Goal: Task Accomplishment & Management: Use online tool/utility

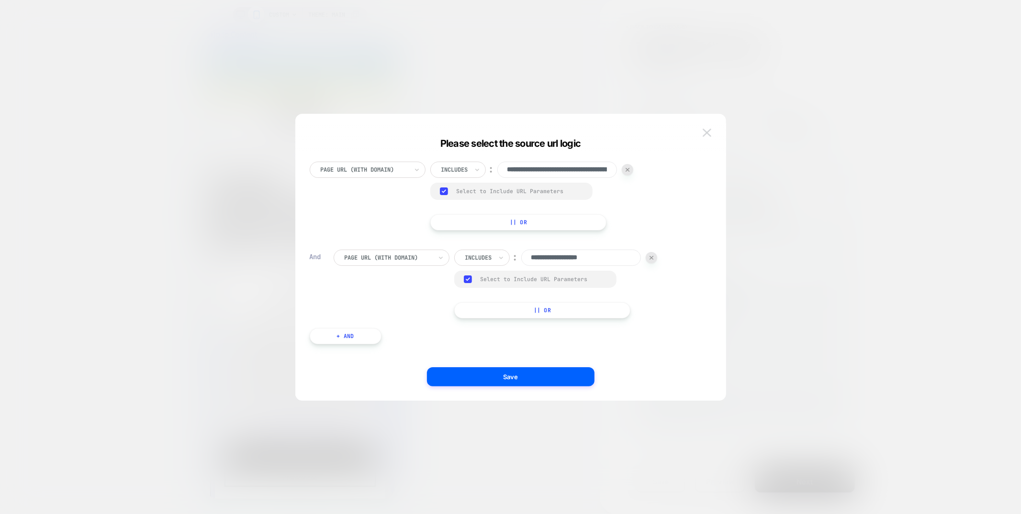
click at [709, 137] on button at bounding box center [707, 133] width 14 height 14
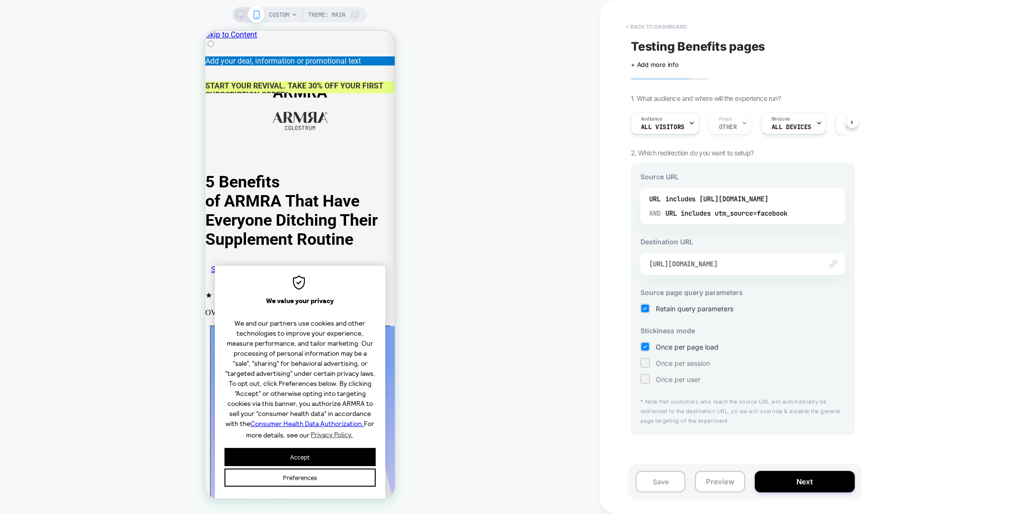
click at [668, 26] on button "< back to dashboard" at bounding box center [656, 26] width 70 height 15
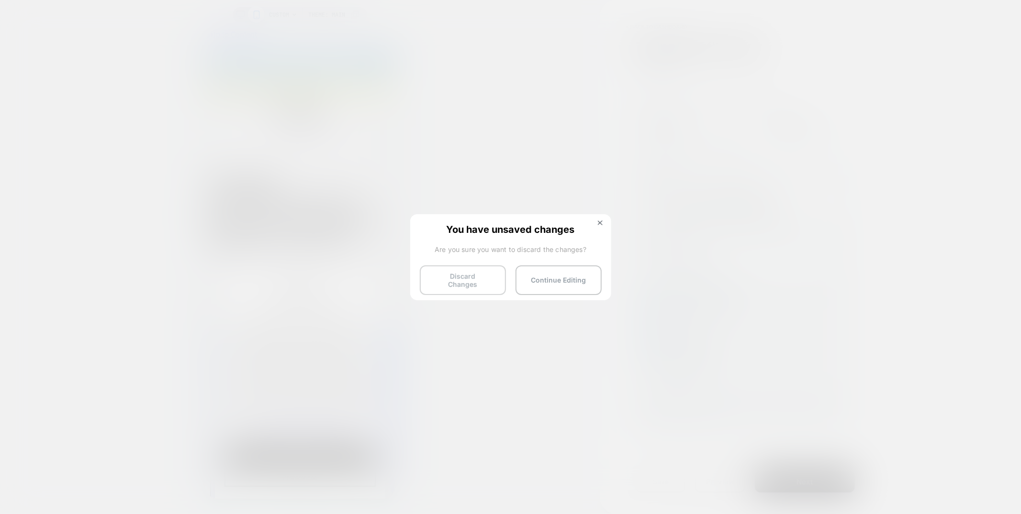
click at [461, 282] on button "Discard Changes" at bounding box center [463, 281] width 86 height 30
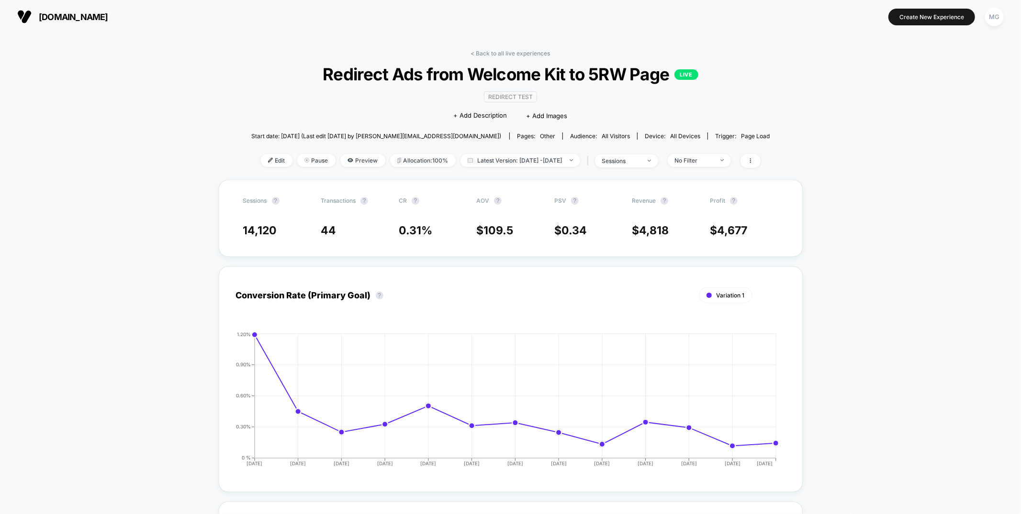
drag, startPoint x: 513, startPoint y: 50, endPoint x: 446, endPoint y: 42, distance: 67.4
click at [513, 50] on link "< Back to all live experiences" at bounding box center [510, 53] width 79 height 7
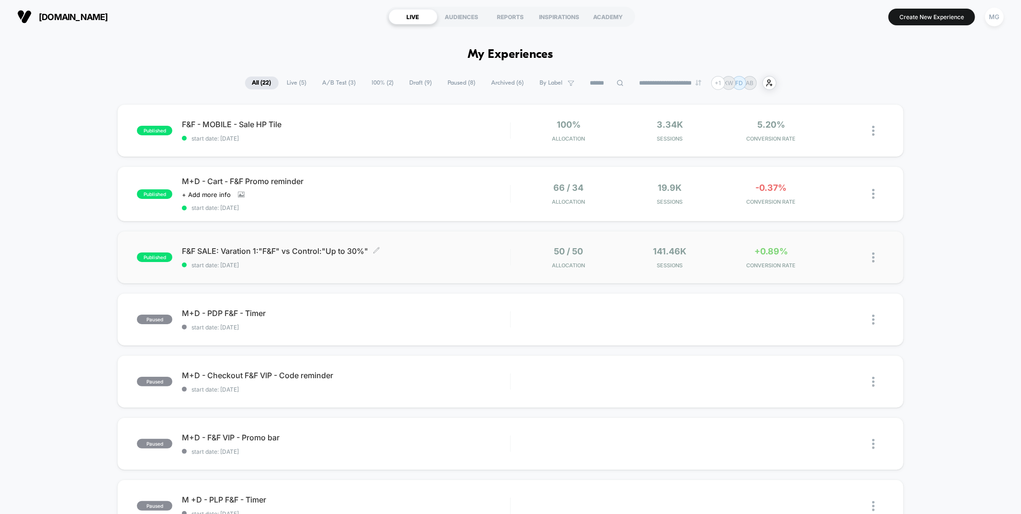
click at [429, 264] on span "start date: [DATE]" at bounding box center [346, 265] width 328 height 7
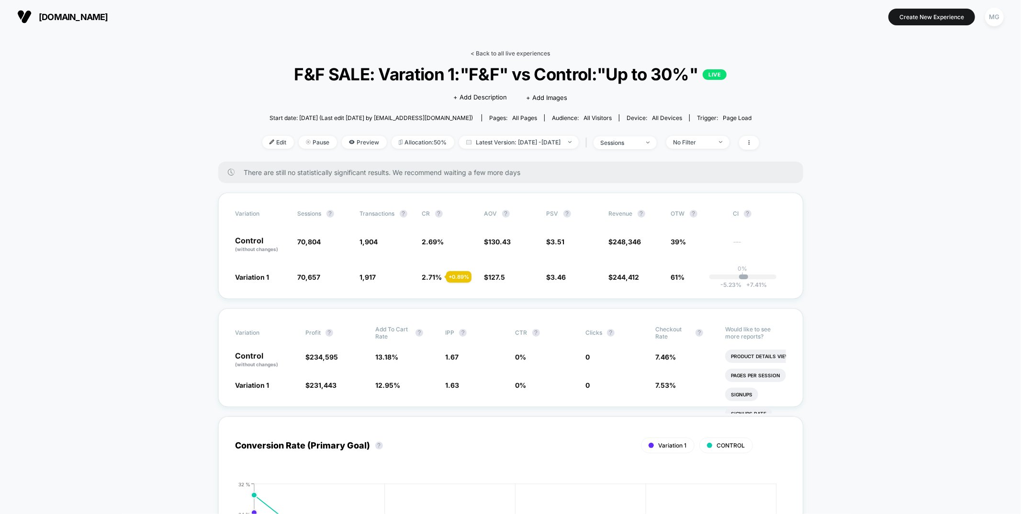
click at [493, 50] on link "< Back to all live experiences" at bounding box center [510, 53] width 79 height 7
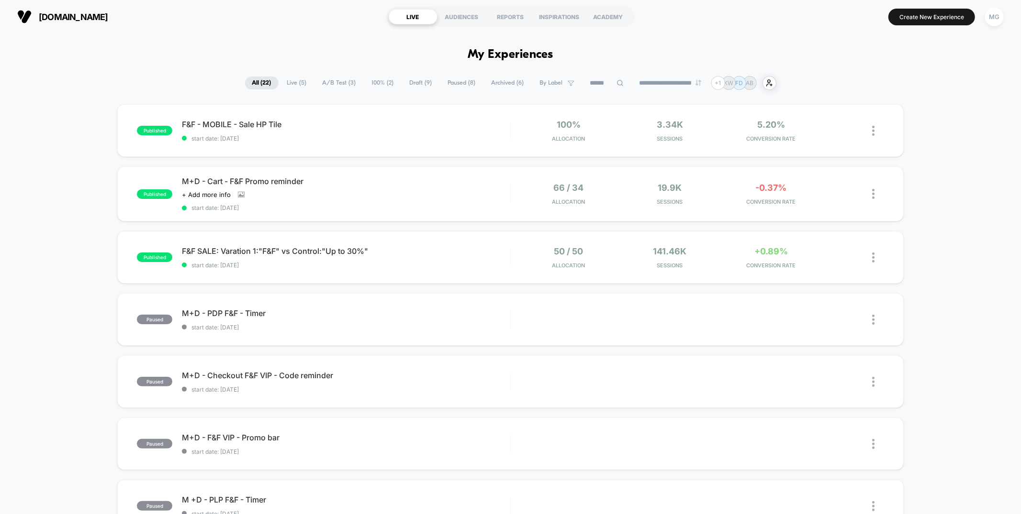
click at [423, 86] on span "Draft ( 9 )" at bounding box center [420, 83] width 37 height 13
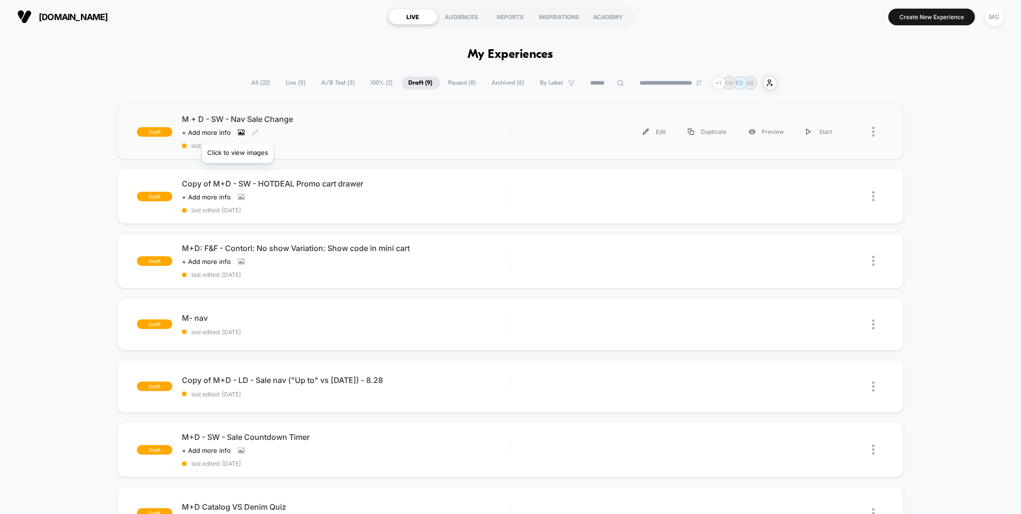
click at [238, 131] on icon at bounding box center [241, 132] width 7 height 7
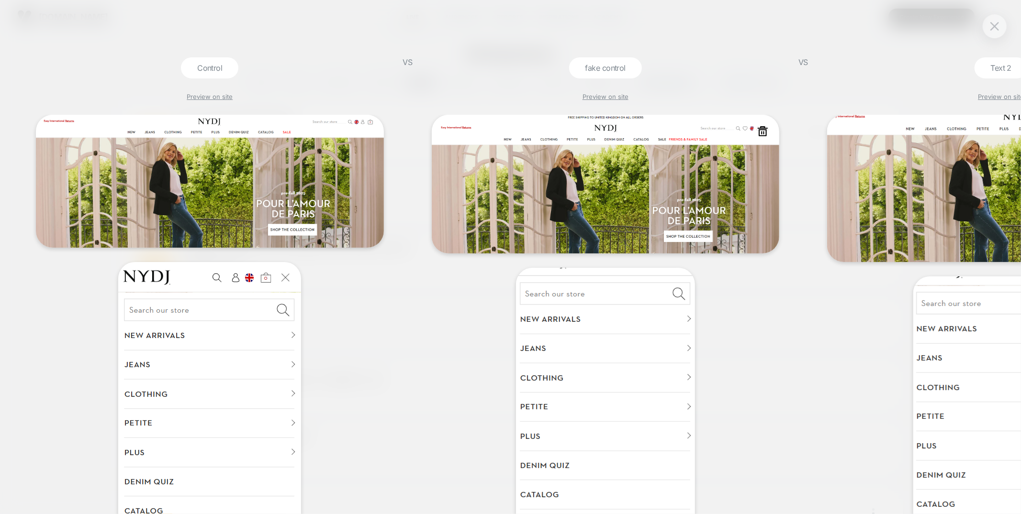
click at [683, 140] on img at bounding box center [606, 184] width 348 height 139
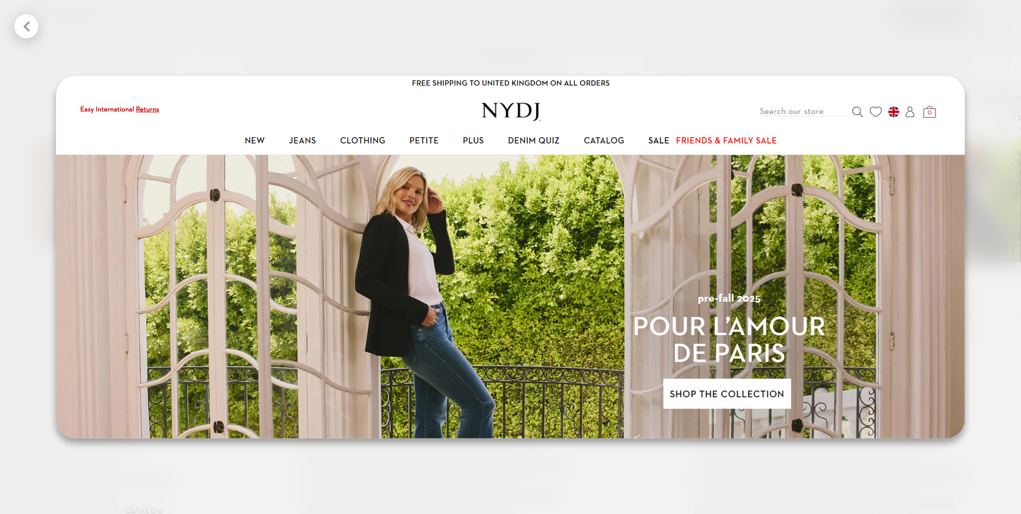
click at [891, 63] on div at bounding box center [510, 257] width 1021 height 514
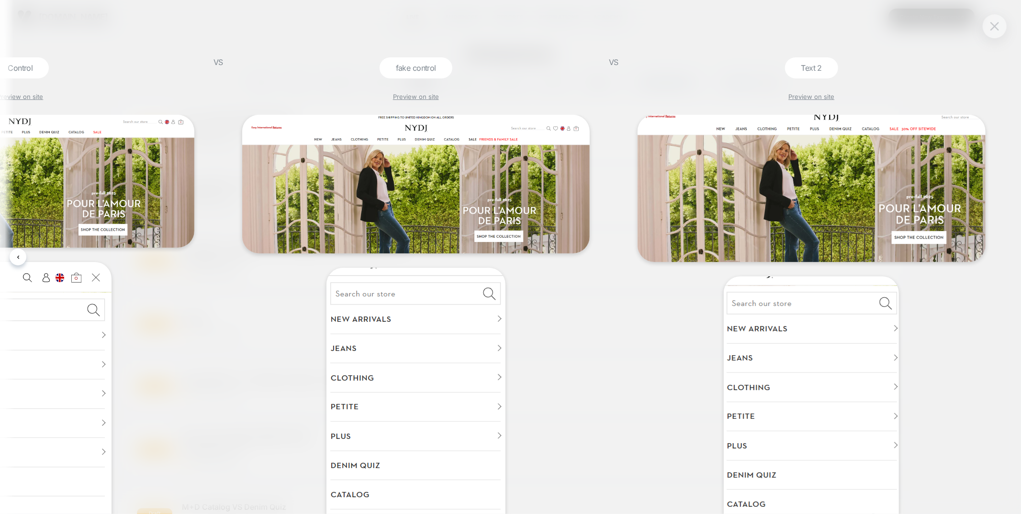
click at [997, 30] on button at bounding box center [994, 26] width 14 height 14
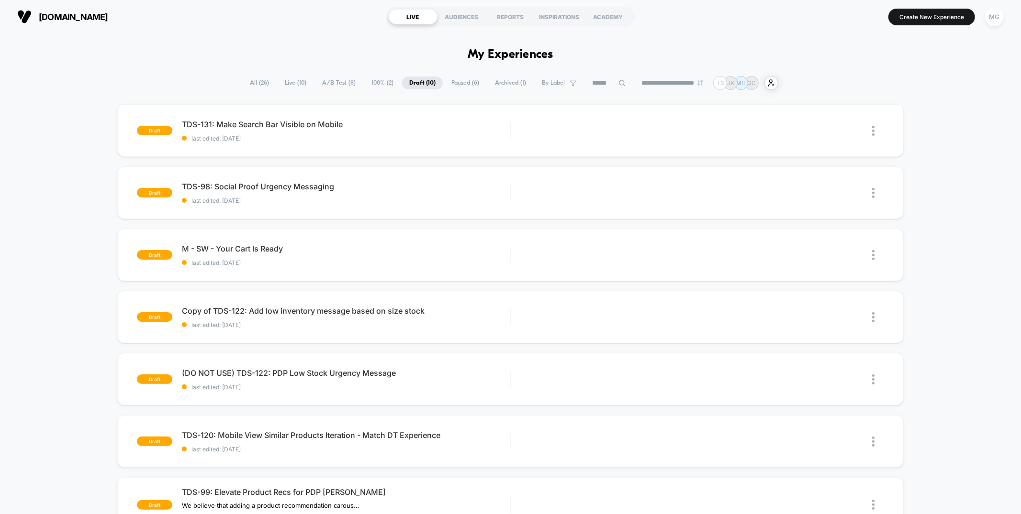
click at [327, 84] on span "A/B Test ( 8 )" at bounding box center [339, 83] width 48 height 13
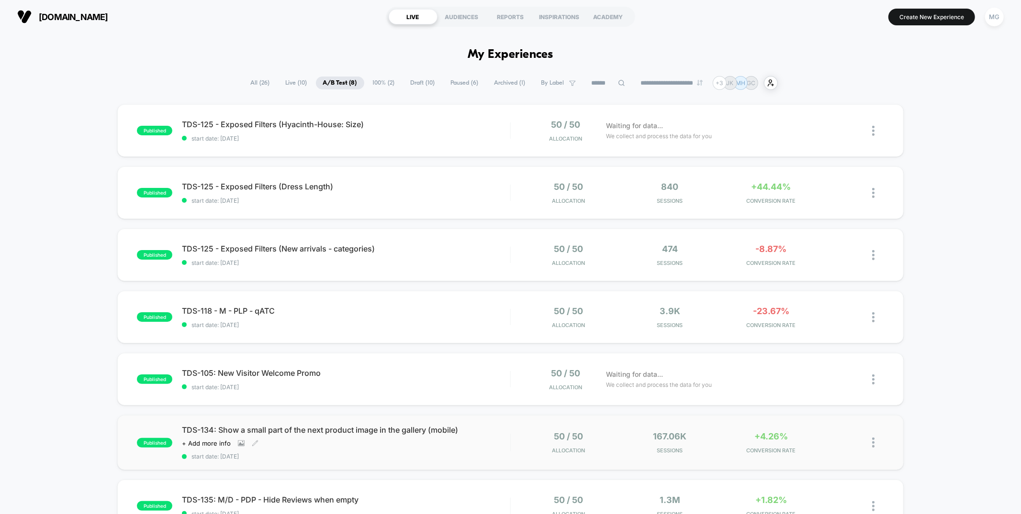
click at [448, 459] on span "start date: 9/15/2025" at bounding box center [346, 456] width 328 height 7
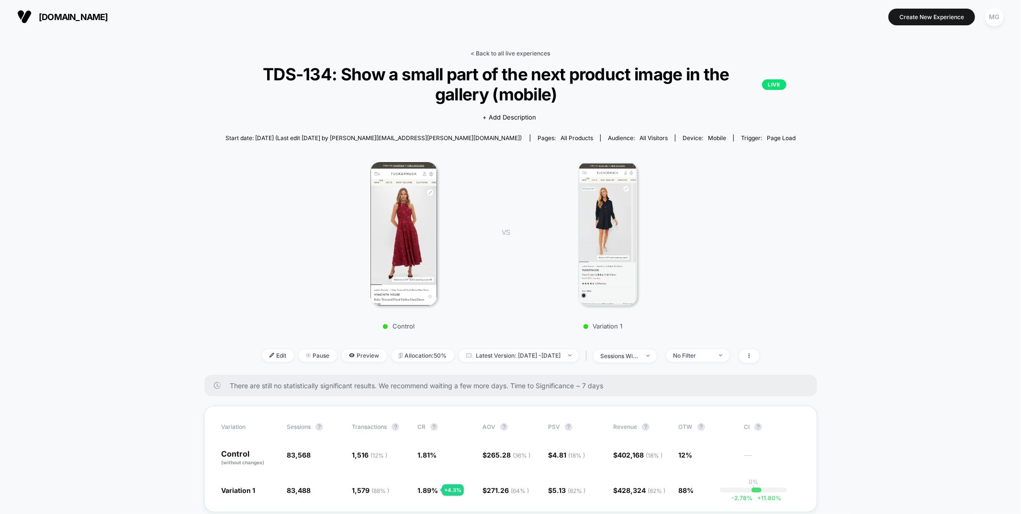
click at [500, 54] on link "< Back to all live experiences" at bounding box center [510, 53] width 79 height 7
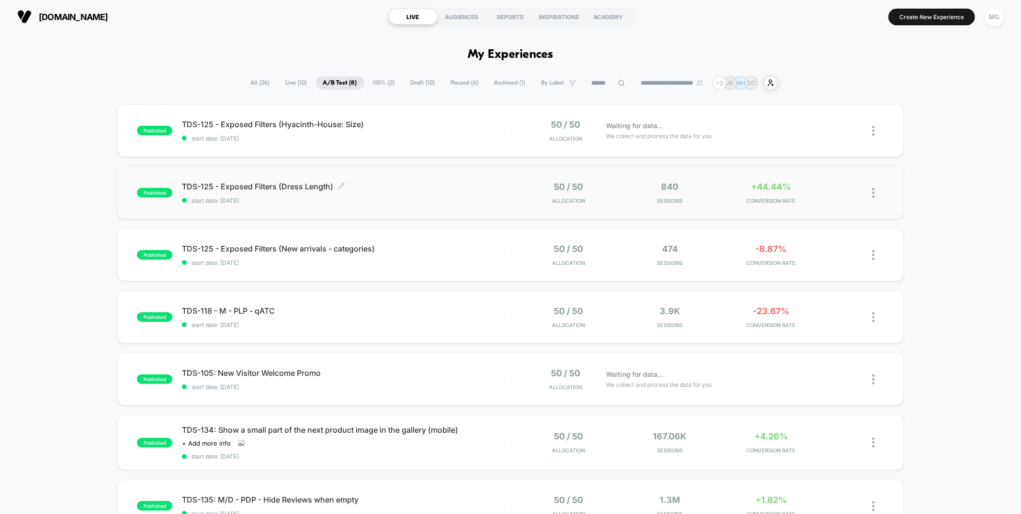
click at [371, 199] on span "start date: [DATE]" at bounding box center [346, 200] width 328 height 7
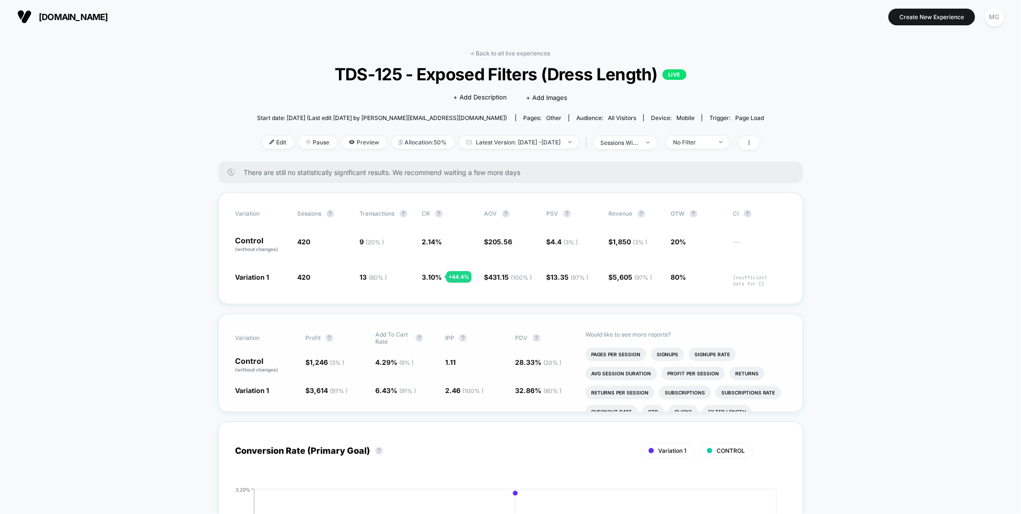
scroll to position [36, 0]
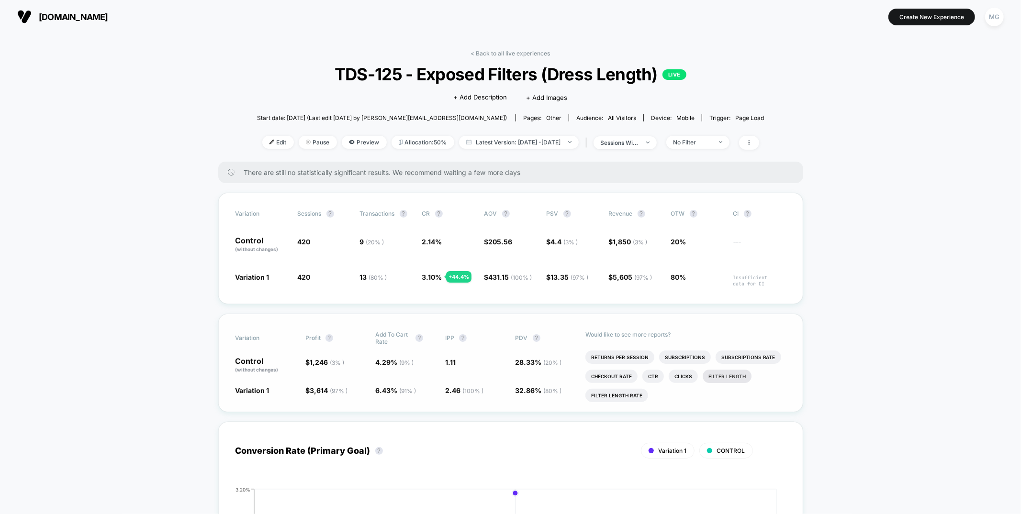
click at [710, 376] on li "Filter length" at bounding box center [726, 376] width 49 height 13
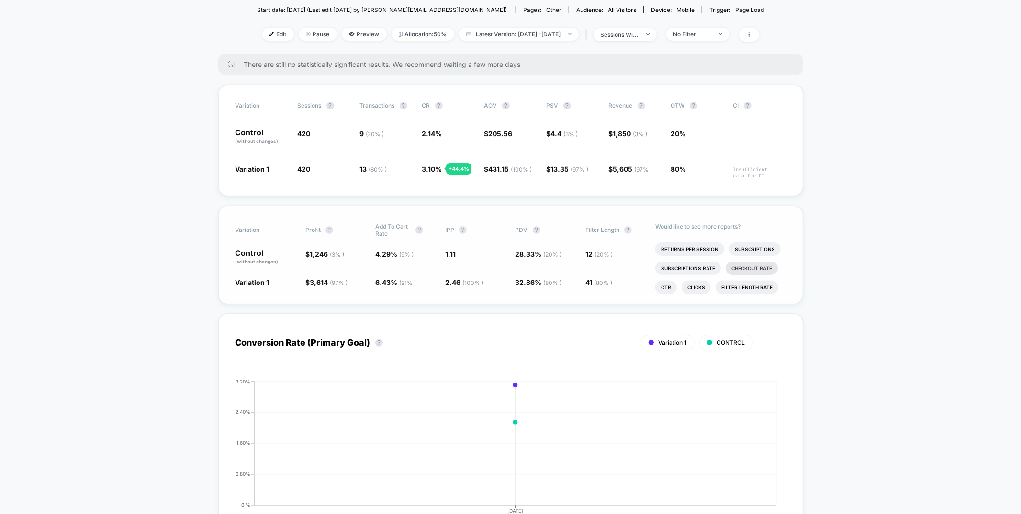
scroll to position [188, 0]
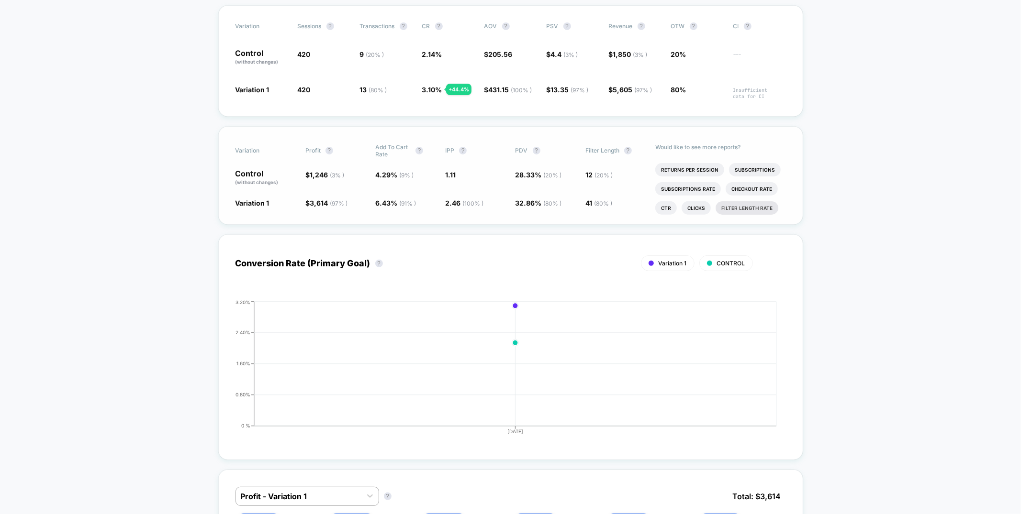
click at [732, 205] on li "Filter length rate" at bounding box center [746, 207] width 63 height 13
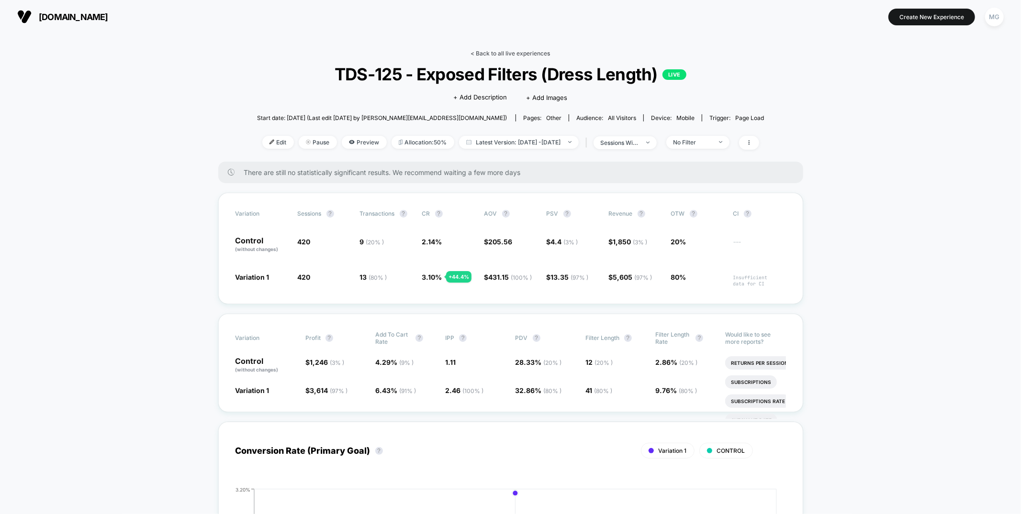
click at [504, 51] on link "< Back to all live experiences" at bounding box center [510, 53] width 79 height 7
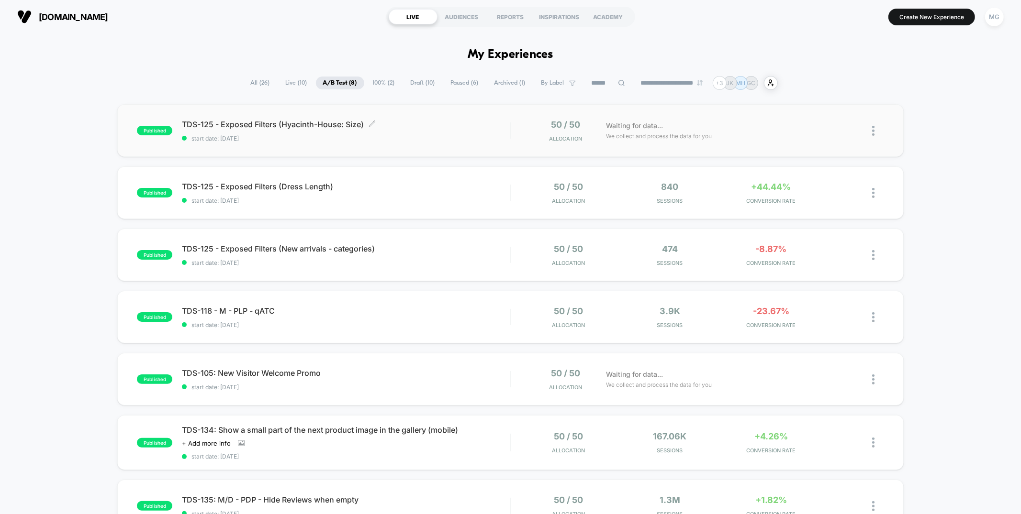
click at [427, 131] on div "TDS-125 - Exposed Filters (Hyacinth-House: Size) Click to edit experience detai…" at bounding box center [346, 131] width 328 height 22
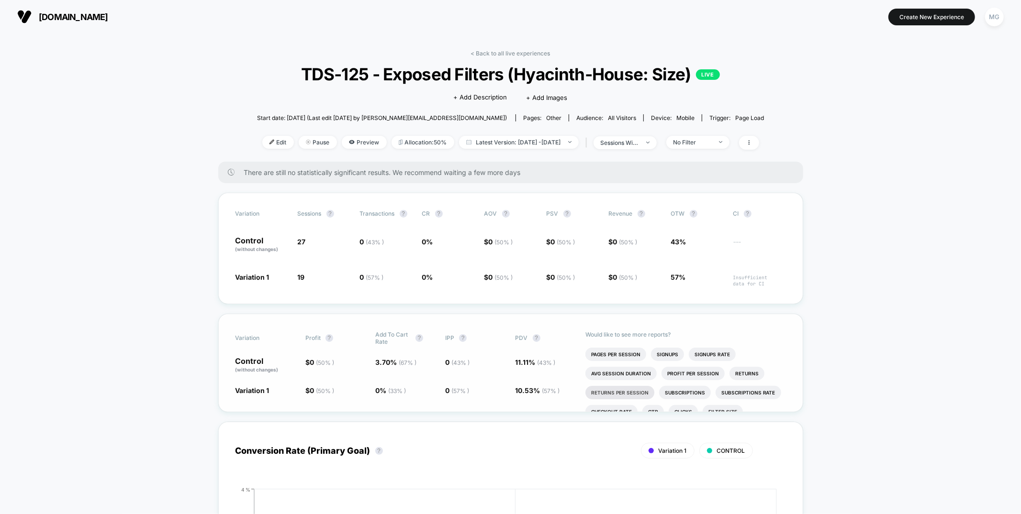
scroll to position [36, 0]
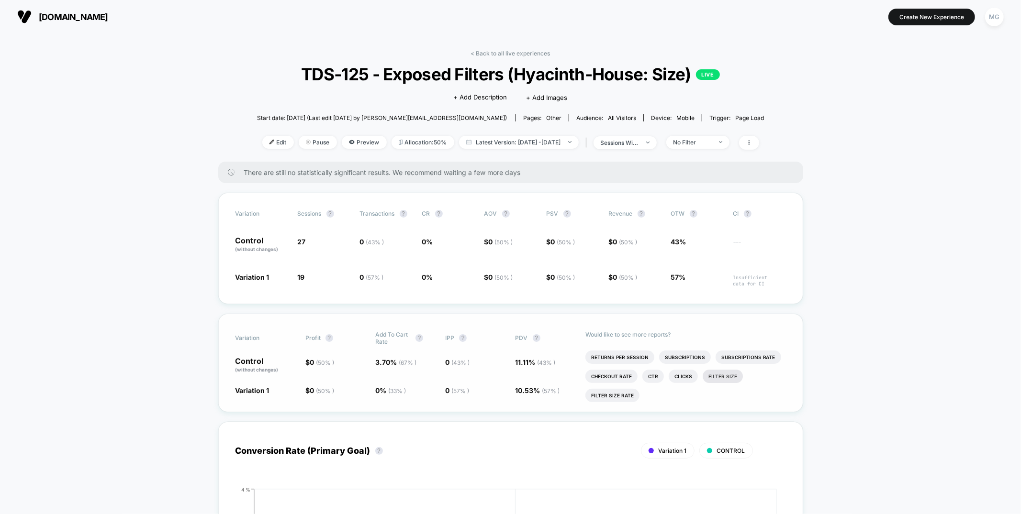
click at [728, 373] on li "Filter Size" at bounding box center [722, 376] width 40 height 13
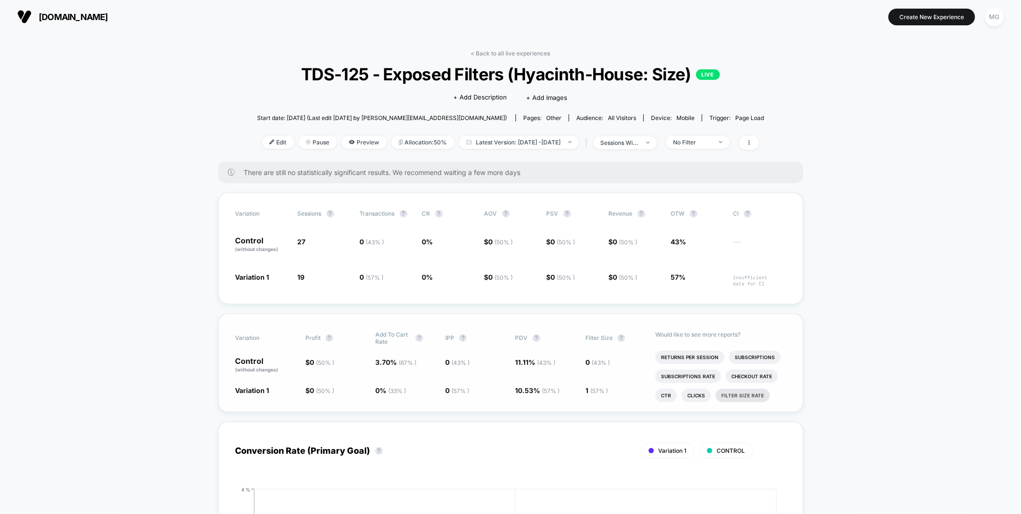
click at [746, 397] on li "Filter Size rate" at bounding box center [742, 395] width 54 height 13
click at [512, 50] on link "< Back to all live experiences" at bounding box center [510, 53] width 79 height 7
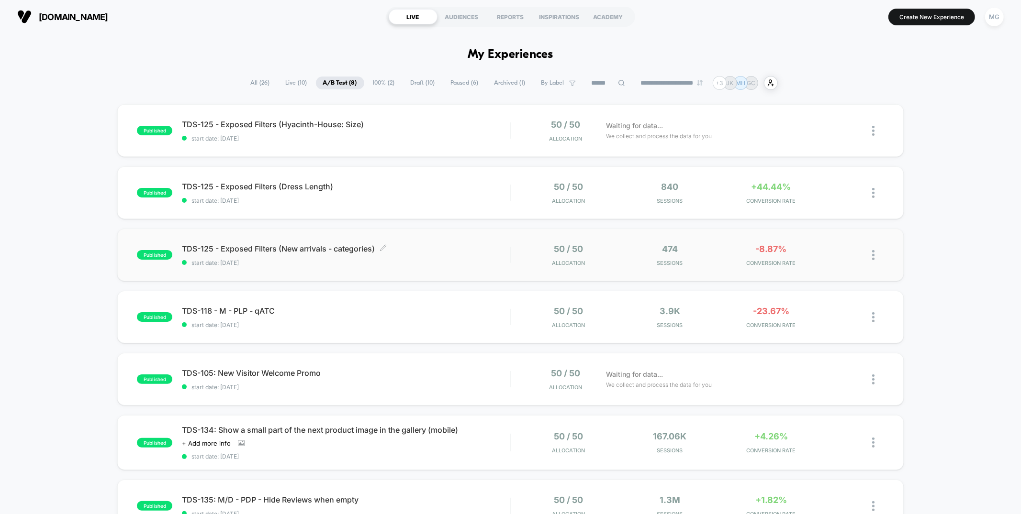
click at [461, 264] on span "start date: [DATE]" at bounding box center [346, 262] width 328 height 7
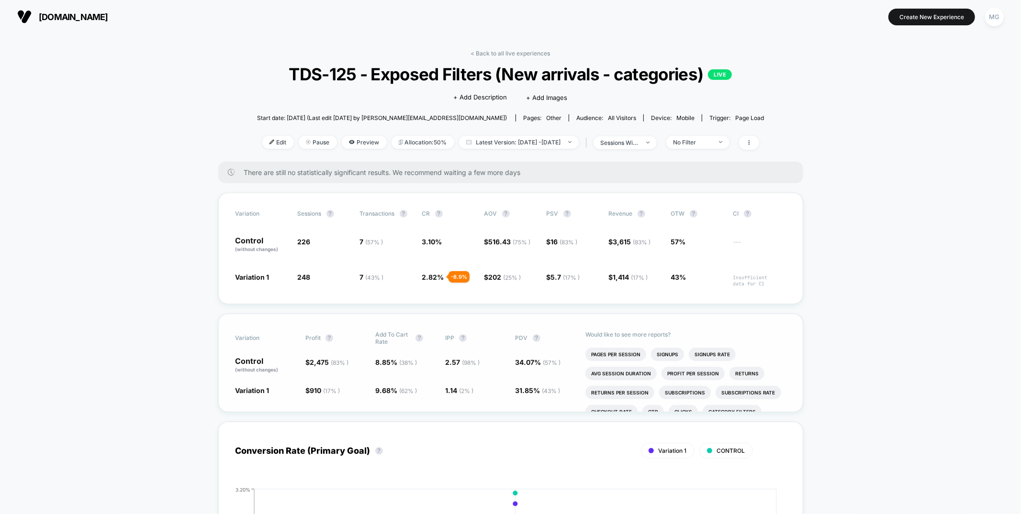
scroll to position [36, 0]
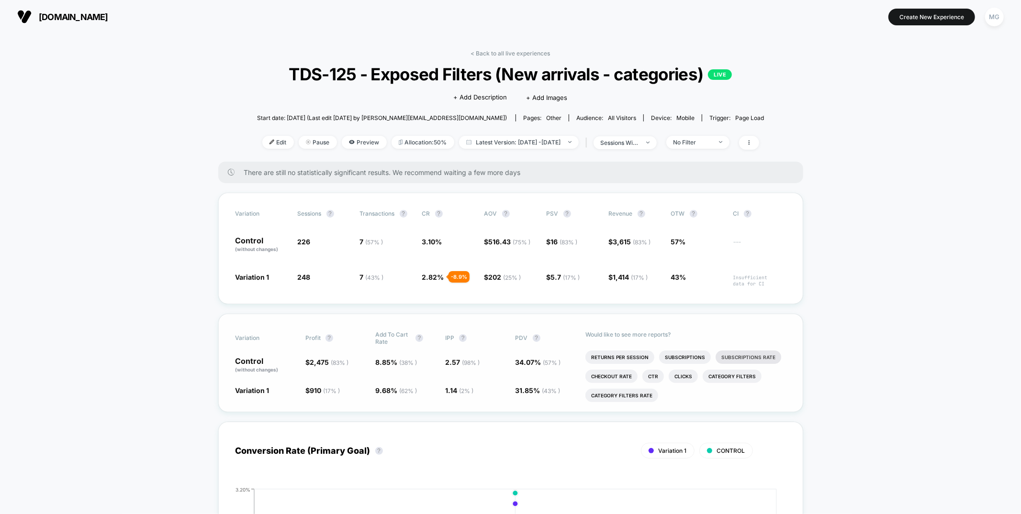
click at [718, 376] on li "Category filters" at bounding box center [731, 376] width 59 height 13
click at [685, 396] on li "Category filters rate" at bounding box center [691, 395] width 73 height 13
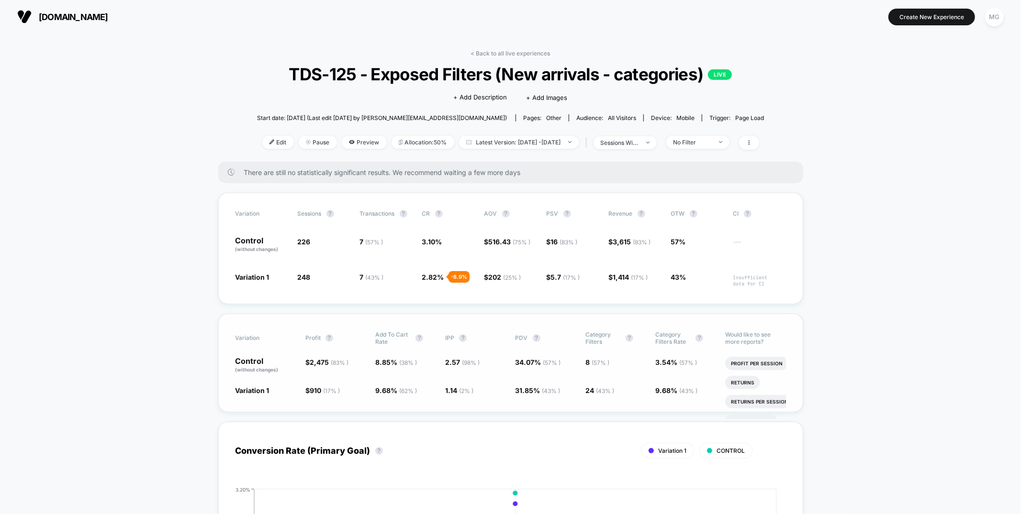
scroll to position [151, 0]
click at [512, 56] on link "< Back to all live experiences" at bounding box center [510, 53] width 79 height 7
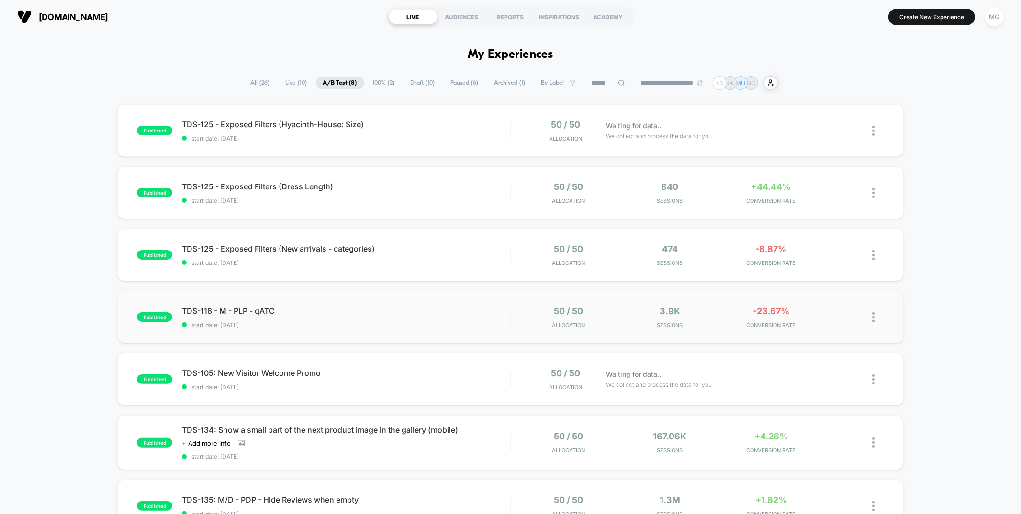
click at [330, 328] on div "published TDS-118 - M - PLP - qATC start date: 9/16/2025 50 / 50 Allocation 3.9…" at bounding box center [510, 317] width 786 height 53
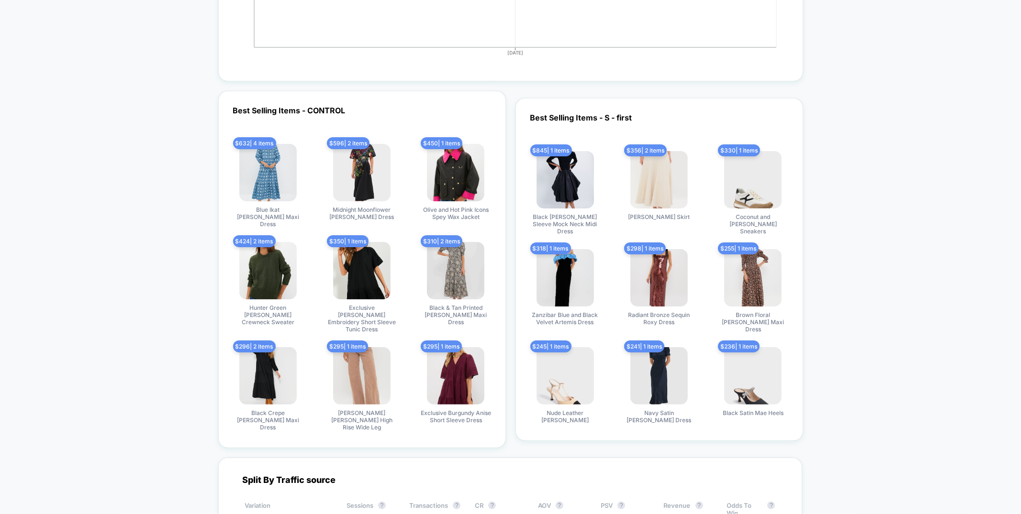
scroll to position [2661, 0]
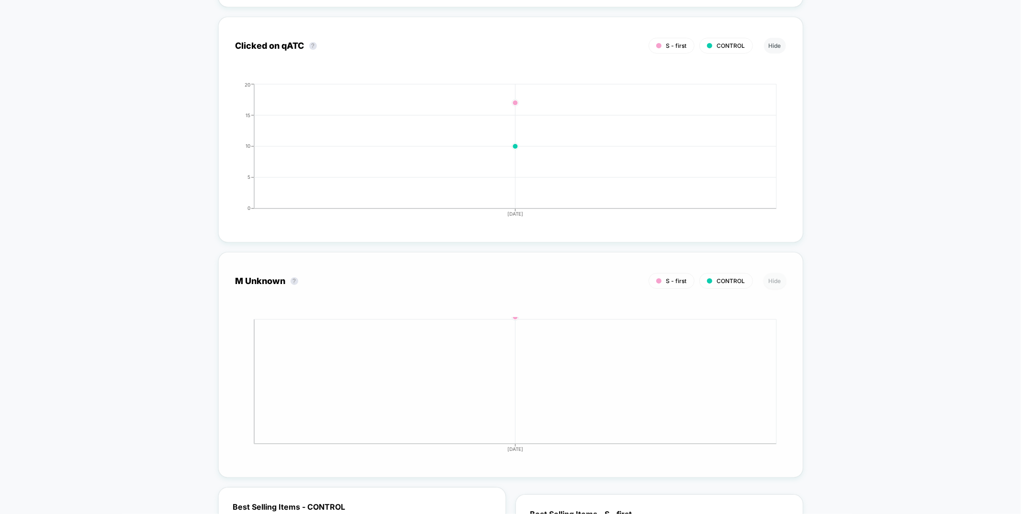
click at [783, 273] on button "Hide" at bounding box center [775, 281] width 22 height 16
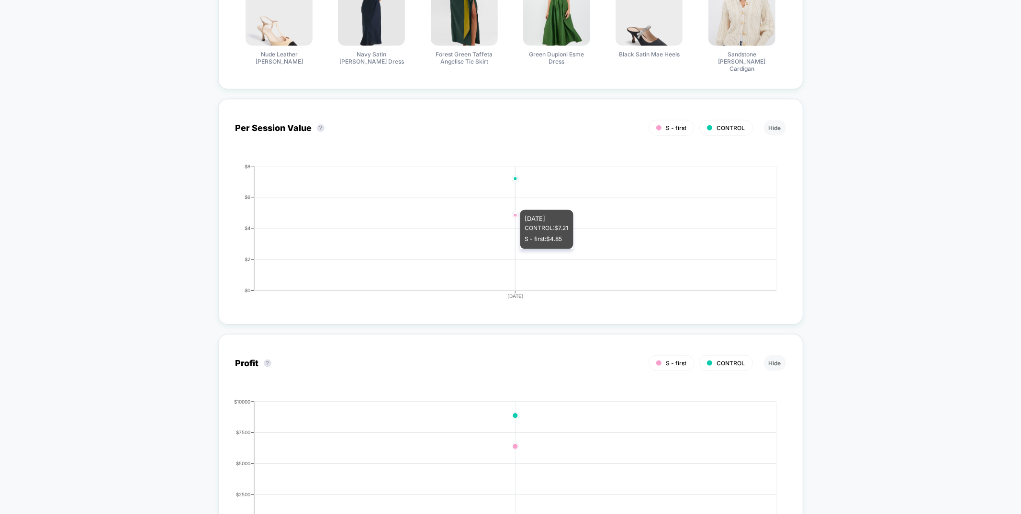
scroll to position [0, 0]
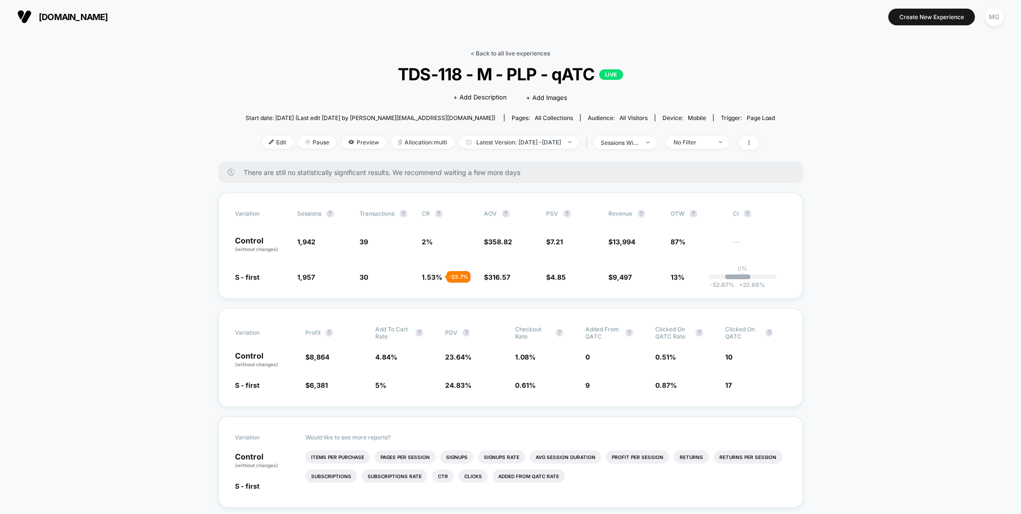
click at [522, 52] on link "< Back to all live experiences" at bounding box center [510, 53] width 79 height 7
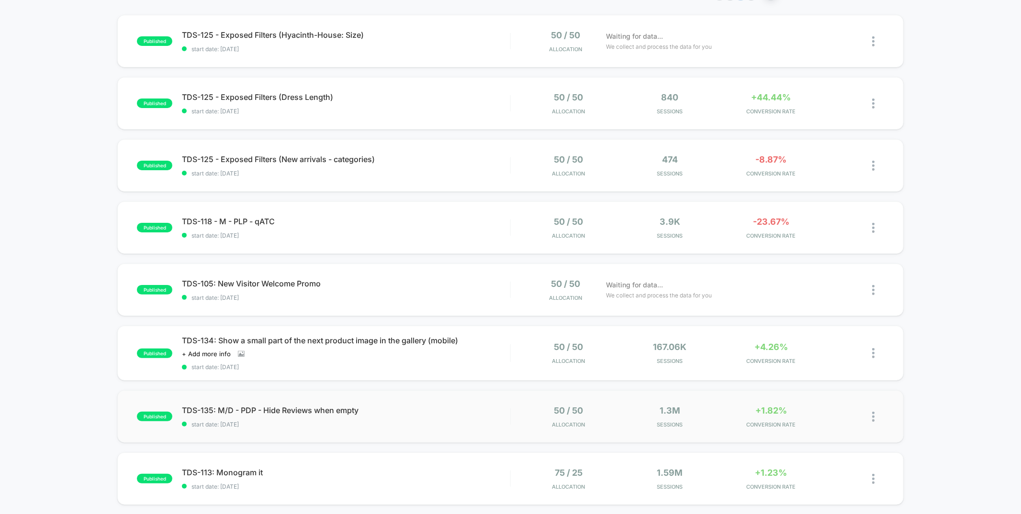
scroll to position [87, 0]
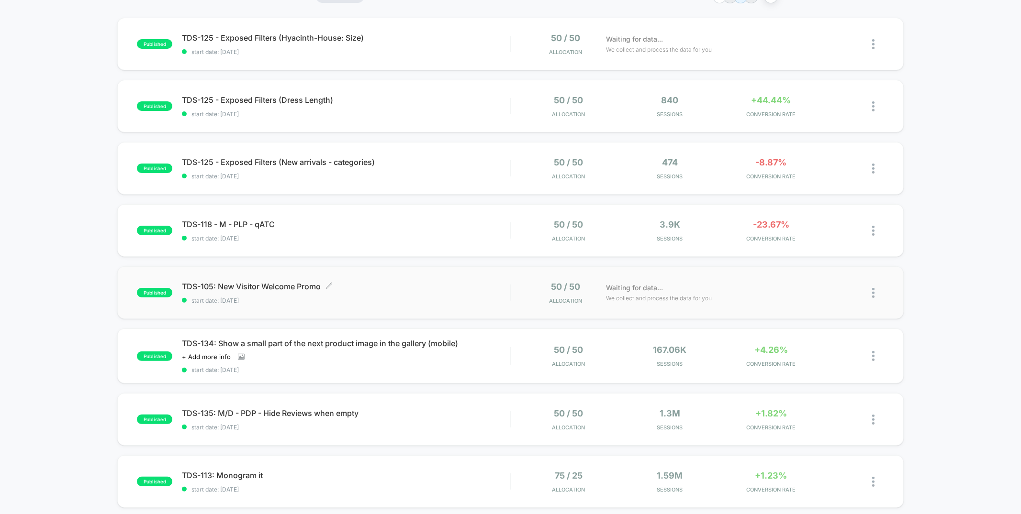
click at [414, 293] on div "TDS-105: New Visitor Welcome Promo Click to edit experience details Click to ed…" at bounding box center [346, 293] width 328 height 22
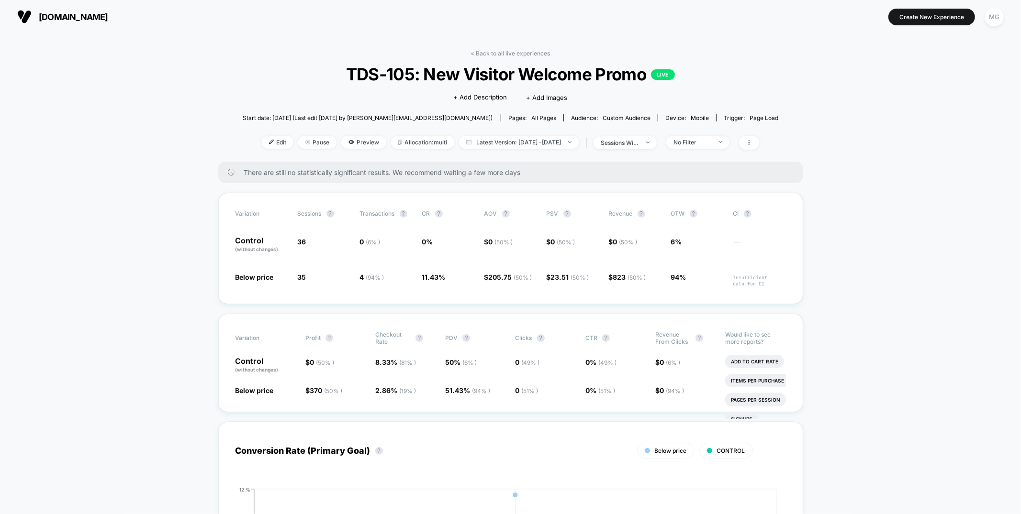
click at [712, 148] on div "Edit Pause Preview Allocation: multi Latest Version: Sep 16, 2025 - Sep 16, 202…" at bounding box center [511, 143] width 536 height 14
click at [711, 145] on span "No Filter" at bounding box center [697, 142] width 63 height 13
click at [701, 235] on span "New Visitors" at bounding box center [703, 235] width 39 height 8
click at [699, 285] on button "Save" at bounding box center [713, 281] width 88 height 16
click at [704, 141] on div "New Visitors" at bounding box center [692, 142] width 38 height 7
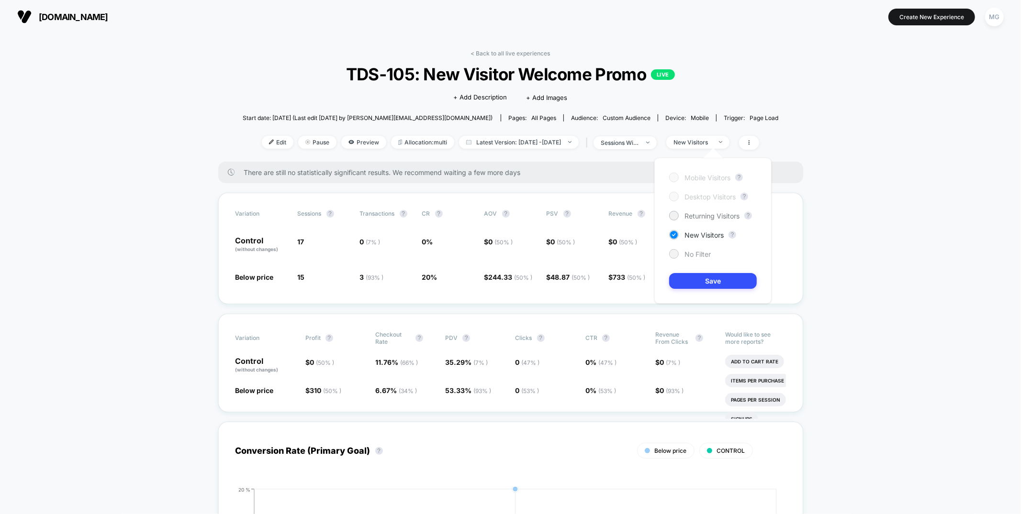
click at [703, 253] on span "No Filter" at bounding box center [697, 254] width 26 height 8
click at [703, 279] on button "Save" at bounding box center [713, 281] width 88 height 16
click at [740, 364] on li "Add To Cart Rate" at bounding box center [754, 361] width 59 height 13
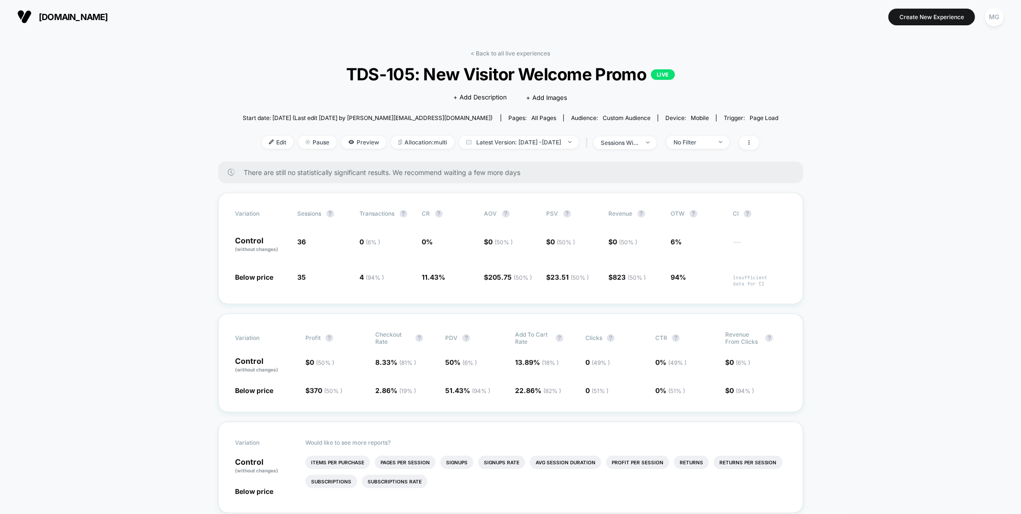
click at [505, 50] on link "< Back to all live experiences" at bounding box center [510, 53] width 79 height 7
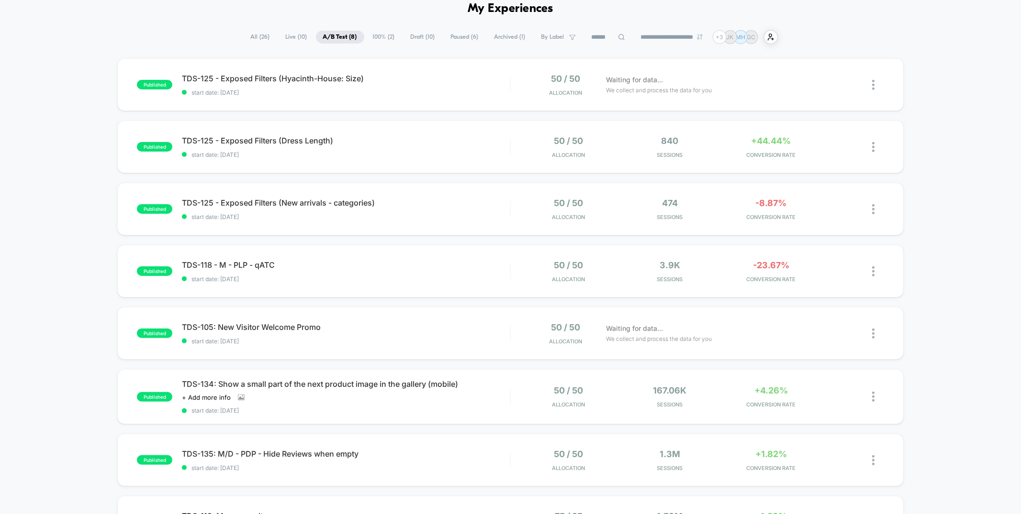
scroll to position [61, 0]
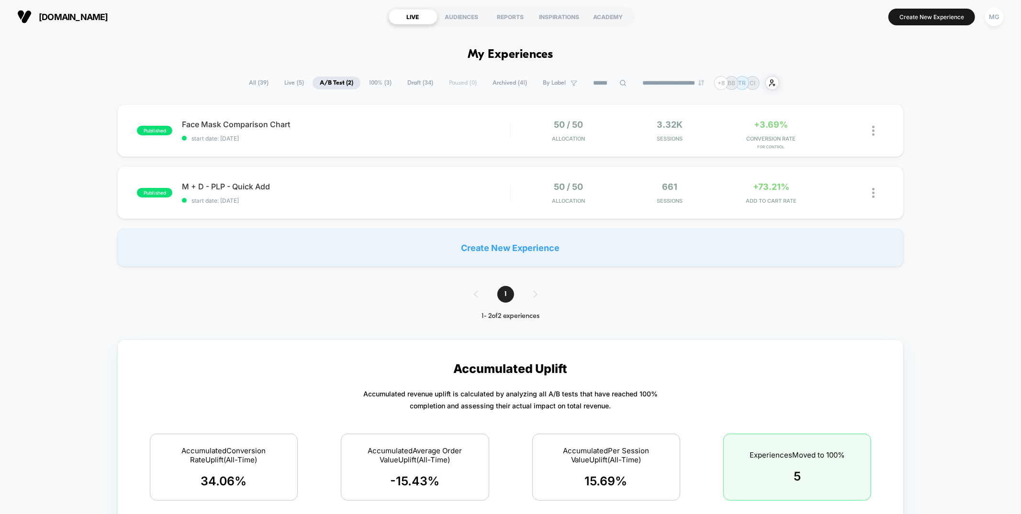
click at [389, 85] on span "100% ( 3 )" at bounding box center [380, 83] width 37 height 13
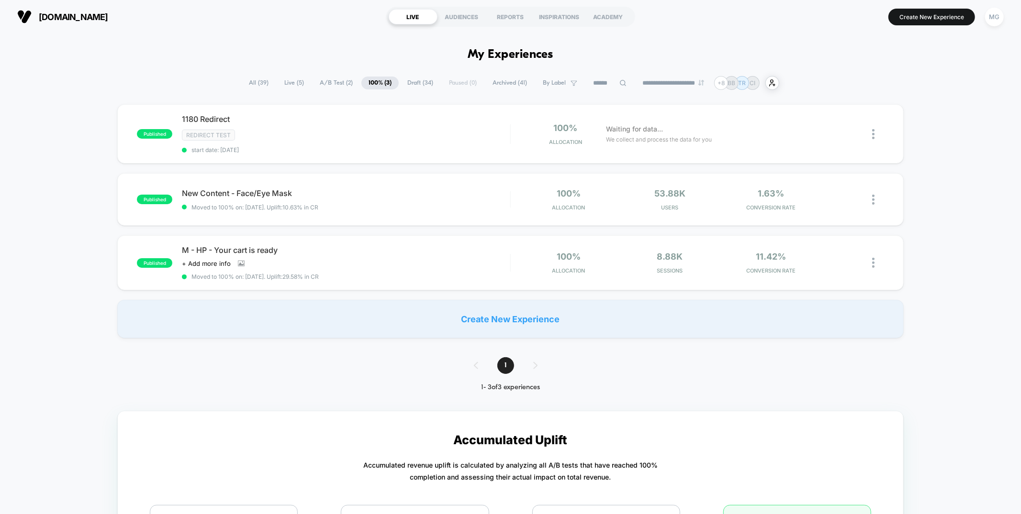
click at [403, 83] on span "Draft ( 34 )" at bounding box center [420, 83] width 40 height 13
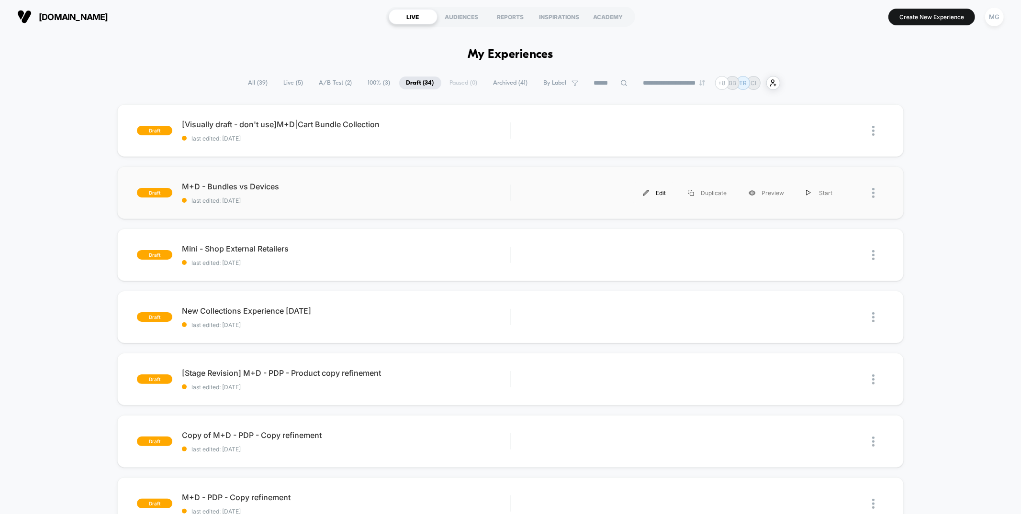
click at [663, 195] on div "Edit" at bounding box center [654, 193] width 45 height 22
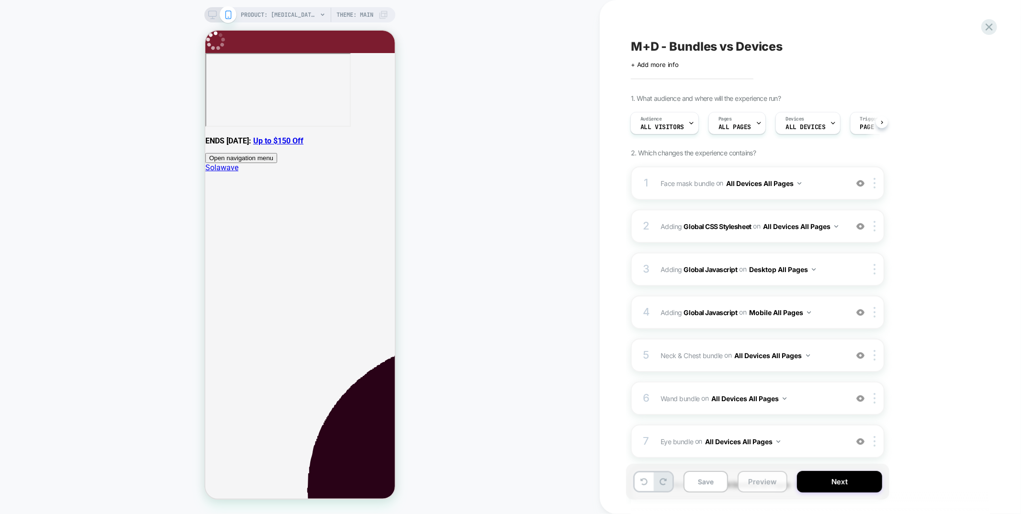
click at [764, 479] on button "Preview" at bounding box center [762, 482] width 50 height 22
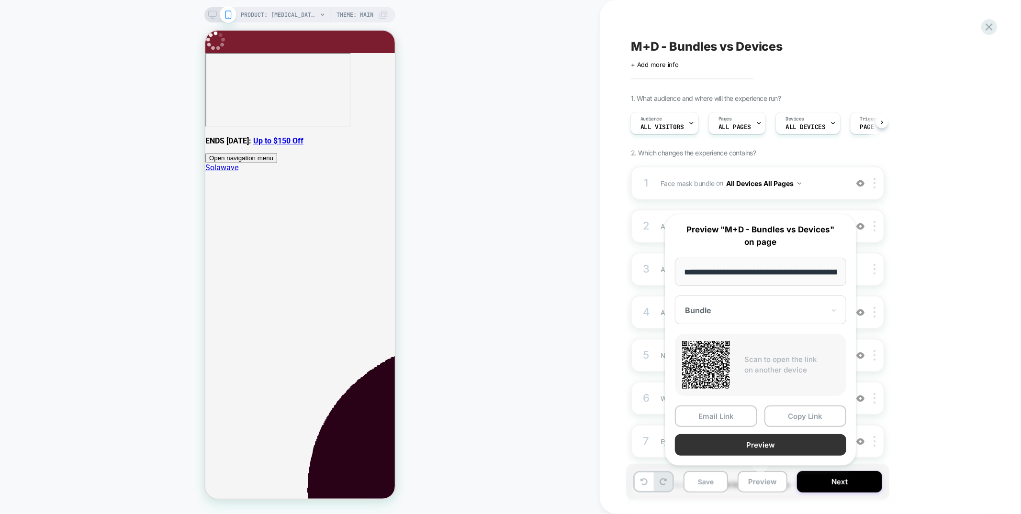
click at [760, 443] on button "Preview" at bounding box center [760, 446] width 171 height 22
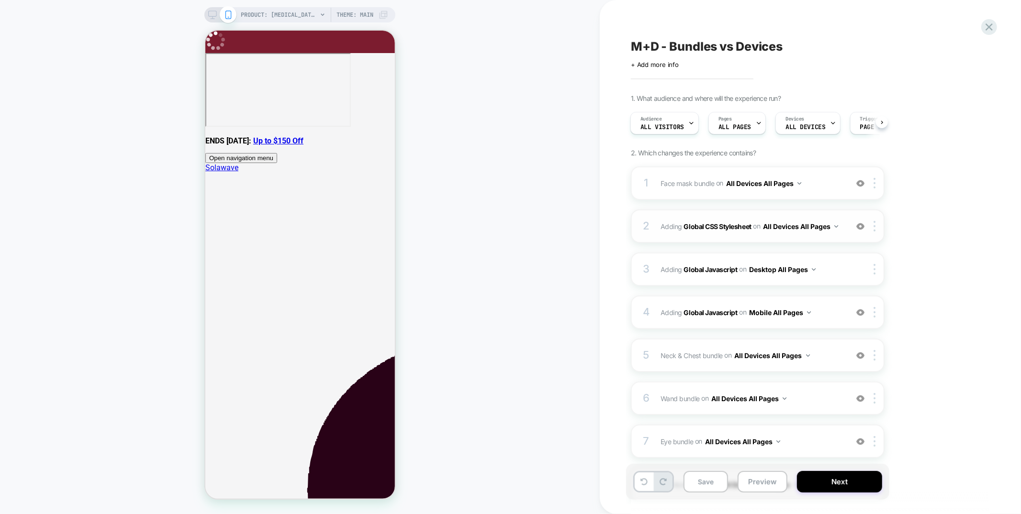
click at [807, 239] on div "2 Adding Global CSS Stylesheet on All Devices All Pages Add Before Add After Ta…" at bounding box center [758, 226] width 254 height 33
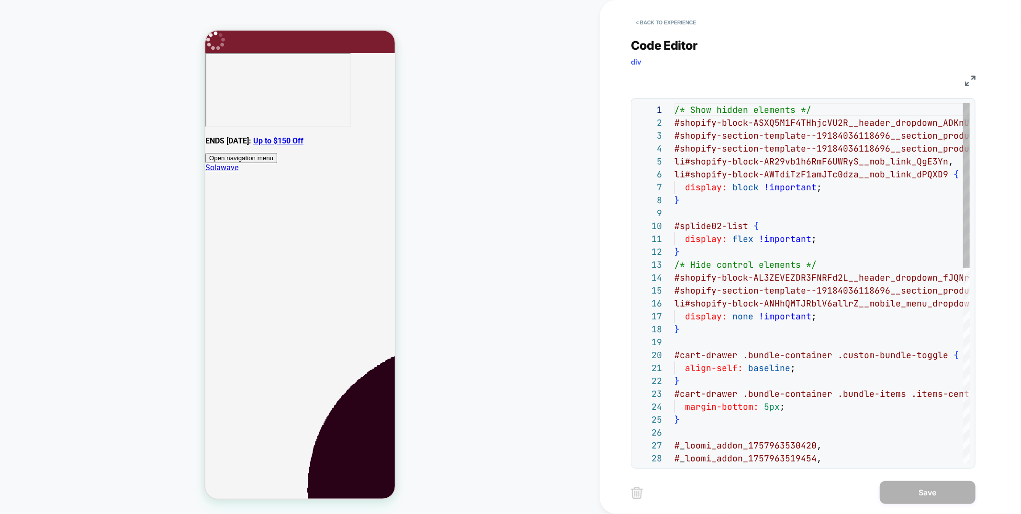
scroll to position [129, 0]
click at [740, 187] on div "/* Show hidden elements */ #shopify-block-ASXQ5M1F4THhjcVU2R__header_dropdown _…" at bounding box center [886, 496] width 425 height 787
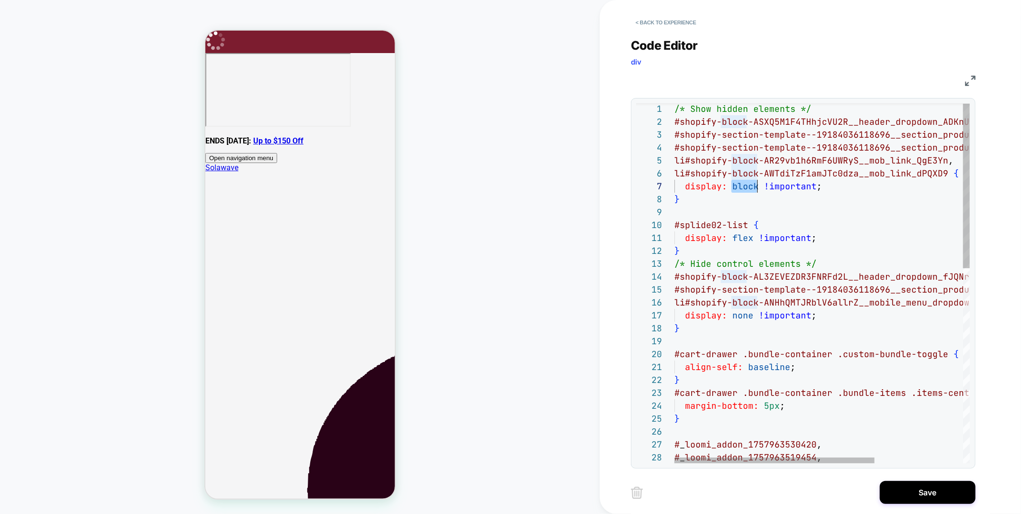
click at [771, 204] on div "/* Show hidden elements */ #shopify-block-ASXQ5M1F4THhjcVU2R__header_dropdown _…" at bounding box center [886, 495] width 425 height 787
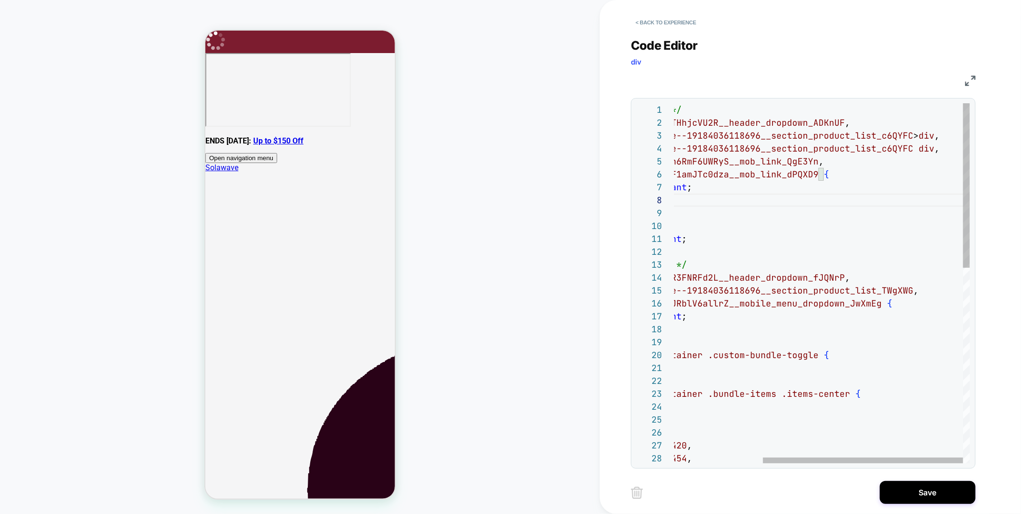
click at [835, 150] on div "/* Show hidden elements */ #shopify-block-ASXQ5M1F4THhjcVU2R__header_dropdown _…" at bounding box center [757, 496] width 425 height 787
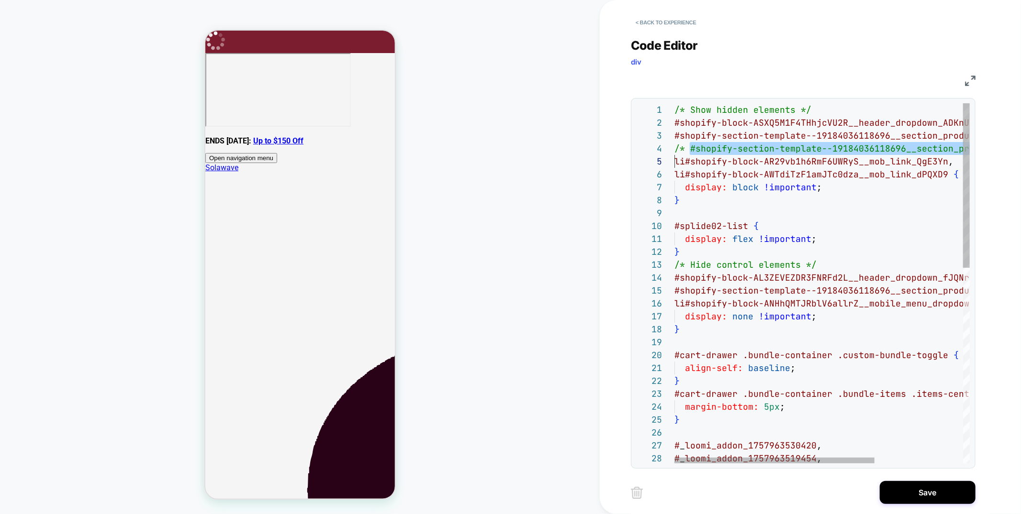
scroll to position [39, 0]
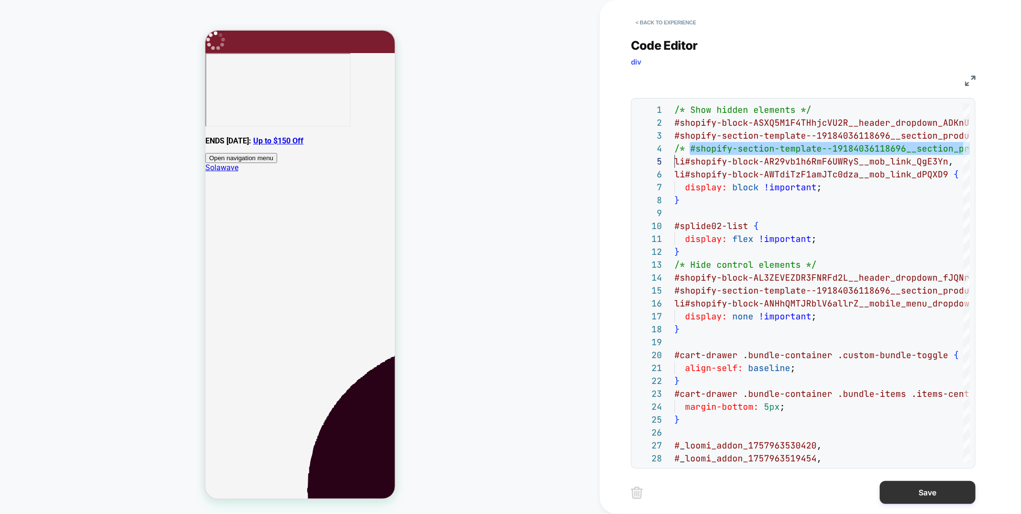
type textarea "**********"
click at [918, 496] on button "Save" at bounding box center [928, 492] width 96 height 23
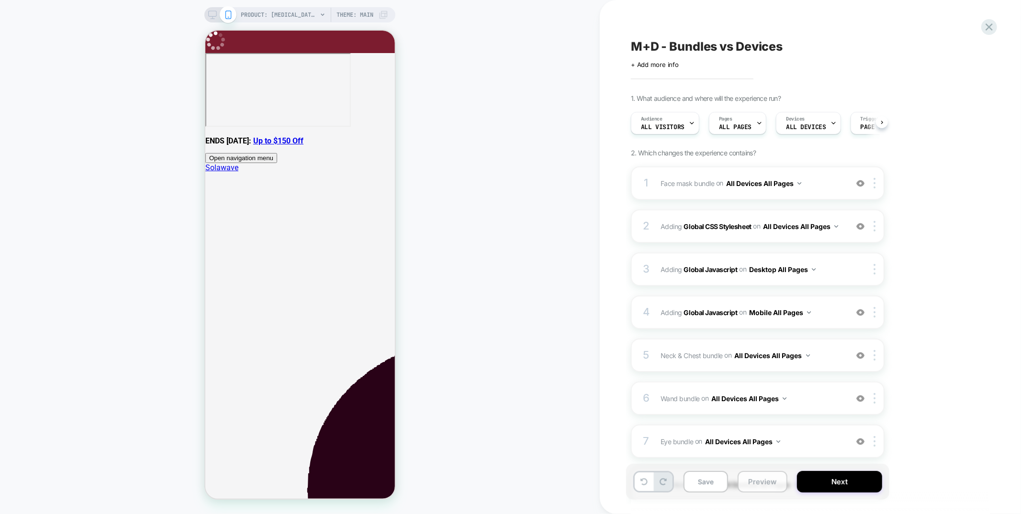
scroll to position [0, 0]
click at [738, 480] on button "Preview" at bounding box center [762, 482] width 50 height 22
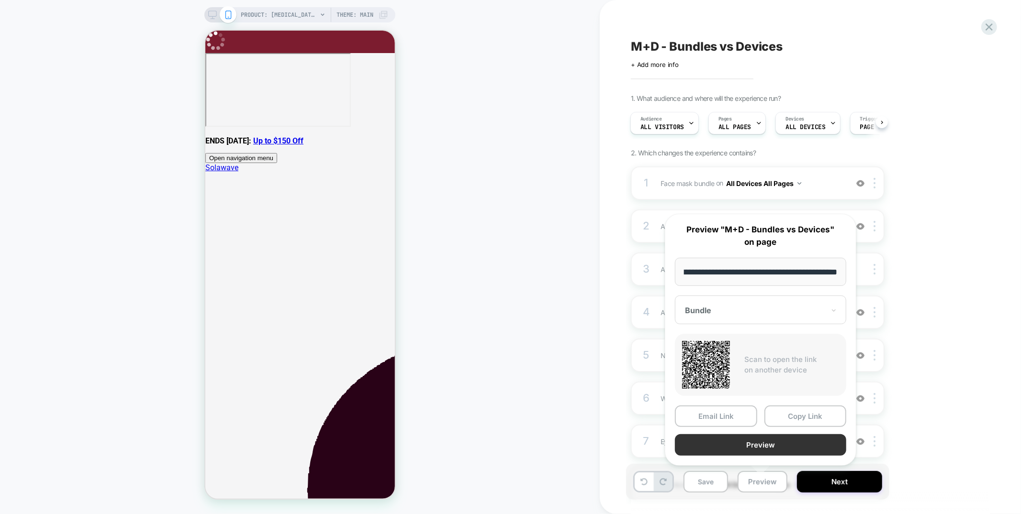
scroll to position [0, 0]
click at [760, 448] on button "Preview" at bounding box center [760, 446] width 171 height 22
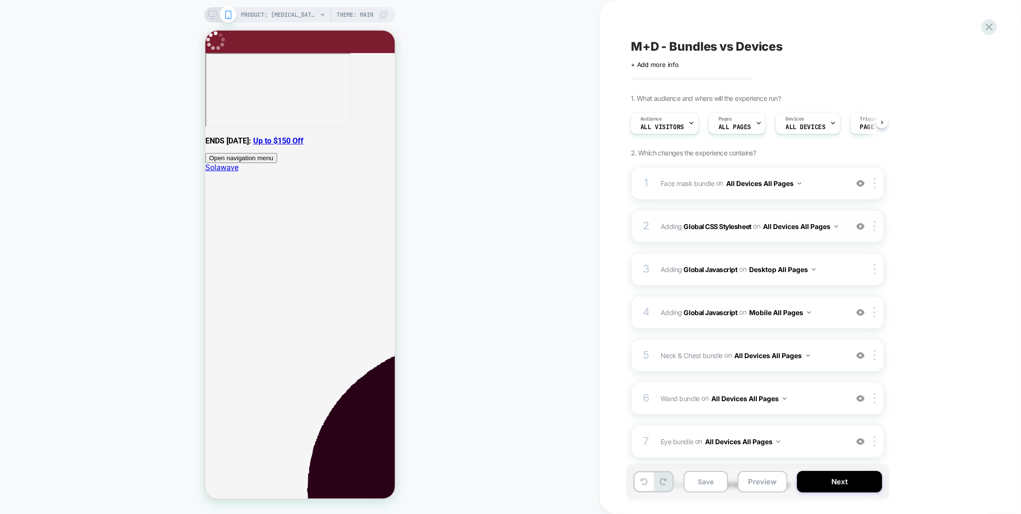
click at [794, 210] on div "2 Adding Global CSS Stylesheet on All Devices All Pages Add Before Add After Ta…" at bounding box center [758, 226] width 254 height 33
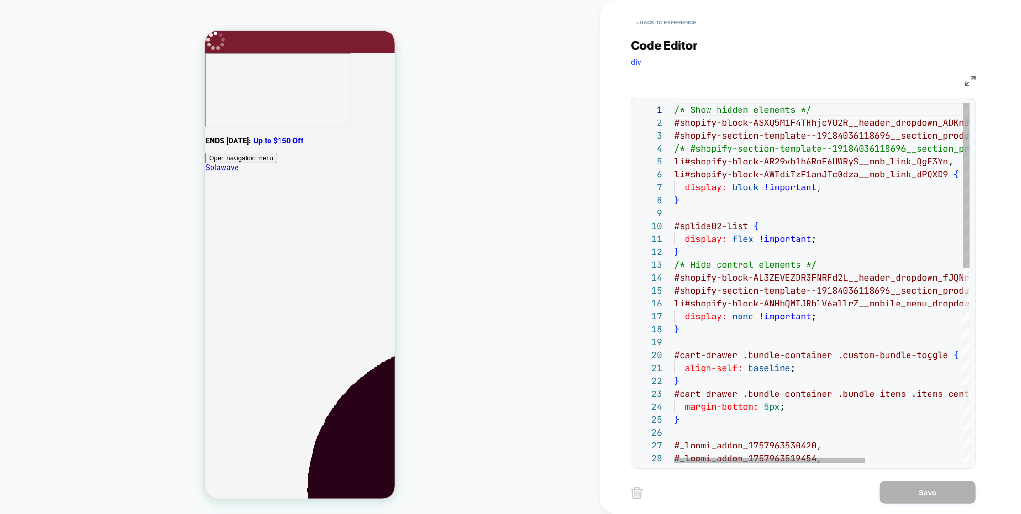
scroll to position [116, 72]
drag, startPoint x: 747, startPoint y: 229, endPoint x: 761, endPoint y: 267, distance: 40.4
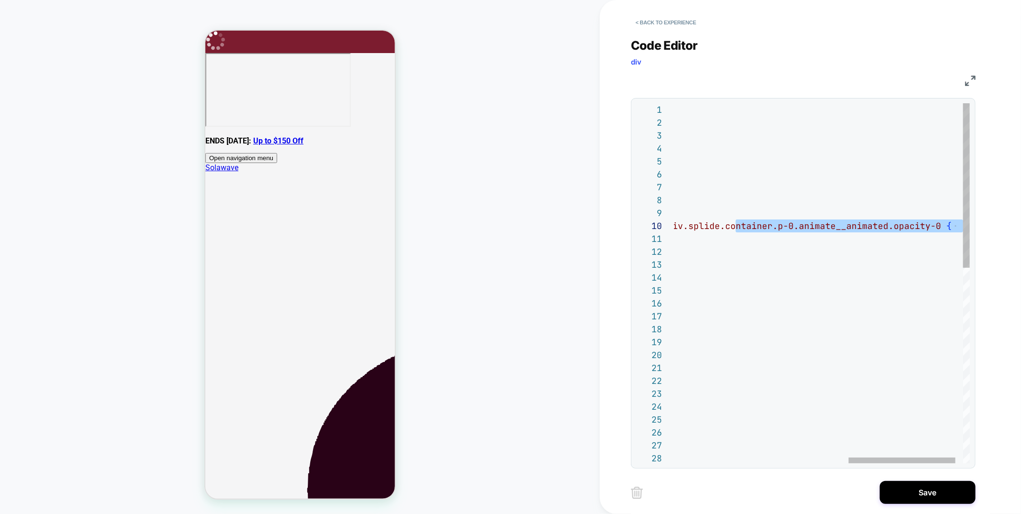
scroll to position [116, 759]
drag, startPoint x: 780, startPoint y: 228, endPoint x: 952, endPoint y: 228, distance: 171.8
click at [952, 228] on div "/* Show hidden elements */ #shopify-block-ASXQ5M1F4THhjcVU2R__header_dropdown _…" at bounding box center [591, 496] width 797 height 787
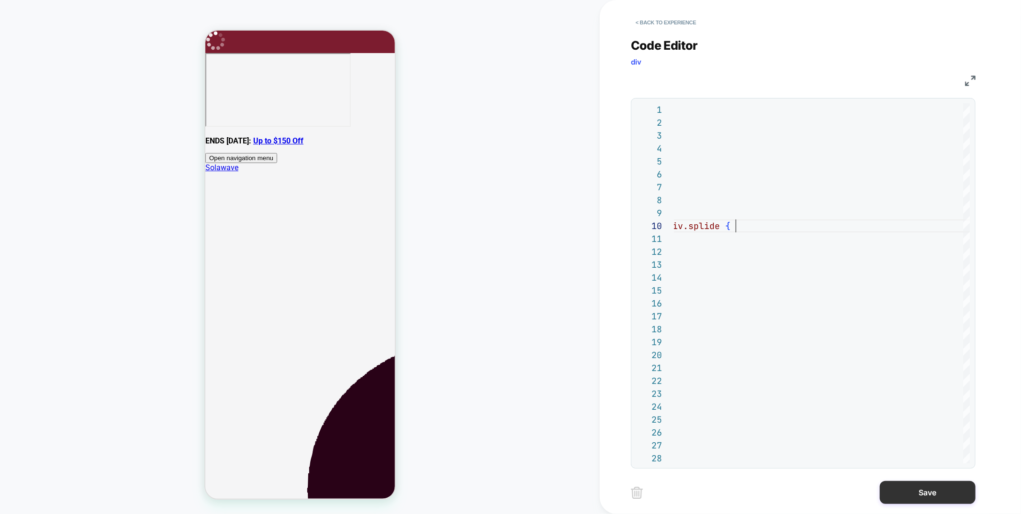
type textarea "**********"
click at [929, 488] on button "Save" at bounding box center [928, 492] width 96 height 23
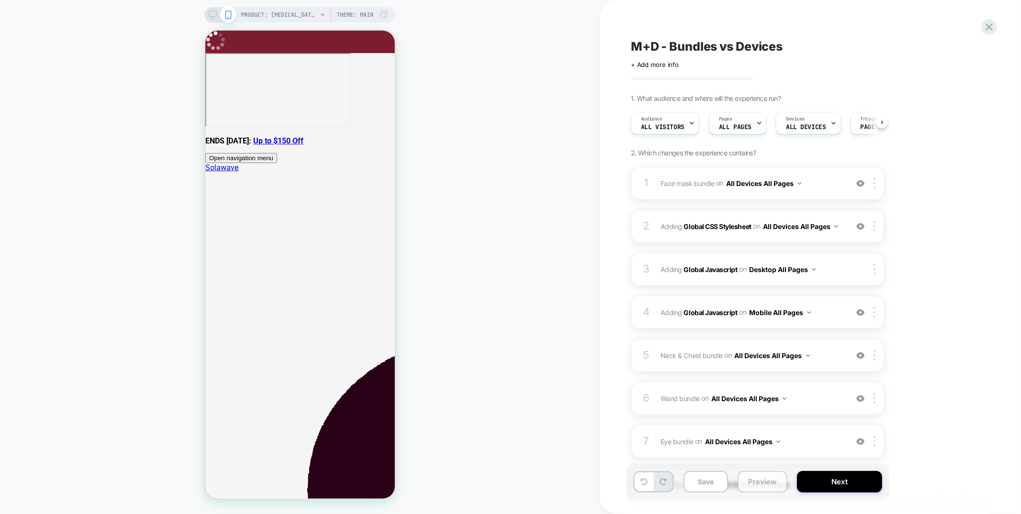
scroll to position [0, 0]
click at [763, 476] on button "Preview" at bounding box center [762, 482] width 50 height 22
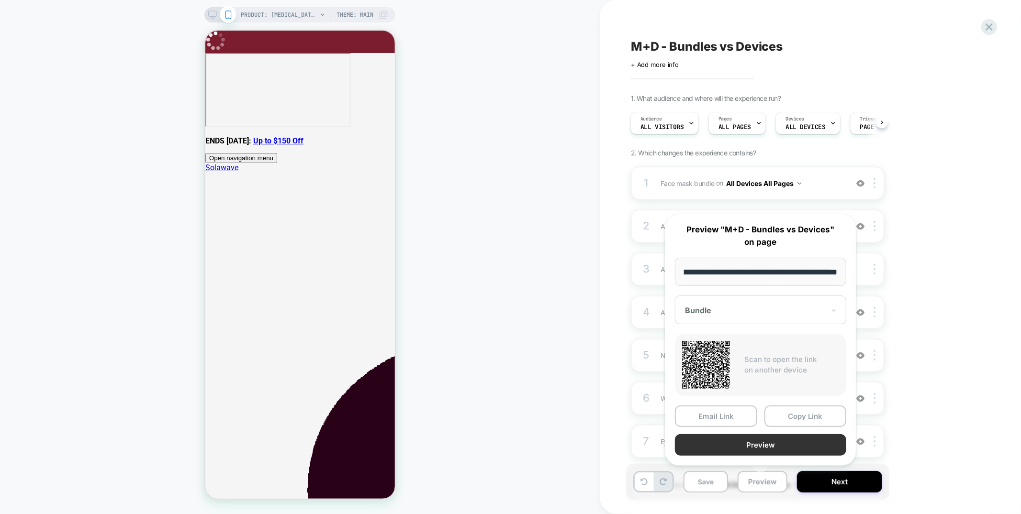
scroll to position [0, 0]
click at [760, 436] on button "Preview" at bounding box center [760, 446] width 171 height 22
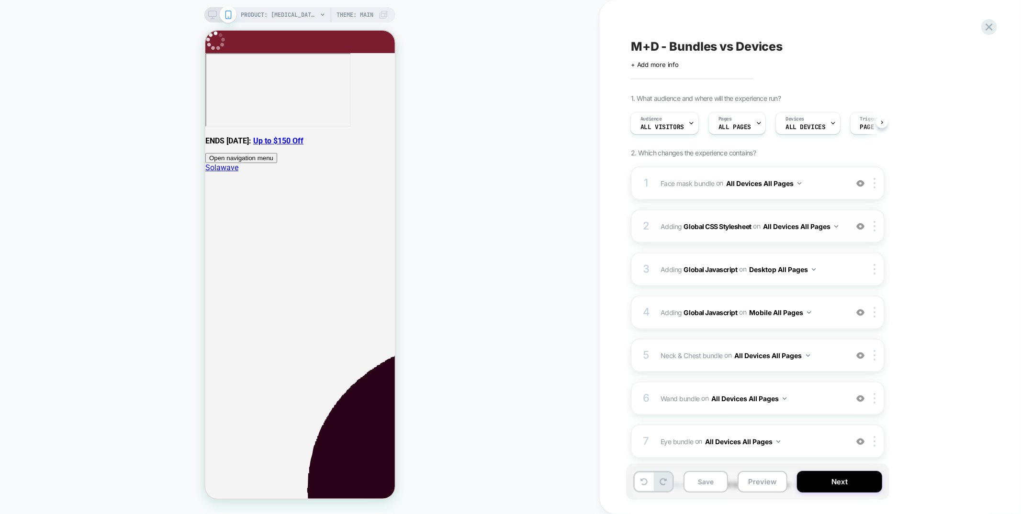
click at [783, 230] on button "All Devices All Pages" at bounding box center [800, 227] width 75 height 14
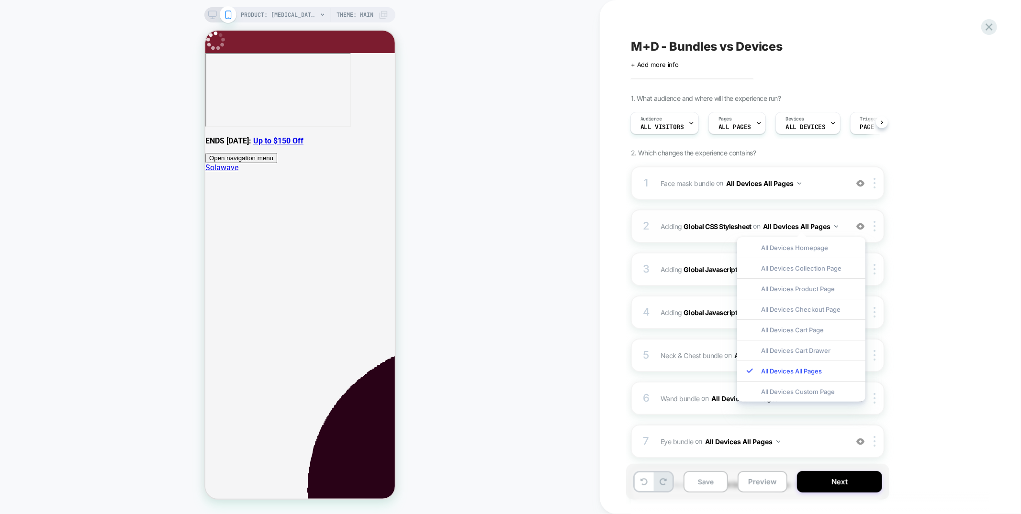
click at [689, 237] on div "2 Adding Global CSS Stylesheet on All Devices All Pages Add Before Add After Ta…" at bounding box center [758, 226] width 254 height 33
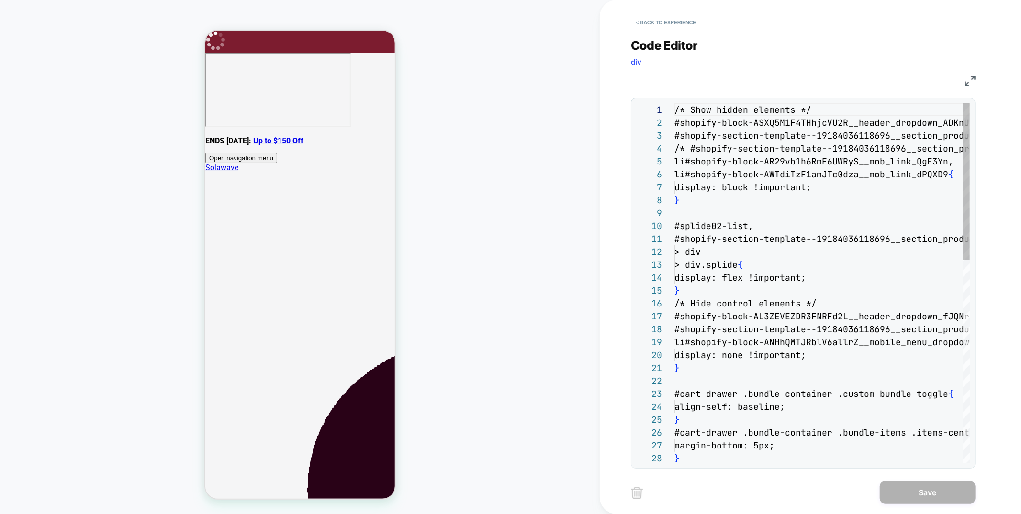
scroll to position [129, 0]
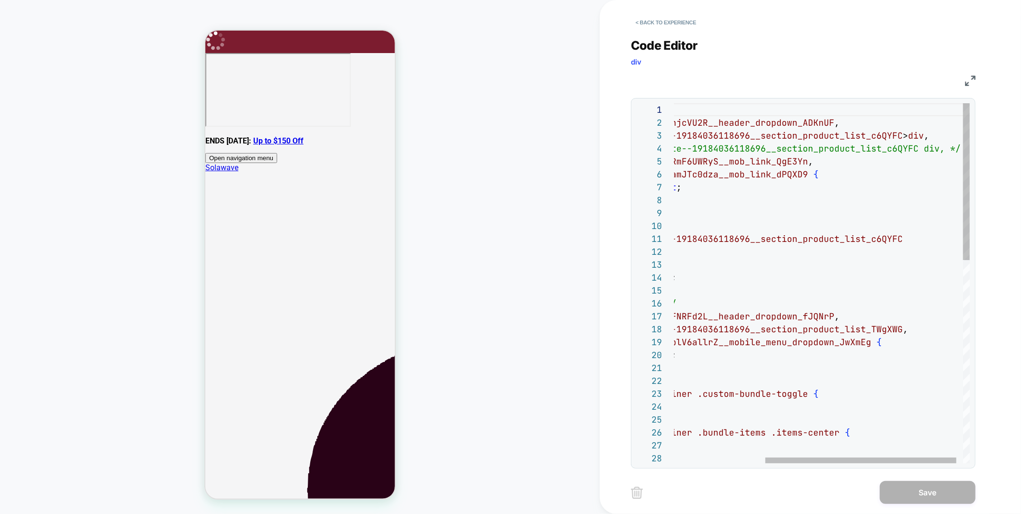
click at [806, 148] on div "/* Show hidden elements */ #shopify-block-ASXQ5M1F4THhjcVU2R__header_dropdown _…" at bounding box center [757, 515] width 446 height 825
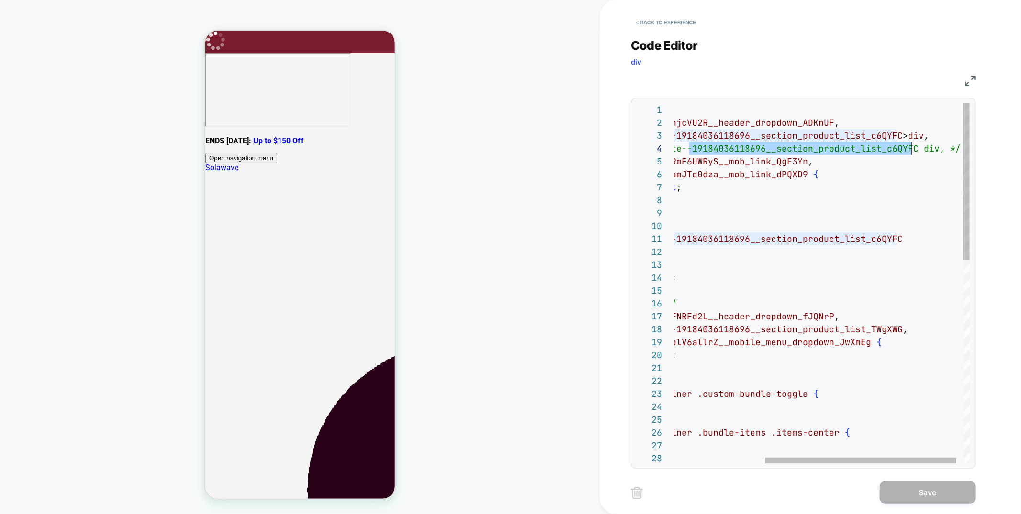
scroll to position [39, 377]
click at [806, 148] on div "/* Show hidden elements */ #shopify-block-ASXQ5M1F4THhjcVU2R__header_dropdown _…" at bounding box center [757, 515] width 446 height 825
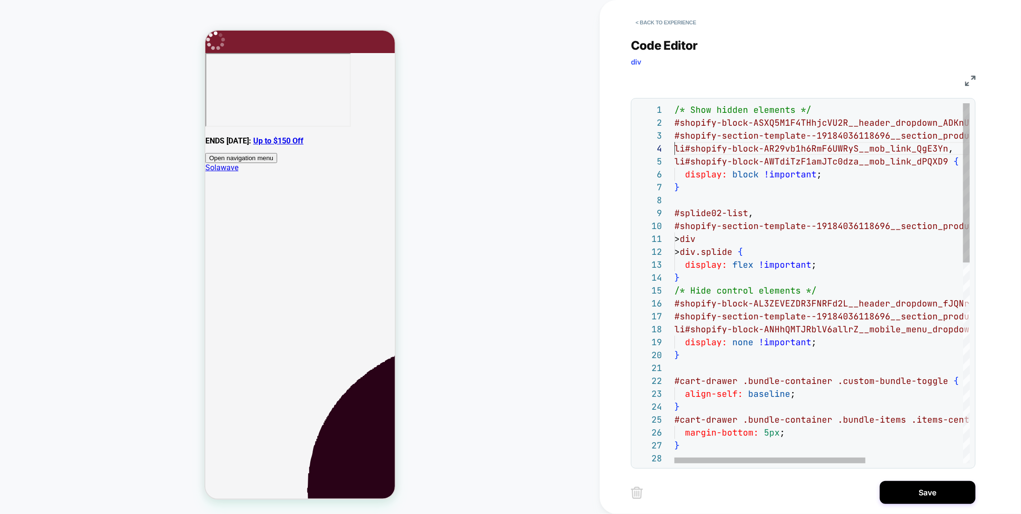
scroll to position [39, 0]
click at [676, 214] on div "/* Show hidden elements */ #shopify-block-ASXQ5M1F4THhjcVU2R__header_dropdown _…" at bounding box center [897, 509] width 446 height 813
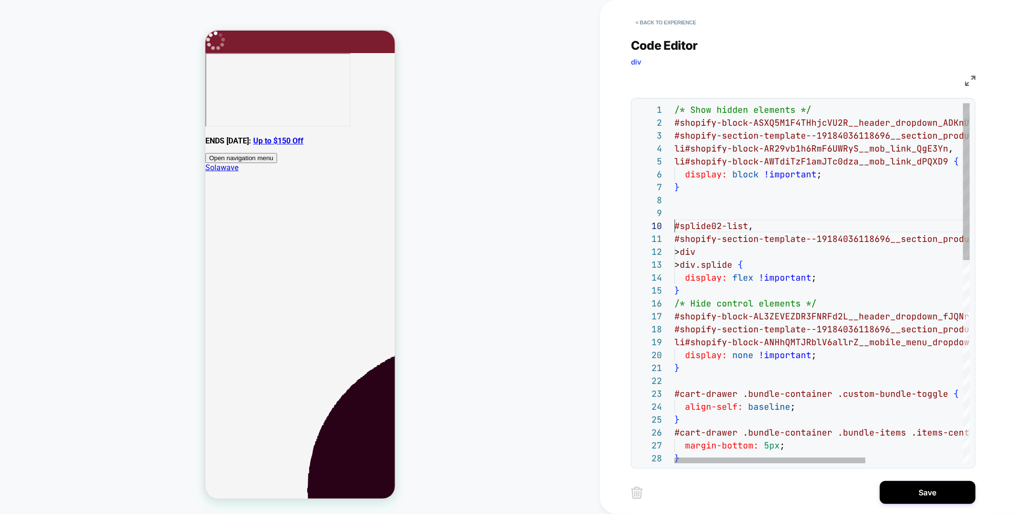
click at [770, 228] on div "#splide02-list ," at bounding box center [897, 226] width 446 height 13
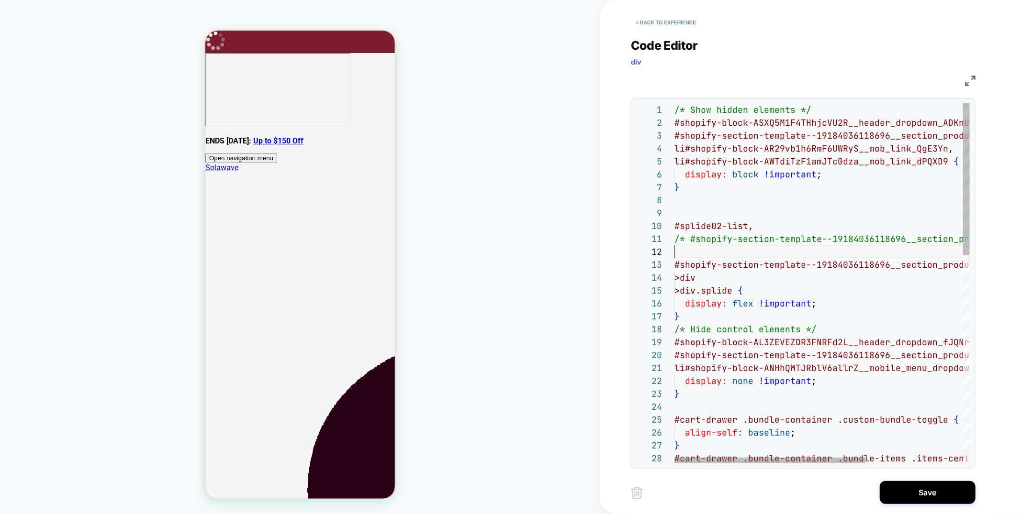
scroll to position [12, 0]
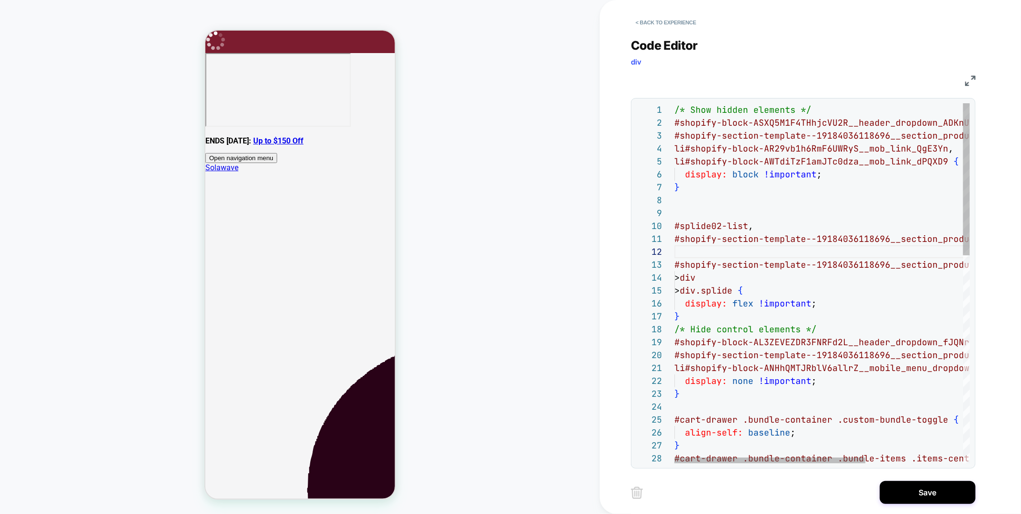
scroll to position [0, 387]
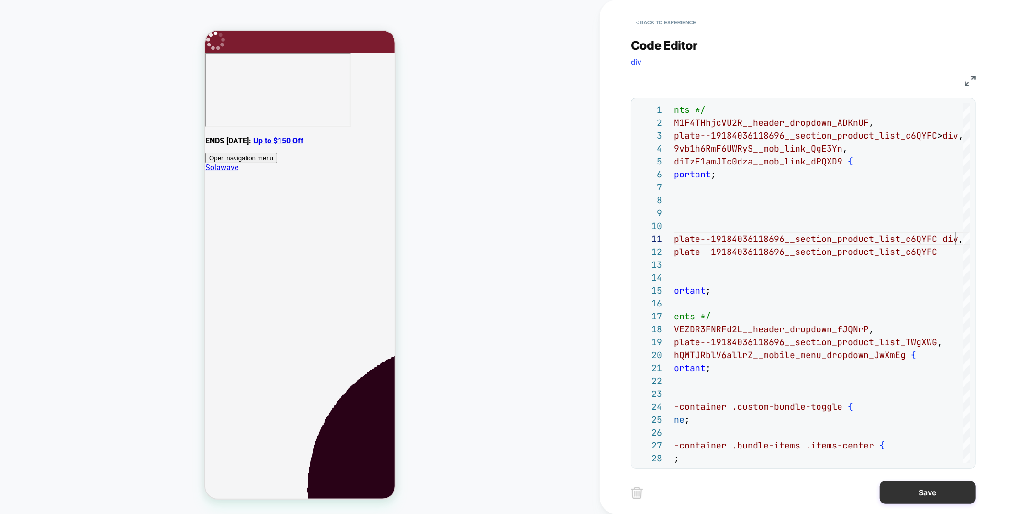
type textarea "**********"
click at [931, 488] on button "Save" at bounding box center [928, 492] width 96 height 23
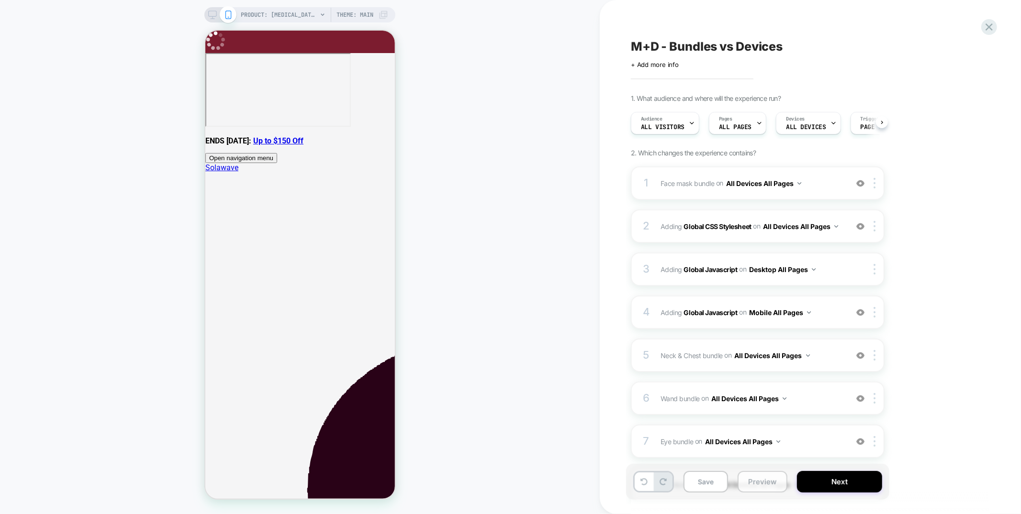
scroll to position [0, 0]
click at [776, 483] on button "Preview" at bounding box center [762, 482] width 50 height 22
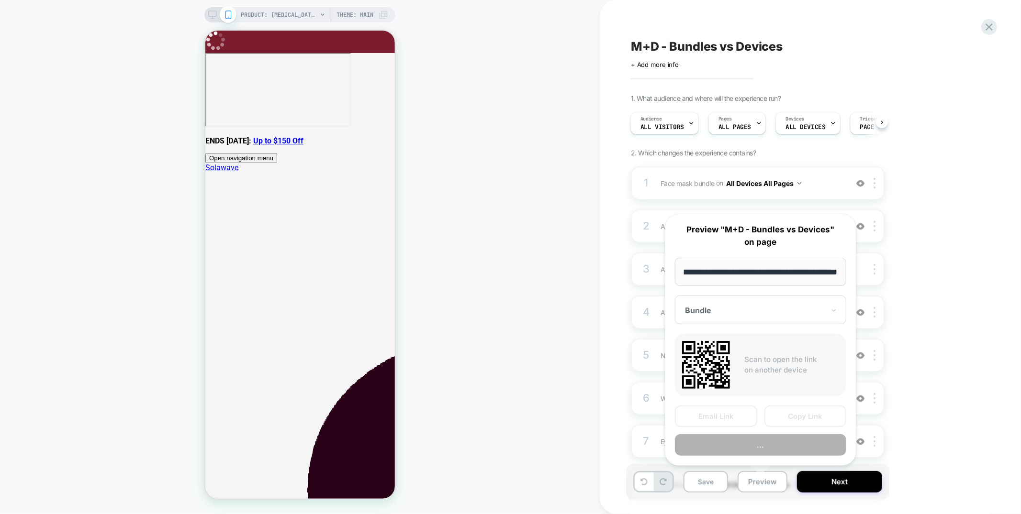
scroll to position [0, 0]
click at [778, 452] on button "..." at bounding box center [760, 446] width 171 height 22
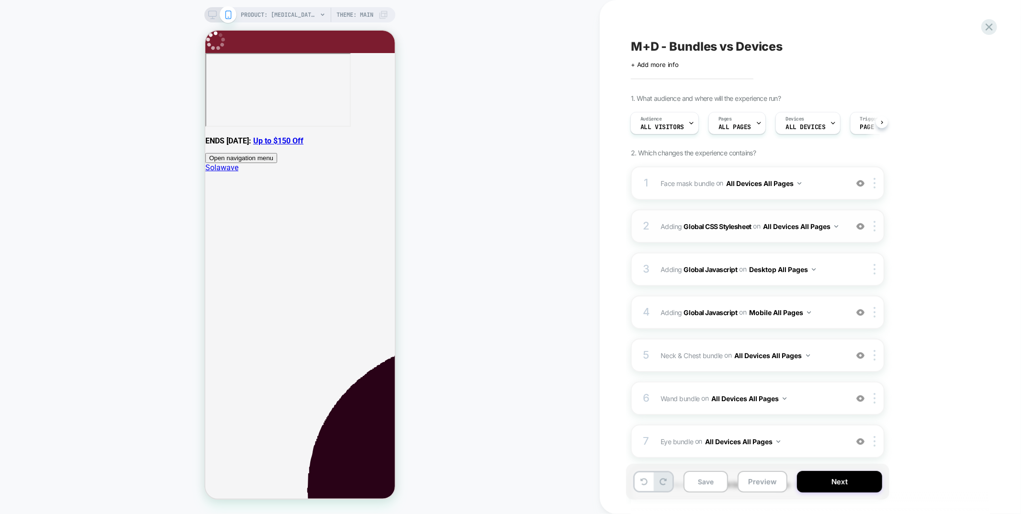
click at [815, 238] on div "2 Adding Global CSS Stylesheet on All Devices All Pages Add Before Add After Ta…" at bounding box center [758, 226] width 254 height 33
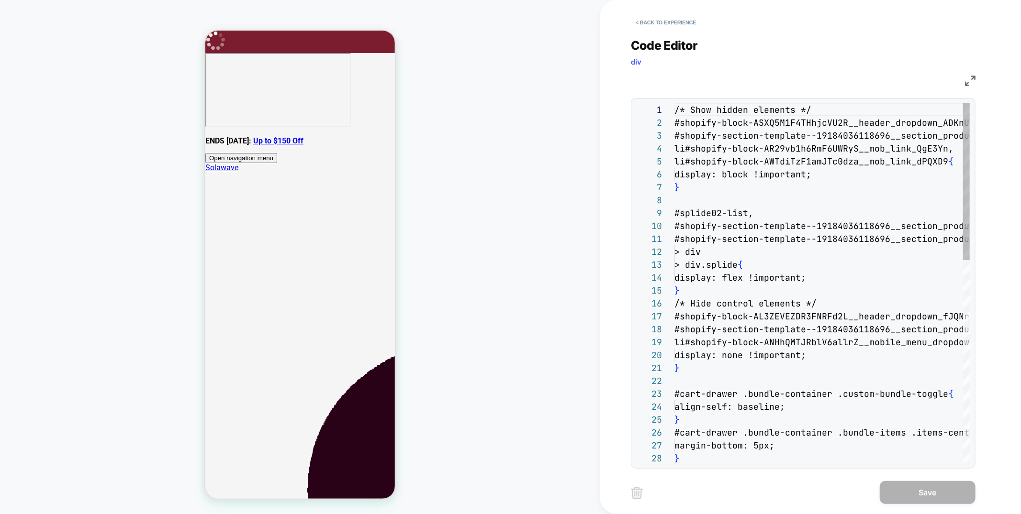
scroll to position [129, 0]
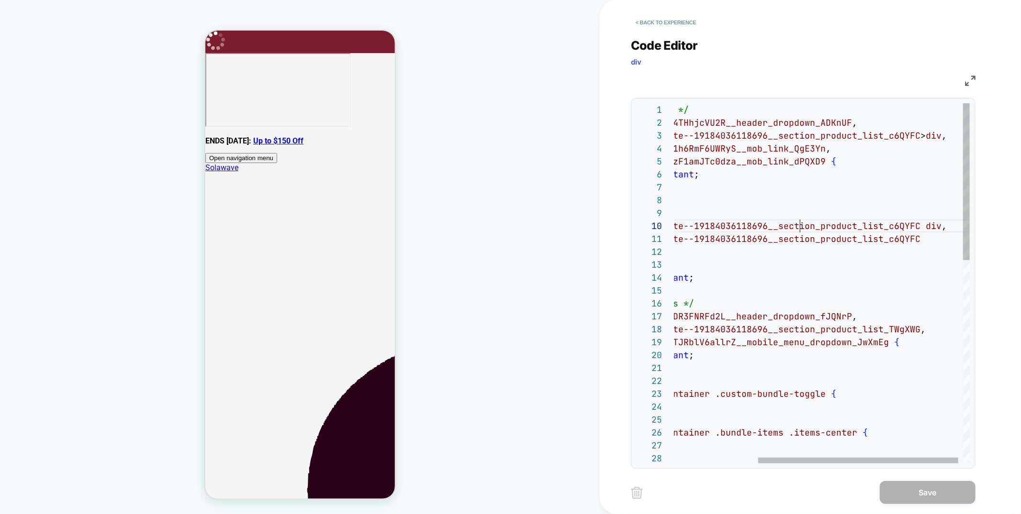
click at [802, 227] on div "/* Show hidden elements */ #shopify-block-ASXQ5M1F4THhjcVU2R__header_dropdown _…" at bounding box center [764, 515] width 425 height 825
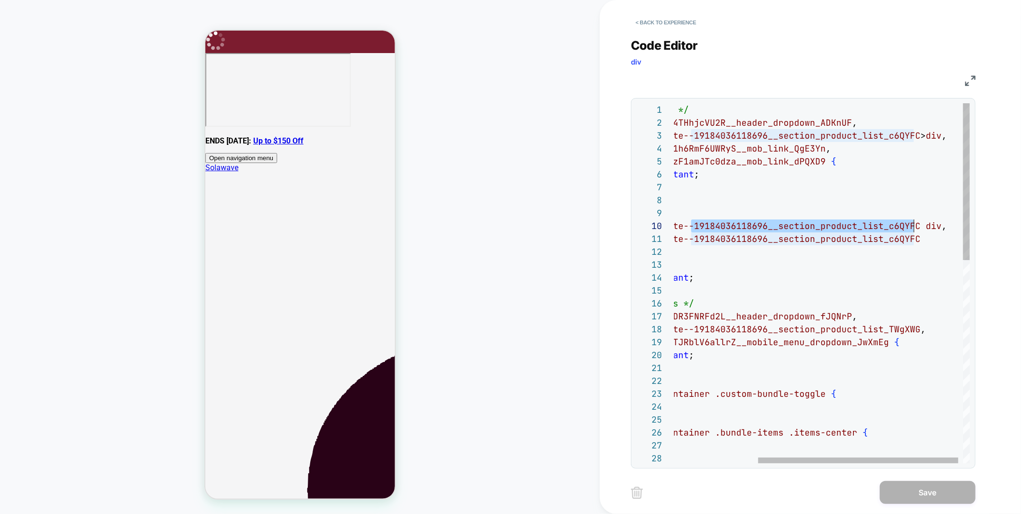
click at [802, 227] on div "/* Show hidden elements */ #shopify-block-ASXQ5M1F4THhjcVU2R__header_dropdown _…" at bounding box center [764, 515] width 425 height 825
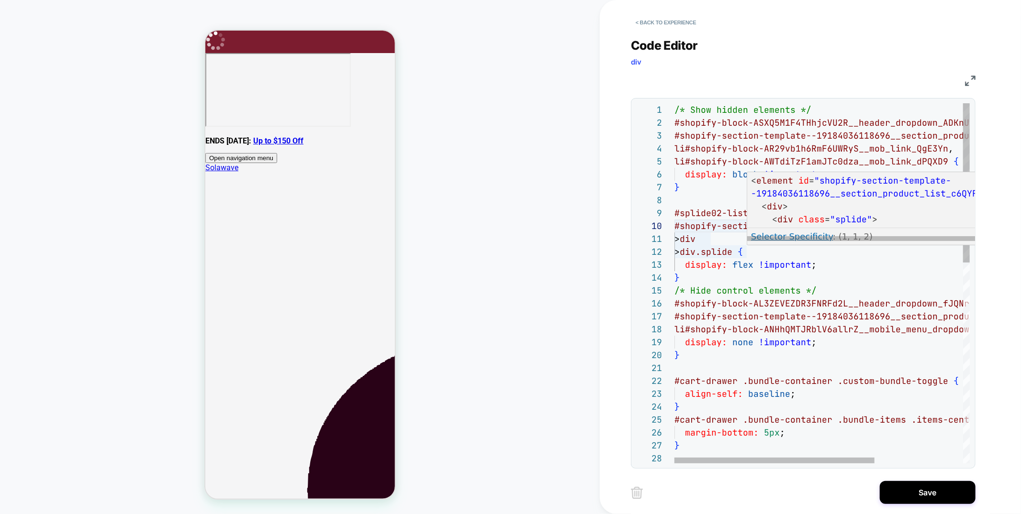
click at [747, 252] on div "/* Show hidden elements */ #shopify-block-ASXQ5M1F4THhjcVU2R__header_dropdown _…" at bounding box center [886, 509] width 425 height 813
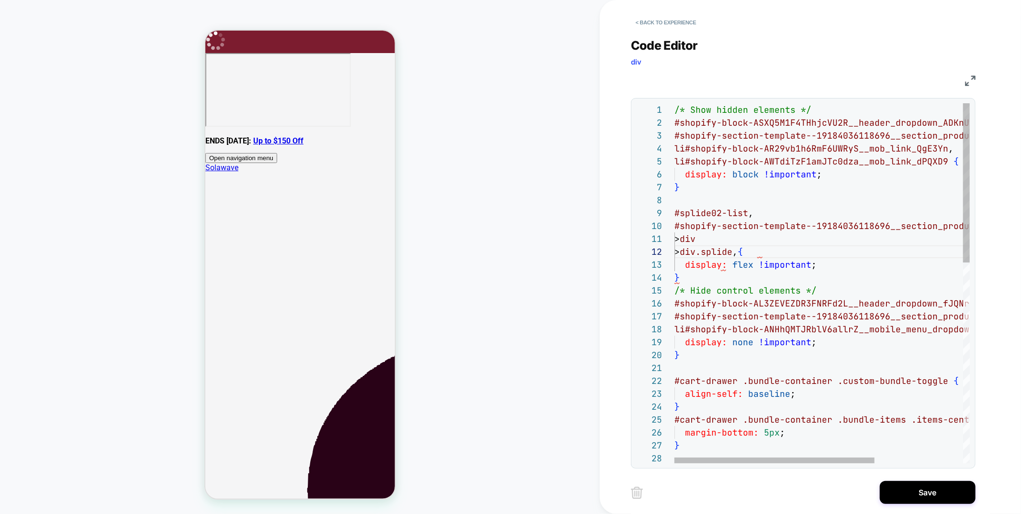
scroll to position [12, 83]
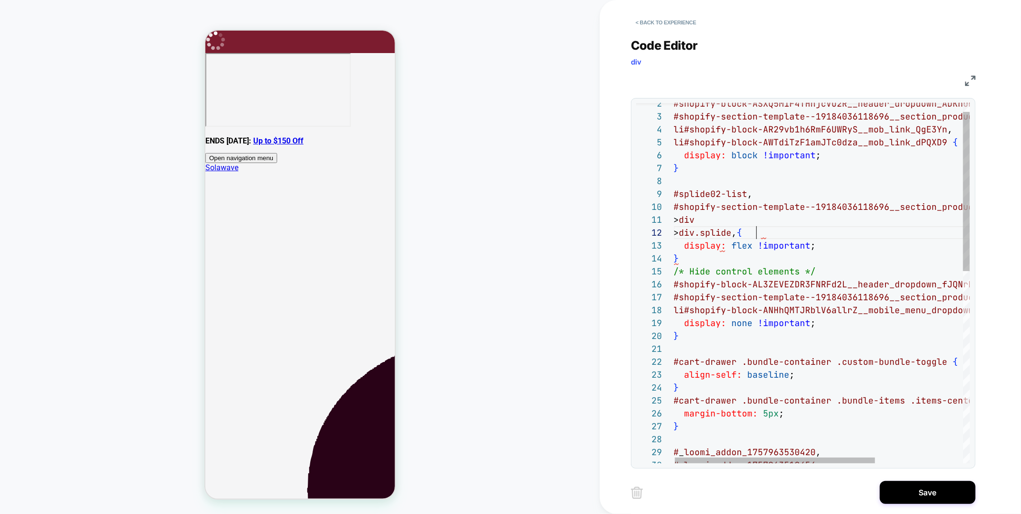
drag, startPoint x: 674, startPoint y: 213, endPoint x: 744, endPoint y: 233, distance: 72.1
click at [744, 233] on div "#shopify-block-ASXQ5M1F4THhjcVU2R__header_dropdown _ADKnUF , #shopify-section-t…" at bounding box center [885, 490] width 425 height 813
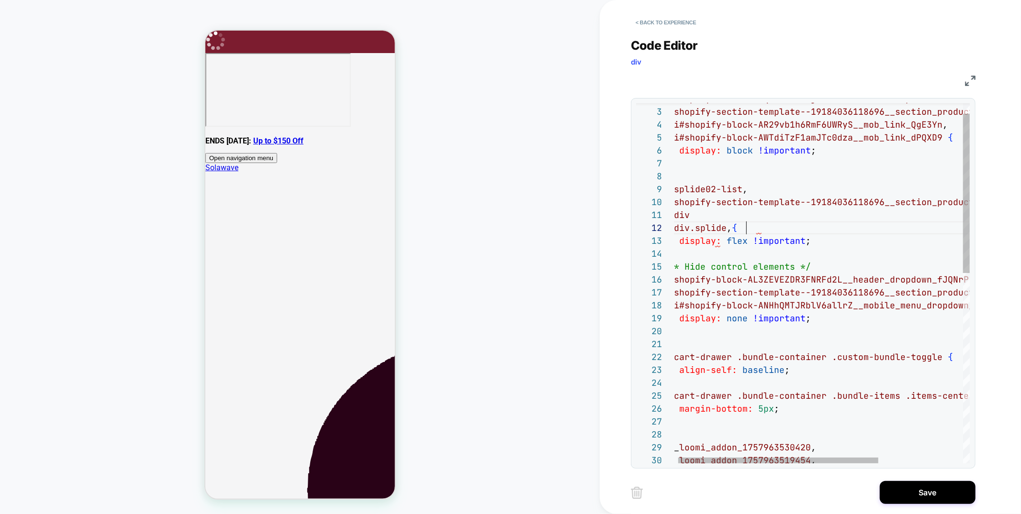
click at [748, 233] on div "#shopify-block-ASXQ5M1F4THhjcVU2R__header_dropdown _ADKnUF , #shopify-section-t…" at bounding box center [881, 485] width 425 height 813
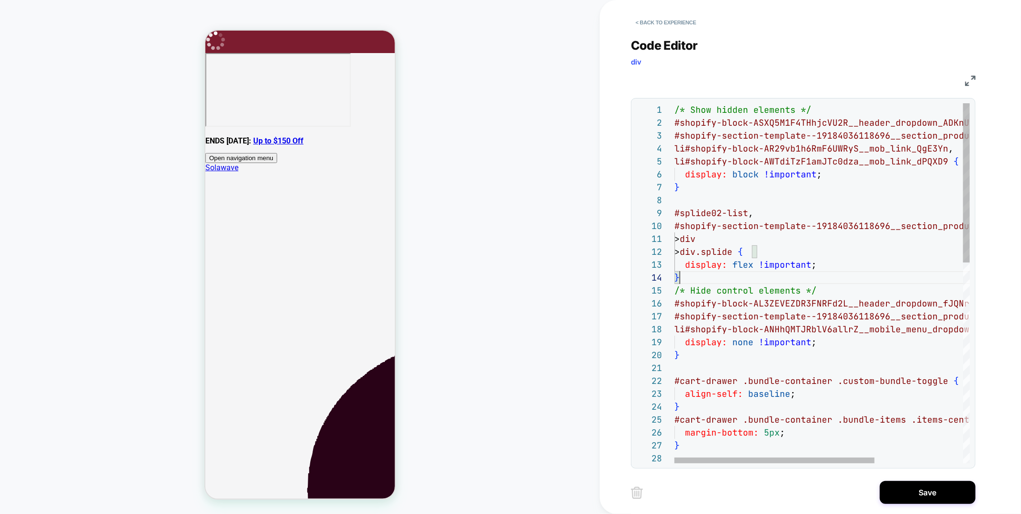
scroll to position [39, 5]
click at [684, 279] on div "#shopify-block-ASXQ5M1F4THhjcVU2R__header_dropdown _ADKnUF , #shopify-section-t…" at bounding box center [886, 509] width 425 height 813
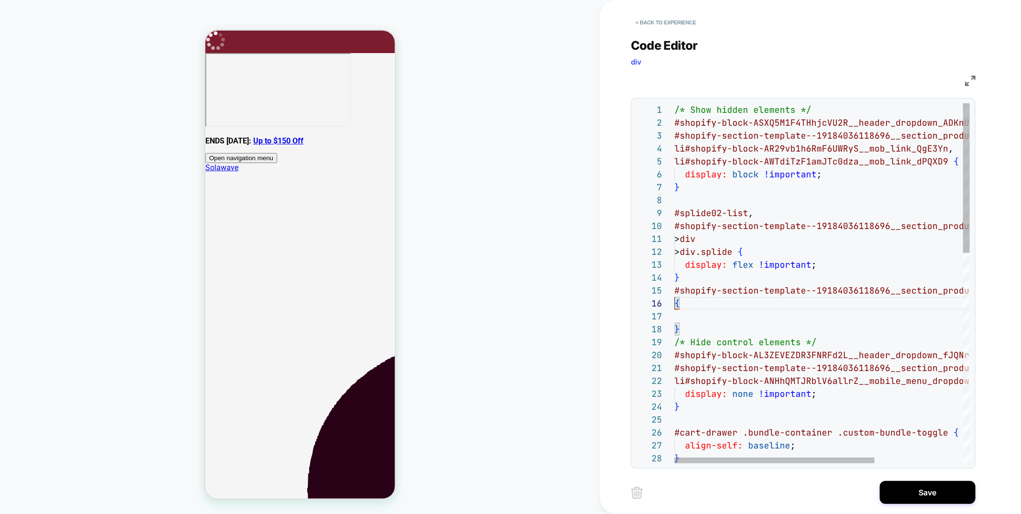
scroll to position [65, 0]
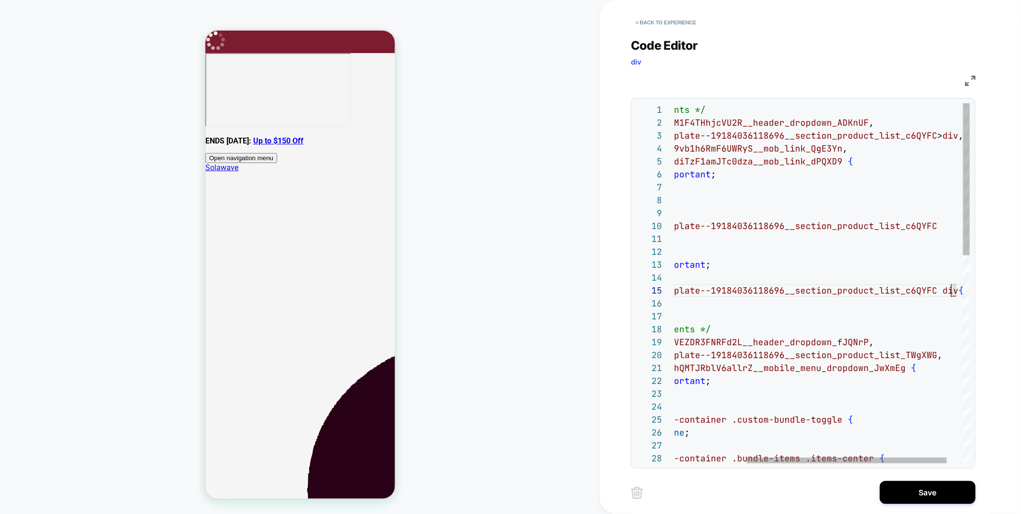
scroll to position [51, 387]
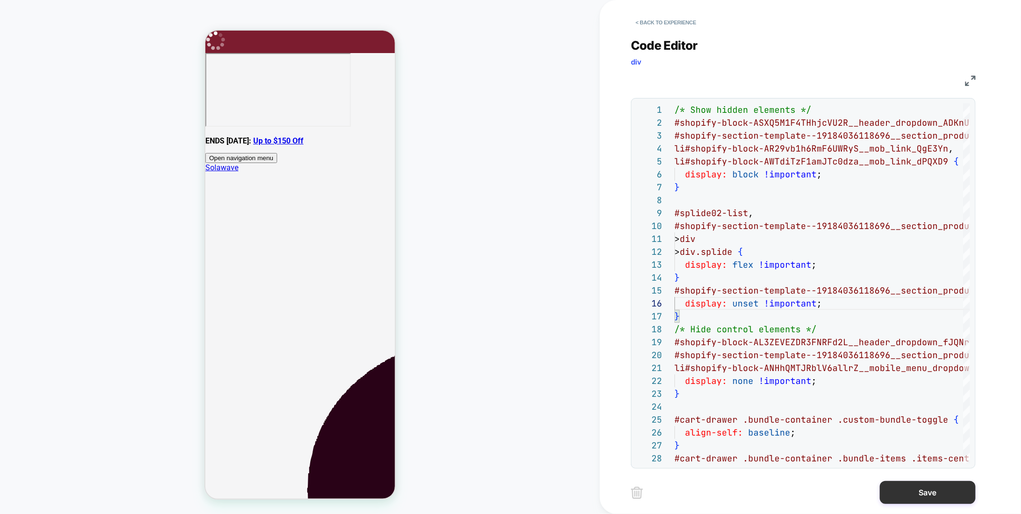
type textarea "**********"
click at [911, 499] on button "Save" at bounding box center [928, 492] width 96 height 23
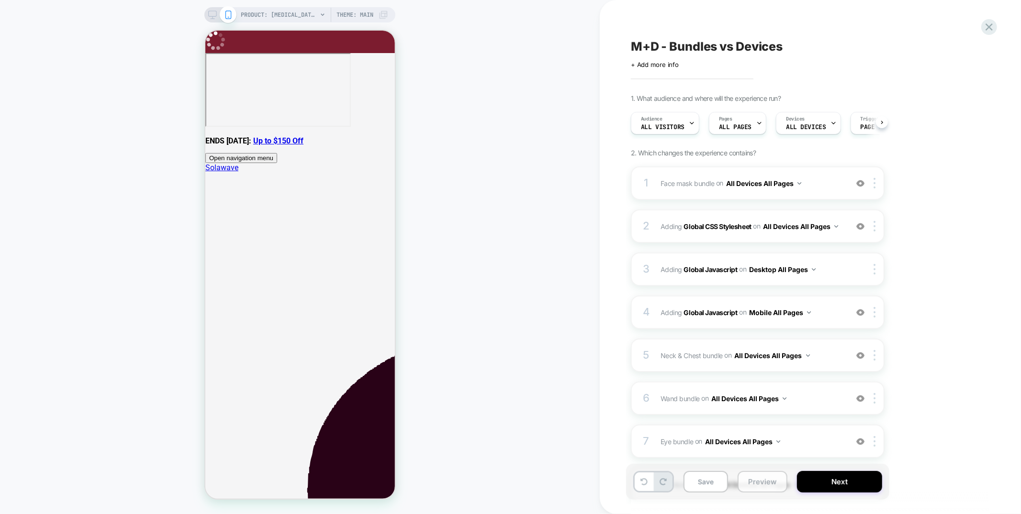
scroll to position [0, 0]
drag, startPoint x: 767, startPoint y: 485, endPoint x: 768, endPoint y: 457, distance: 27.3
click at [767, 484] on button "Preview" at bounding box center [762, 482] width 50 height 22
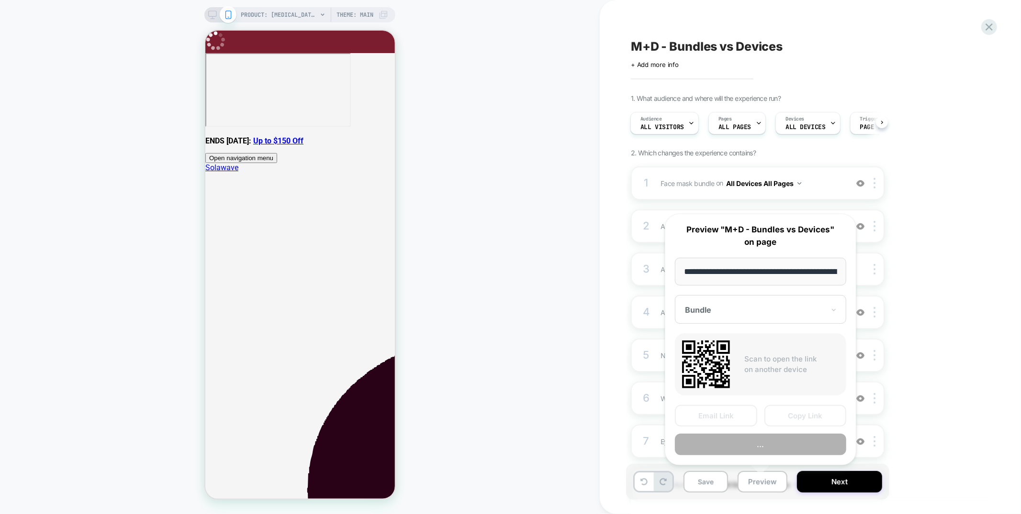
scroll to position [0, 228]
click at [769, 451] on button "..." at bounding box center [760, 446] width 171 height 22
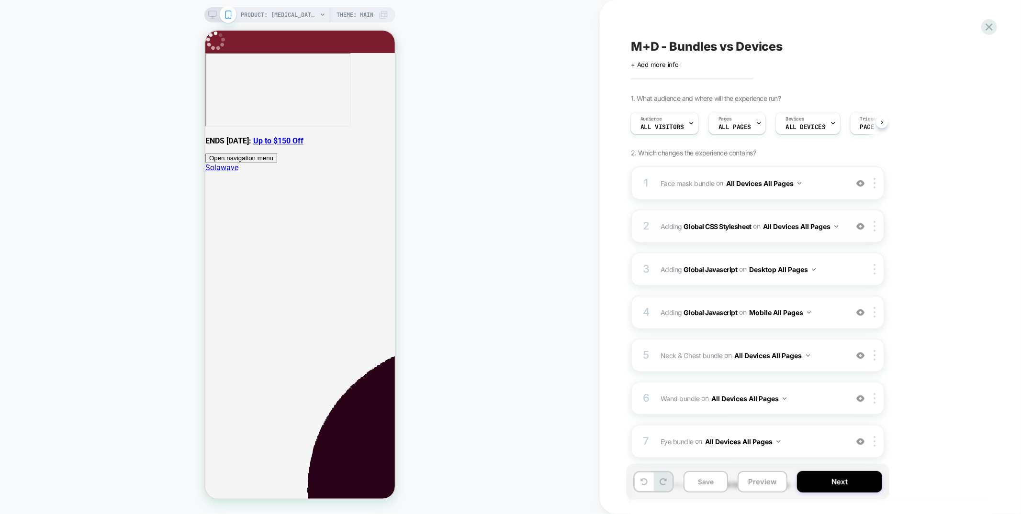
click at [818, 234] on div "2 Adding Global CSS Stylesheet on All Devices All Pages Add Before Add After Ta…" at bounding box center [758, 226] width 254 height 33
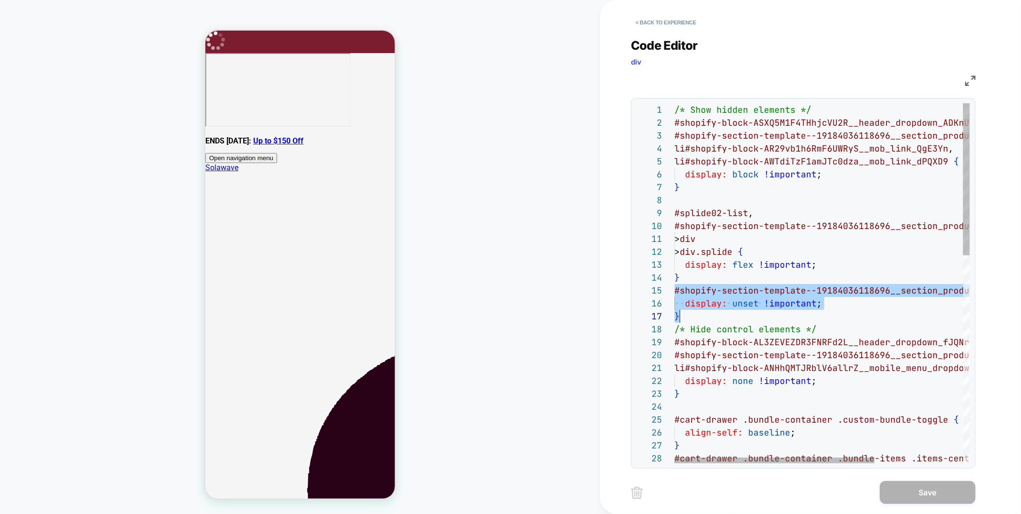
scroll to position [51, 5]
drag, startPoint x: 676, startPoint y: 288, endPoint x: 687, endPoint y: 312, distance: 27.4
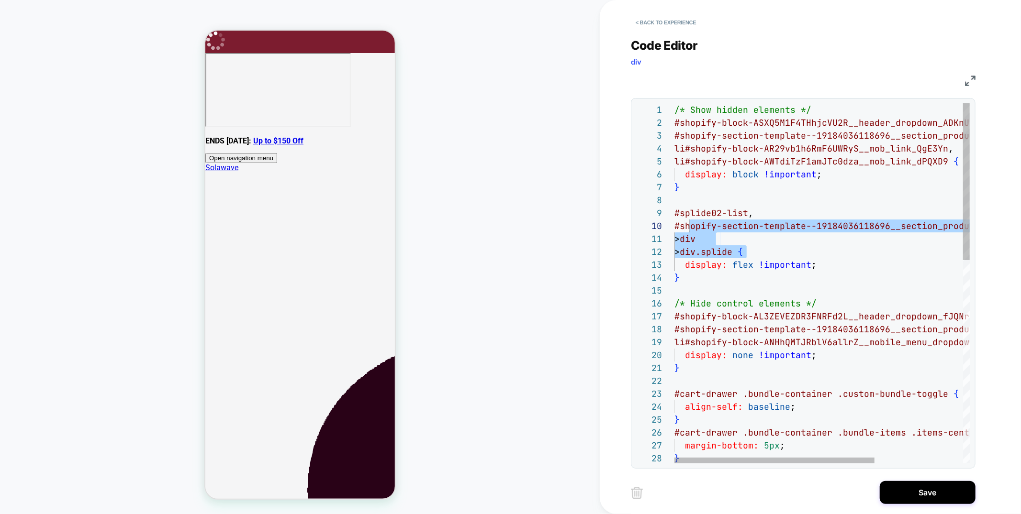
scroll to position [116, 0]
drag, startPoint x: 748, startPoint y: 251, endPoint x: 669, endPoint y: 228, distance: 81.8
click at [674, 228] on div "/* Show hidden elements */ #shopify-block-ASXQ5M1F4THhjcVU2R__header_dropdown _…" at bounding box center [886, 515] width 425 height 825
click at [747, 251] on div "/* Show hidden elements */ #shopify-block-ASXQ5M1F4THhjcVU2R__header_dropdown _…" at bounding box center [886, 515] width 425 height 825
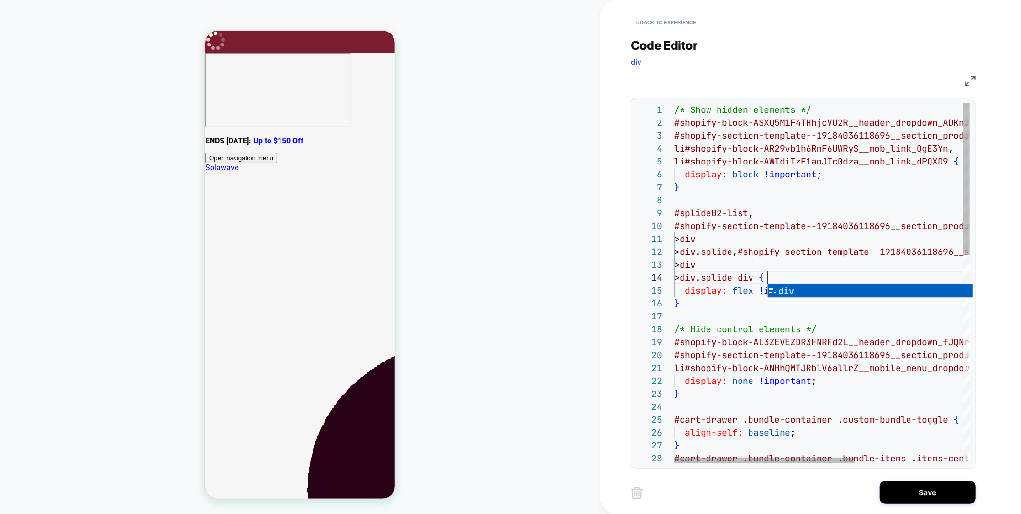
scroll to position [39, 93]
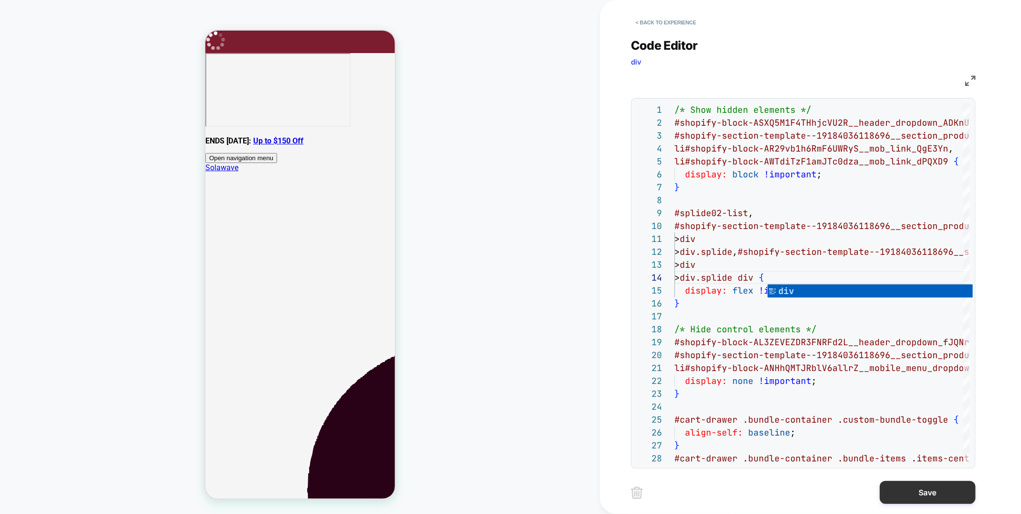
type textarea "**********"
click at [906, 491] on button "Save" at bounding box center [928, 492] width 96 height 23
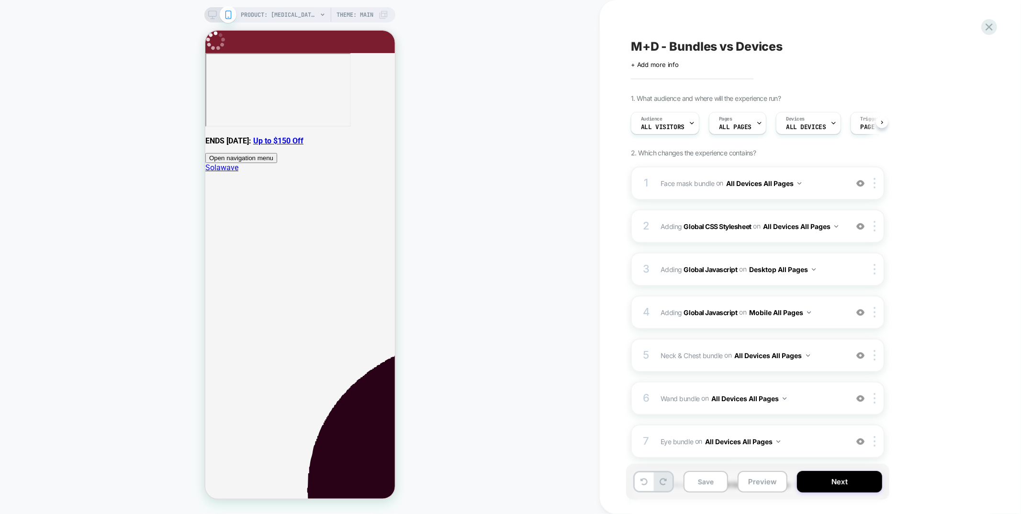
scroll to position [0, 0]
click at [772, 483] on button "Preview" at bounding box center [762, 482] width 50 height 22
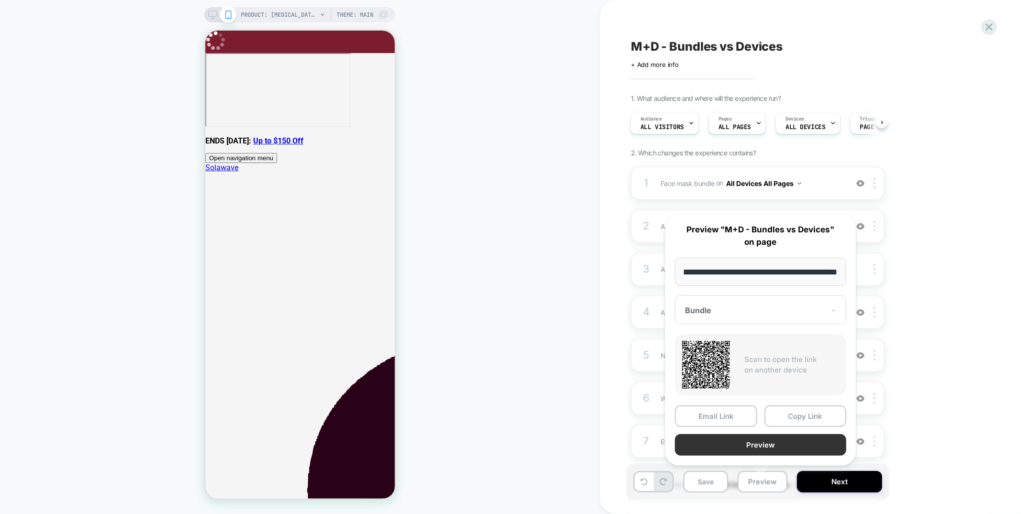
scroll to position [0, 0]
click at [773, 452] on button "Preview" at bounding box center [760, 446] width 171 height 22
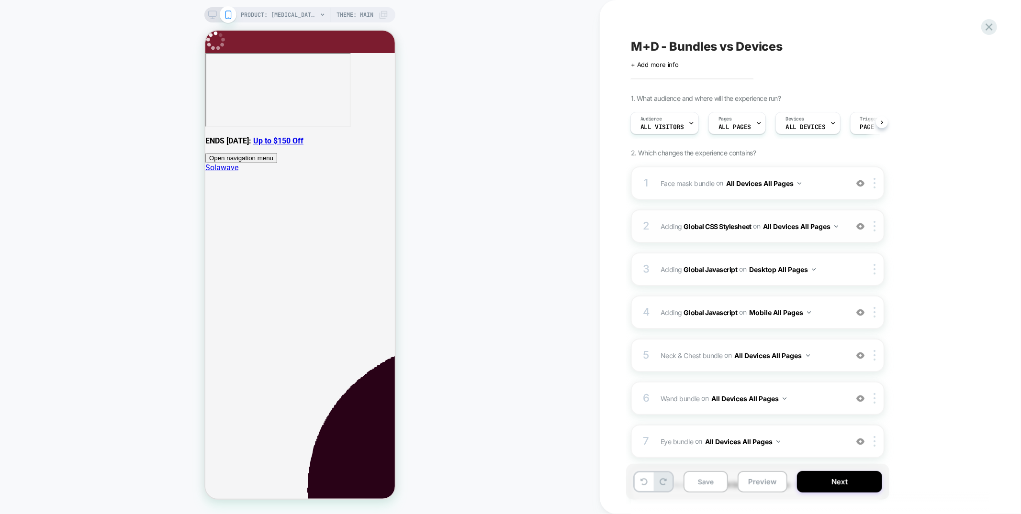
click at [793, 240] on div "2 Adding Global CSS Stylesheet on All Devices All Pages Add Before Add After Ta…" at bounding box center [758, 226] width 254 height 33
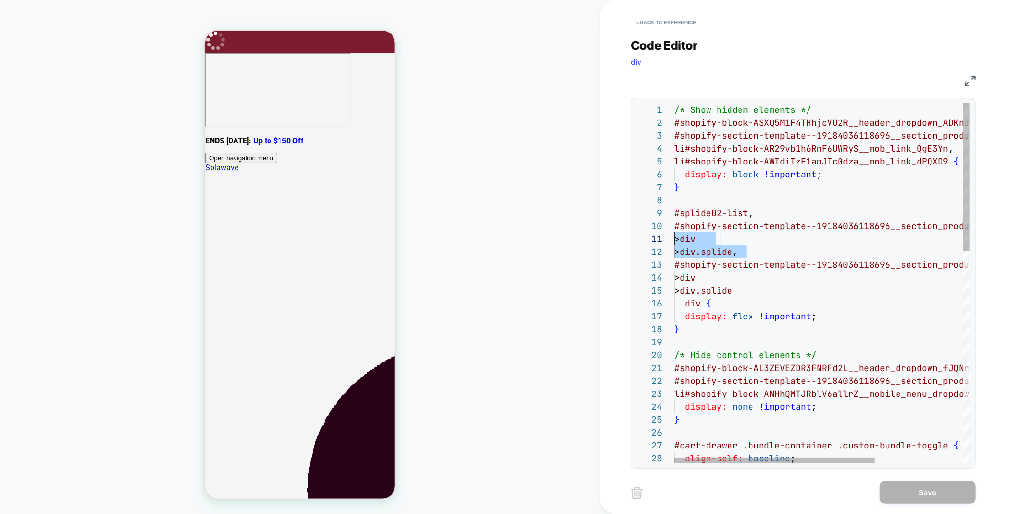
scroll to position [116, 0]
drag, startPoint x: 747, startPoint y: 252, endPoint x: 669, endPoint y: 231, distance: 81.3
type textarea "**********"
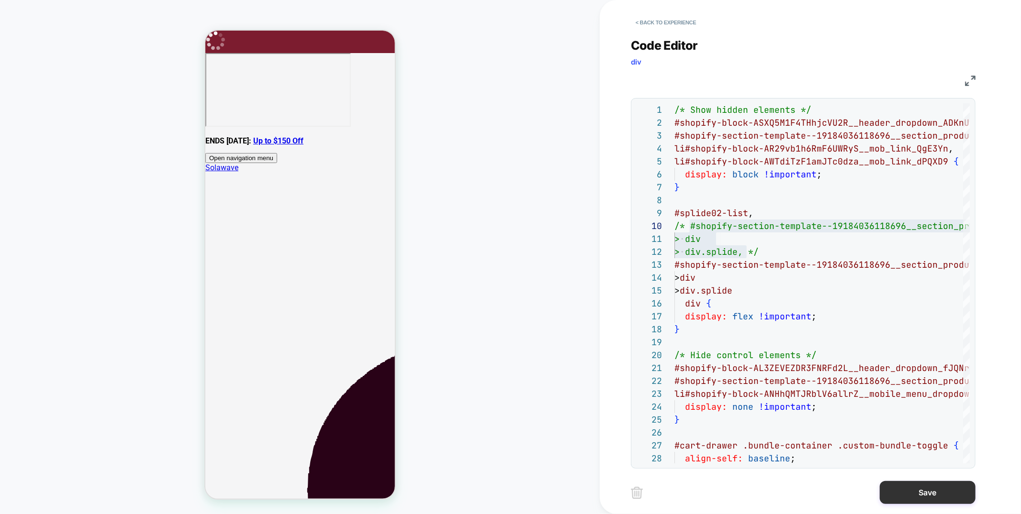
click at [921, 497] on button "Save" at bounding box center [928, 492] width 96 height 23
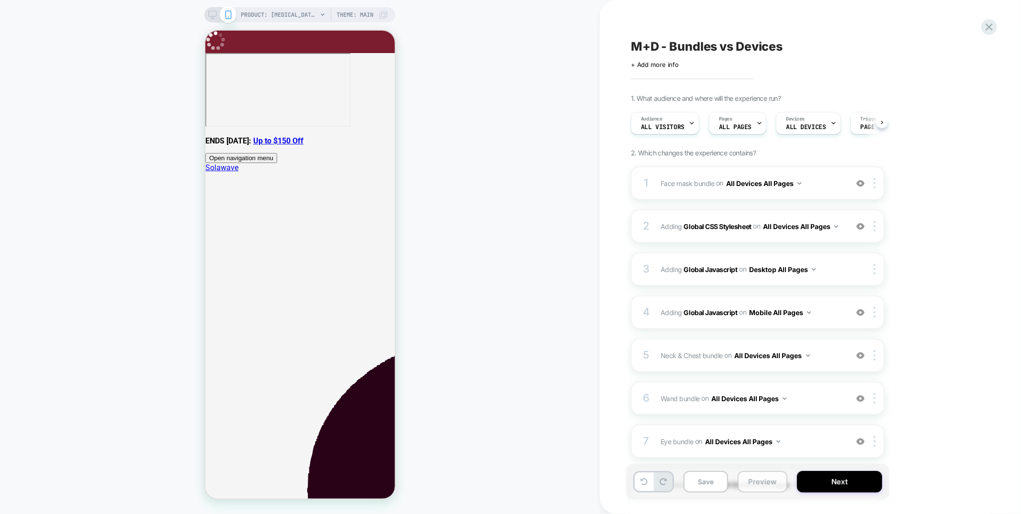
scroll to position [0, 0]
click at [768, 492] on button "Preview" at bounding box center [762, 482] width 50 height 22
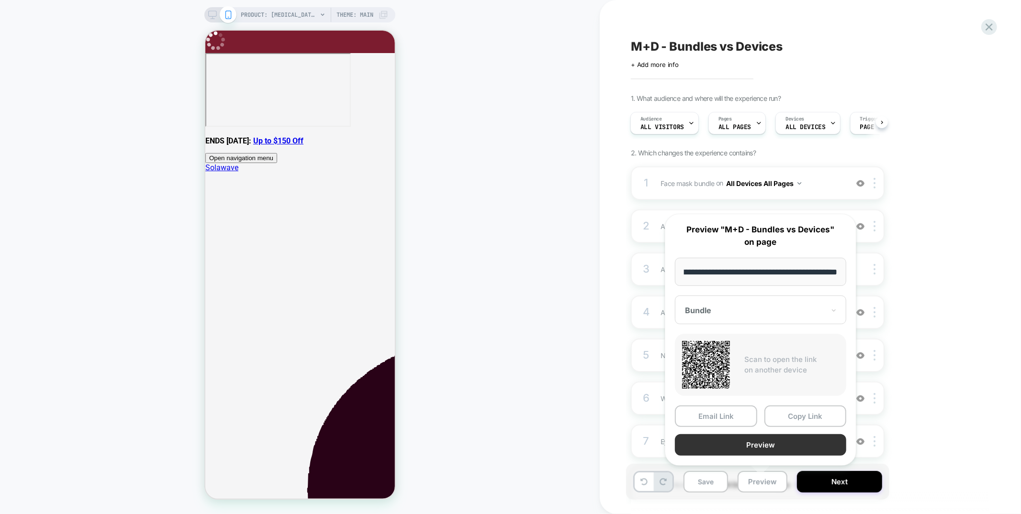
scroll to position [0, 0]
click at [761, 448] on button "Preview" at bounding box center [760, 446] width 171 height 22
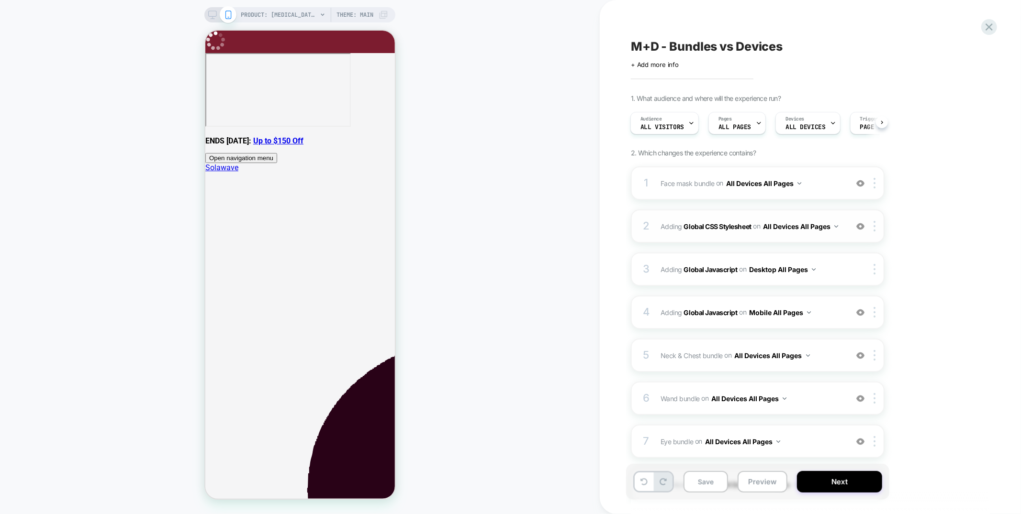
click at [783, 237] on div "2 Adding Global CSS Stylesheet on All Devices All Pages Add Before Add After Ta…" at bounding box center [758, 226] width 254 height 33
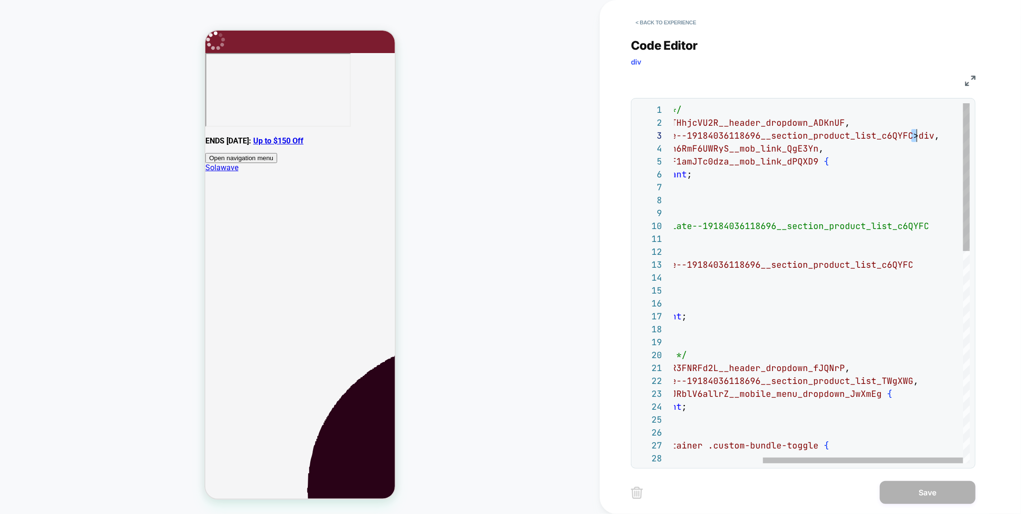
scroll to position [26, 371]
type textarea "**********"
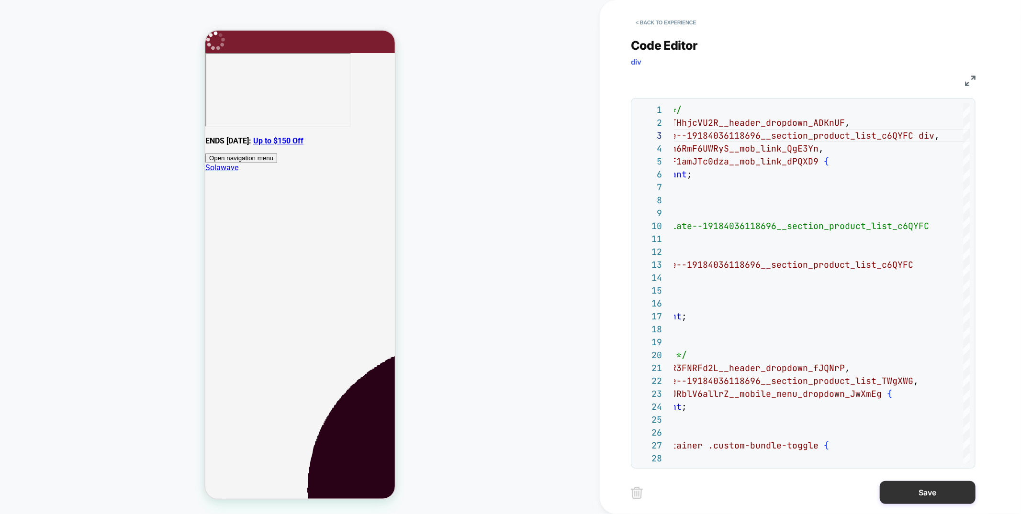
click at [940, 494] on button "Save" at bounding box center [928, 492] width 96 height 23
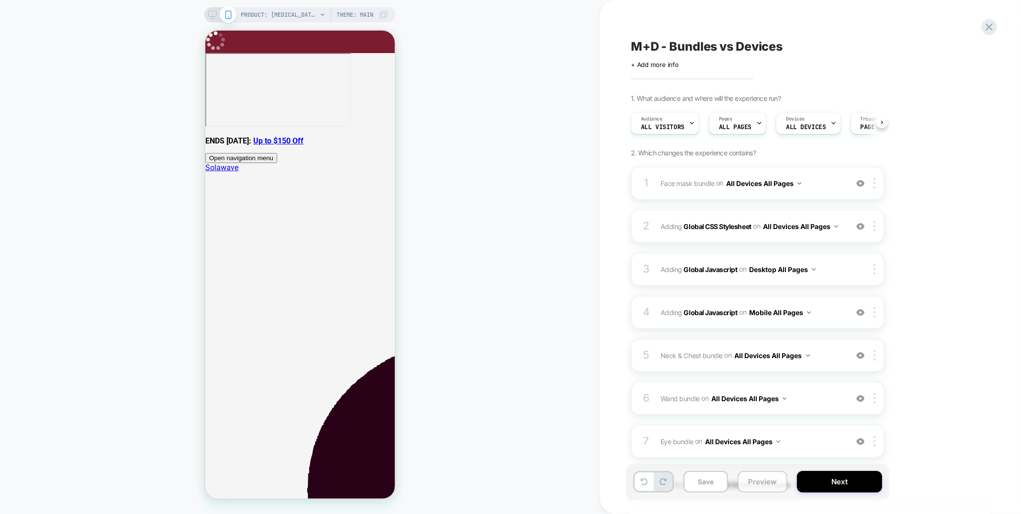
scroll to position [0, 0]
click at [764, 485] on button "Preview" at bounding box center [762, 482] width 50 height 22
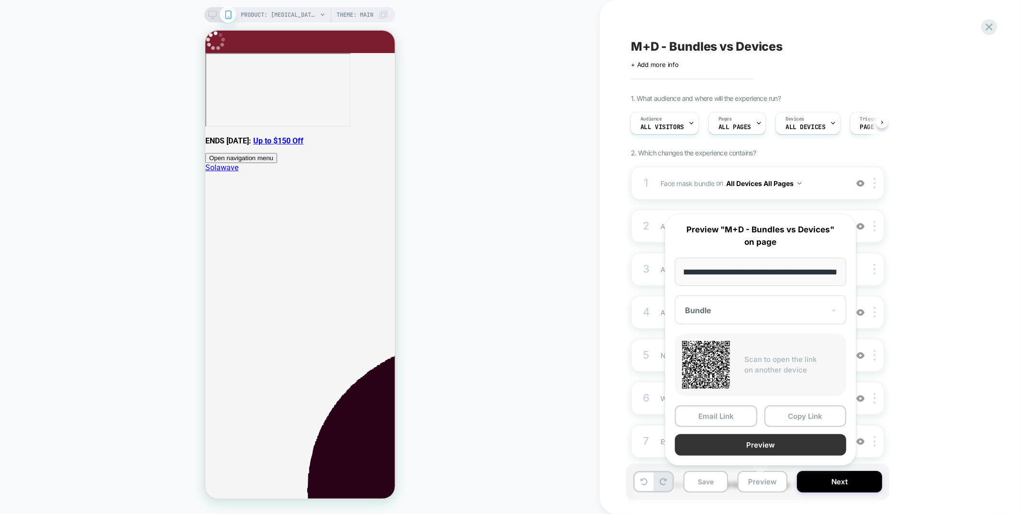
scroll to position [0, 0]
click at [769, 447] on button "Preview" at bounding box center [760, 446] width 171 height 22
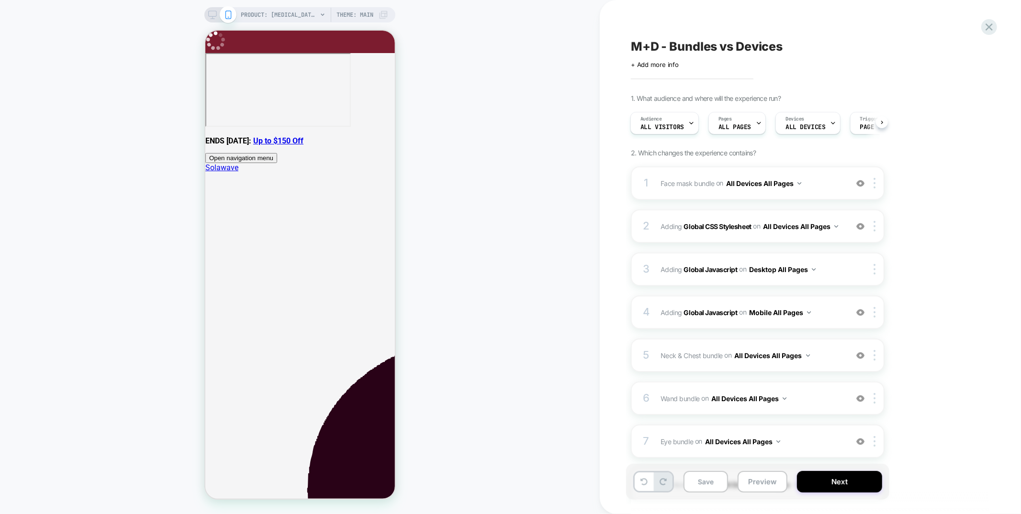
click at [803, 208] on div "1 Face mask bundle Adding Boxes Slider AFTER .space-x-2:nth-child(8) on All Dev…" at bounding box center [758, 368] width 254 height 402
click at [804, 213] on div "2 Adding Global CSS Stylesheet on All Devices All Pages Add Before Add After Ta…" at bounding box center [758, 226] width 254 height 33
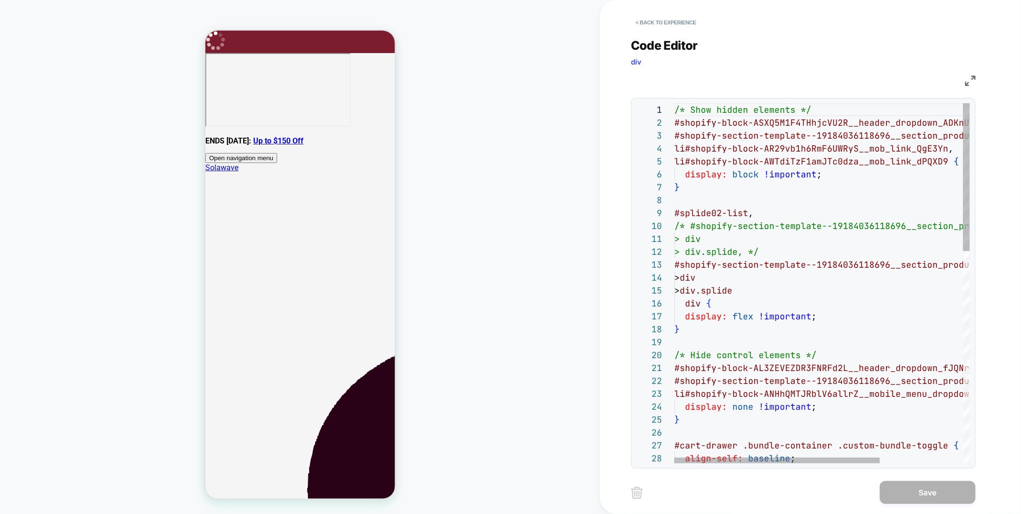
scroll to position [51, 268]
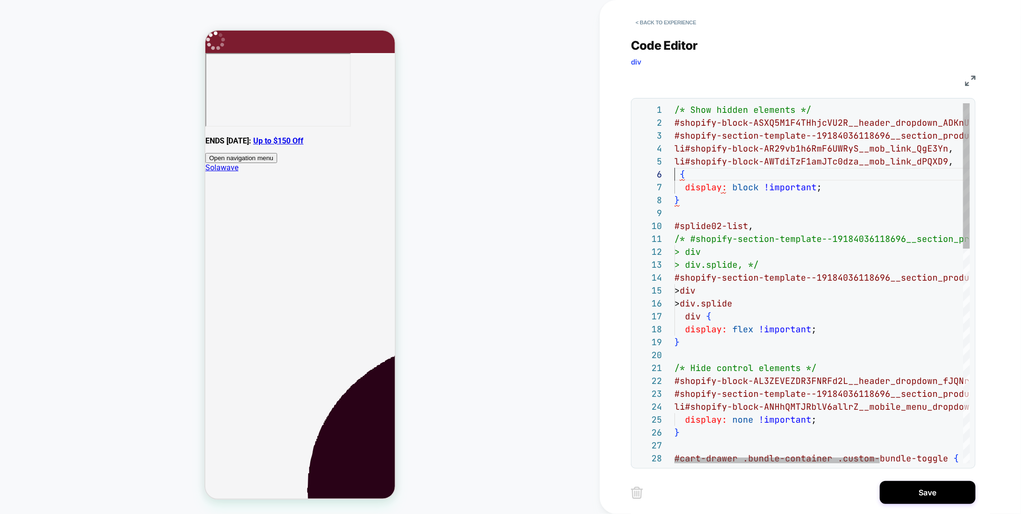
scroll to position [65, 893]
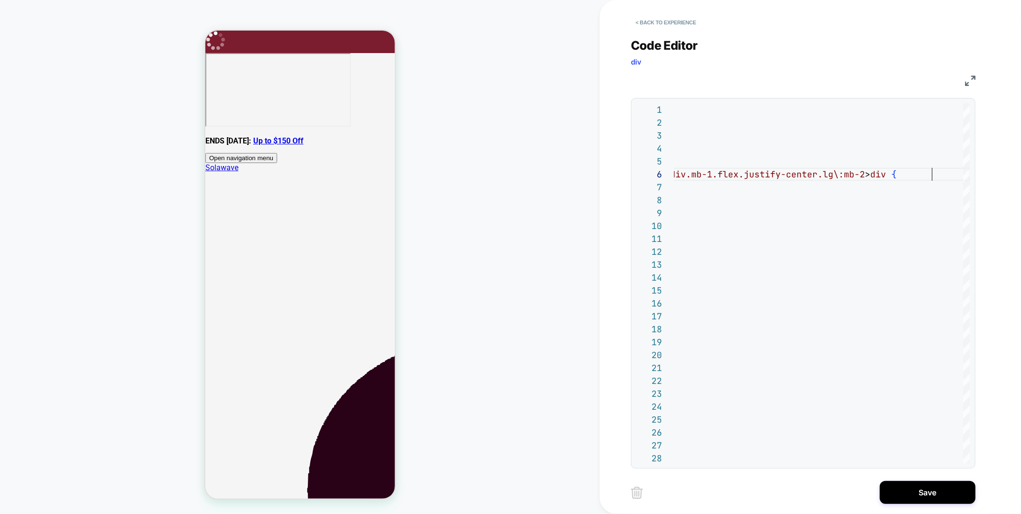
type textarea "**********"
click at [646, 18] on button "< Back to experience" at bounding box center [666, 22] width 70 height 15
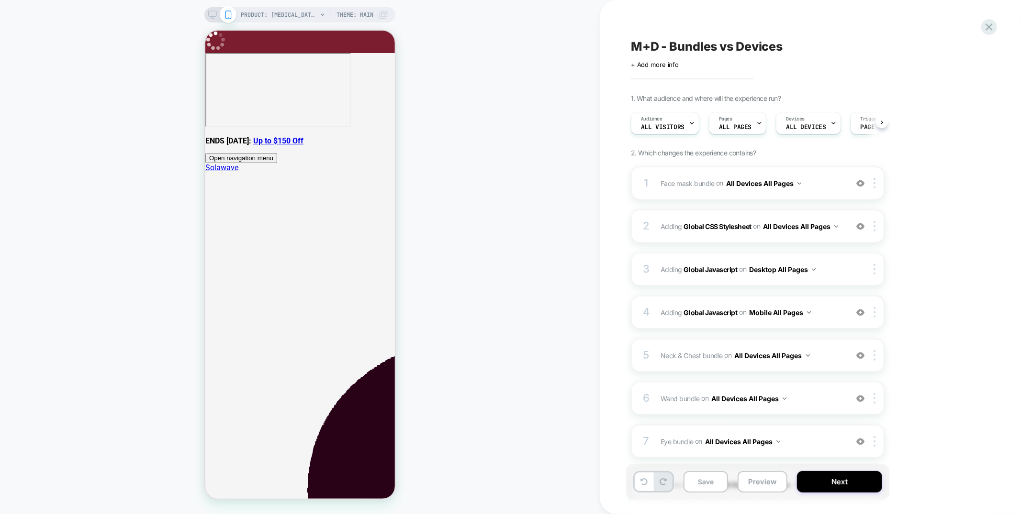
scroll to position [0, 0]
click at [757, 241] on div "2 Adding Global CSS Stylesheet on All Devices All Pages Add Before Add After Ta…" at bounding box center [758, 226] width 254 height 33
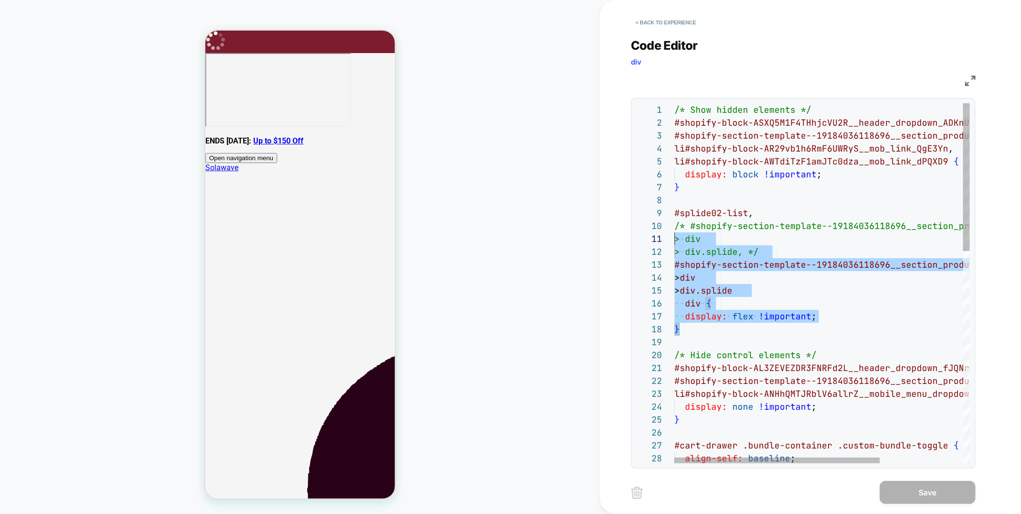
scroll to position [103, 0]
drag, startPoint x: 691, startPoint y: 333, endPoint x: 649, endPoint y: 218, distance: 122.3
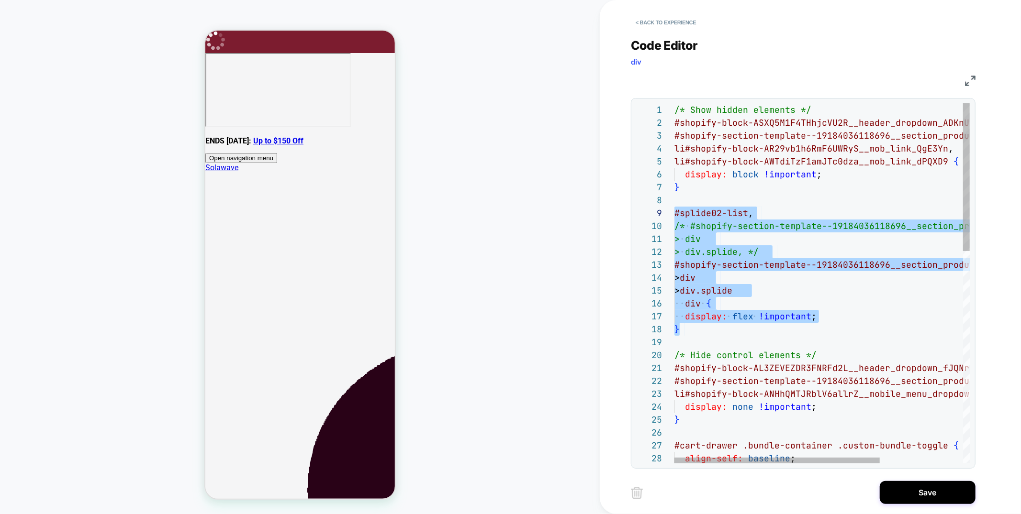
scroll to position [39, 36]
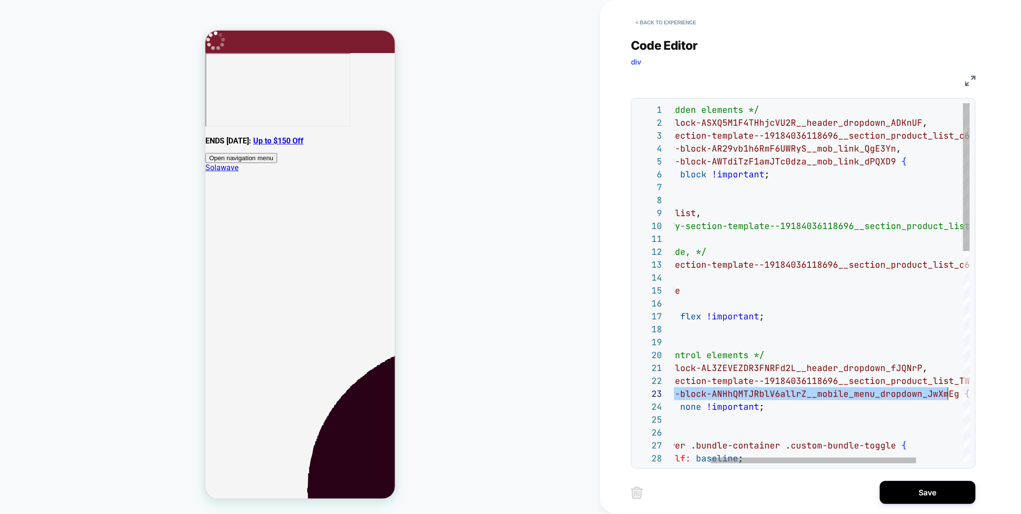
scroll to position [26, 331]
drag, startPoint x: 675, startPoint y: 395, endPoint x: 954, endPoint y: 396, distance: 278.5
click at [273, 154] on span "toggle mobile menu" at bounding box center [273, 157] width 0 height 7
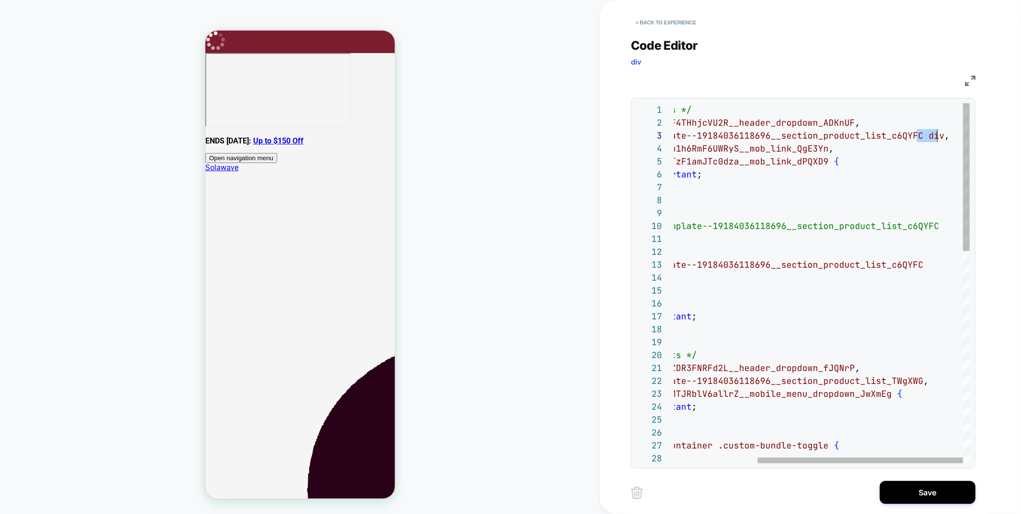
drag, startPoint x: 917, startPoint y: 138, endPoint x: 937, endPoint y: 138, distance: 19.1
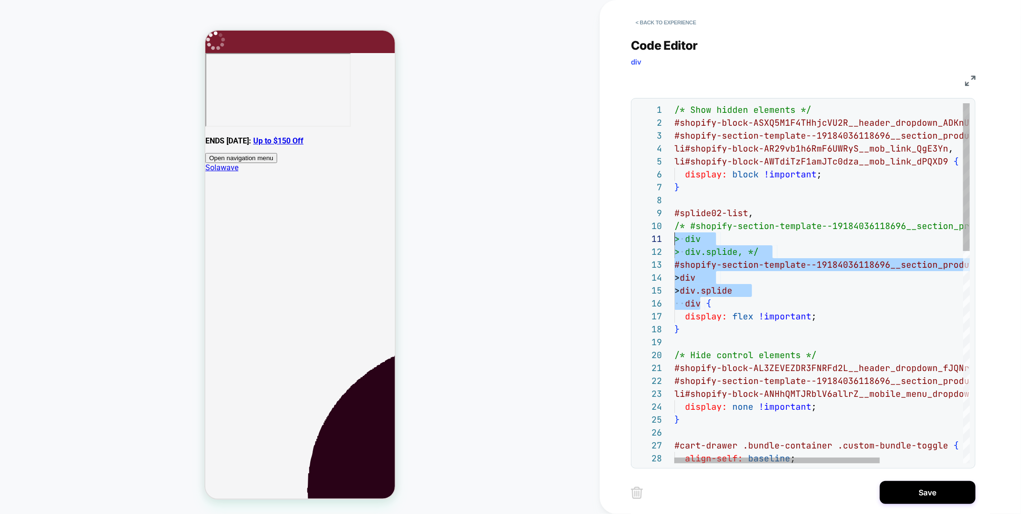
scroll to position [116, 0]
drag, startPoint x: 702, startPoint y: 306, endPoint x: 657, endPoint y: 230, distance: 88.4
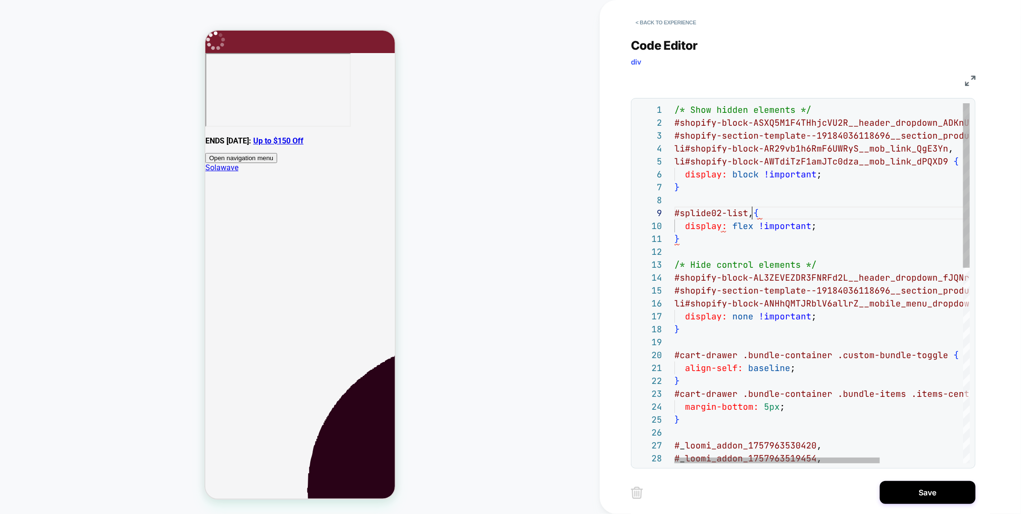
scroll to position [103, 78]
type textarea "**********"
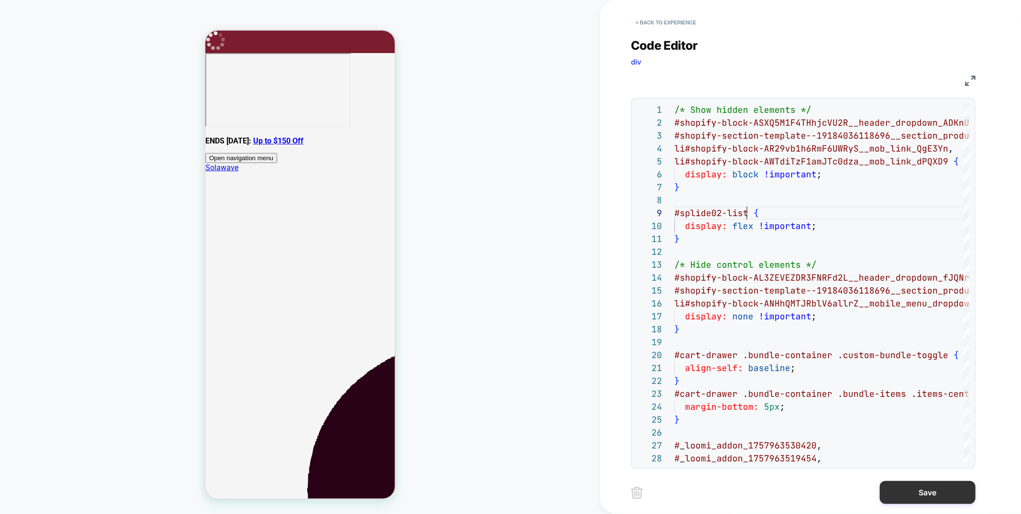
click at [917, 500] on button "Save" at bounding box center [928, 492] width 96 height 23
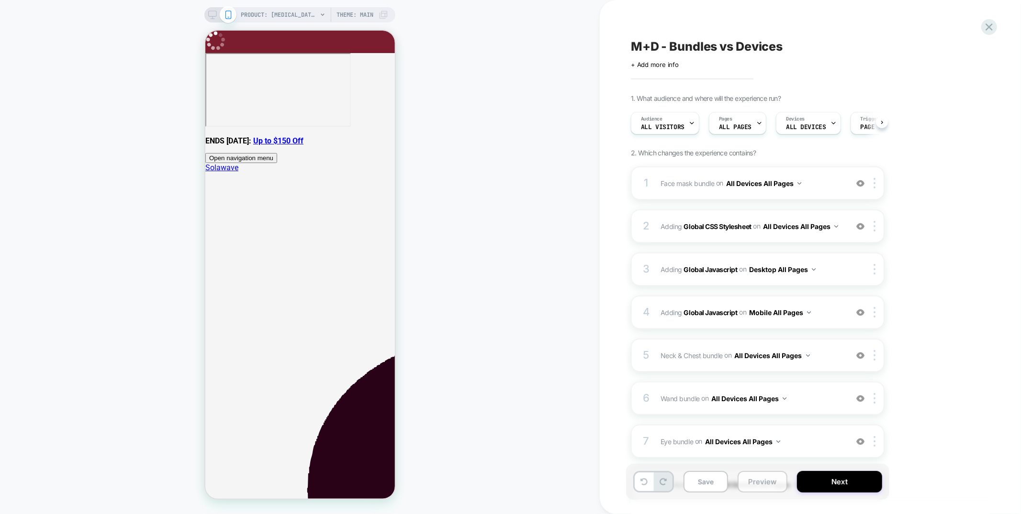
scroll to position [0, 0]
click at [748, 485] on button "Preview" at bounding box center [762, 482] width 50 height 22
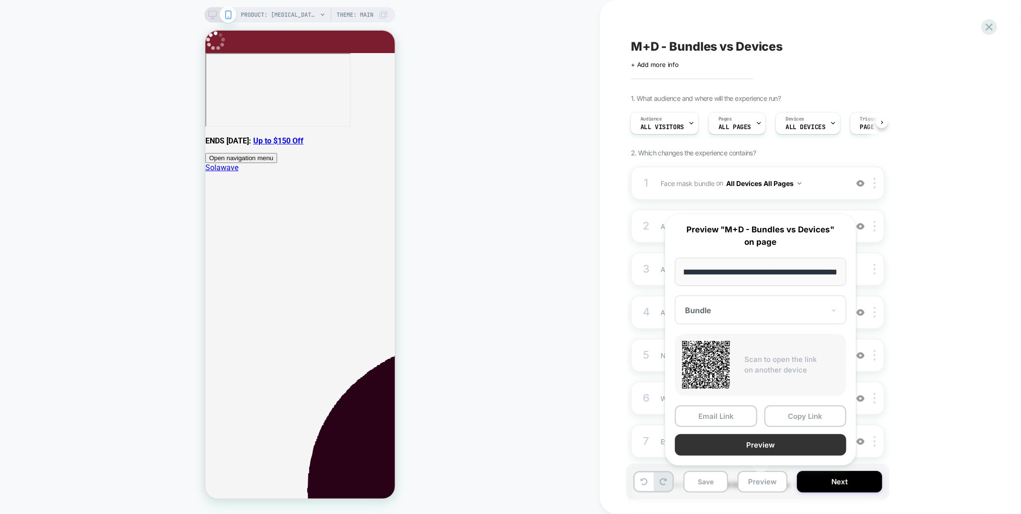
scroll to position [0, 0]
click at [751, 442] on button "Preview" at bounding box center [760, 446] width 171 height 22
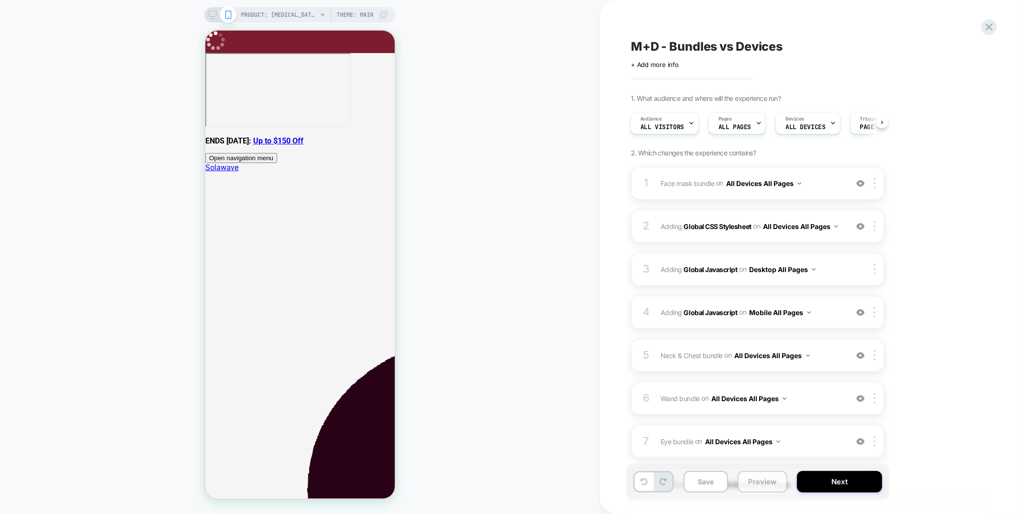
click at [771, 483] on button "Preview" at bounding box center [762, 482] width 50 height 22
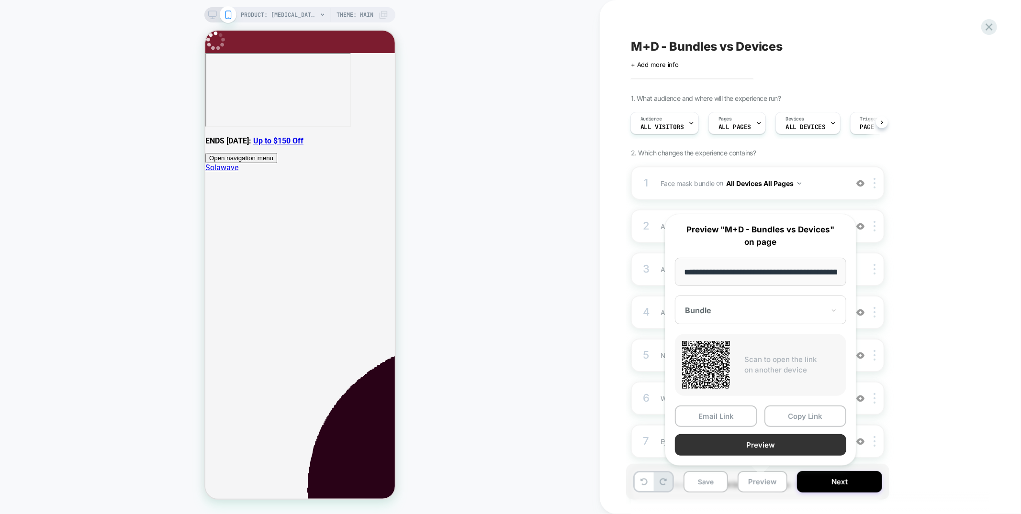
click at [763, 444] on button "Preview" at bounding box center [760, 446] width 171 height 22
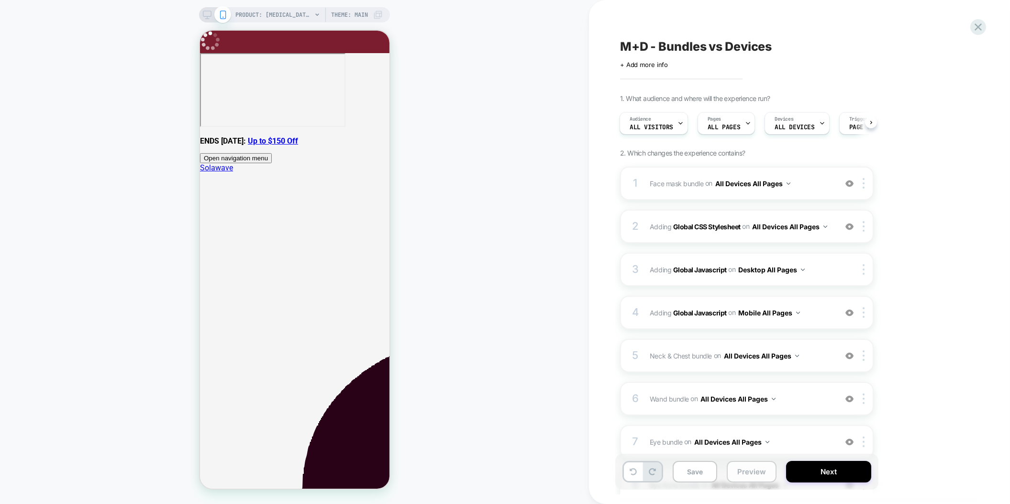
click at [755, 475] on button "Preview" at bounding box center [752, 472] width 50 height 22
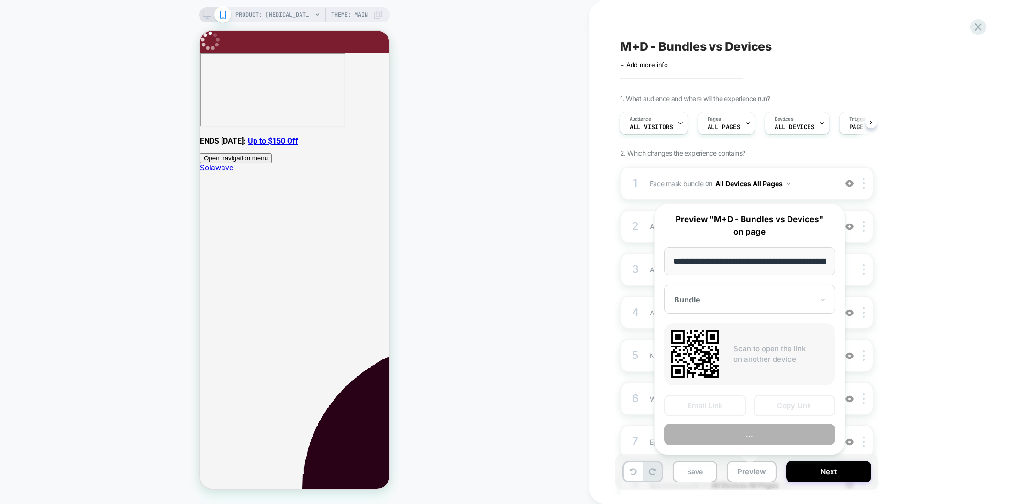
scroll to position [0, 228]
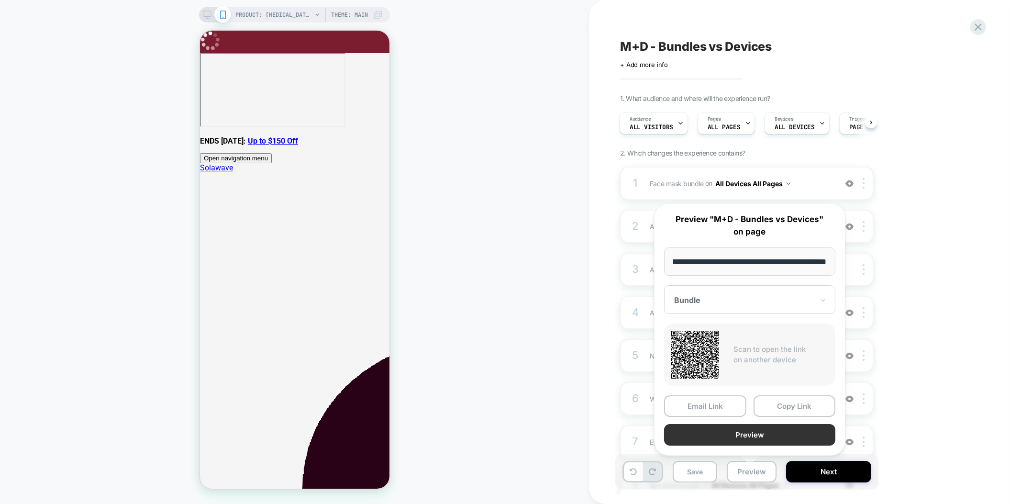
click at [749, 429] on button "Preview" at bounding box center [749, 435] width 171 height 22
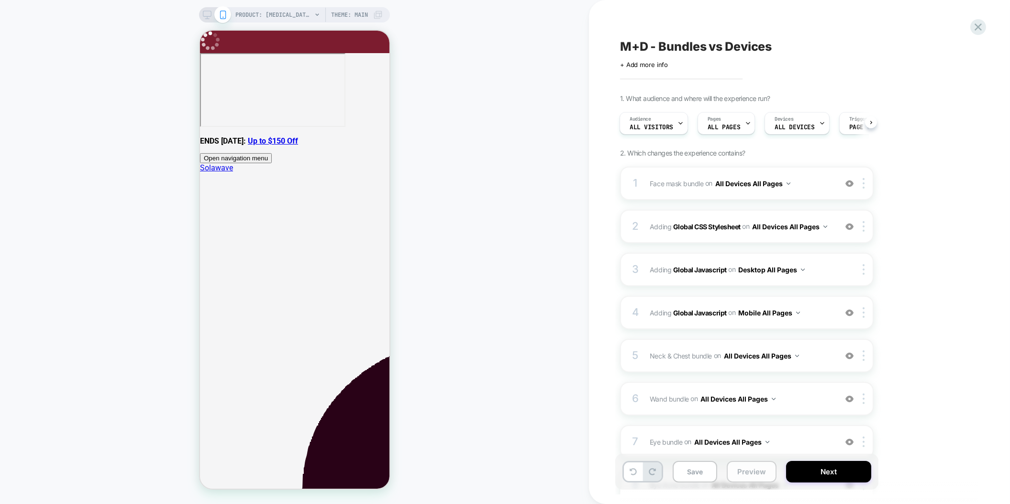
click at [732, 469] on button "Preview" at bounding box center [752, 472] width 50 height 22
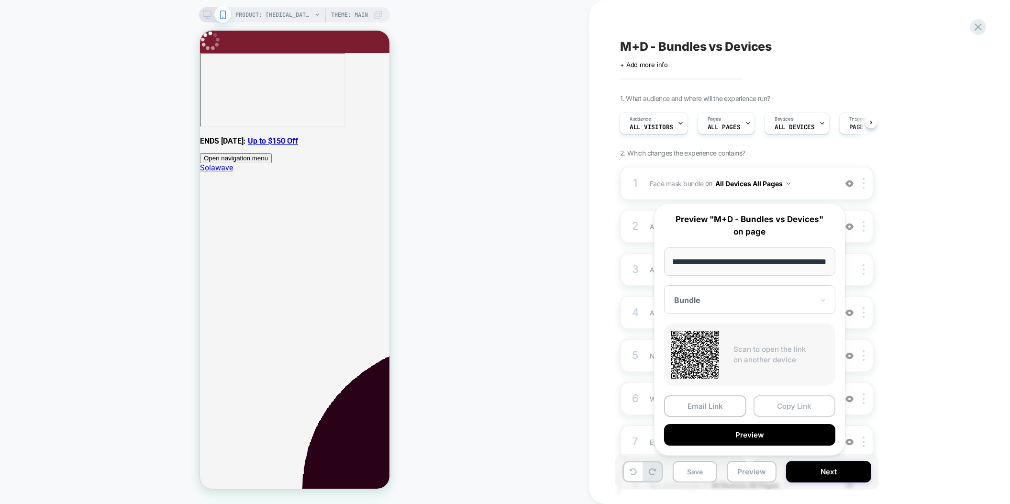
scroll to position [0, 0]
click at [787, 409] on button "Copy Link" at bounding box center [795, 406] width 82 height 22
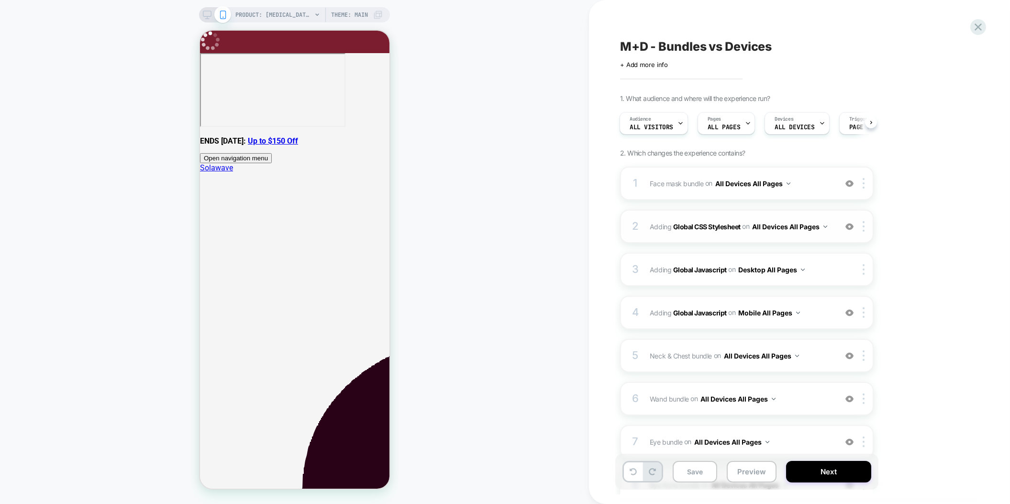
click at [761, 239] on div "2 Adding Global CSS Stylesheet on All Devices All Pages Add Before Add After Ta…" at bounding box center [747, 226] width 254 height 33
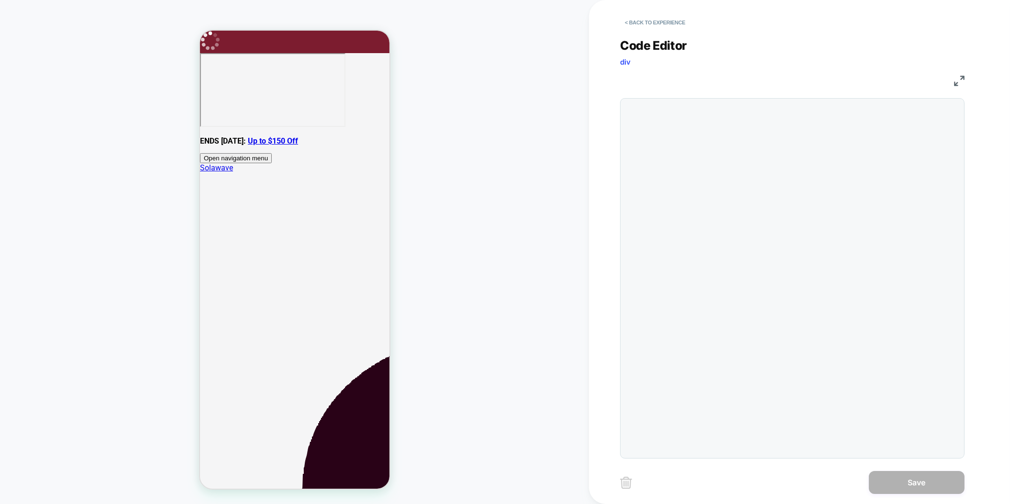
scroll to position [129, 0]
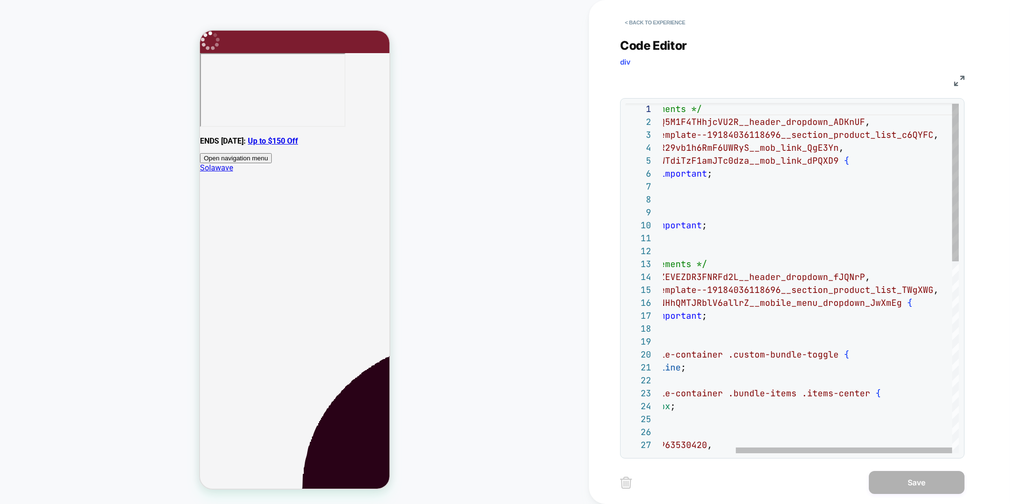
click at [837, 302] on div "/* Show hidden elements */ #shopify-block-ASXQ5M1F4THhjcVU2R__header_dropdown _…" at bounding box center [762, 490] width 394 height 776
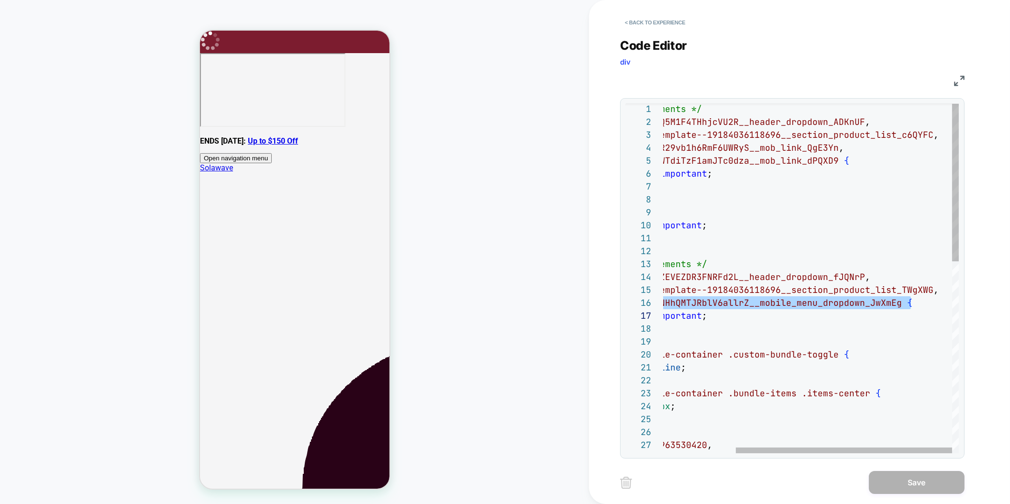
click at [837, 302] on div "/* Show hidden elements */ #shopify-block-ASXQ5M1F4THhjcVU2R__header_dropdown _…" at bounding box center [762, 490] width 394 height 776
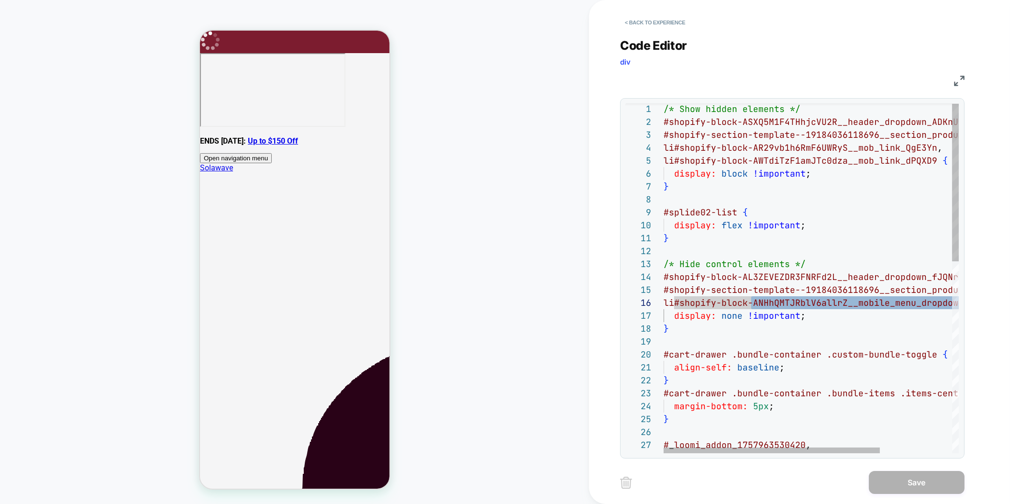
click at [669, 303] on div "/* Show hidden elements */ #shopify-block-ASXQ5M1F4THhjcVU2R__header_dropdown _…" at bounding box center [861, 490] width 394 height 776
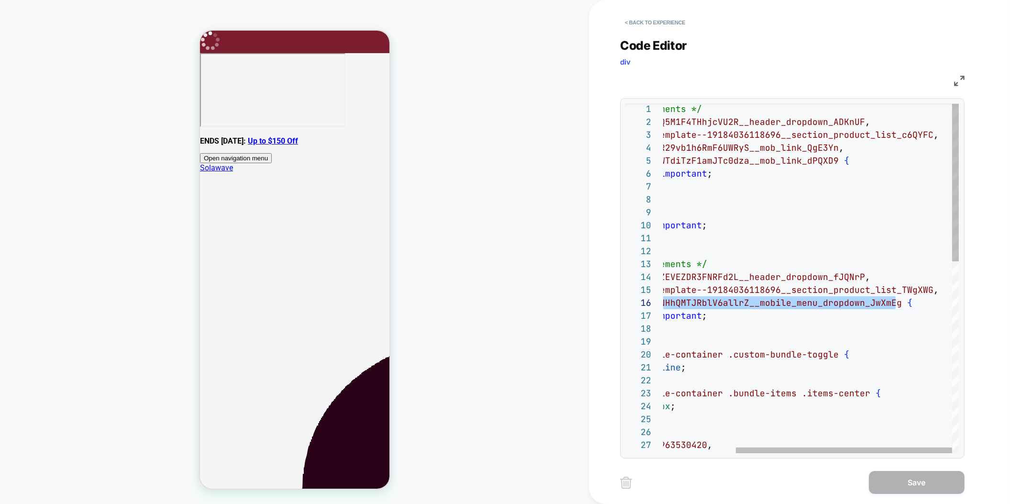
type textarea "**********"
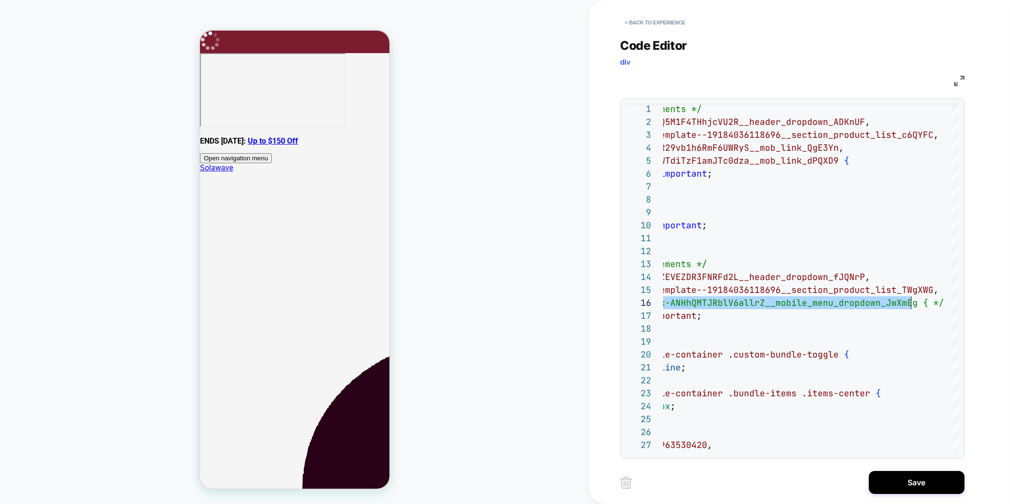
click at [893, 468] on div "< Back to experience Code Editor div CSS 1 2 3 4 5 6 7 8 9 10 11 12 13 14 15 16…" at bounding box center [799, 252] width 359 height 504
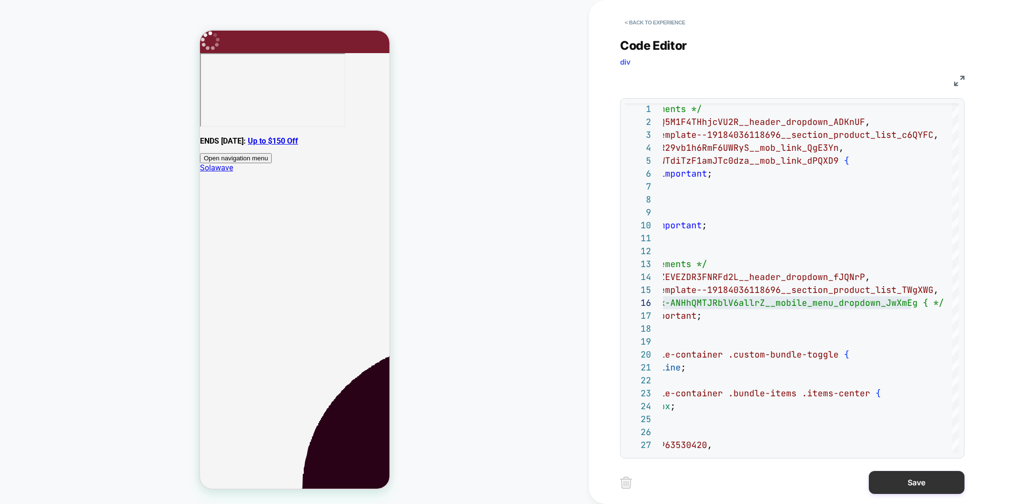
drag, startPoint x: 892, startPoint y: 479, endPoint x: 879, endPoint y: 479, distance: 12.9
click at [892, 479] on button "Save" at bounding box center [917, 482] width 96 height 23
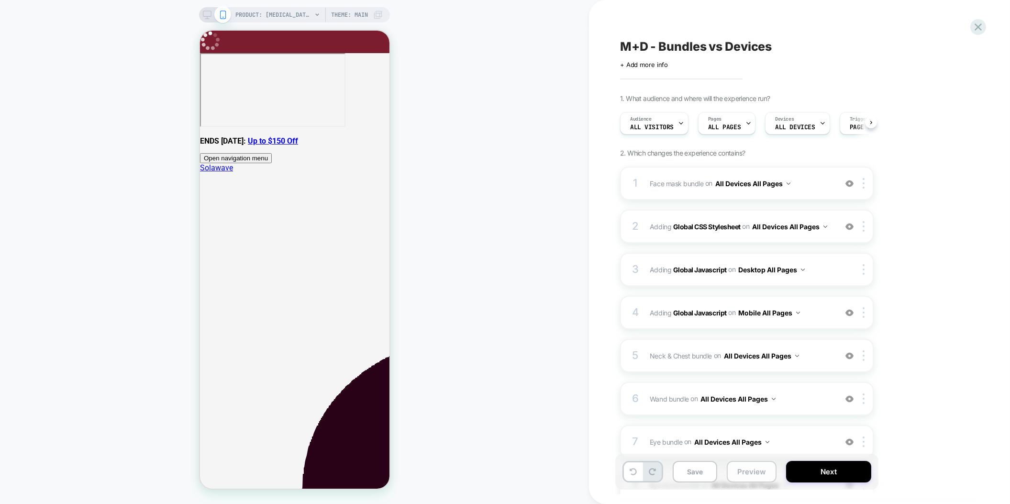
click at [762, 468] on button "Preview" at bounding box center [752, 472] width 50 height 22
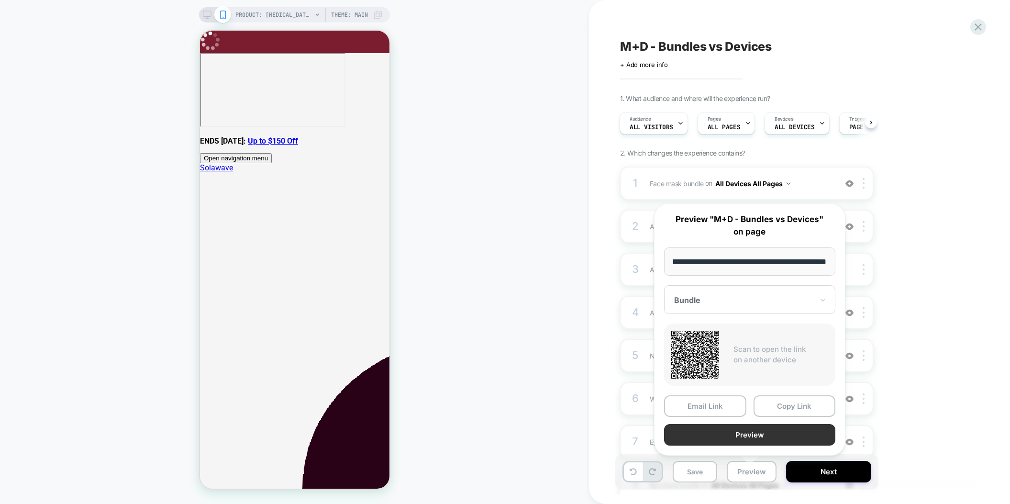
scroll to position [0, 0]
click at [743, 435] on button "Preview" at bounding box center [749, 435] width 171 height 22
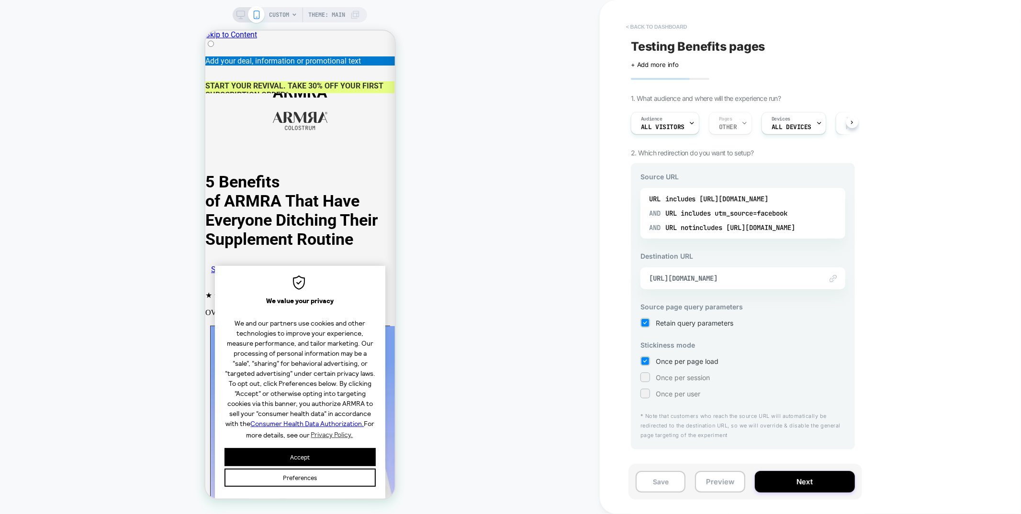
click at [650, 23] on button "< back to dashboard" at bounding box center [656, 26] width 70 height 15
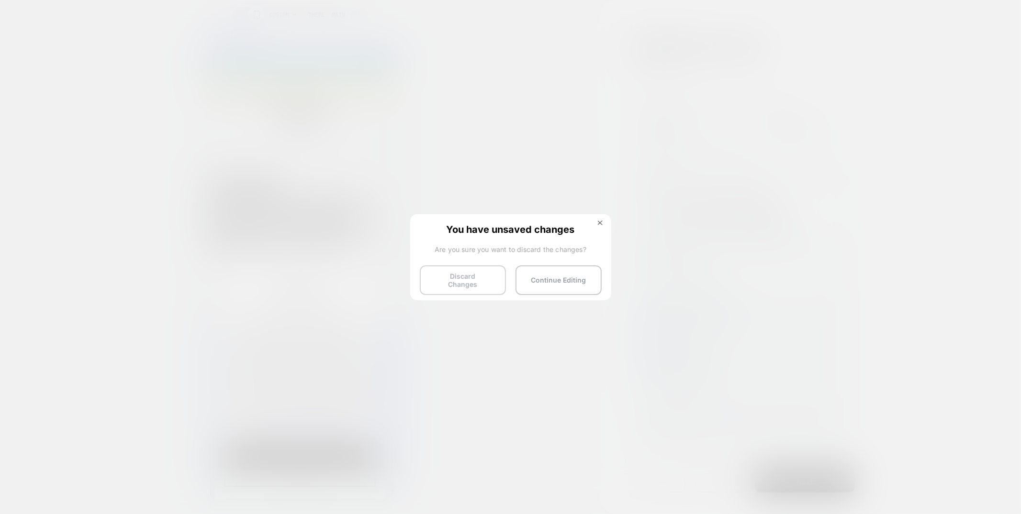
click at [436, 282] on button "Discard Changes" at bounding box center [463, 281] width 86 height 30
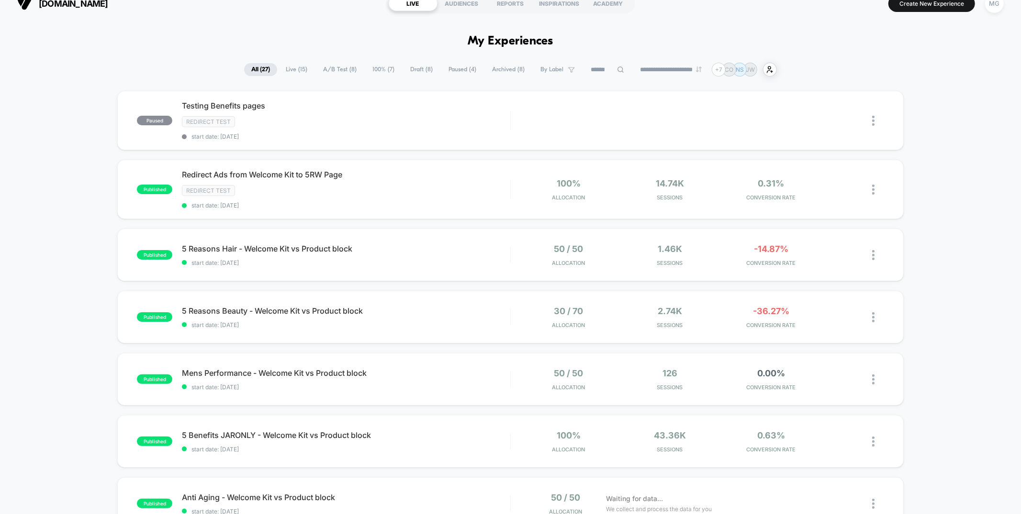
scroll to position [15, 0]
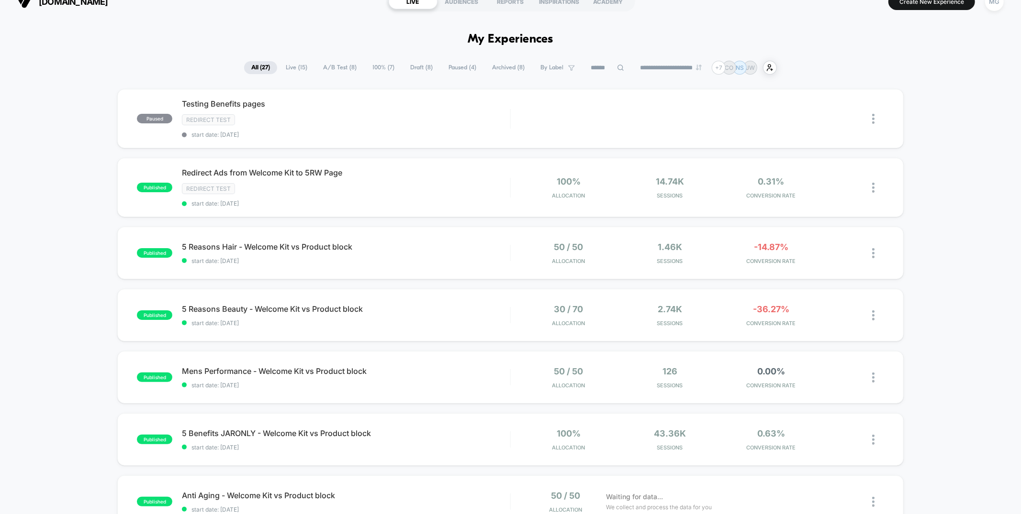
click at [345, 68] on span "A/B Test ( 8 )" at bounding box center [340, 67] width 48 height 13
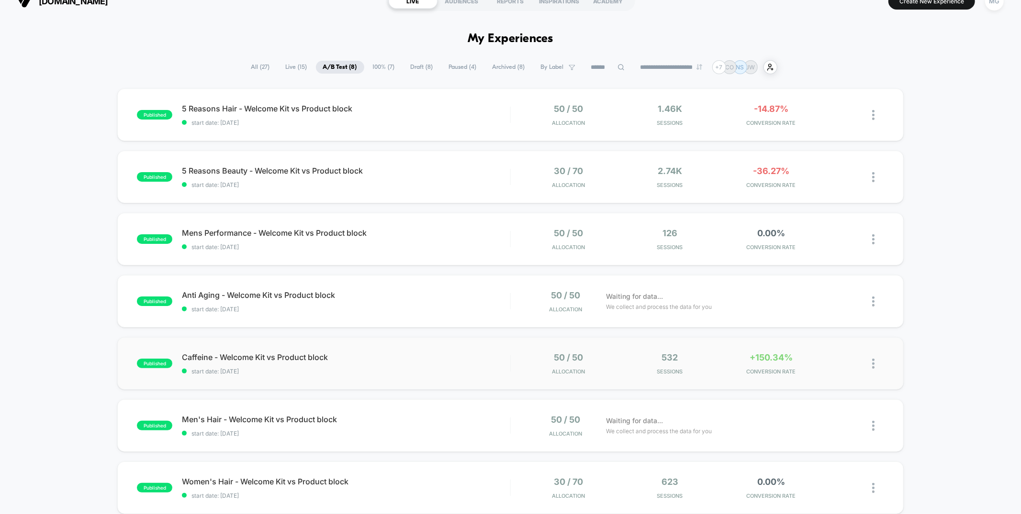
scroll to position [0, 0]
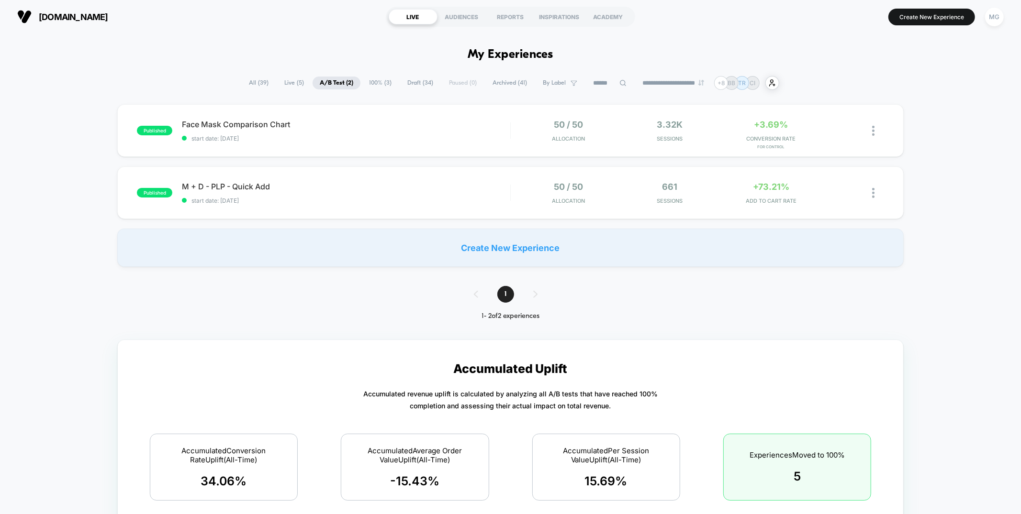
click at [404, 85] on span "Draft ( 34 )" at bounding box center [420, 83] width 40 height 13
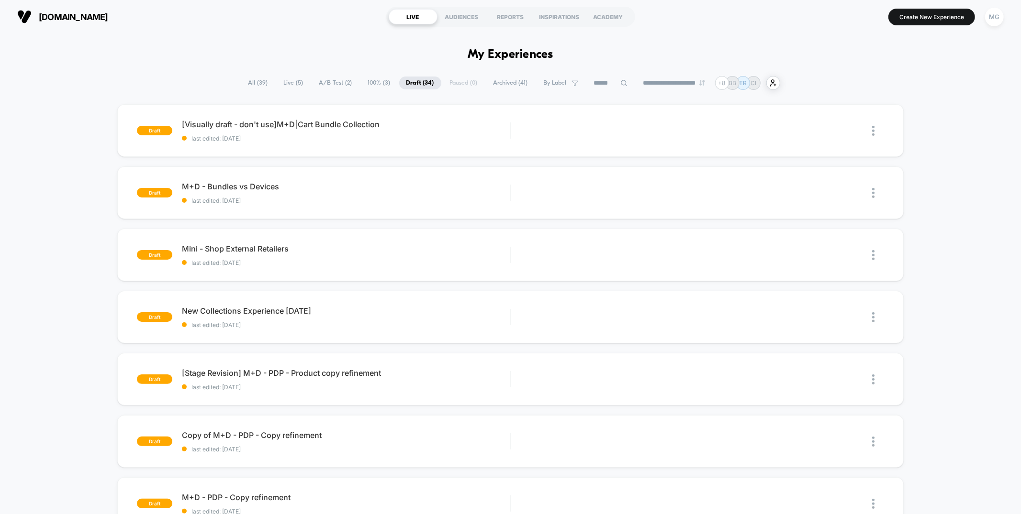
click at [384, 85] on span "100% ( 3 )" at bounding box center [379, 83] width 37 height 13
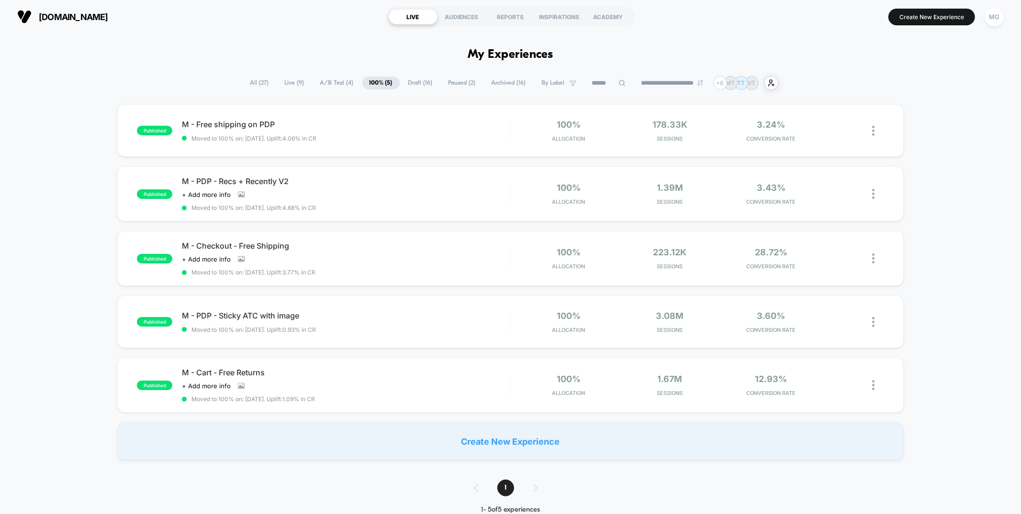
click at [326, 80] on span "A/B Test ( 4 )" at bounding box center [337, 83] width 48 height 13
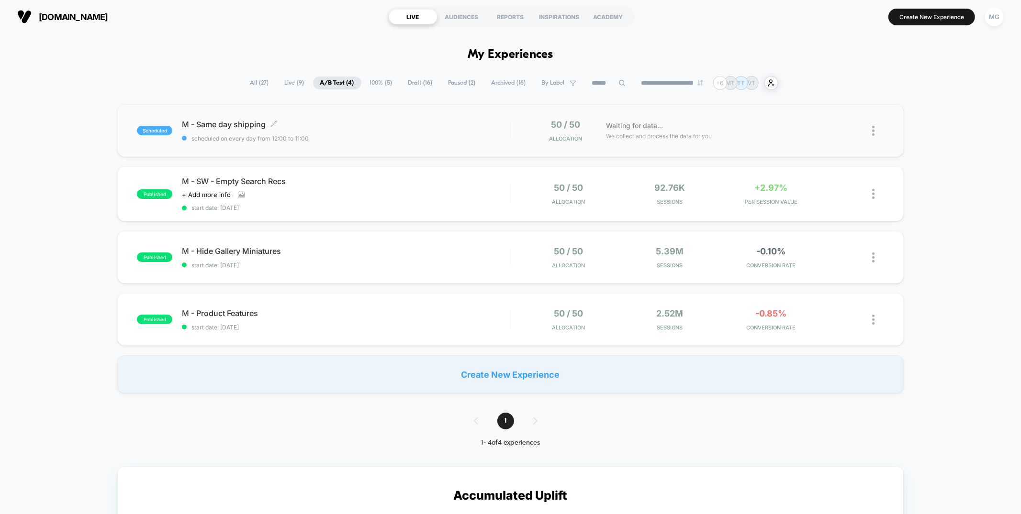
click at [369, 138] on span "scheduled on every day from 12:00 to 11:00" at bounding box center [346, 138] width 328 height 7
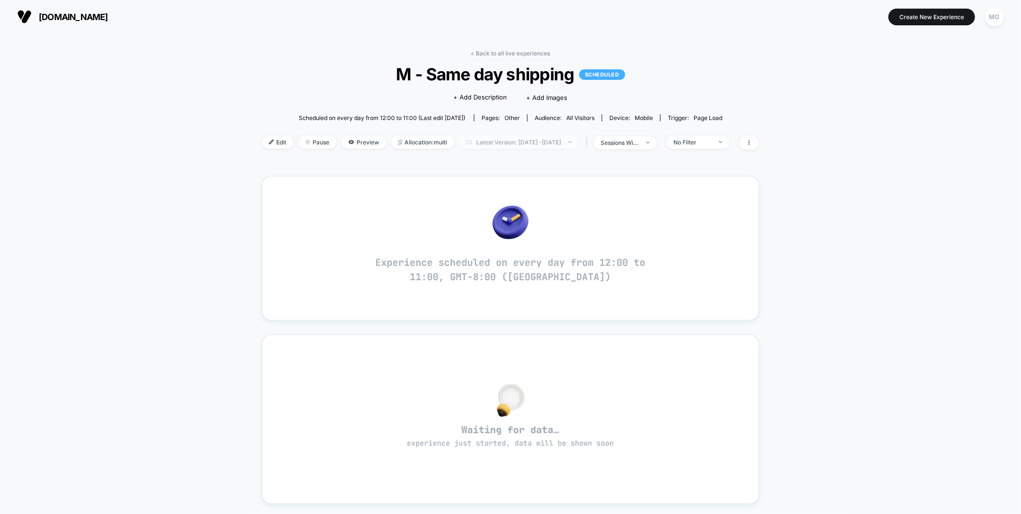
click at [461, 136] on span "Latest Version: [DATE] - [DATE]" at bounding box center [519, 142] width 120 height 13
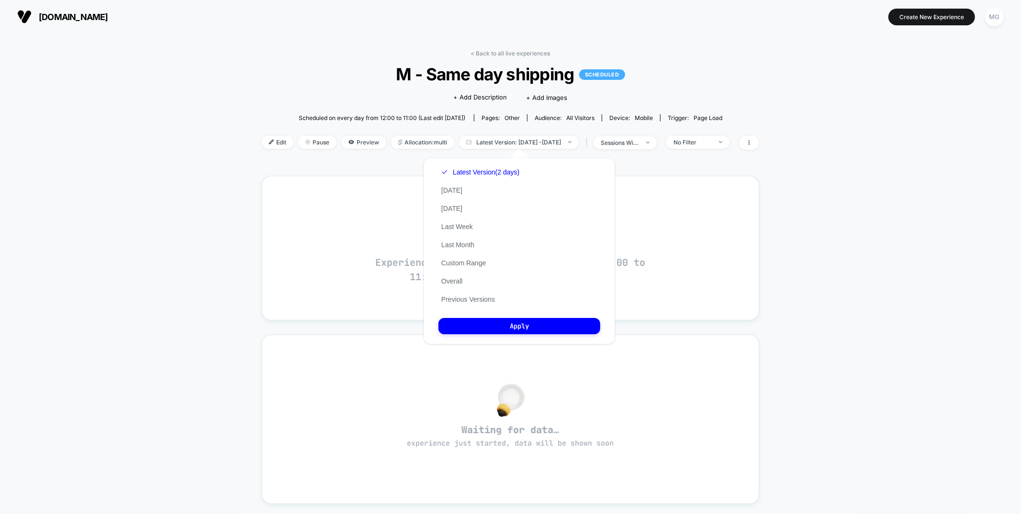
click at [470, 302] on div "Latest Version (2 days) [DATE] [DATE] Last Week Last Month Custom Range Overall…" at bounding box center [480, 235] width 84 height 145
click at [471, 299] on button "Previous Versions" at bounding box center [467, 299] width 59 height 9
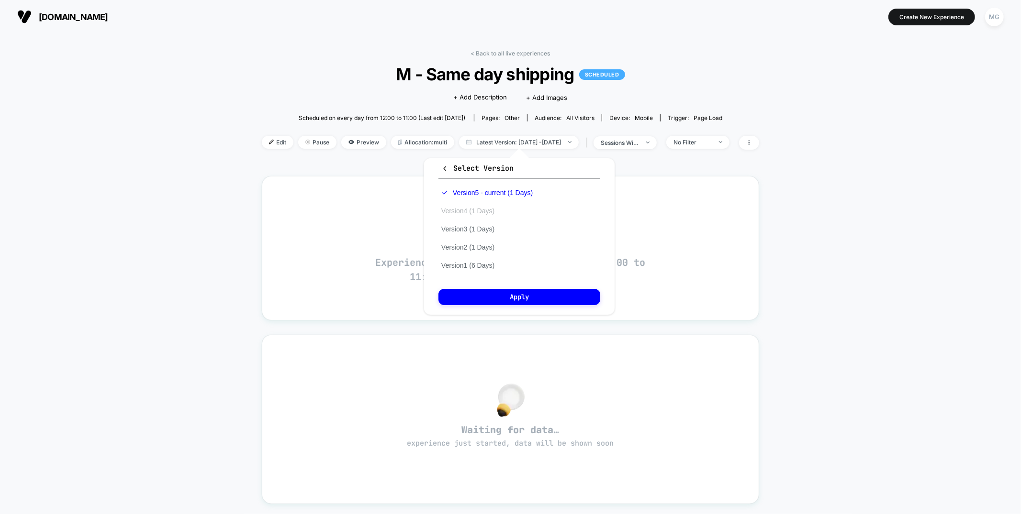
click at [476, 209] on button "Version 4 (1 Days)" at bounding box center [467, 211] width 59 height 9
click at [476, 294] on button "Apply" at bounding box center [519, 297] width 162 height 16
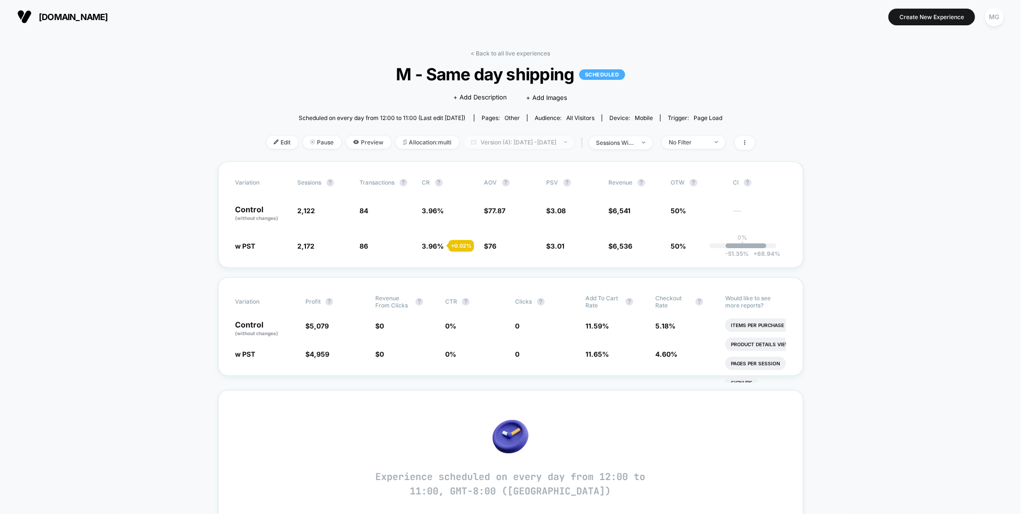
click at [514, 145] on span "Version (4): [DATE] - [DATE]" at bounding box center [519, 142] width 111 height 13
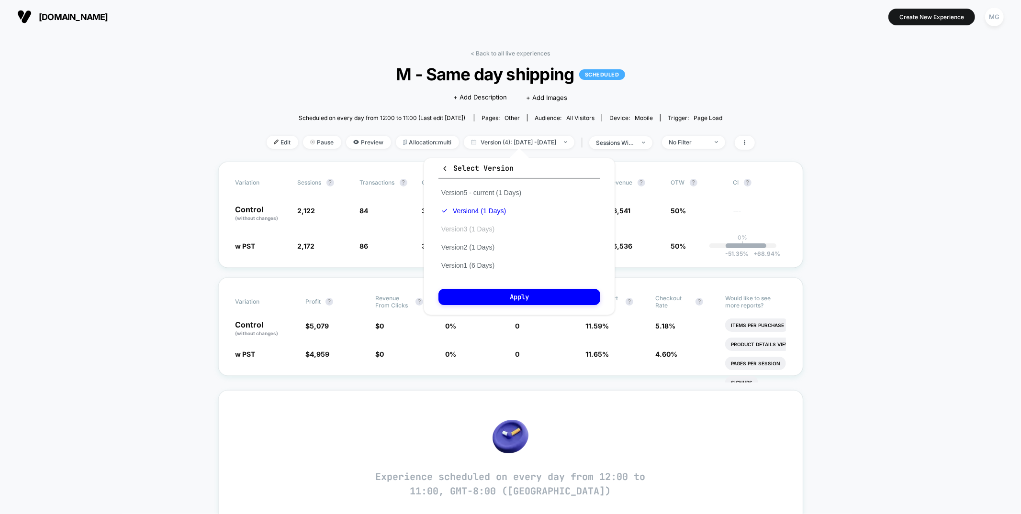
click at [487, 226] on button "Version 3 (1 Days)" at bounding box center [467, 229] width 59 height 9
click at [504, 289] on button "Apply" at bounding box center [519, 297] width 162 height 16
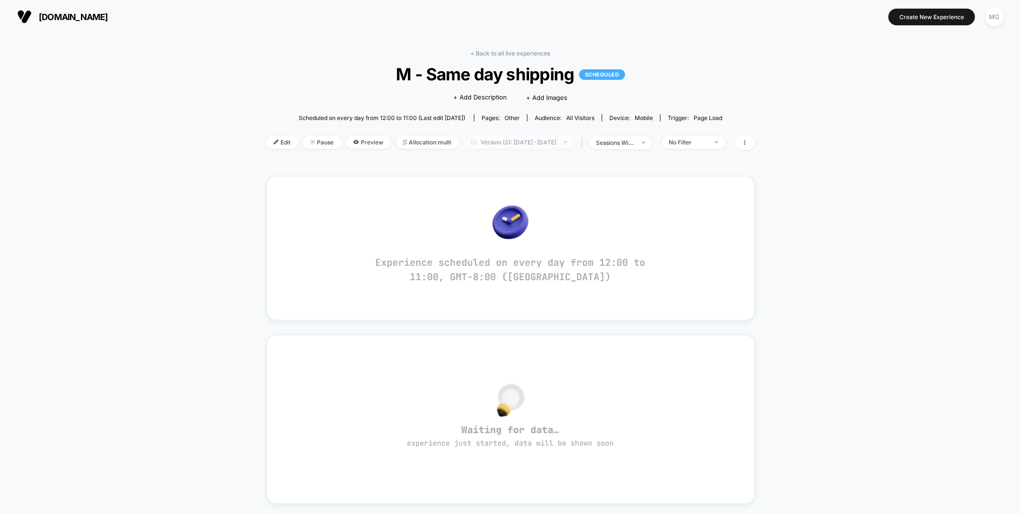
click at [515, 148] on span "Version (3): [DATE] - [DATE]" at bounding box center [519, 142] width 111 height 13
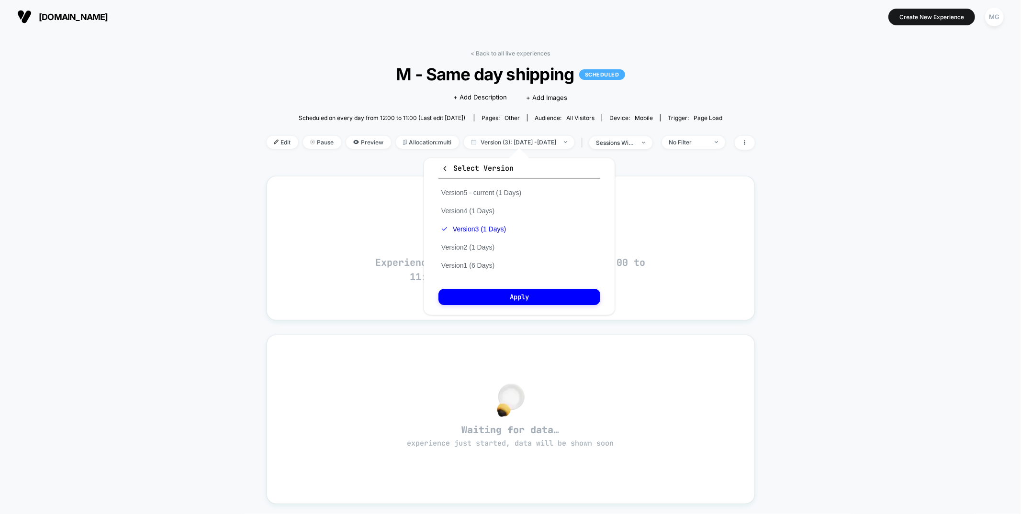
click at [487, 215] on div "Version 5 - current (1 Days) Version 4 (1 Days) Version 3 (1 Days) Version 2 (1…" at bounding box center [481, 229] width 86 height 91
click at [487, 210] on button "Version 4 (1 Days)" at bounding box center [467, 211] width 59 height 9
click at [502, 299] on button "Apply" at bounding box center [519, 297] width 162 height 16
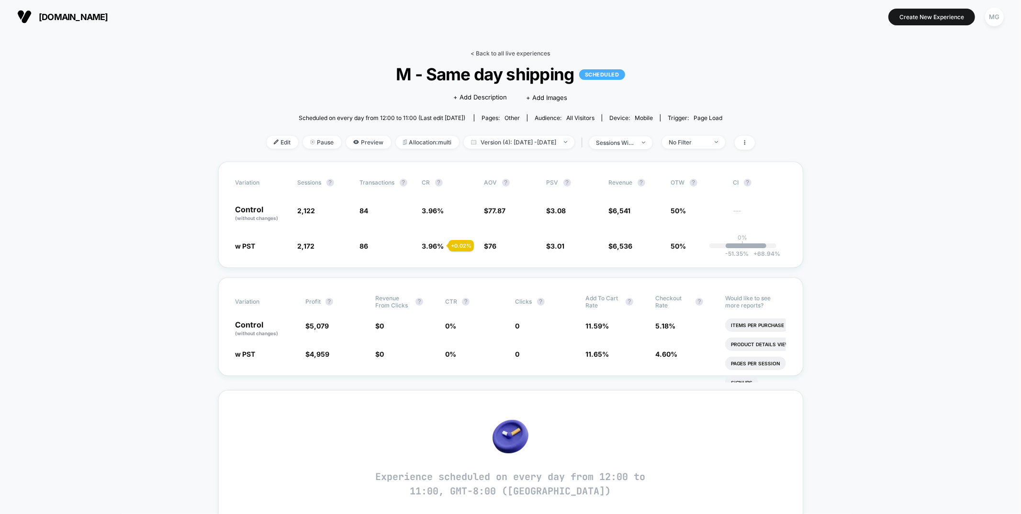
click at [509, 55] on link "< Back to all live experiences" at bounding box center [510, 53] width 79 height 7
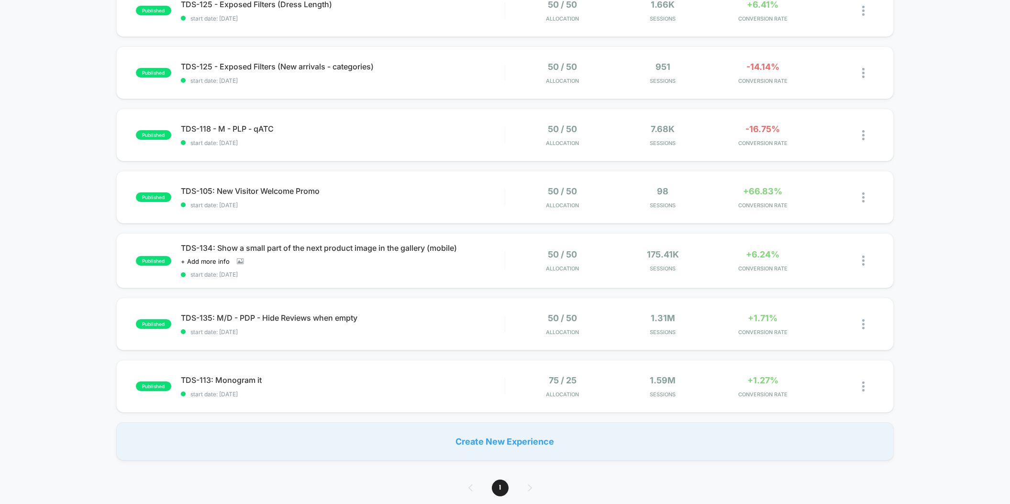
scroll to position [184, 0]
click at [408, 271] on span "start date: [DATE]" at bounding box center [343, 272] width 324 height 7
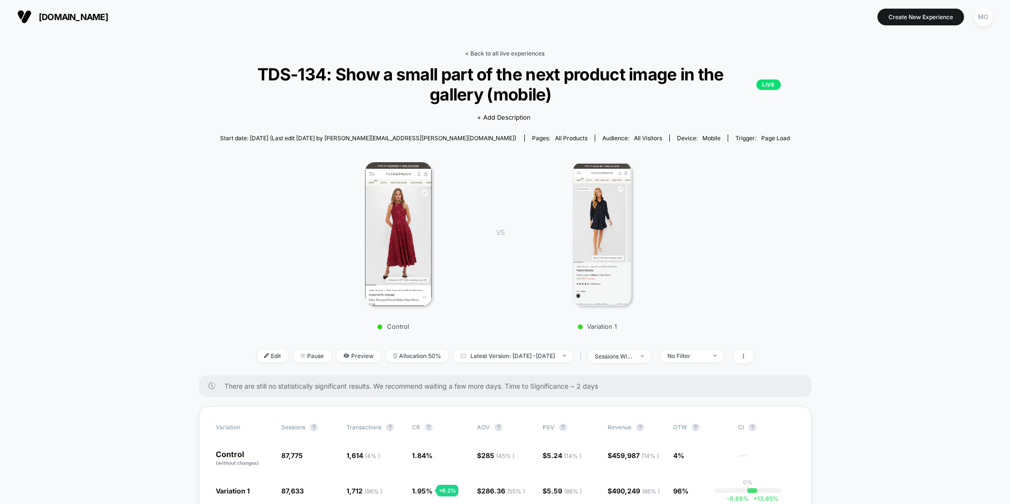
click at [505, 50] on link "< Back to all live experiences" at bounding box center [505, 53] width 79 height 7
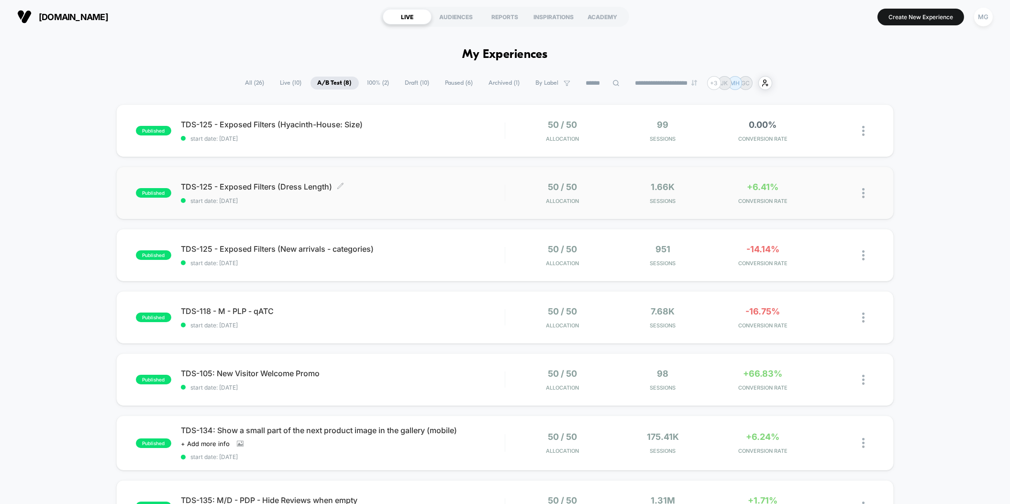
click at [431, 190] on span "TDS-125 - Exposed Filters (Dress Length) Click to edit experience details" at bounding box center [343, 187] width 324 height 10
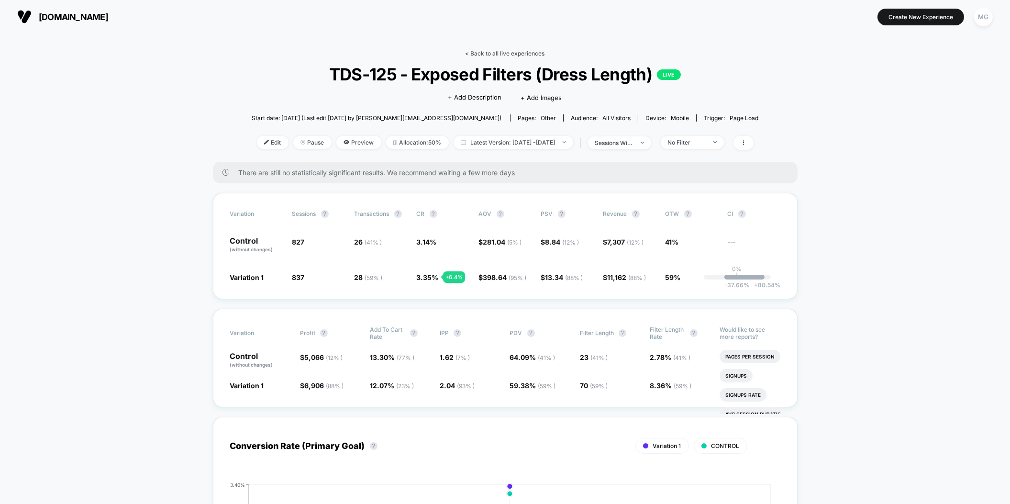
click at [487, 52] on link "< Back to all live experiences" at bounding box center [505, 53] width 79 height 7
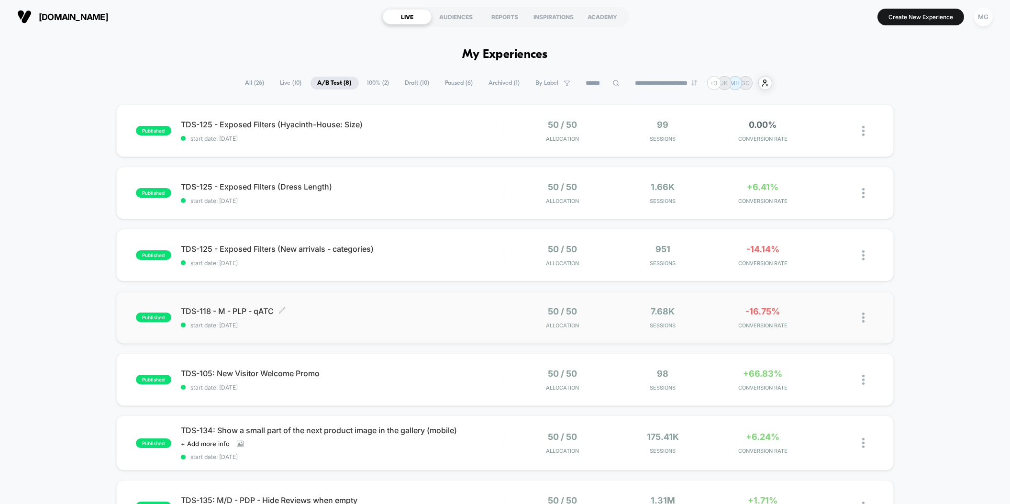
click at [389, 326] on span "start date: [DATE]" at bounding box center [343, 325] width 324 height 7
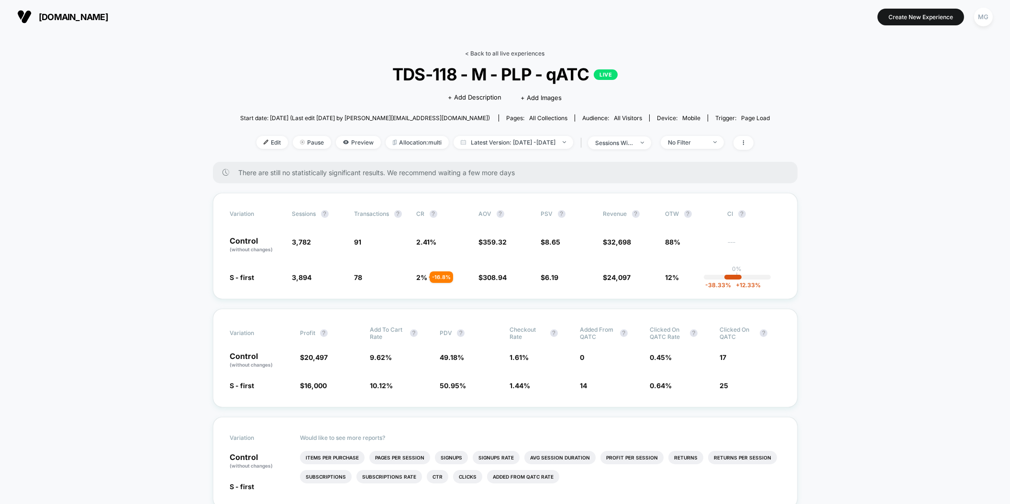
click at [506, 52] on link "< Back to all live experiences" at bounding box center [505, 53] width 79 height 7
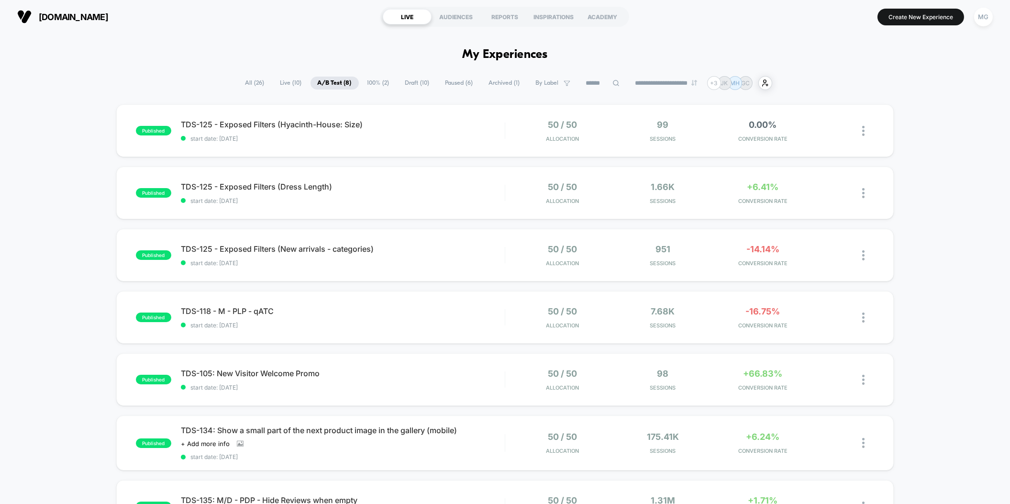
click at [416, 78] on span "Draft ( 10 )" at bounding box center [417, 83] width 39 height 13
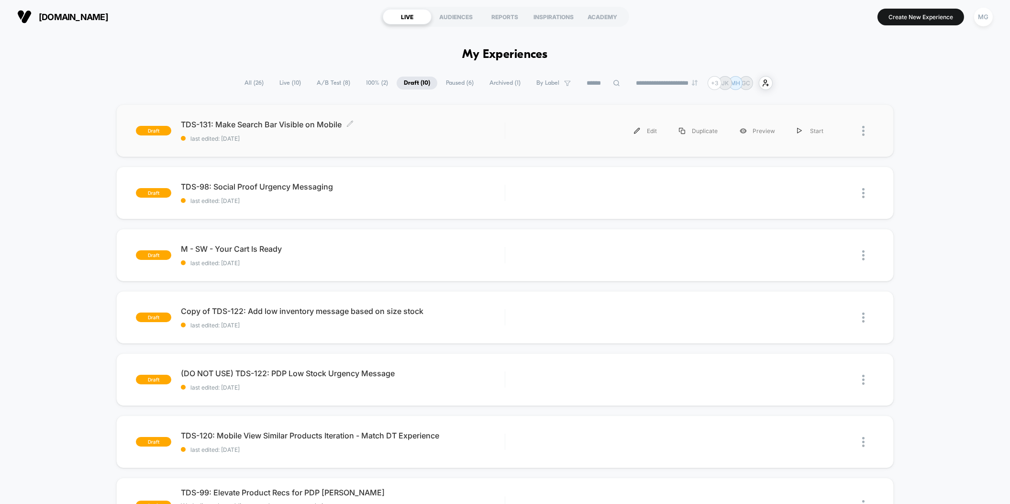
click at [404, 131] on div "TDS-131: Make Search Bar Visible on Mobile Click to edit experience details Cli…" at bounding box center [343, 131] width 324 height 22
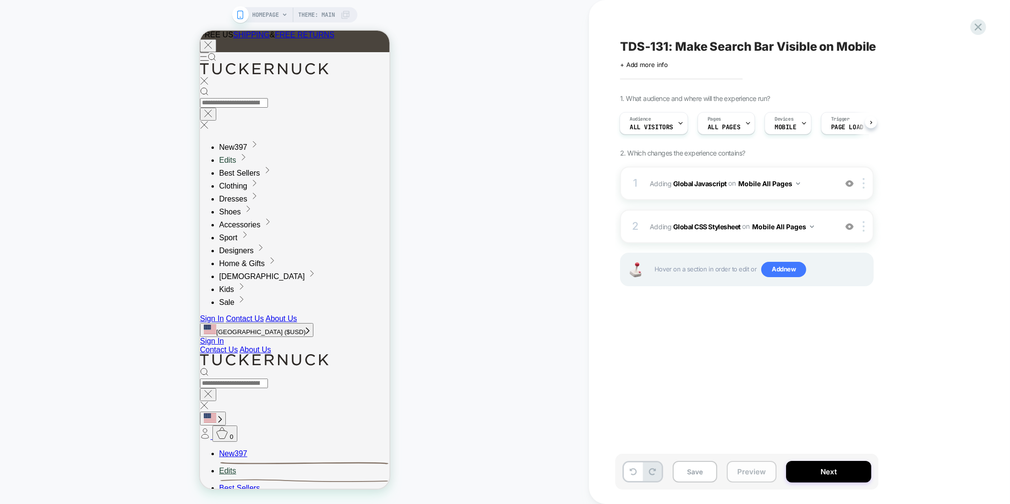
click at [748, 479] on button "Preview" at bounding box center [752, 472] width 50 height 22
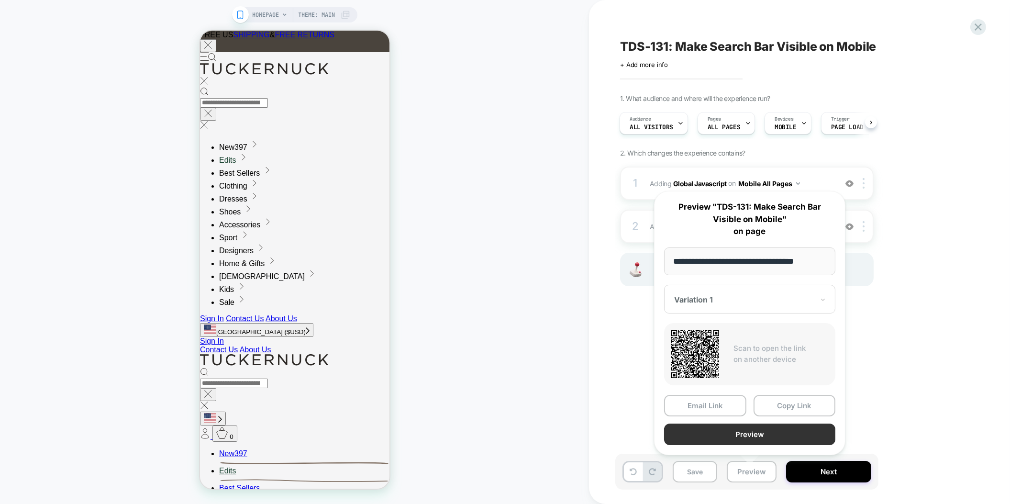
click at [742, 434] on button "Preview" at bounding box center [749, 435] width 171 height 22
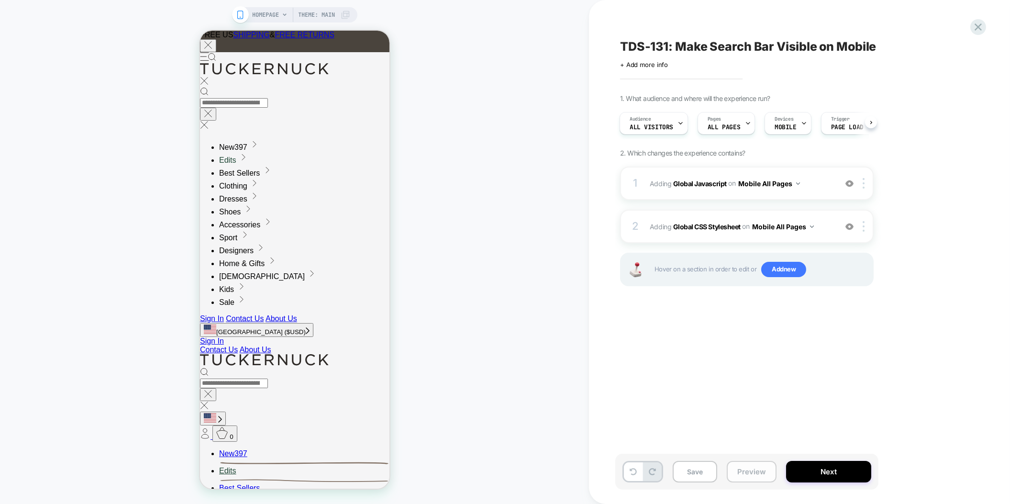
click at [747, 474] on button "Preview" at bounding box center [752, 472] width 50 height 22
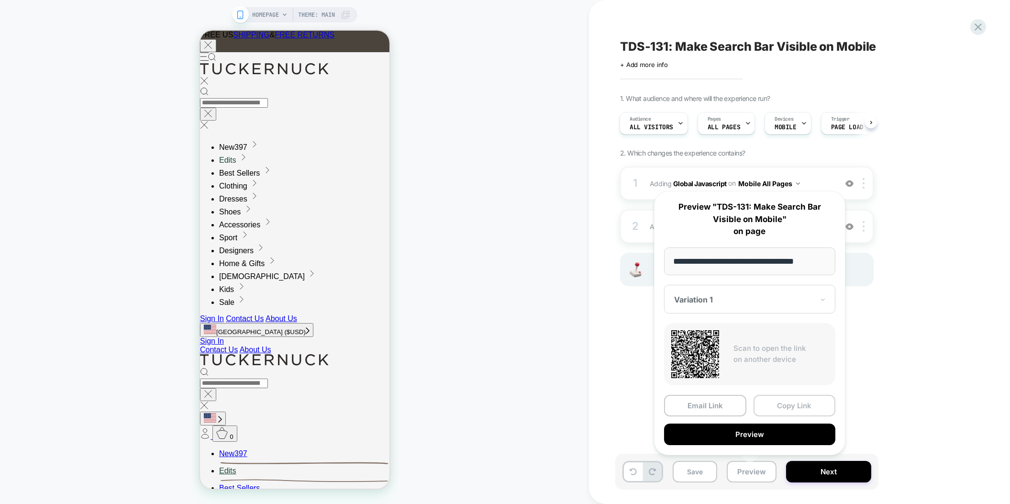
click at [783, 401] on button "Copy Link" at bounding box center [795, 406] width 82 height 22
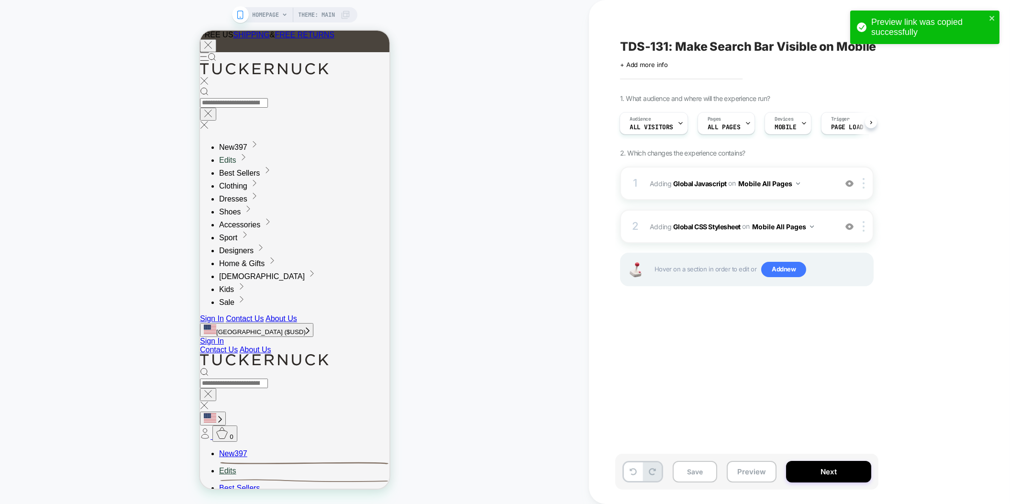
click at [548, 364] on div "HOMEPAGE Theme: MAIN" at bounding box center [294, 252] width 589 height 485
click at [626, 62] on span "+ Add more info" at bounding box center [644, 65] width 48 height 8
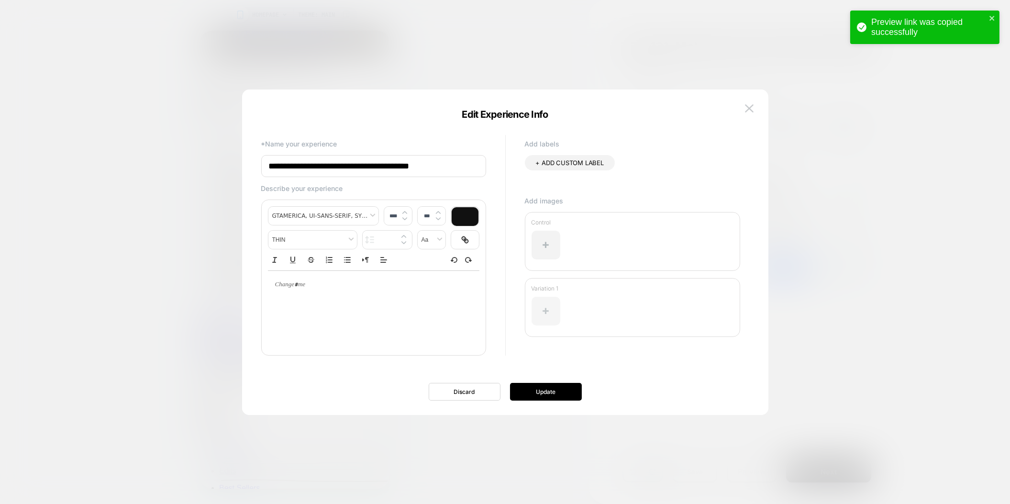
click at [537, 312] on div at bounding box center [546, 311] width 29 height 29
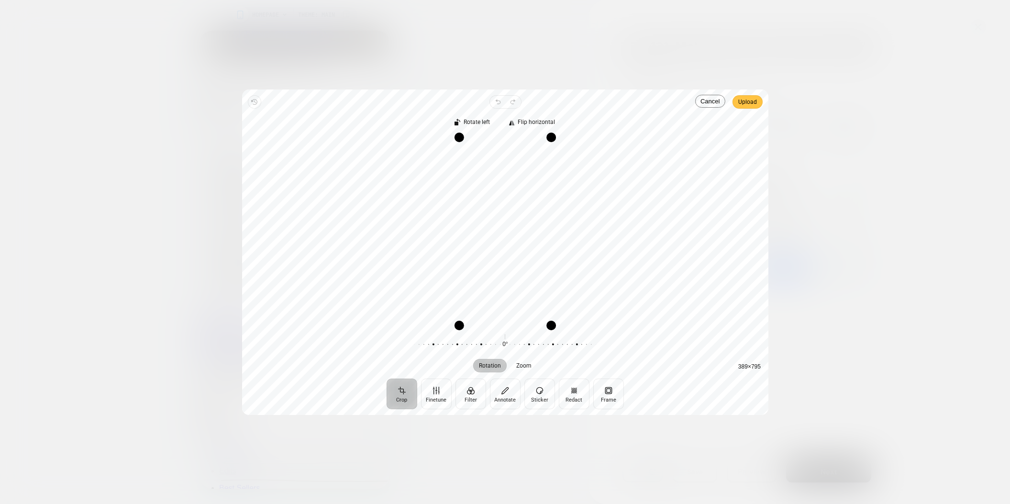
click at [744, 97] on span "Upload" at bounding box center [747, 101] width 19 height 11
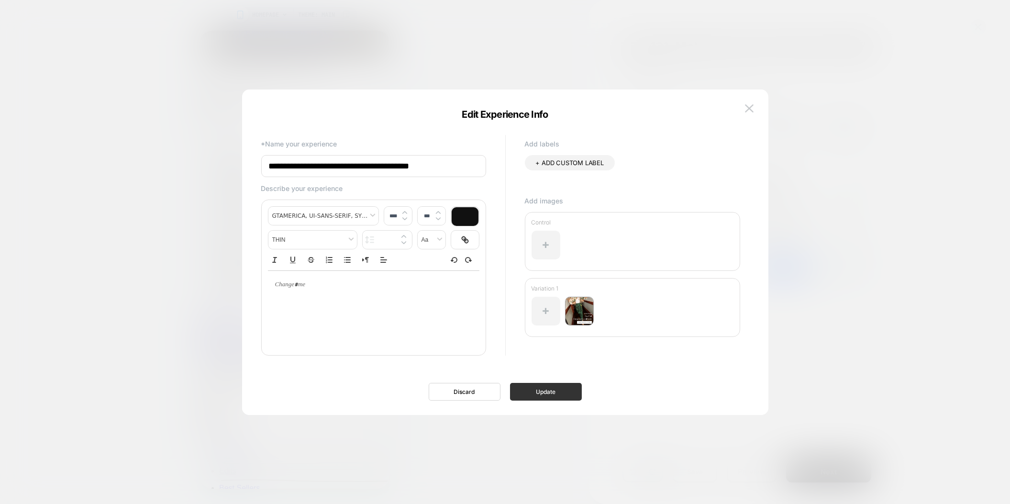
click at [532, 390] on button "Update" at bounding box center [546, 392] width 72 height 18
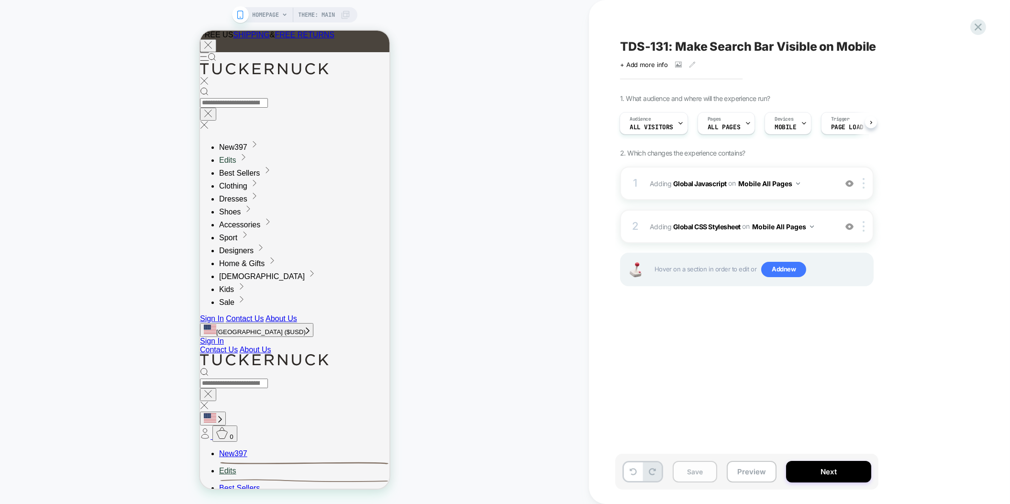
click at [681, 471] on button "Save" at bounding box center [695, 472] width 45 height 22
click at [758, 468] on button "Preview" at bounding box center [752, 472] width 50 height 22
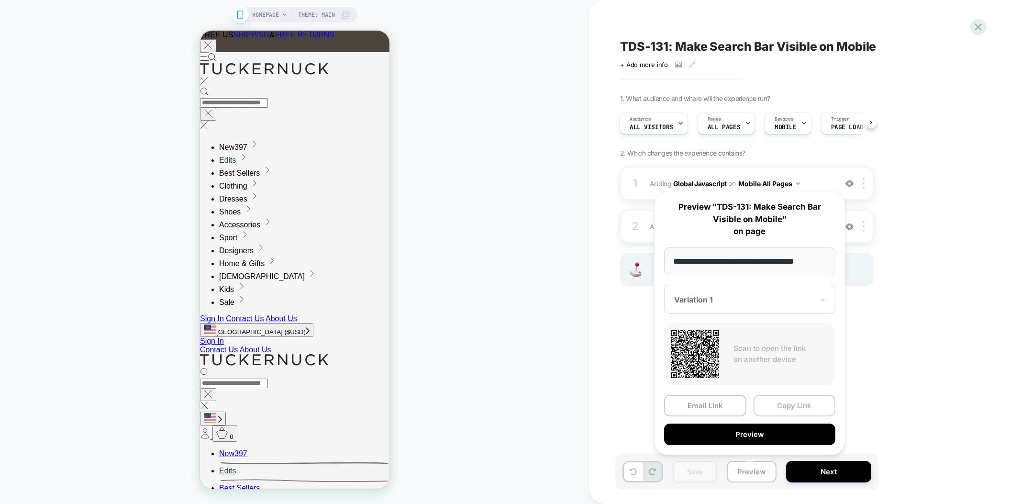
click at [779, 400] on button "Copy Link" at bounding box center [795, 406] width 82 height 22
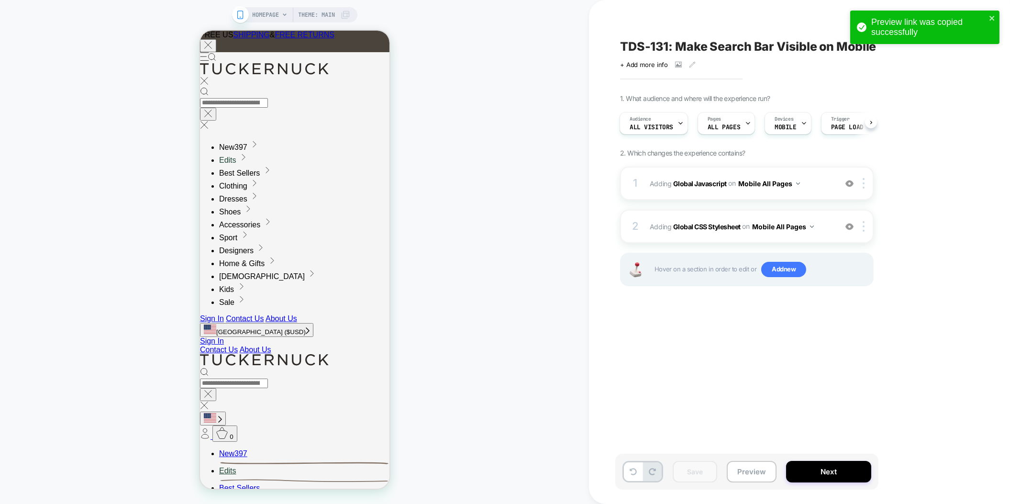
drag, startPoint x: 928, startPoint y: 23, endPoint x: 1009, endPoint y: 22, distance: 80.4
click at [986, 22] on div "Preview link was copied successfully" at bounding box center [928, 27] width 115 height 20
drag, startPoint x: 924, startPoint y: 24, endPoint x: 1021, endPoint y: 32, distance: 97.0
click at [1010, 32] on html "Preview link was copied successfully HOMEPAGE Theme: MAIN TDS-131: Make Search …" at bounding box center [505, 252] width 1010 height 504
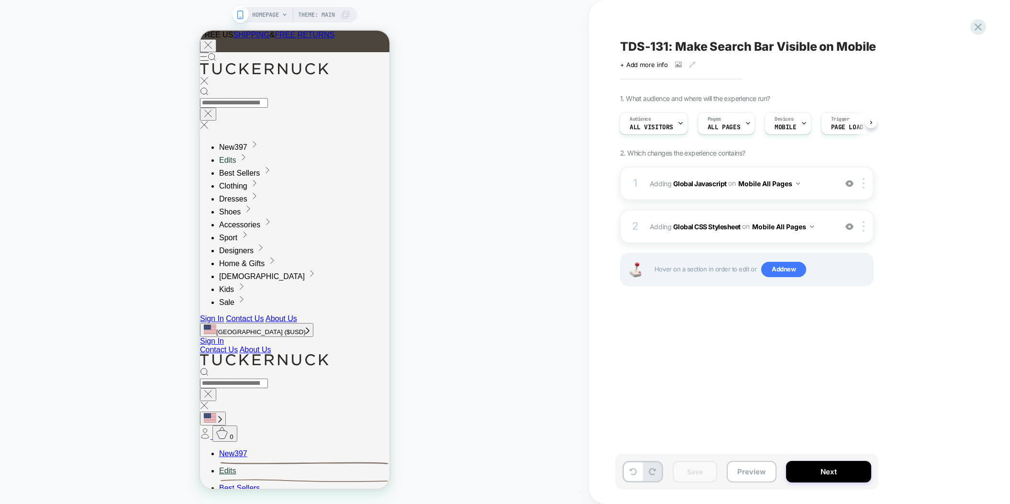
drag, startPoint x: 979, startPoint y: 27, endPoint x: 921, endPoint y: 28, distance: 58.4
click at [979, 27] on icon at bounding box center [978, 26] width 7 height 7
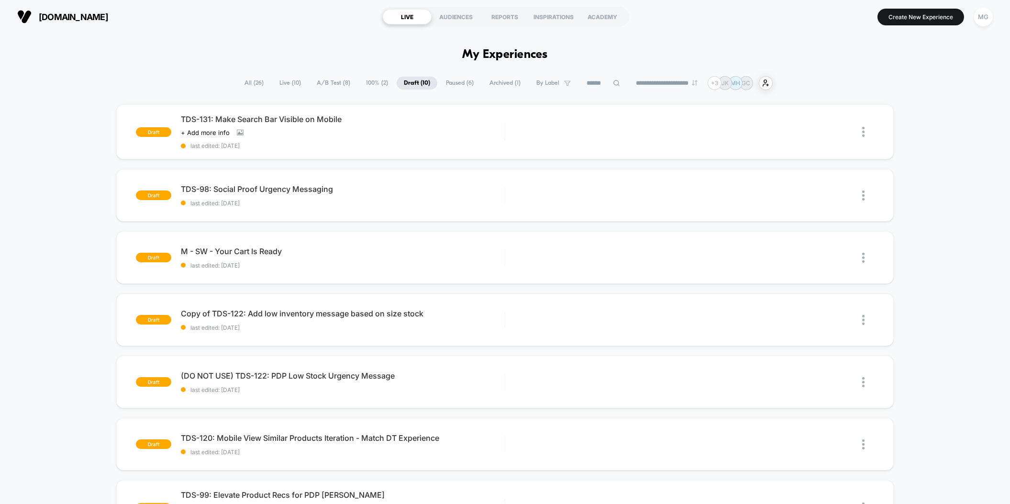
click at [322, 80] on span "A/B Test ( 8 )" at bounding box center [334, 83] width 48 height 13
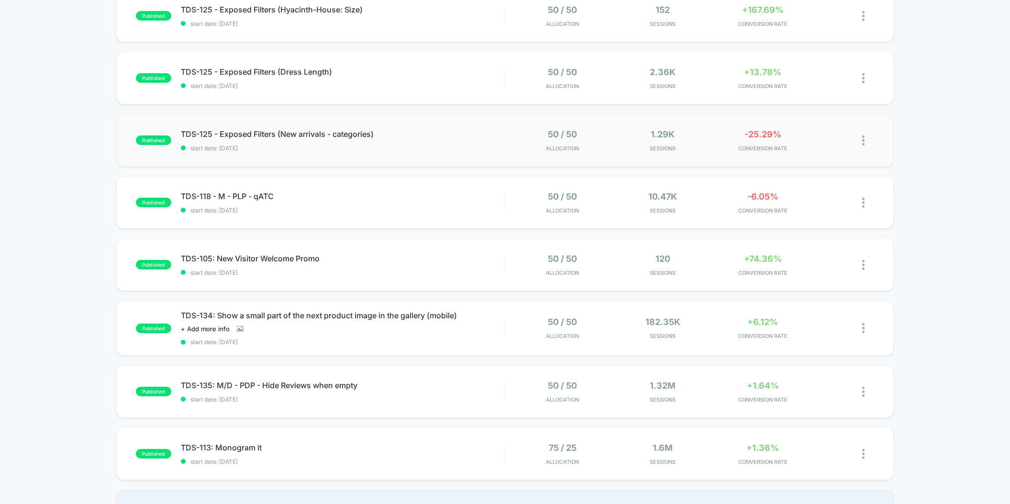
scroll to position [125, 0]
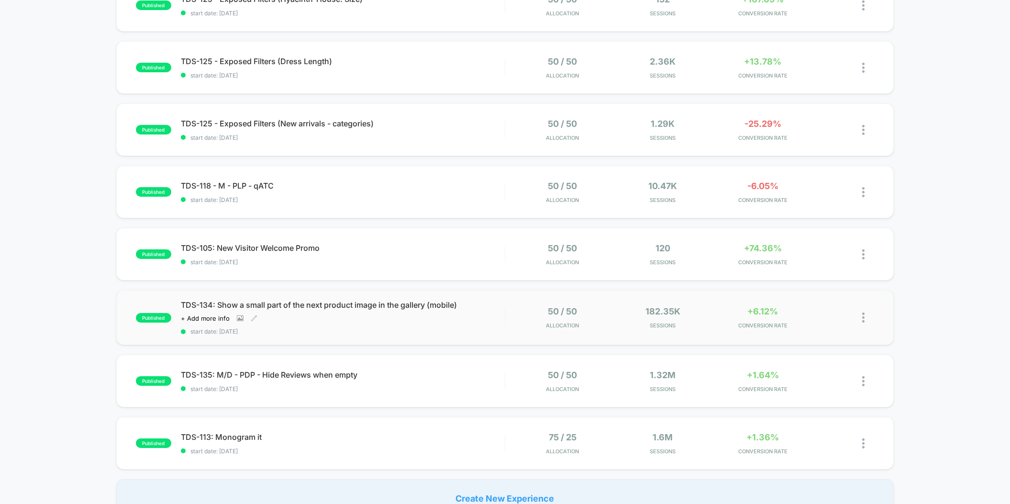
click at [411, 334] on span "start date: 9/15/2025" at bounding box center [343, 331] width 324 height 7
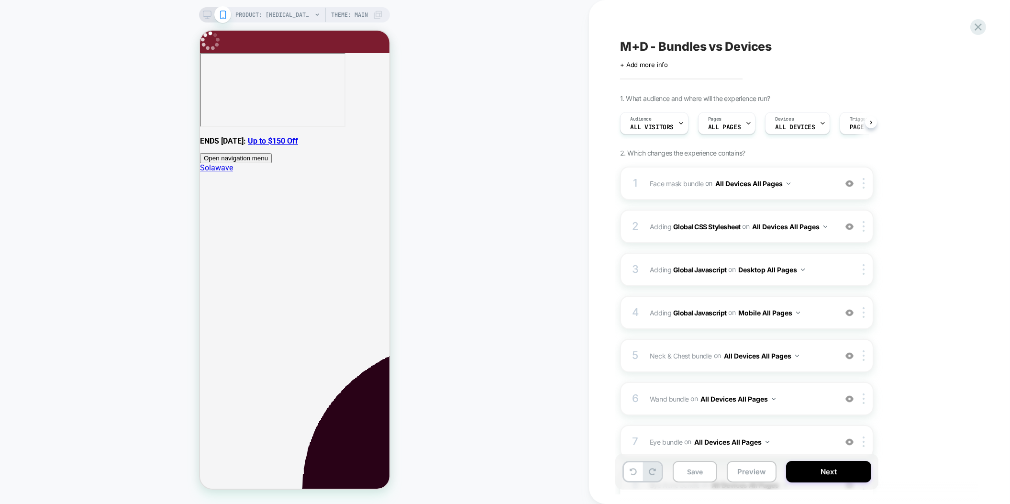
scroll to position [0, 0]
click at [977, 26] on icon at bounding box center [978, 26] width 7 height 7
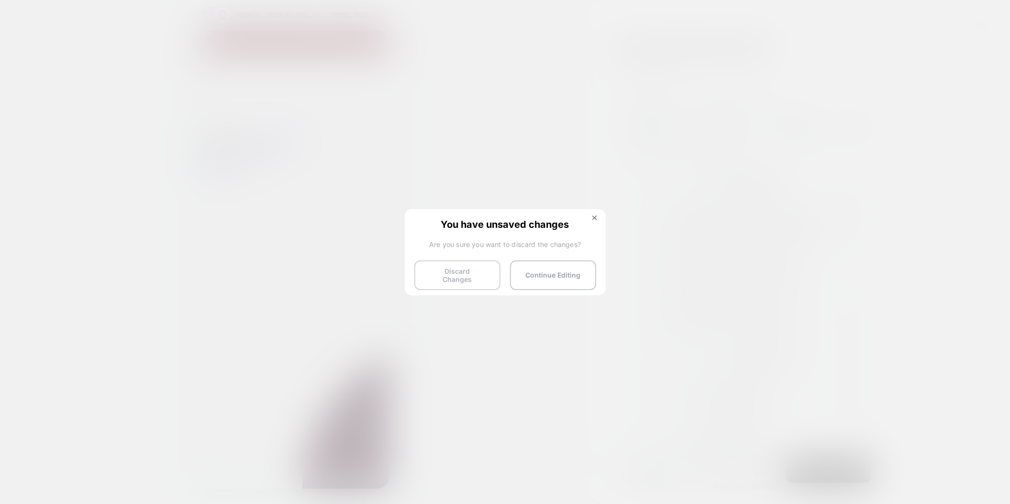
click at [418, 269] on button "Discard Changes" at bounding box center [457, 275] width 86 height 30
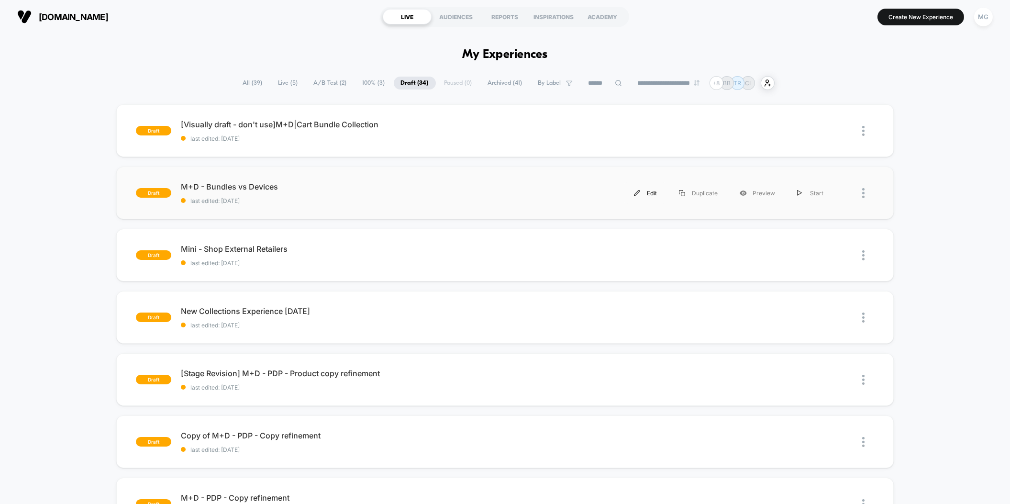
click at [657, 193] on div "Edit" at bounding box center [645, 193] width 45 height 22
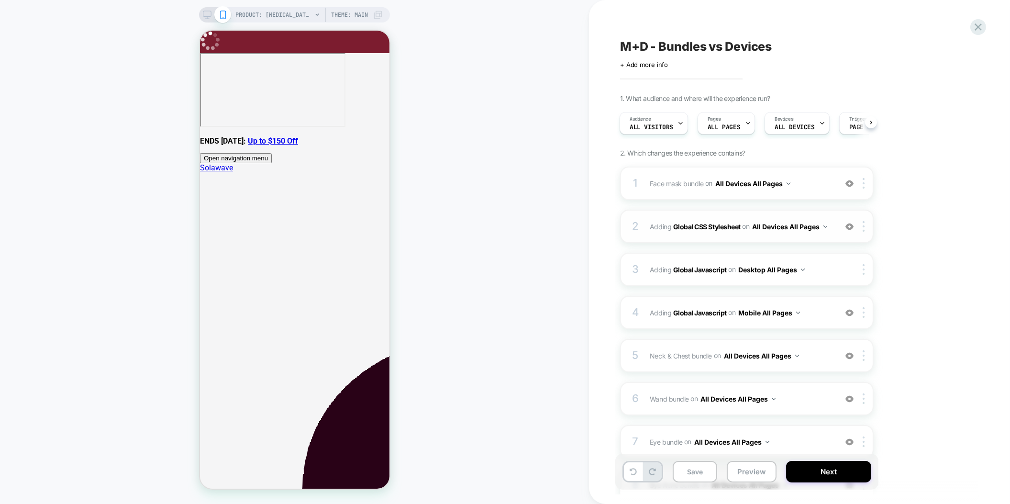
click at [805, 217] on div "2 Adding Global CSS Stylesheet on All Devices All Pages Add Before Add After Ta…" at bounding box center [747, 226] width 254 height 33
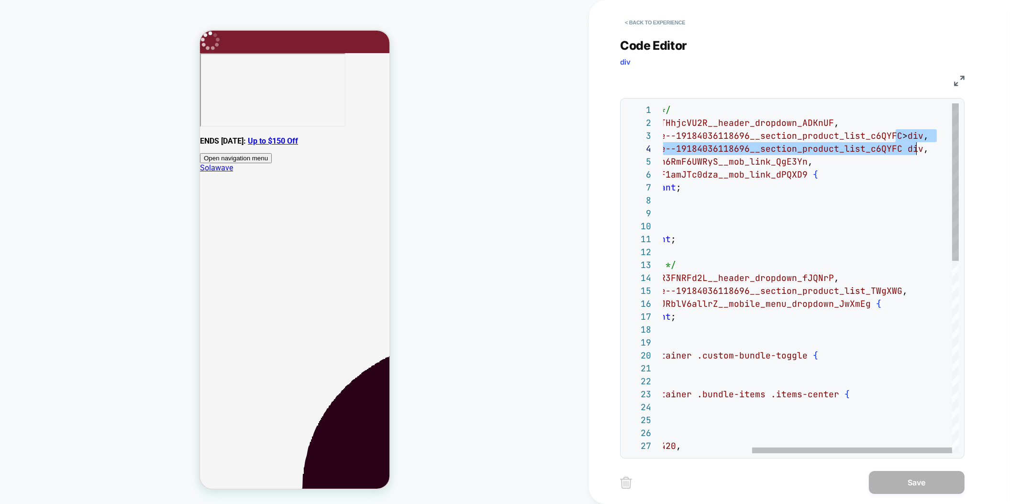
scroll to position [26, 382]
drag, startPoint x: 896, startPoint y: 133, endPoint x: 918, endPoint y: 150, distance: 27.7
click at [918, 150] on div "/* Show hidden elements */ #shopify-block-ASXQ5M1F4THhjcVU2R__header_dropdown _…" at bounding box center [746, 491] width 425 height 776
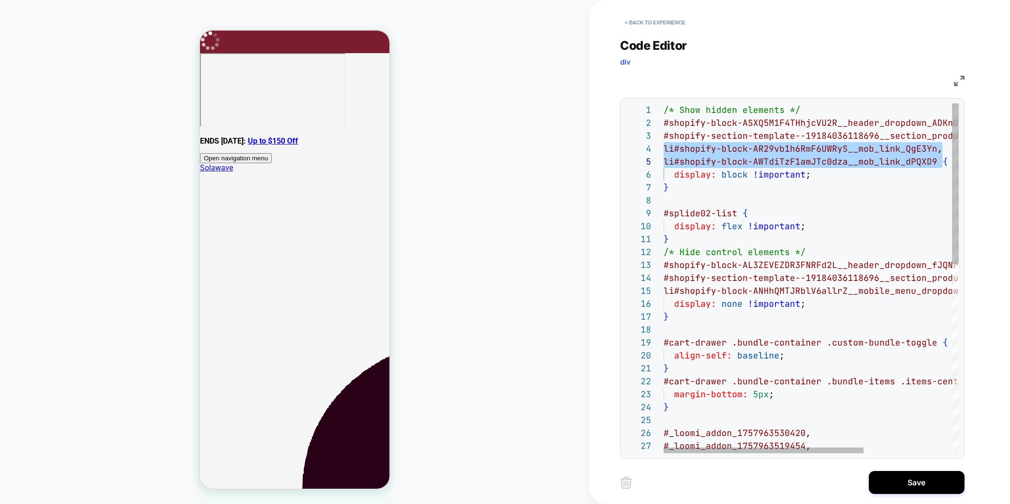
scroll to position [39, 274]
drag, startPoint x: 664, startPoint y: 148, endPoint x: 934, endPoint y: 160, distance: 270.1
click at [934, 160] on div "/* Show hidden elements */ #shopify-block-ASXQ5M1F4THhjcVU2R__header_dropdown _…" at bounding box center [876, 484] width 425 height 763
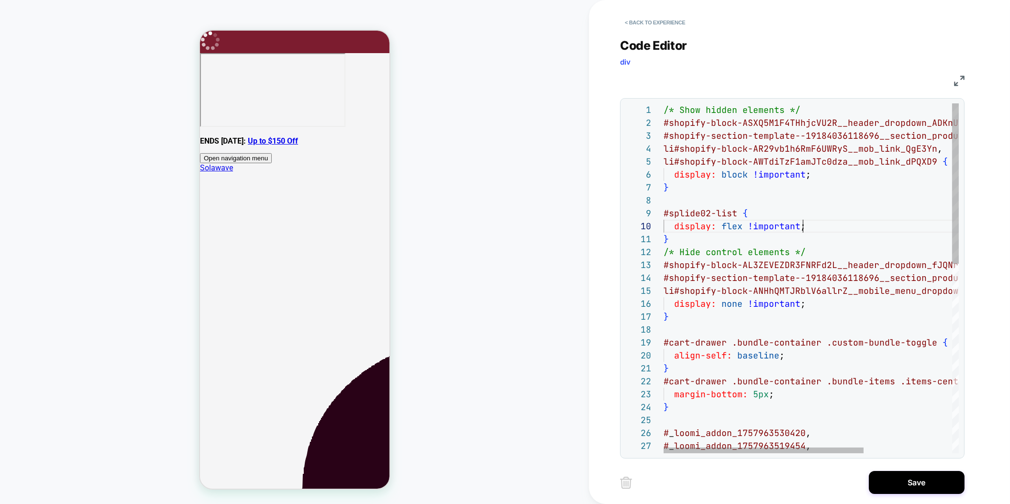
scroll to position [116, 139]
click at [872, 226] on div "/* Show hidden elements */ #shopify-block-ASXQ5M1F4THhjcVU2R__header_dropdown _…" at bounding box center [876, 484] width 425 height 763
drag, startPoint x: 673, startPoint y: 239, endPoint x: 653, endPoint y: 214, distance: 32.0
click at [664, 214] on div "/* Show hidden elements */ #shopify-block-ASXQ5M1F4THhjcVU2R__header_dropdown _…" at bounding box center [876, 484] width 425 height 763
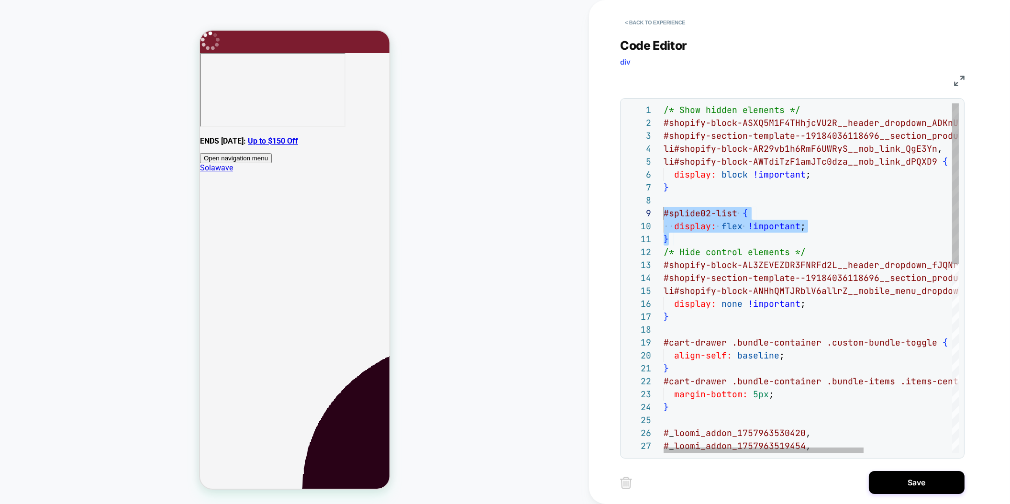
scroll to position [103, 15]
click at [698, 243] on div "/* Show hidden elements */ #shopify-block-ASXQ5M1F4THhjcVU2R__header_dropdown _…" at bounding box center [876, 484] width 425 height 763
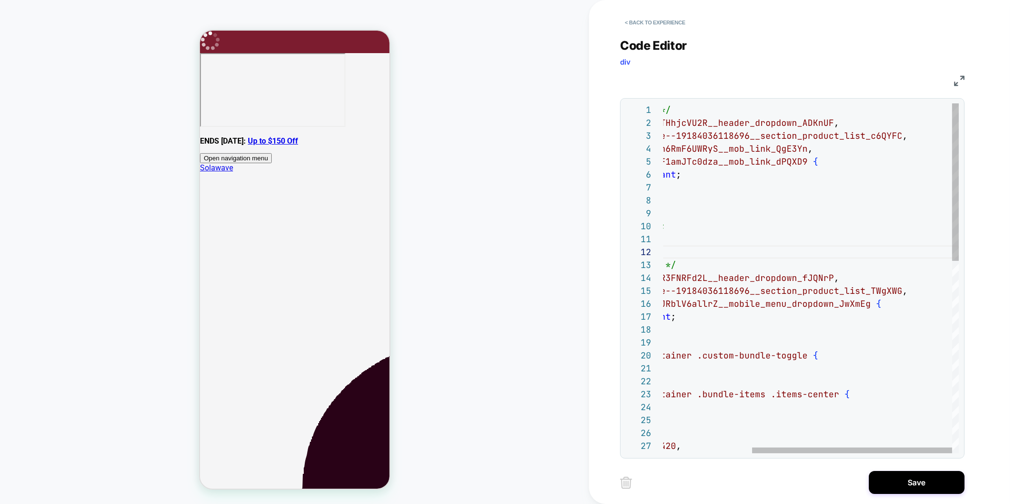
click at [785, 305] on div "/* Show hidden elements */ #shopify-block-ASXQ5M1F4THhjcVU2R__header_dropdown _…" at bounding box center [746, 491] width 425 height 776
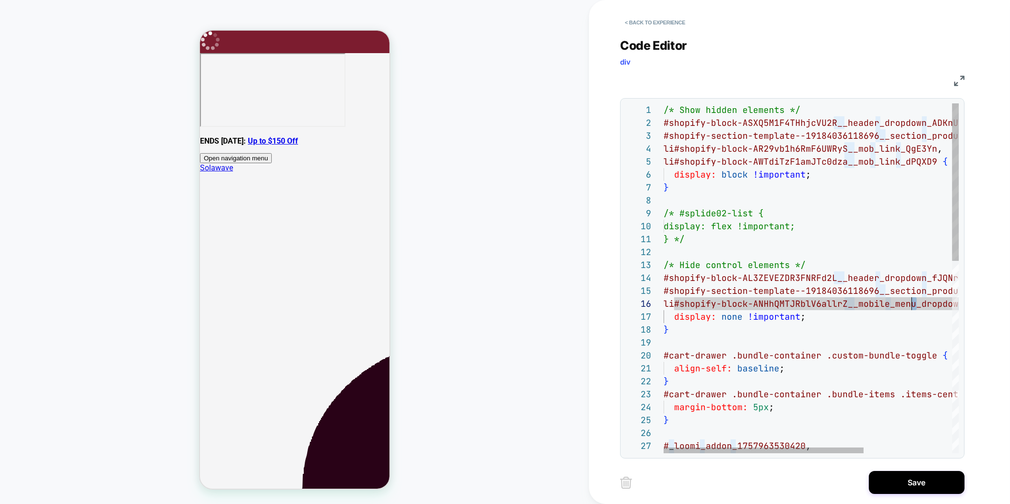
scroll to position [65, 247]
click at [701, 301] on div "/* Show hidden elements */ #shopify-block-ASXQ5M1F4THhjcVU2R__header_dropdown _…" at bounding box center [876, 491] width 425 height 776
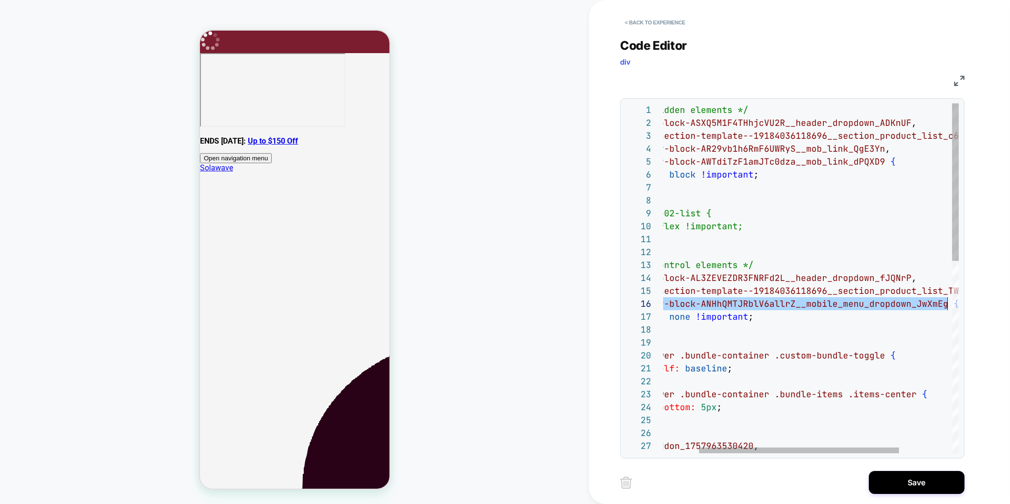
scroll to position [65, 331]
drag, startPoint x: 664, startPoint y: 303, endPoint x: 940, endPoint y: 305, distance: 276.1
click at [940, 305] on div "/* Show hidden elements */ #shopify-block-ASXQ5M1F4THhjcVU2R__header_dropdown _…" at bounding box center [824, 491] width 425 height 776
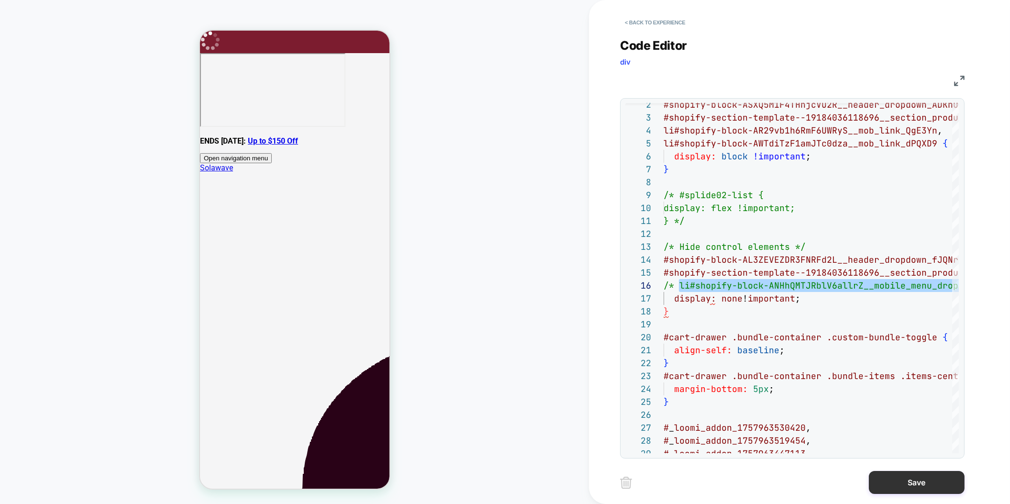
type textarea "**********"
click at [896, 487] on button "Save" at bounding box center [917, 482] width 96 height 23
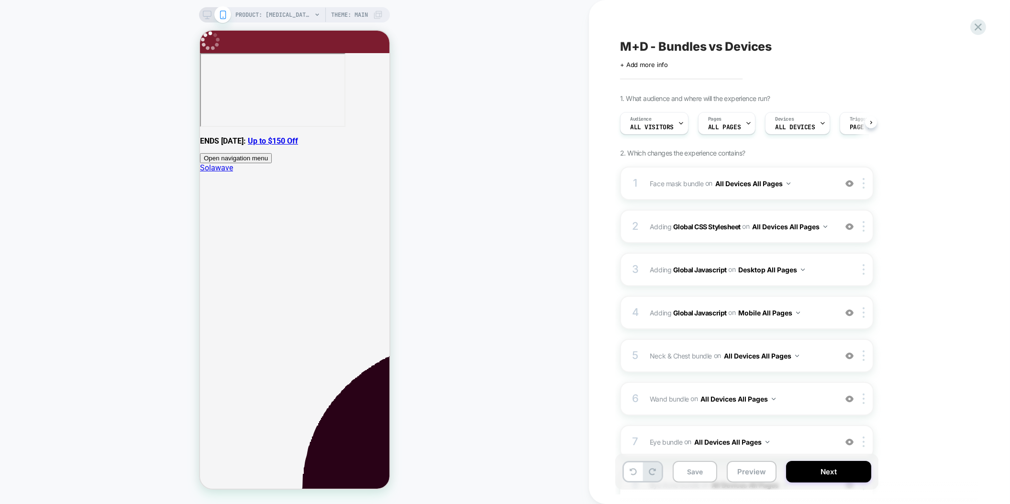
scroll to position [0, 0]
click at [802, 192] on div "1 Face mask bundle Adding Boxes Slider AFTER .space-x-2:nth-child(8) on All Dev…" at bounding box center [747, 183] width 254 height 33
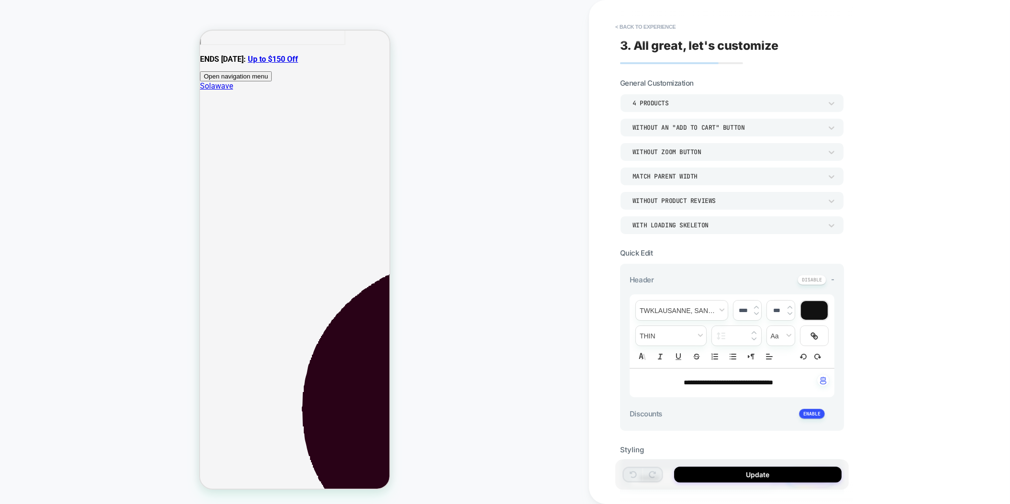
scroll to position [79, 0]
click at [640, 30] on button "< Back to experience" at bounding box center [646, 26] width 70 height 15
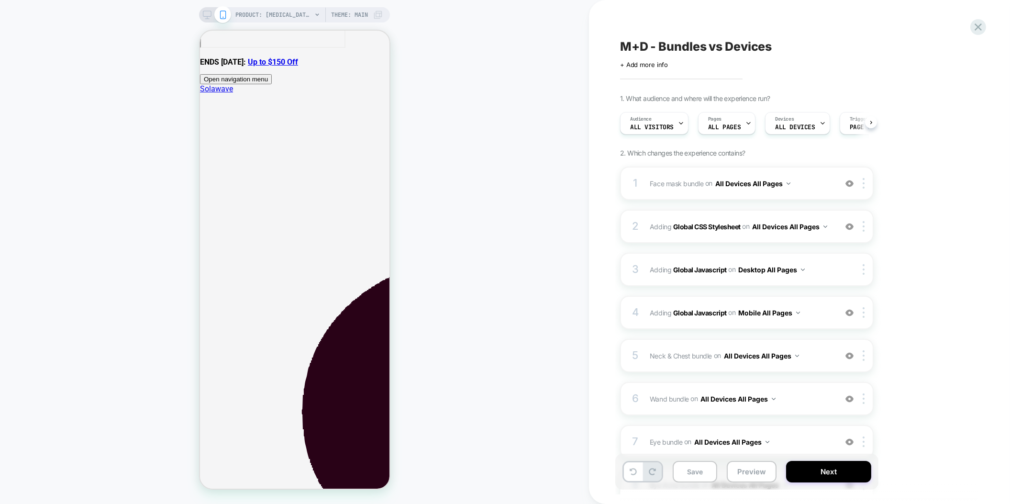
scroll to position [0, 0]
click at [279, 12] on span "PRODUCT: Light Therapy Boosting Face & Neck Serum [lightboost niacinamide and]" at bounding box center [273, 14] width 77 height 15
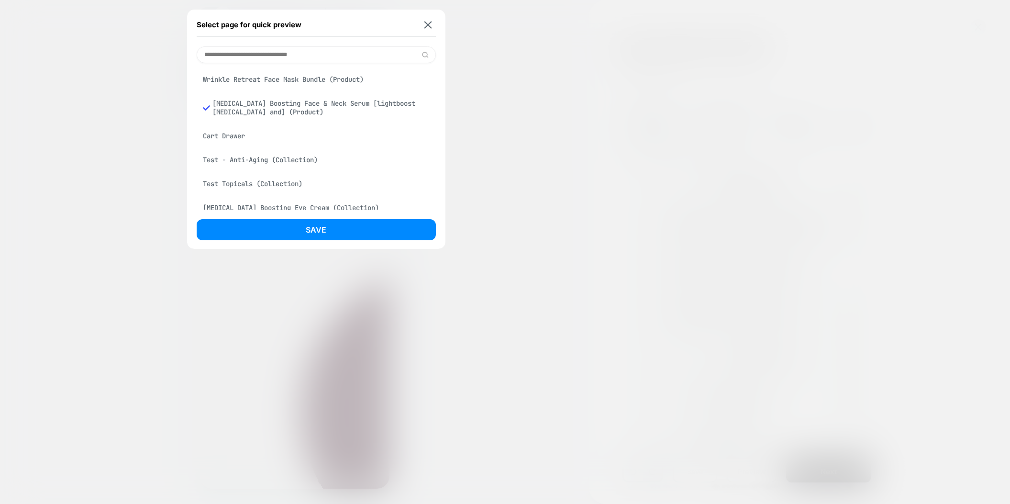
click at [309, 47] on input at bounding box center [316, 54] width 239 height 17
click at [306, 67] on div "Wrinkle Retreat Face Mask Bundle (Product) Light Therapy Boosting Face & Neck S…" at bounding box center [316, 136] width 239 height 146
click at [305, 72] on div "Wrinkle Retreat Face Mask Bundle (Product)" at bounding box center [316, 79] width 239 height 18
click at [287, 229] on button "Save" at bounding box center [316, 229] width 239 height 21
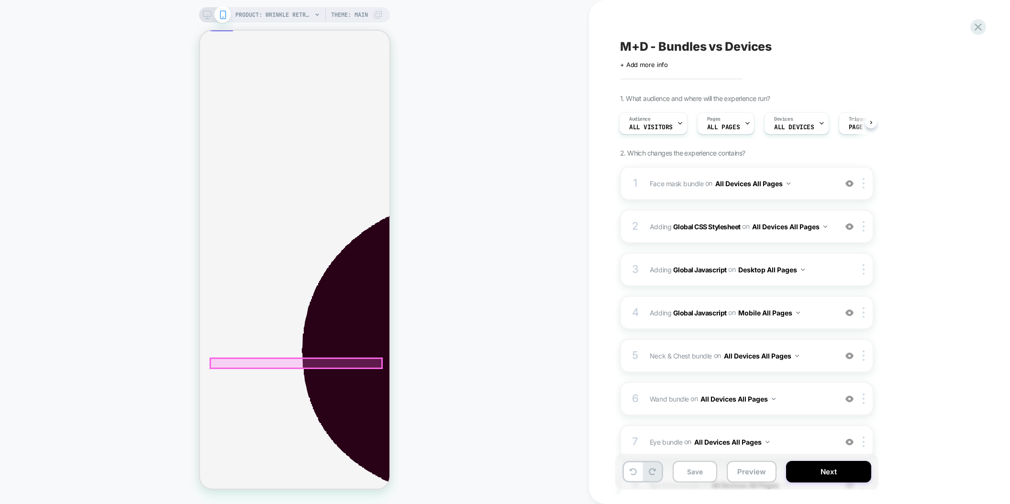
scroll to position [117, 0]
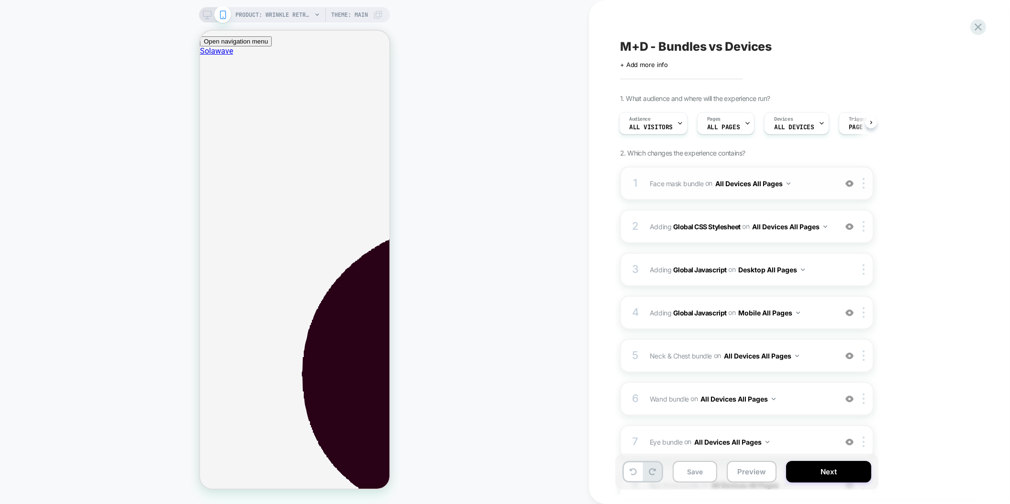
click at [803, 189] on span "Face mask bundle Adding Boxes Slider AFTER .space-x-2:nth-child(8) on All Devic…" at bounding box center [741, 184] width 182 height 14
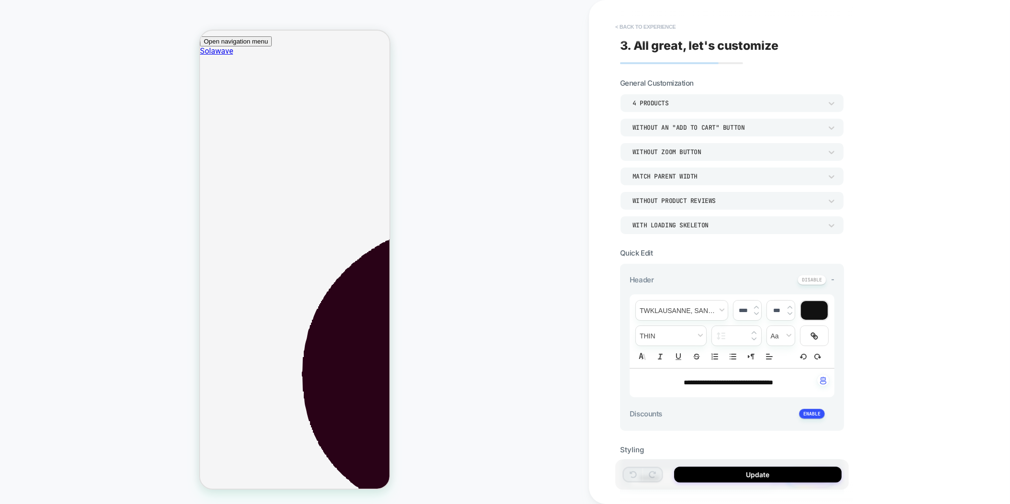
click at [660, 23] on button "< Back to experience" at bounding box center [646, 26] width 70 height 15
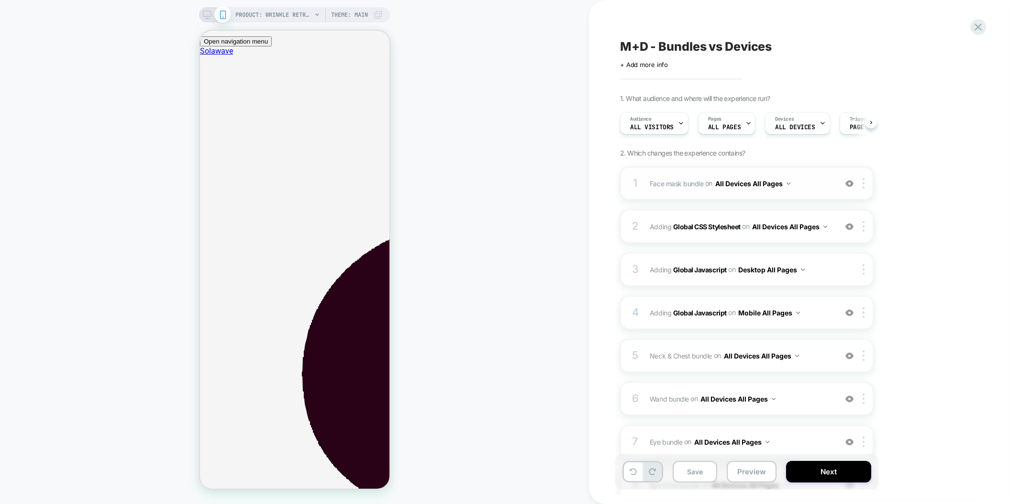
scroll to position [0, 0]
click at [862, 182] on div at bounding box center [866, 183] width 16 height 11
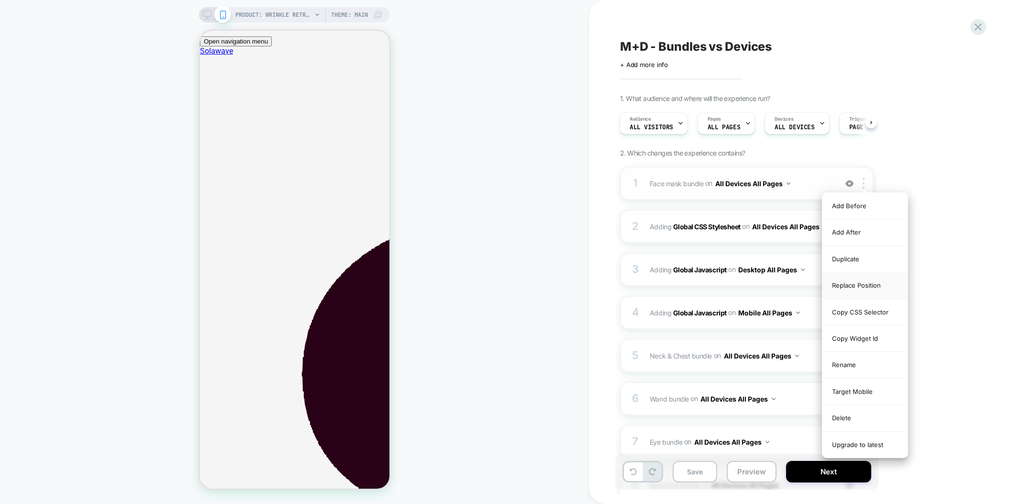
click at [860, 288] on div "Replace Position" at bounding box center [865, 285] width 85 height 26
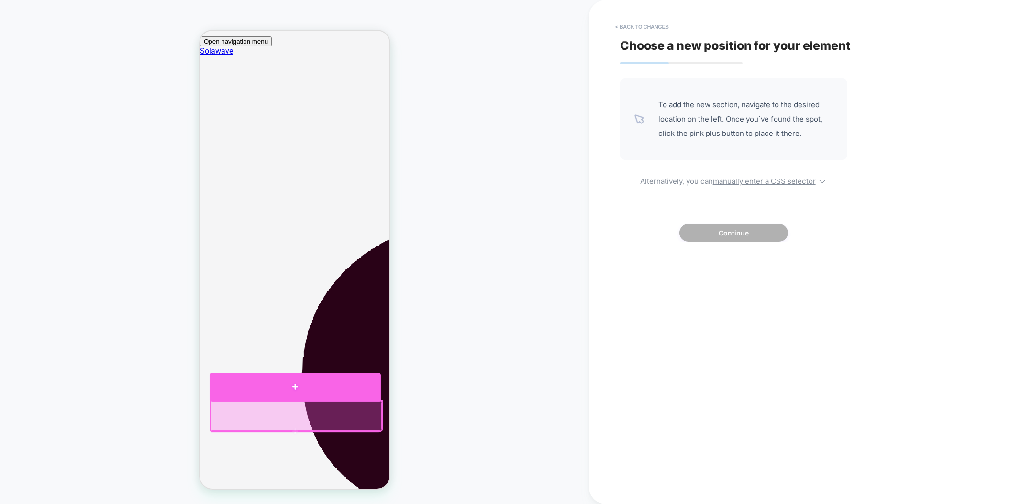
click at [343, 390] on div at bounding box center [294, 386] width 171 height 27
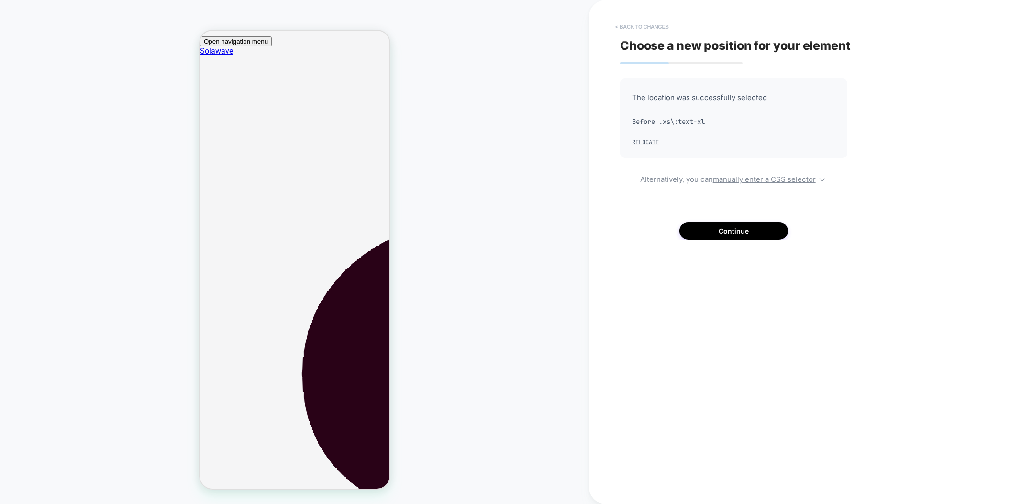
click at [632, 23] on button "< Back to changes" at bounding box center [642, 26] width 63 height 15
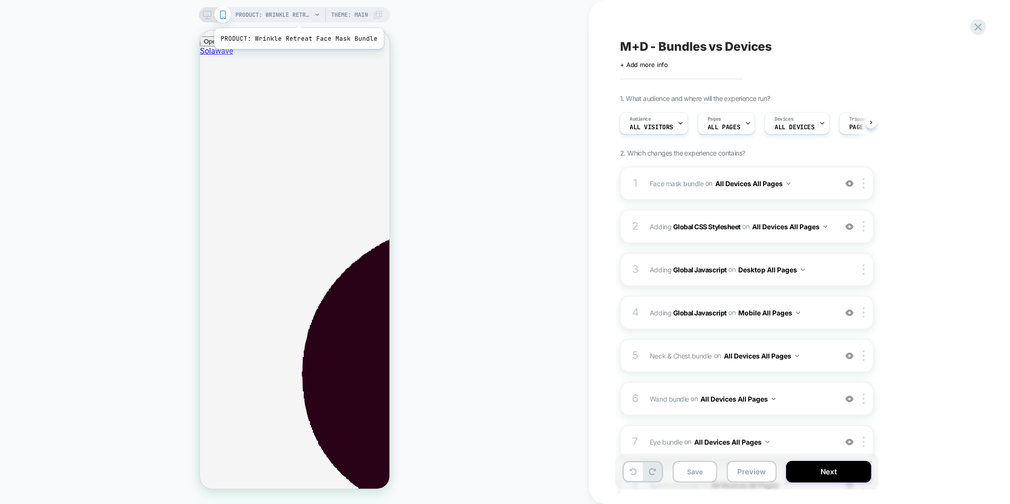
click at [293, 15] on span "PRODUCT: Wrinkle Retreat Face Mask Bundle" at bounding box center [273, 14] width 77 height 15
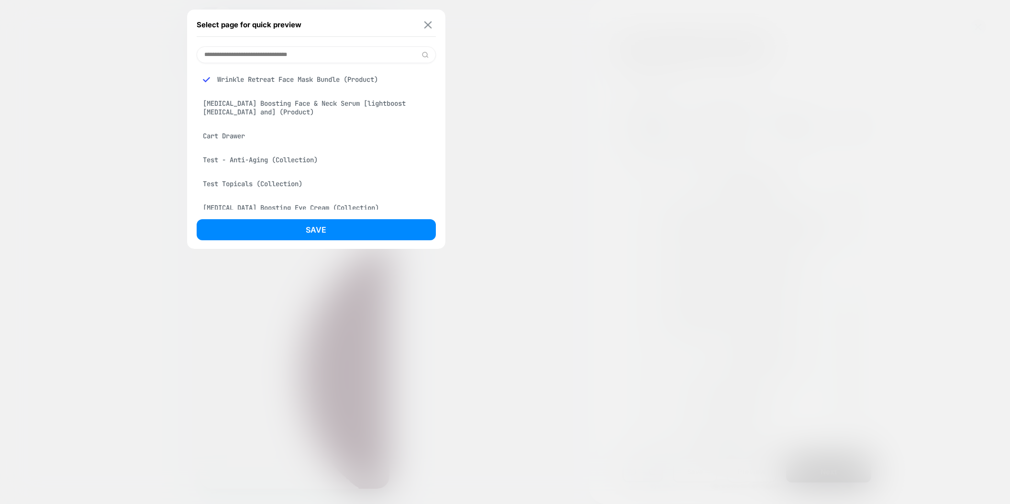
click at [428, 25] on img at bounding box center [428, 24] width 8 height 7
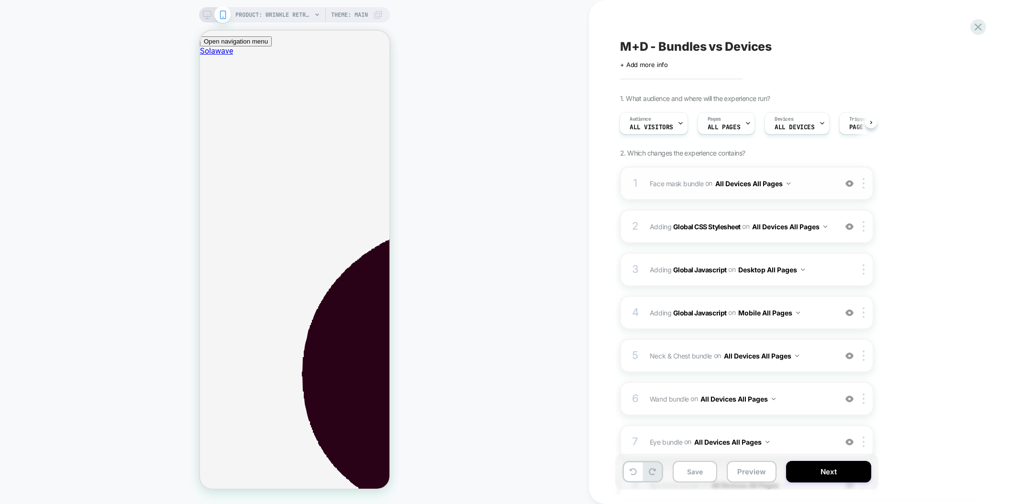
click at [746, 191] on div "1 Face mask bundle Adding Boxes Slider AFTER .space-x-2:nth-child(8) on All Dev…" at bounding box center [747, 183] width 254 height 33
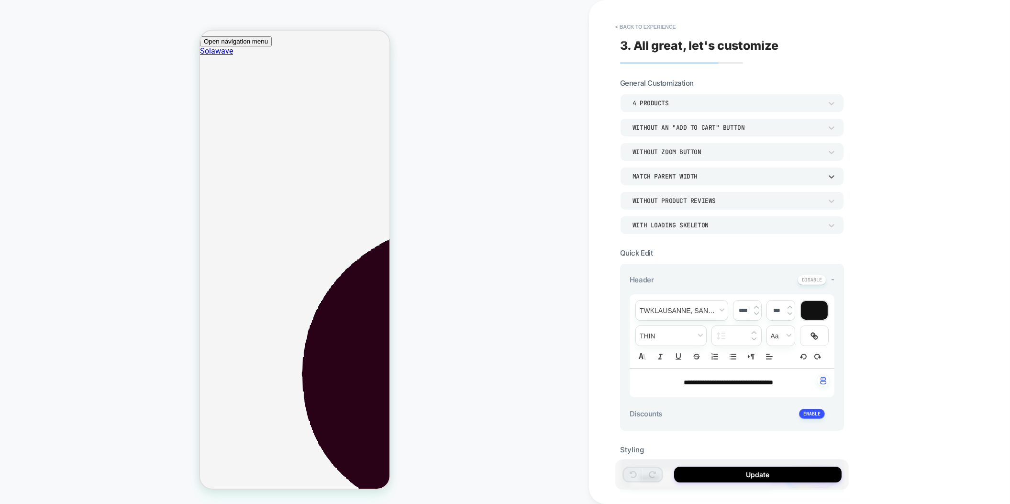
click at [707, 177] on div "Match Parent Width" at bounding box center [728, 176] width 190 height 8
click at [685, 197] on div "Match Screen Width" at bounding box center [732, 200] width 216 height 20
click at [737, 474] on button "Update" at bounding box center [757, 475] width 167 height 16
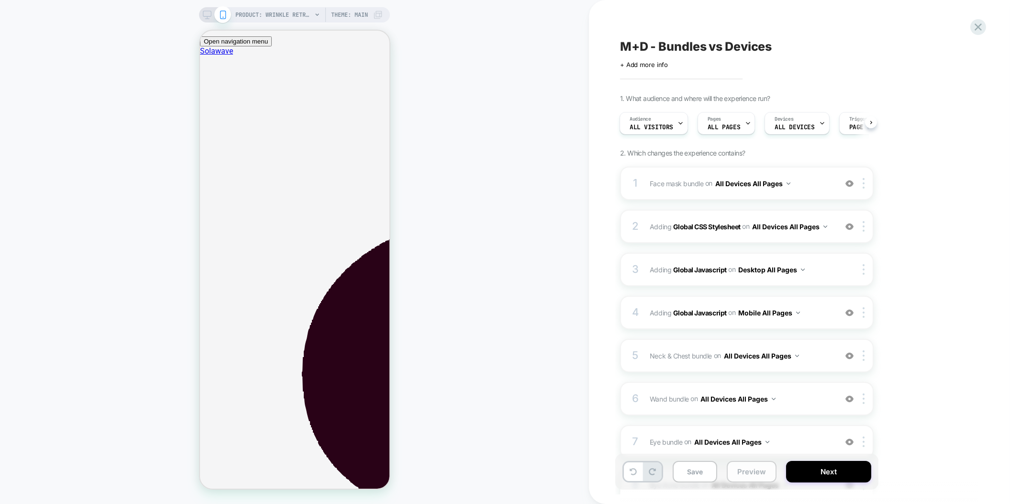
click at [730, 470] on button "Preview" at bounding box center [752, 472] width 50 height 22
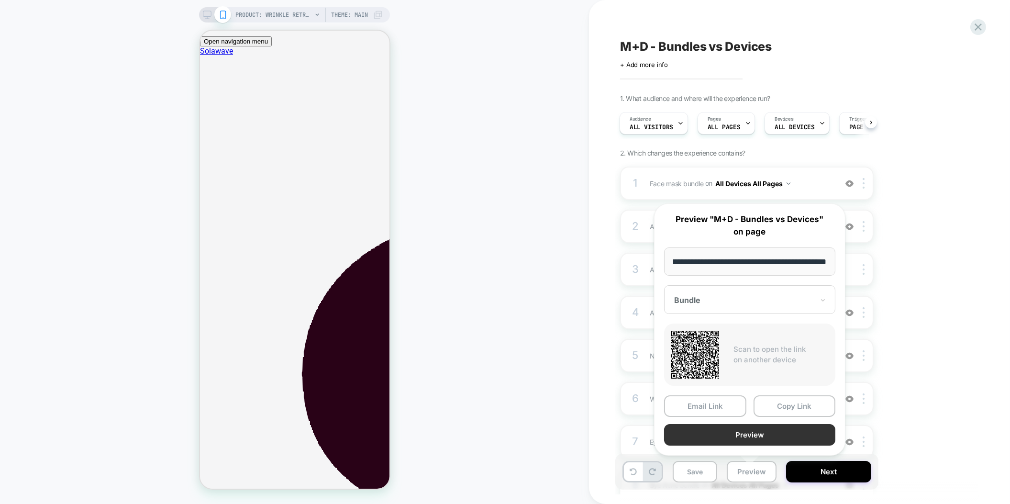
scroll to position [0, 0]
click at [749, 437] on button "Preview" at bounding box center [749, 435] width 171 height 22
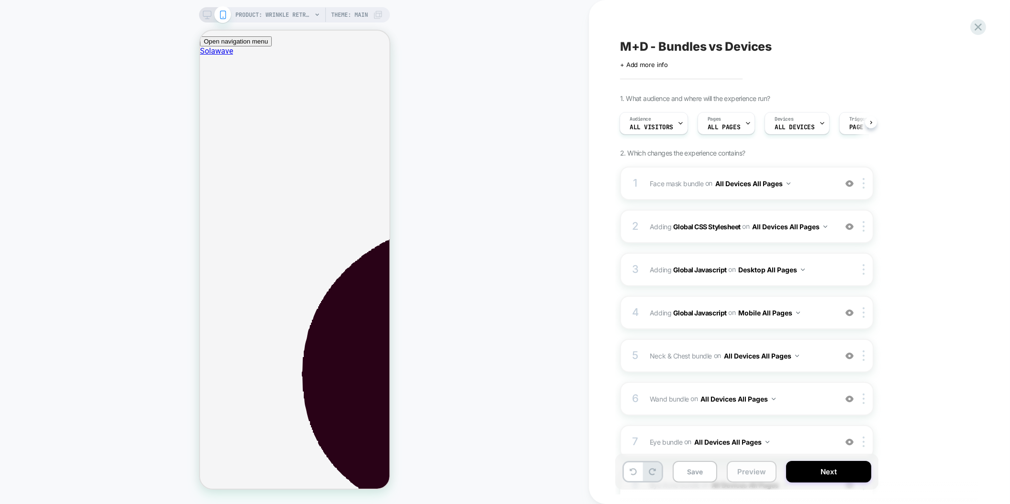
click at [756, 465] on button "Preview" at bounding box center [752, 472] width 50 height 22
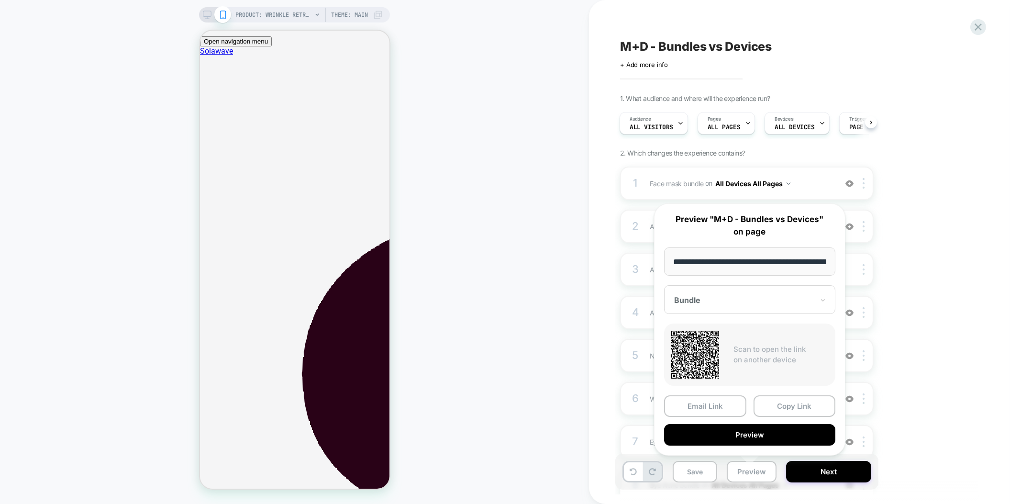
click at [462, 280] on div "PRODUCT: Wrinkle Retreat Face Mask Bundle PRODUCT: Wrinkle Retreat Face Mask Bu…" at bounding box center [294, 252] width 589 height 485
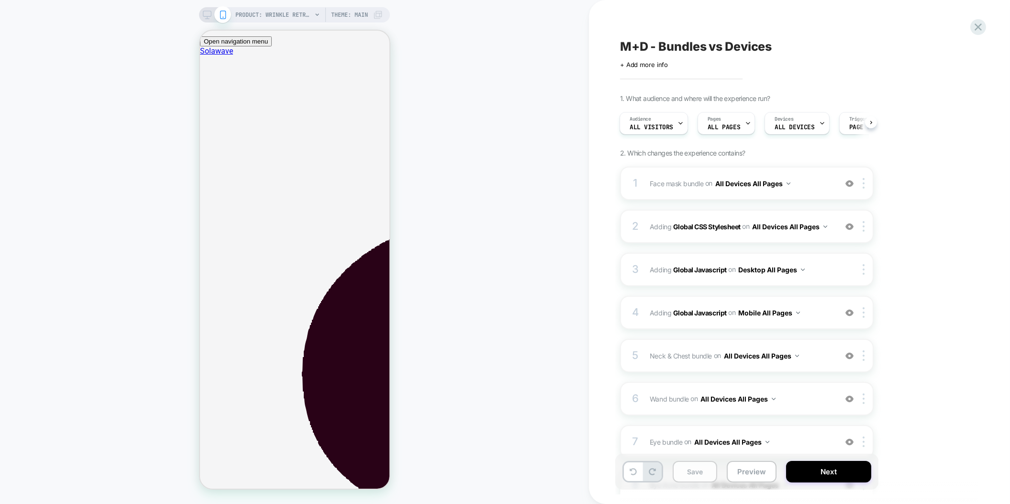
click at [702, 478] on button "Save" at bounding box center [695, 472] width 45 height 22
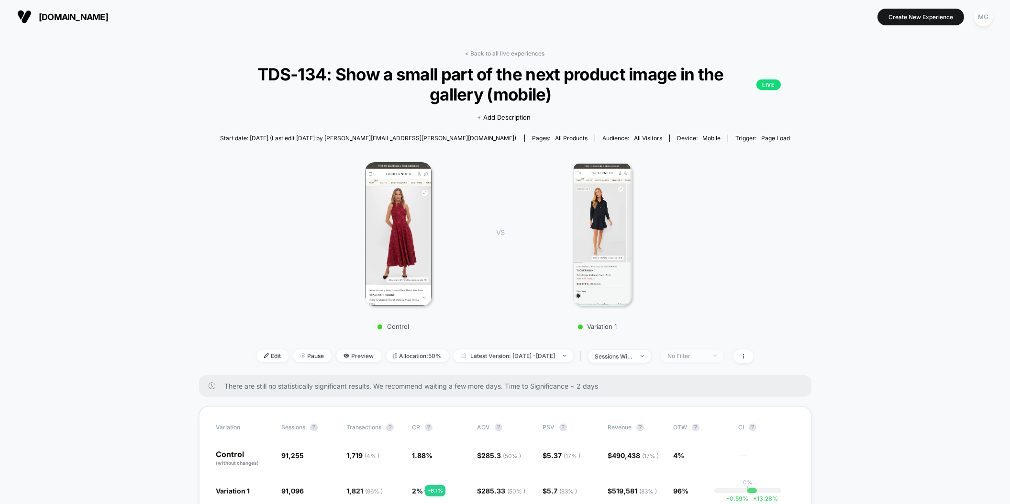
click at [714, 361] on span "No Filter" at bounding box center [692, 355] width 63 height 13
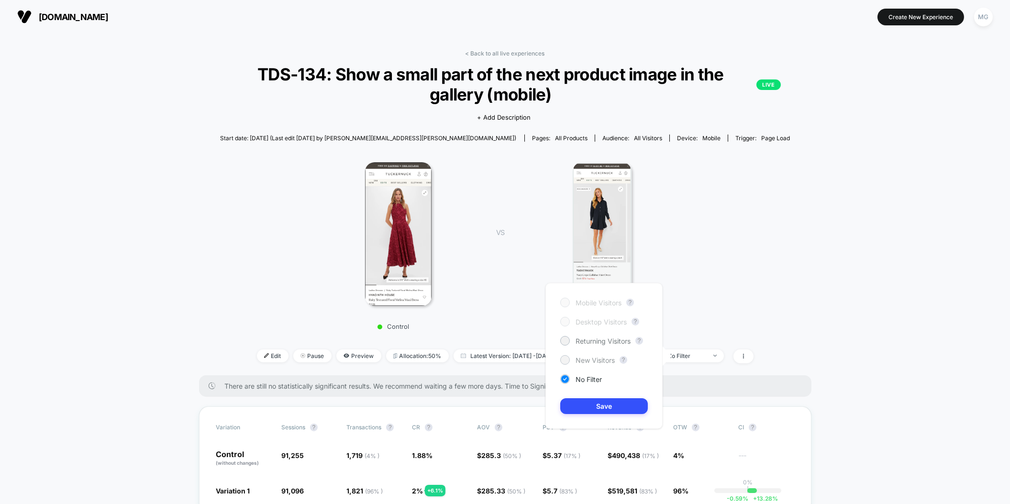
click at [611, 360] on span "New Visitors" at bounding box center [595, 360] width 39 height 8
click at [604, 401] on button "Save" at bounding box center [604, 406] width 88 height 16
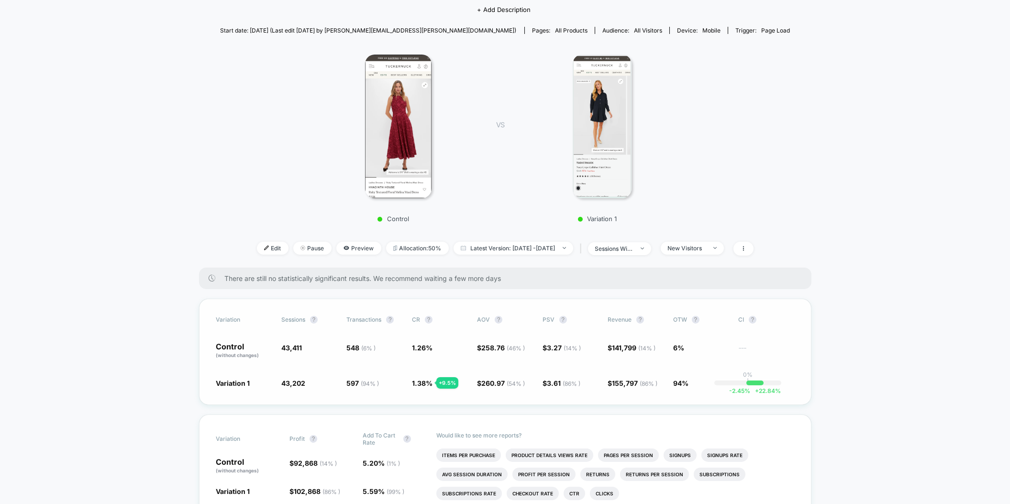
scroll to position [172, 0]
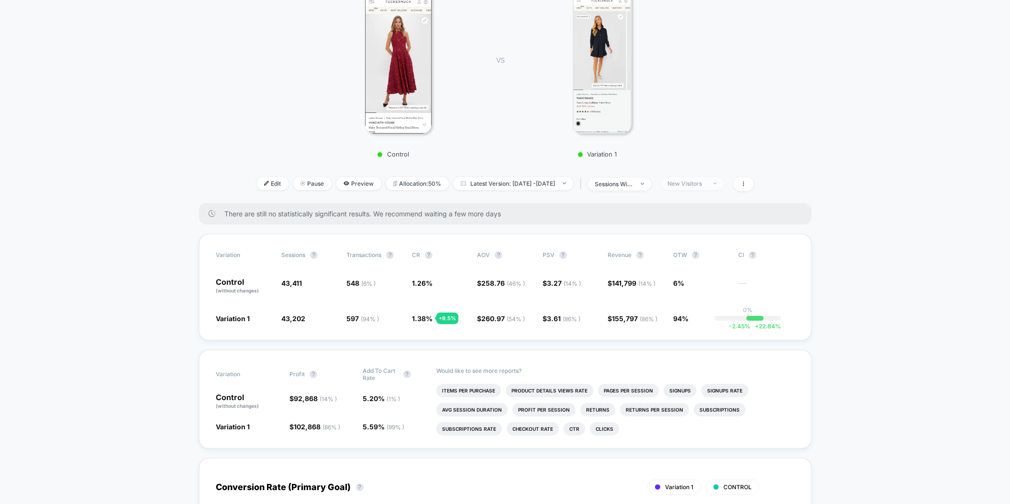
click at [706, 185] on div "New Visitors" at bounding box center [687, 183] width 38 height 7
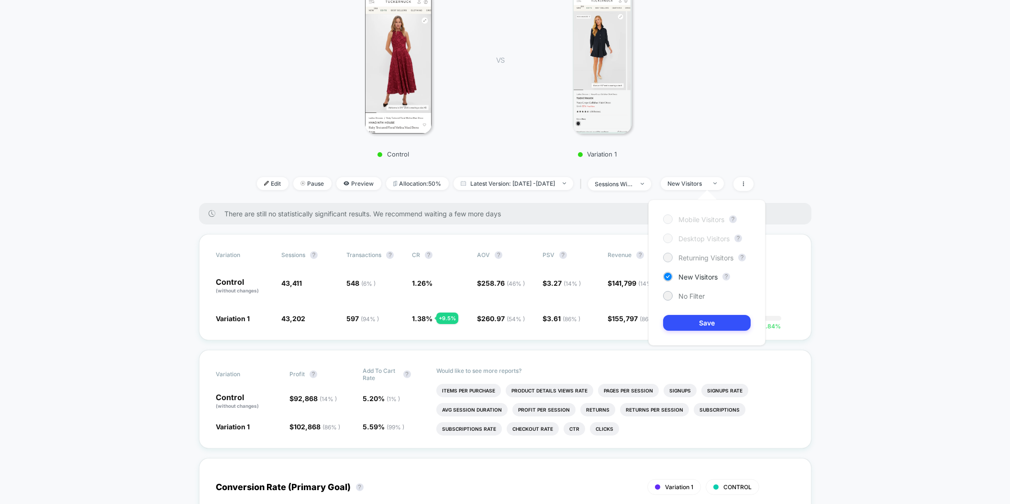
click at [672, 254] on div at bounding box center [668, 258] width 10 height 10
click at [695, 328] on button "Save" at bounding box center [707, 323] width 88 height 16
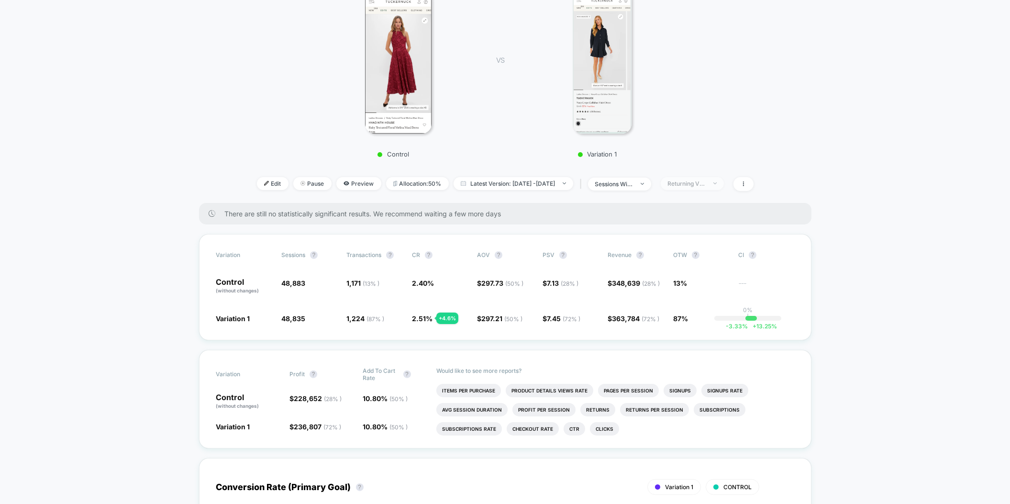
click at [703, 181] on div "Returning Visitors" at bounding box center [687, 183] width 38 height 7
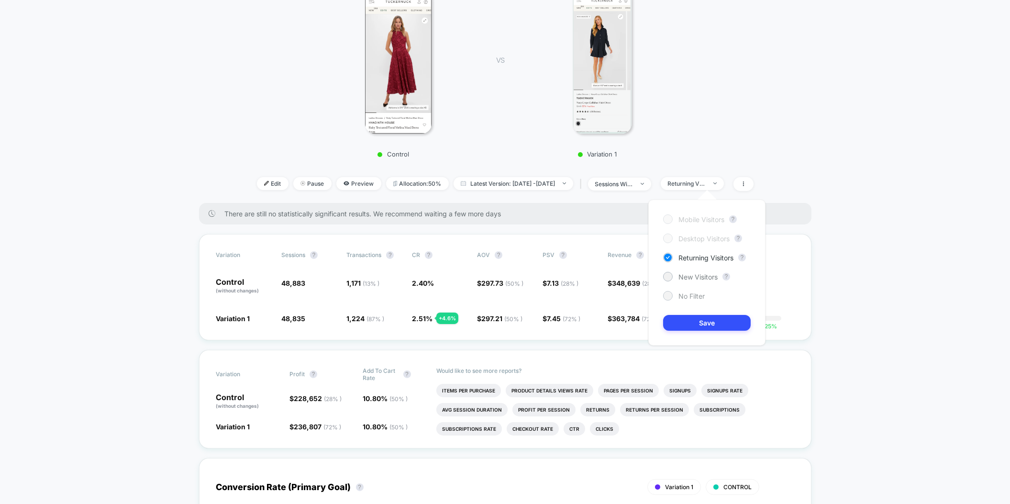
click at [669, 298] on div at bounding box center [667, 295] width 7 height 7
click at [679, 331] on div "Mobile Visitors ? Desktop Visitors ? Returning Visitors ? New Visitors ? No Fil…" at bounding box center [706, 273] width 117 height 146
click at [680, 324] on button "Save" at bounding box center [707, 323] width 88 height 16
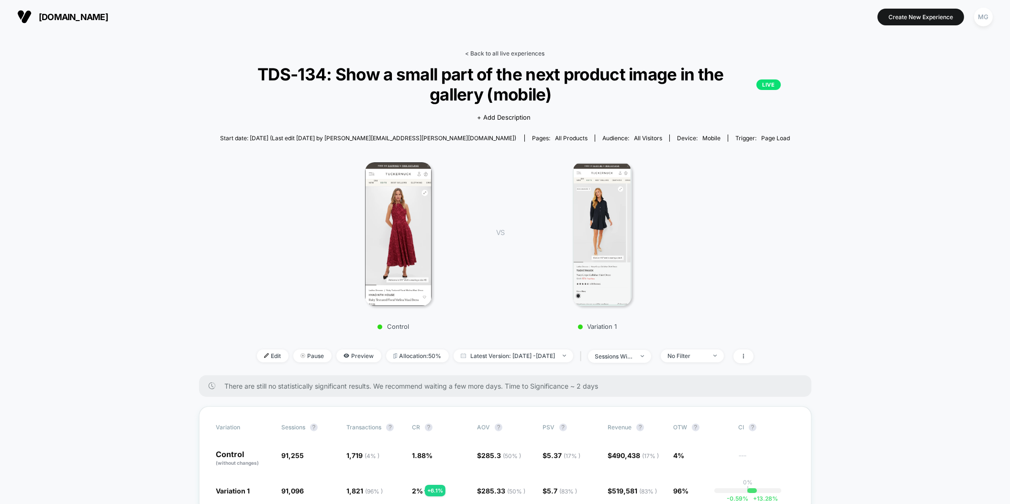
click at [510, 53] on link "< Back to all live experiences" at bounding box center [505, 53] width 79 height 7
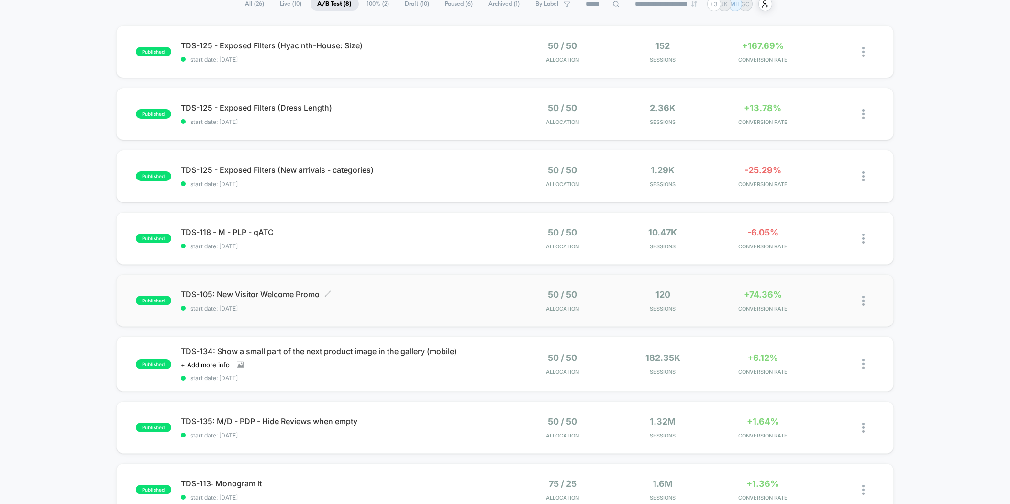
scroll to position [77, 0]
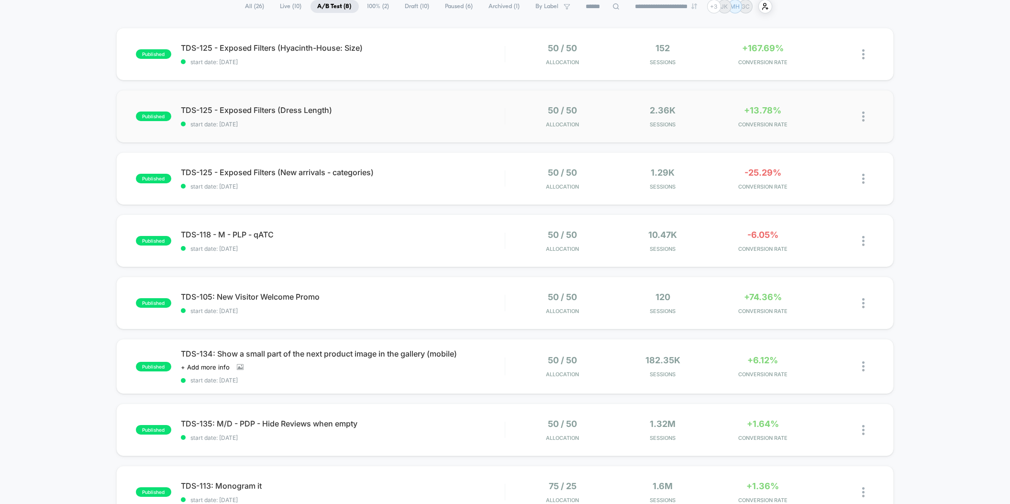
click at [431, 130] on div "published TDS-125 - Exposed Filters (Dress Length) start date: [DATE] 50 / 50 A…" at bounding box center [505, 116] width 778 height 53
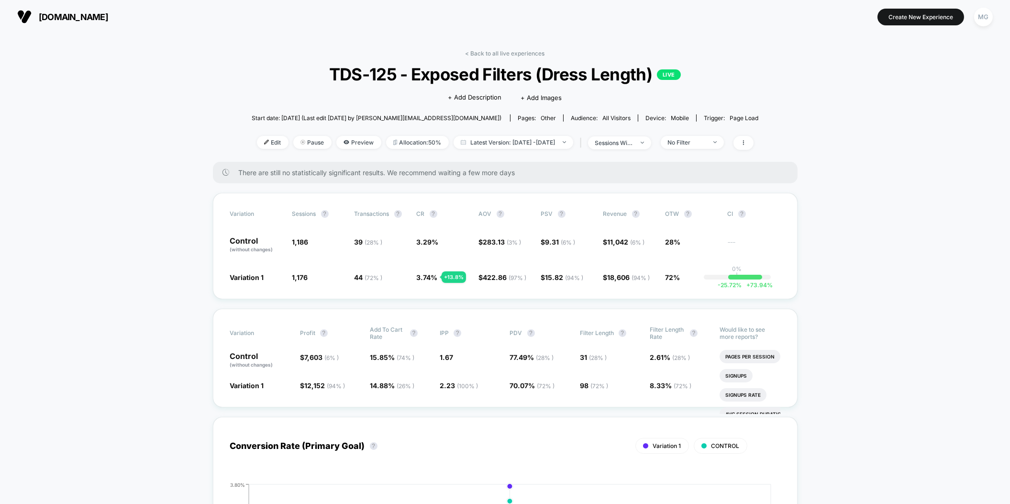
click at [504, 54] on link "< Back to all live experiences" at bounding box center [505, 53] width 79 height 7
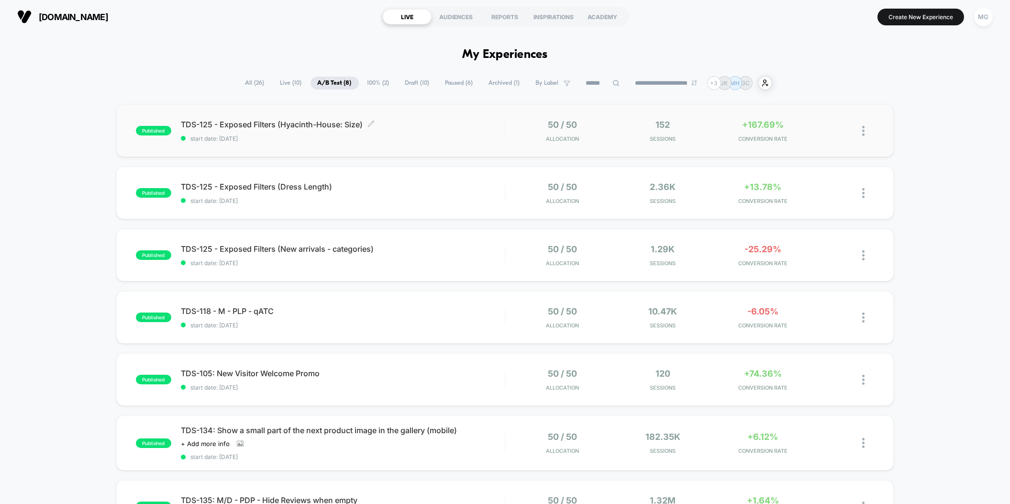
click at [482, 131] on div "TDS-125 - Exposed Filters (Hyacinth-House: Size) Click to edit experience detai…" at bounding box center [343, 131] width 324 height 22
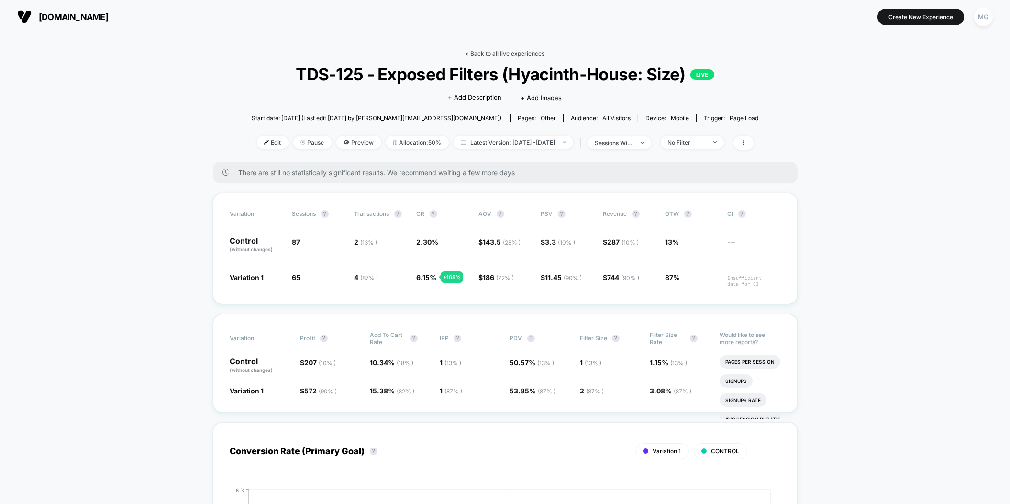
click at [525, 54] on link "< Back to all live experiences" at bounding box center [505, 53] width 79 height 7
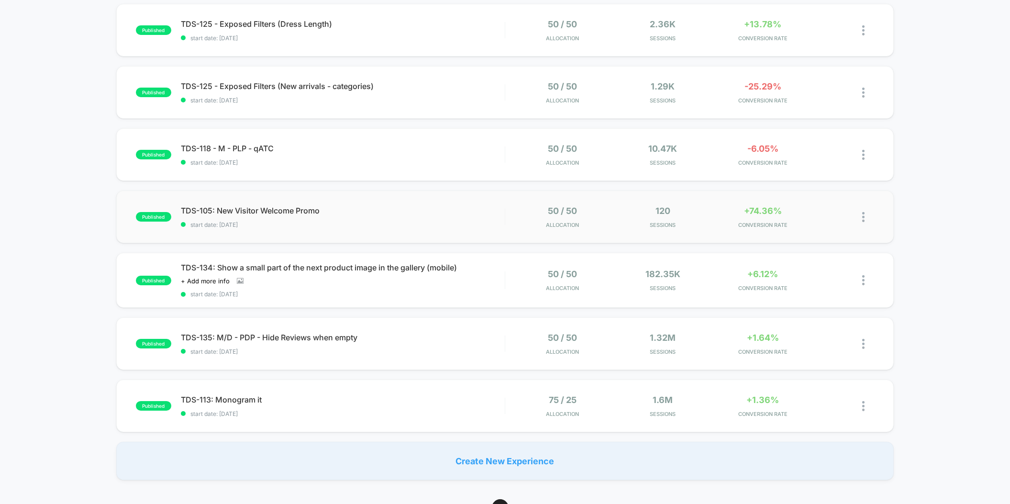
scroll to position [163, 0]
click at [237, 277] on icon at bounding box center [240, 280] width 7 height 7
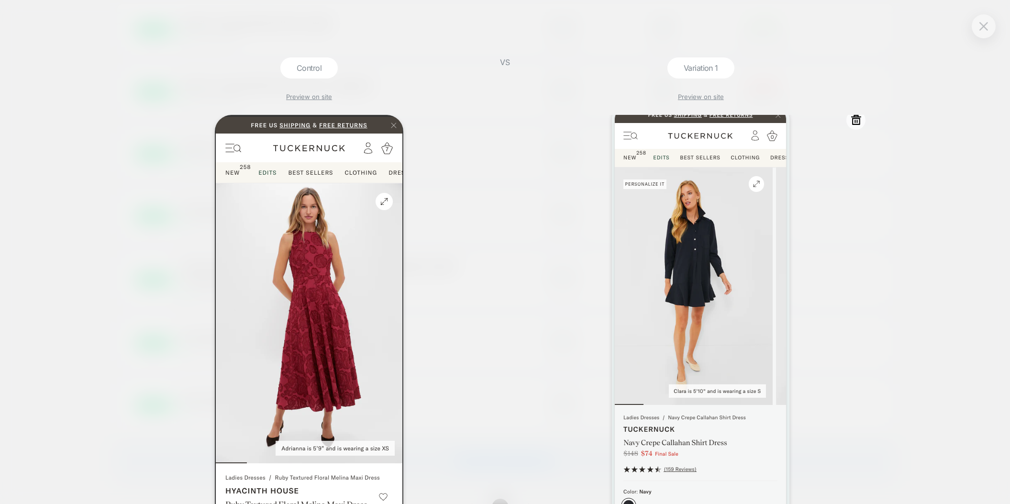
scroll to position [0, 0]
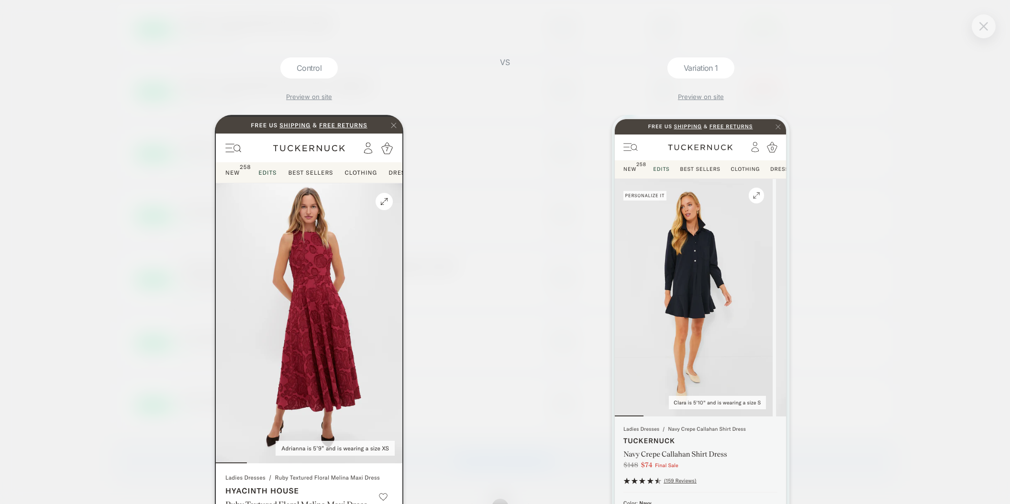
click at [978, 30] on button at bounding box center [984, 26] width 14 height 14
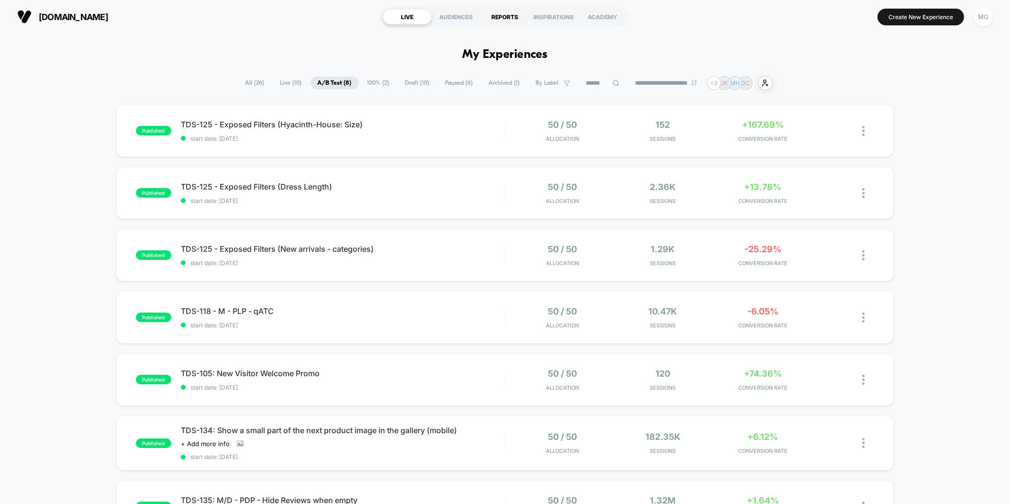
click at [502, 22] on div "REPORTS" at bounding box center [504, 16] width 49 height 15
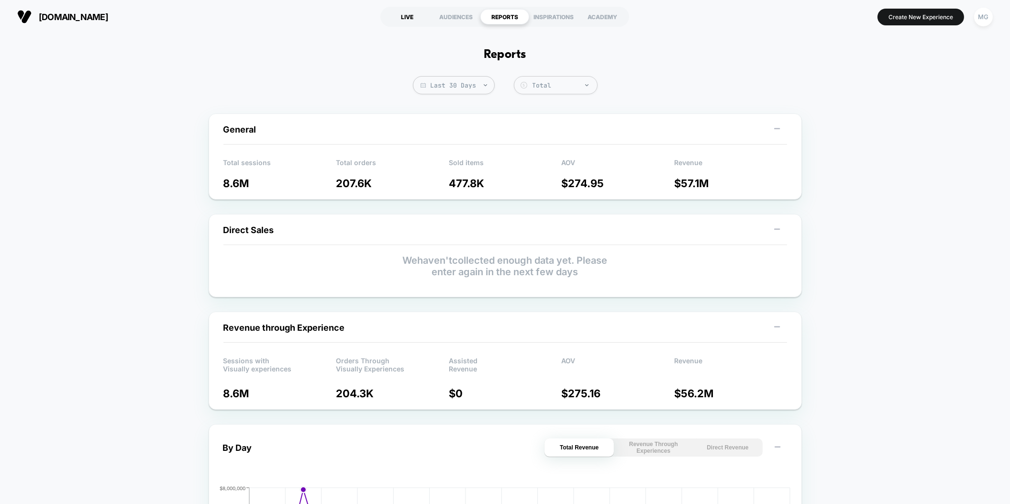
click at [405, 17] on div "LIVE" at bounding box center [407, 16] width 49 height 15
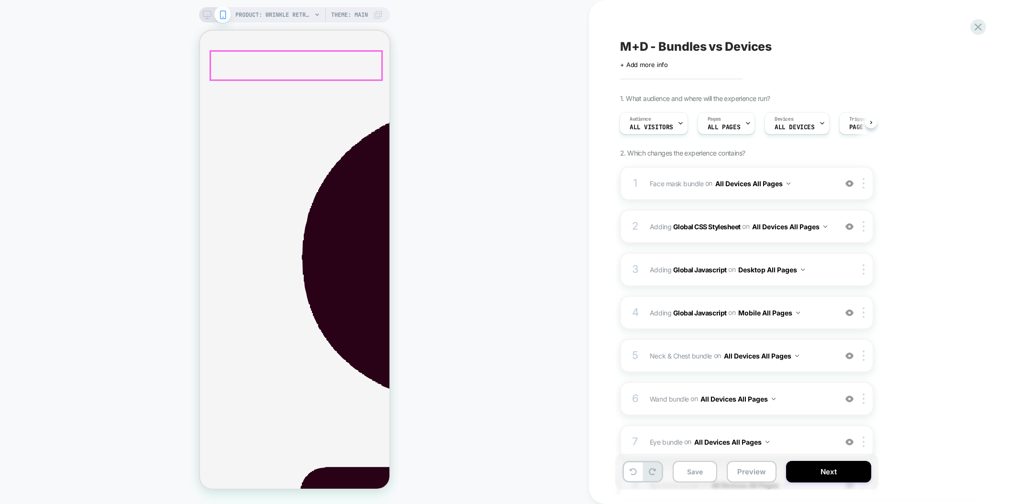
scroll to position [279, 0]
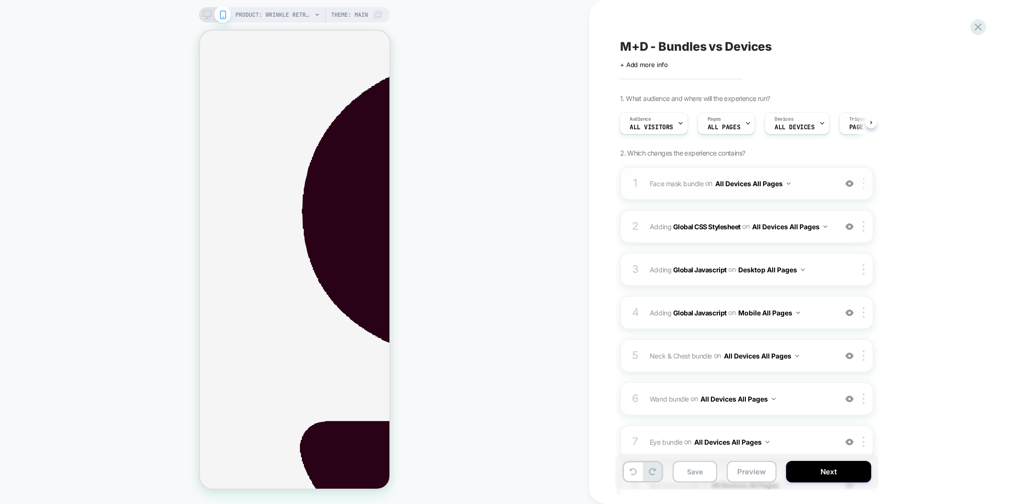
click at [866, 182] on div at bounding box center [866, 183] width 16 height 11
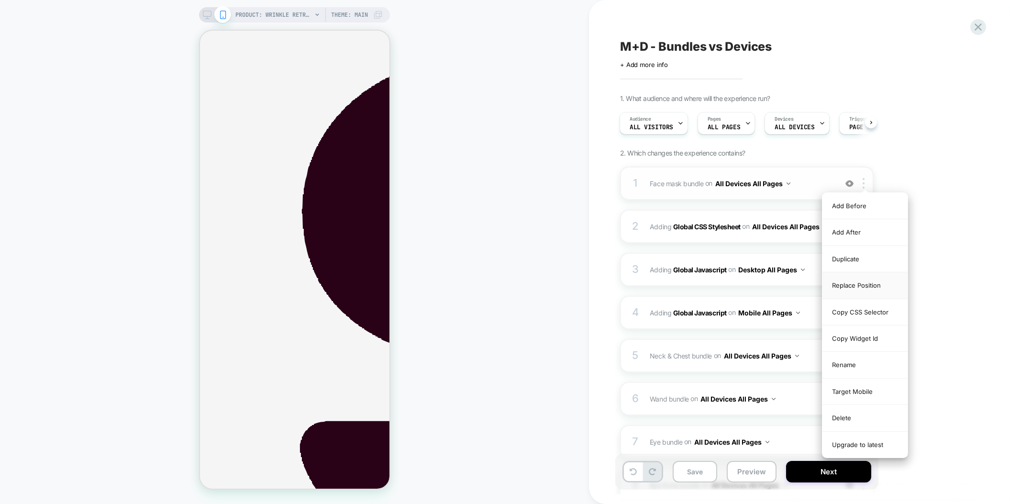
click at [868, 290] on div "Replace Position" at bounding box center [865, 285] width 85 height 26
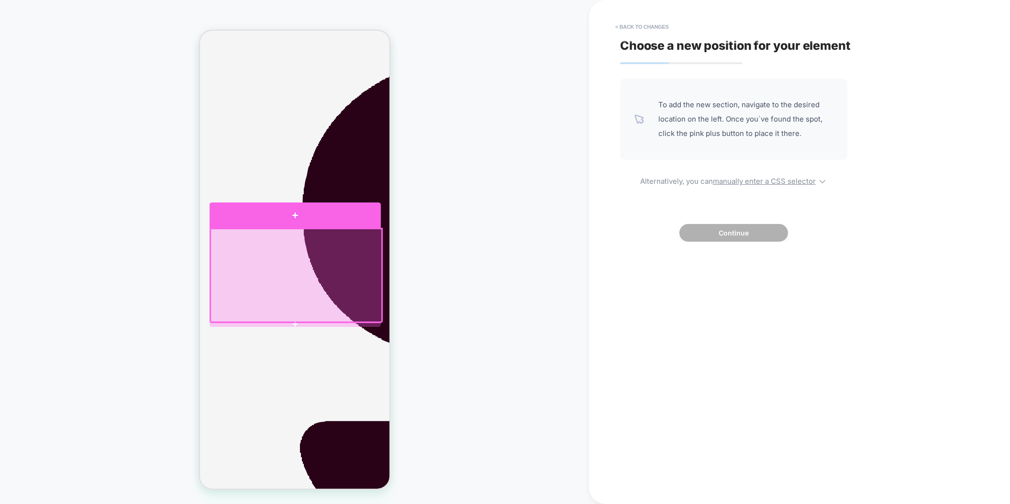
click at [364, 210] on div at bounding box center [294, 215] width 171 height 26
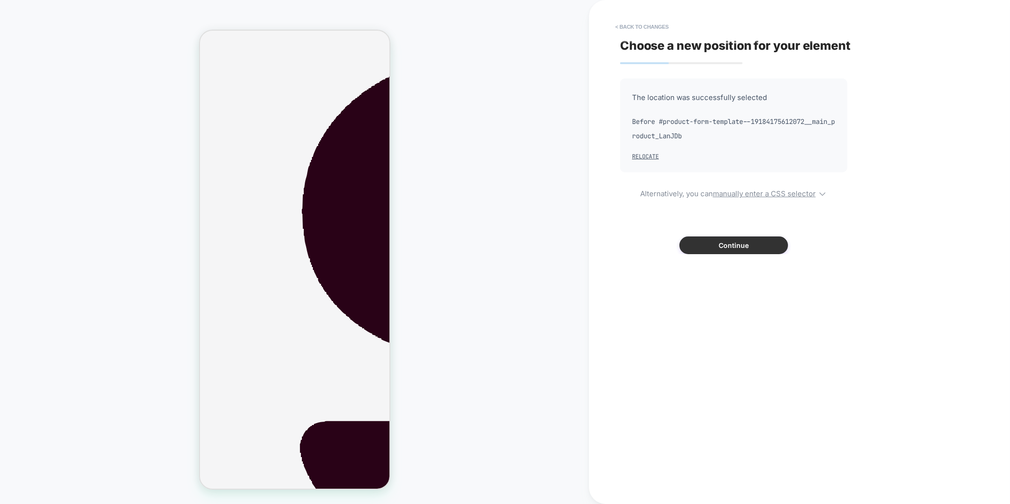
click at [742, 248] on button "Continue" at bounding box center [734, 245] width 109 height 18
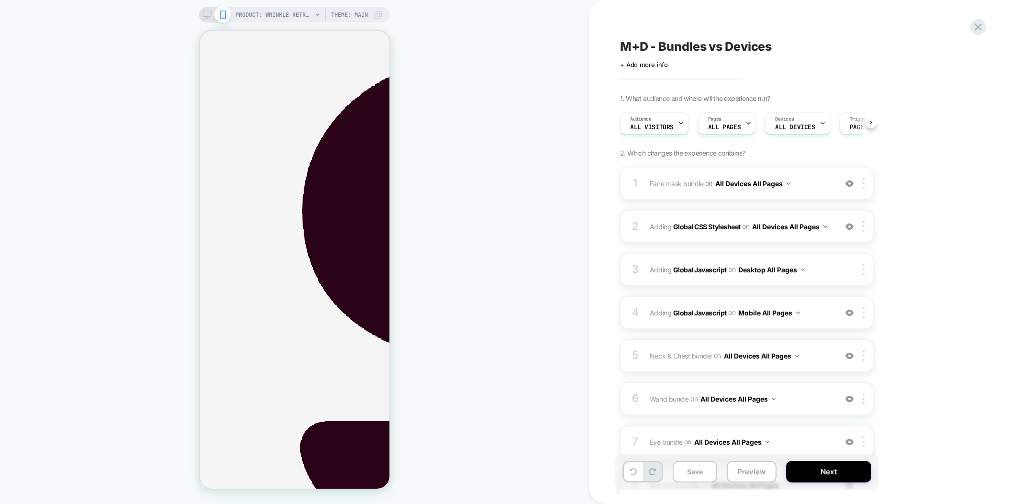
scroll to position [0, 0]
click at [773, 191] on div "1 Face mask bundle Adding Boxes Slider BEFORE #product-form-template--191841756…" at bounding box center [747, 183] width 254 height 33
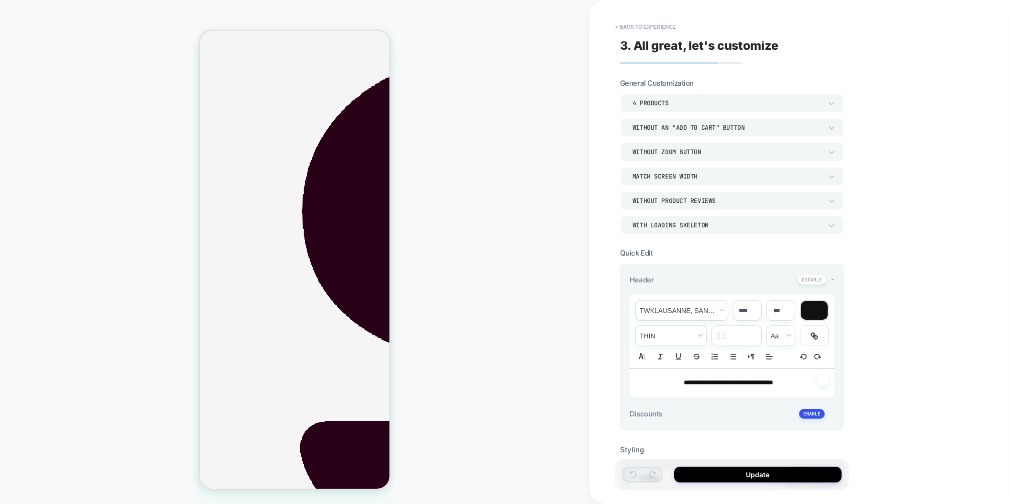
scroll to position [316, 0]
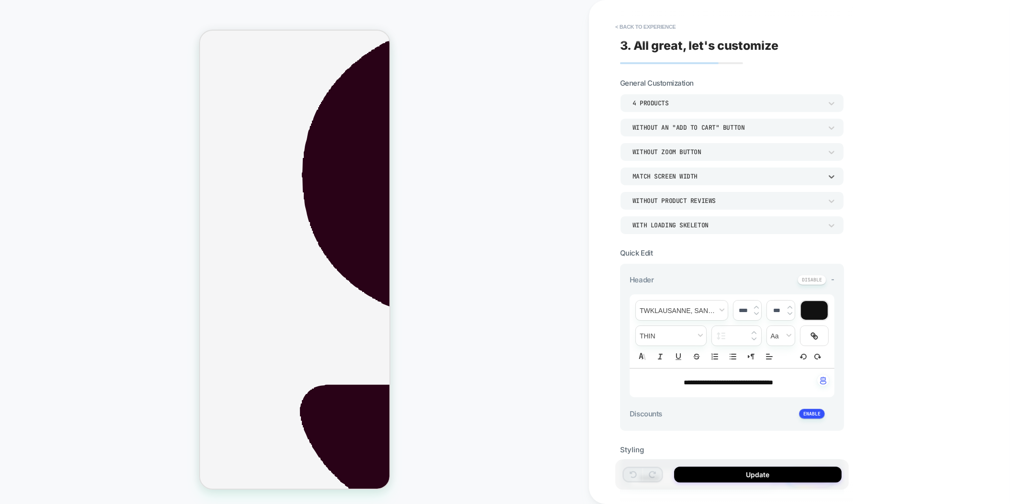
click at [695, 178] on div "Match Screen Width" at bounding box center [728, 176] width 190 height 8
click at [681, 219] on div "Match Parent Width" at bounding box center [732, 221] width 216 height 20
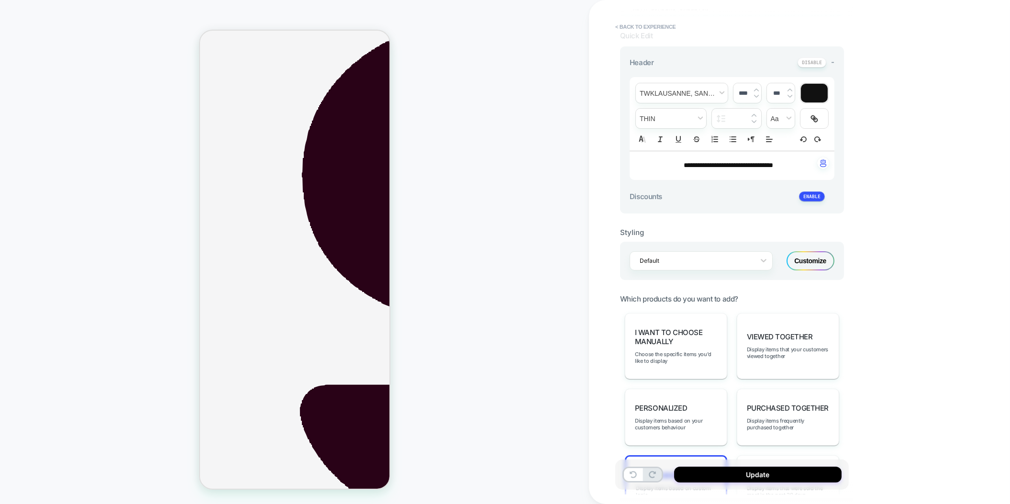
scroll to position [355, 0]
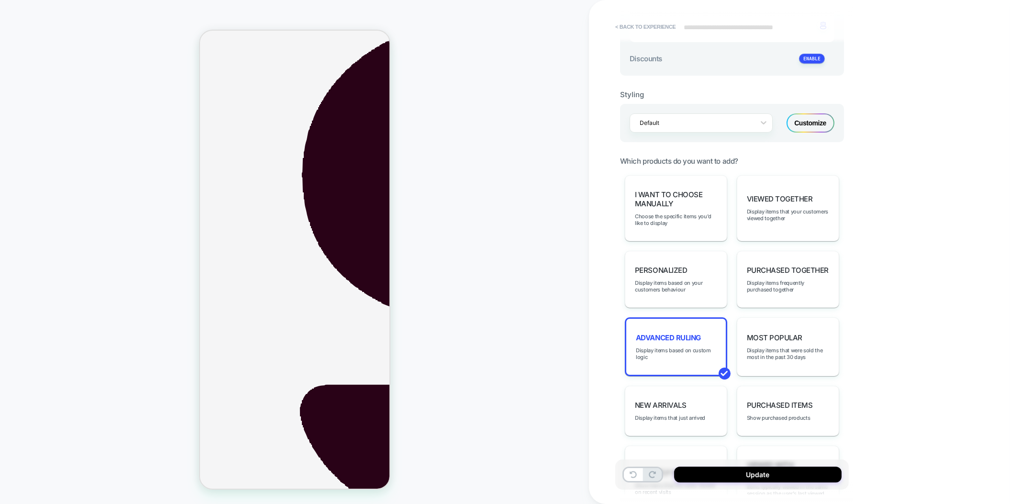
click at [824, 127] on div "Customize" at bounding box center [811, 122] width 48 height 19
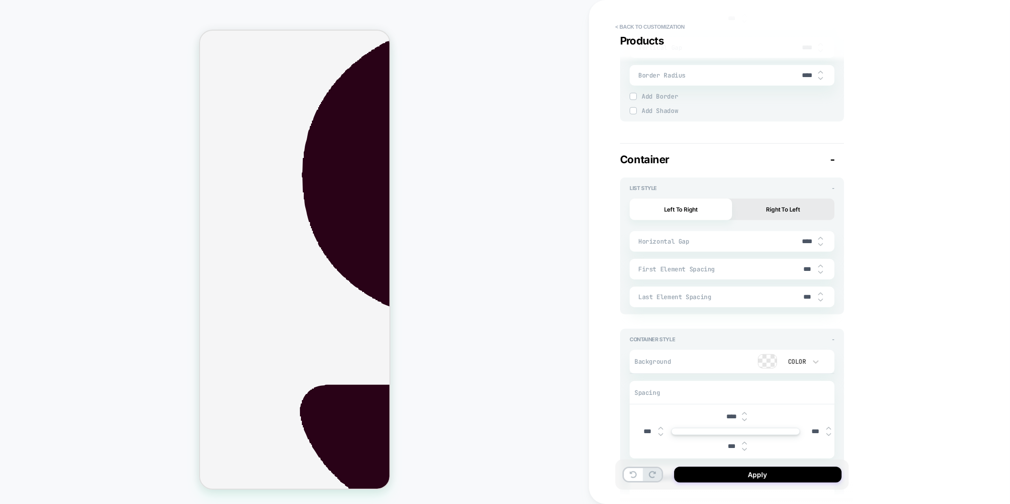
scroll to position [1797, 0]
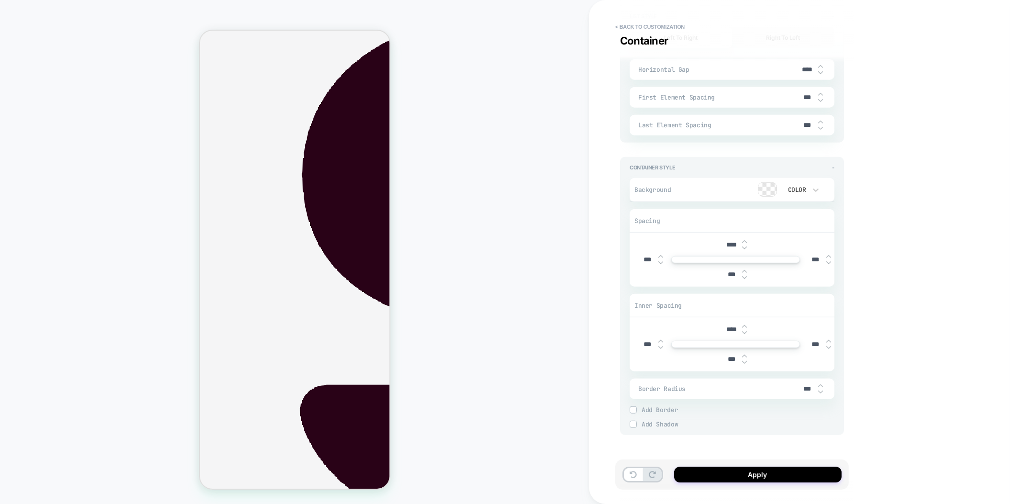
click at [661, 261] on img at bounding box center [660, 263] width 5 height 4
type textarea "*"
type input "****"
type textarea "*"
click at [647, 256] on input "****" at bounding box center [648, 260] width 22 height 8
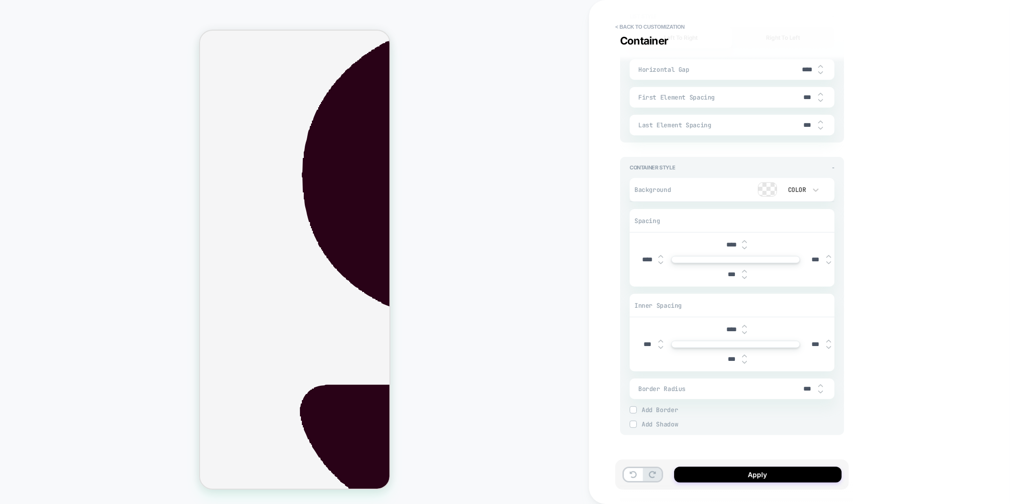
type input "*****"
type textarea "*"
type input "*****"
click at [826, 261] on img at bounding box center [828, 263] width 5 height 4
type textarea "*"
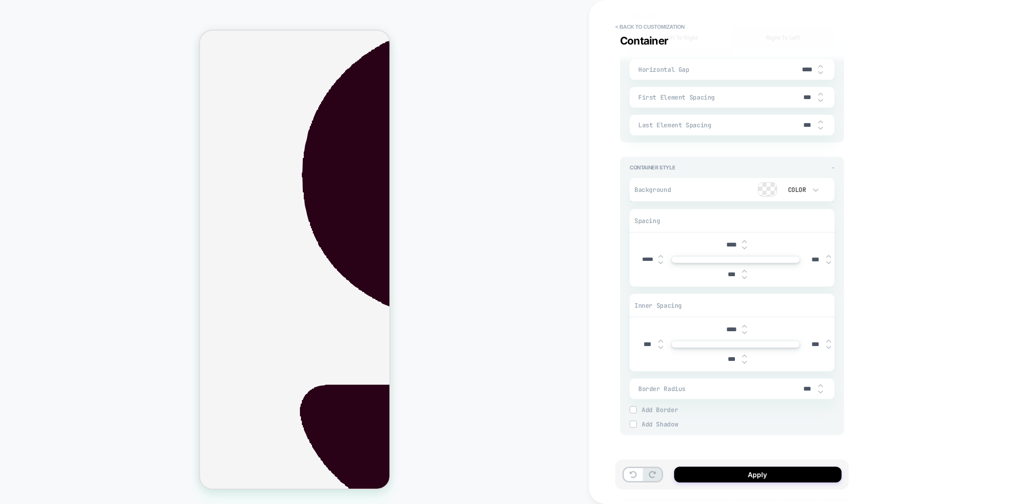
type input "****"
type textarea "*"
click at [814, 256] on input "****" at bounding box center [816, 260] width 22 height 8
type input "*****"
type textarea "*"
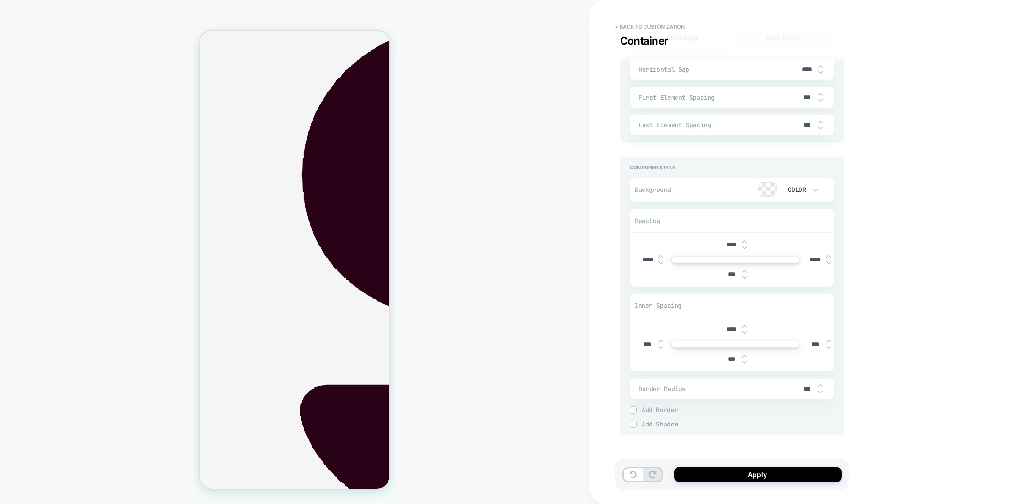
type input "*****"
click at [661, 261] on img at bounding box center [660, 263] width 5 height 4
type textarea "*"
type input "*****"
click at [661, 261] on img at bounding box center [660, 263] width 5 height 4
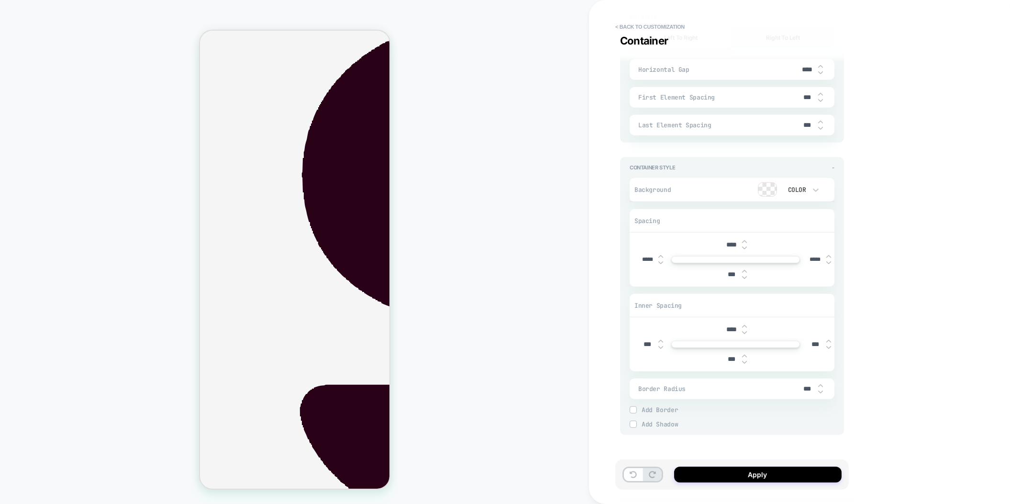
type textarea "*"
type input "*****"
click at [661, 261] on img at bounding box center [660, 263] width 5 height 4
type textarea "*"
type input "*****"
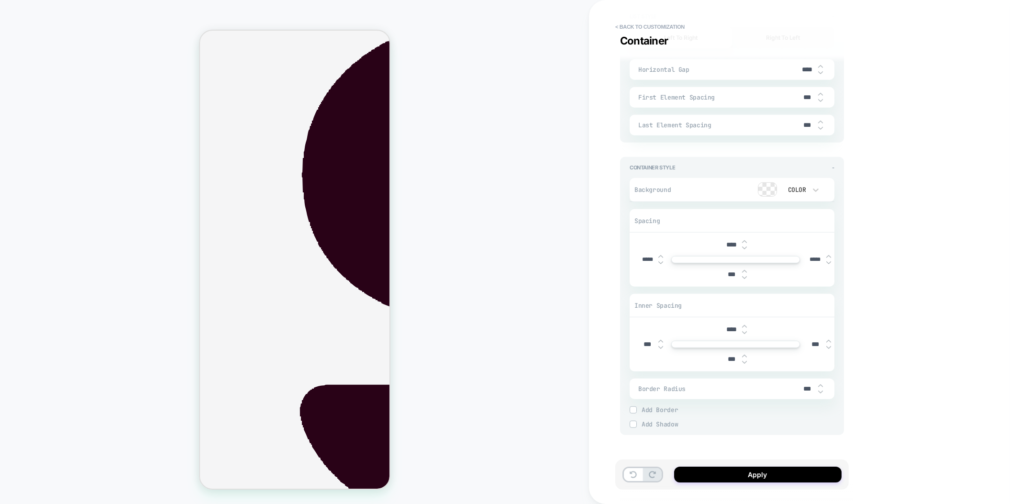
click at [661, 261] on img at bounding box center [660, 263] width 5 height 4
type textarea "*"
type input "*****"
click at [831, 261] on img at bounding box center [828, 263] width 5 height 4
type textarea "*"
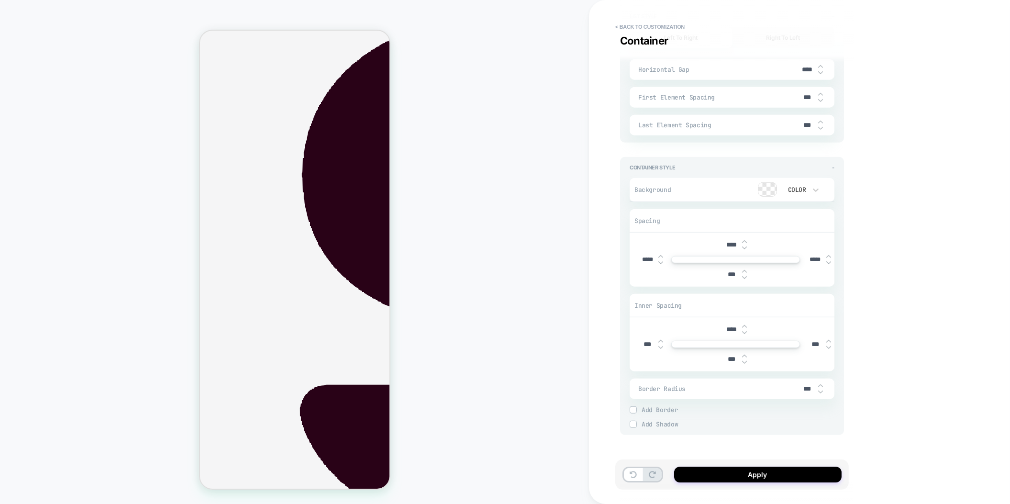
type input "*****"
click at [831, 261] on img at bounding box center [828, 263] width 5 height 4
type textarea "*"
type input "*****"
click at [831, 261] on img at bounding box center [828, 263] width 5 height 4
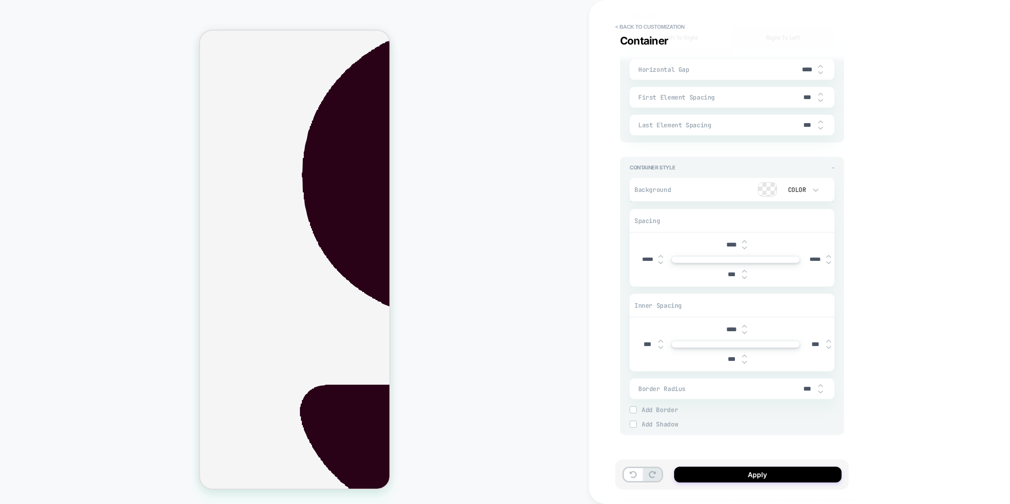
type textarea "*"
type input "*****"
click at [831, 261] on img at bounding box center [828, 263] width 5 height 4
type textarea "*"
type input "*****"
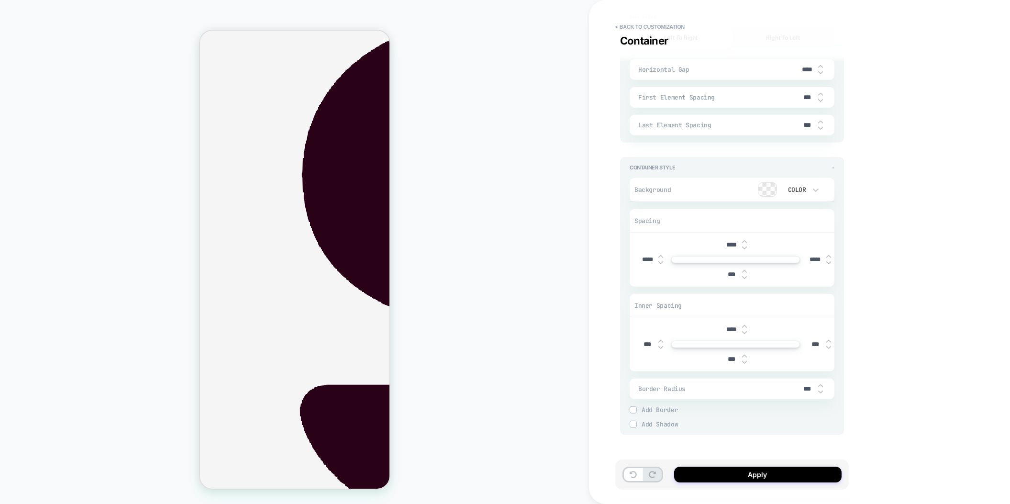
click at [831, 261] on img at bounding box center [828, 263] width 5 height 4
type textarea "*"
type input "*****"
click at [831, 261] on img at bounding box center [828, 263] width 5 height 4
type textarea "*"
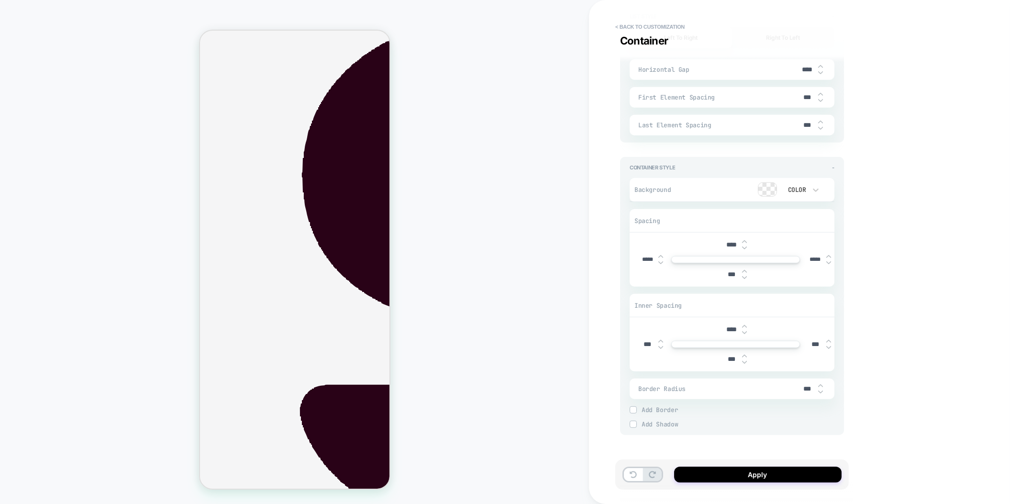
type input "*****"
drag, startPoint x: 371, startPoint y: 252, endPoint x: 210, endPoint y: 250, distance: 161.3
click at [757, 471] on button "Apply" at bounding box center [757, 475] width 167 height 16
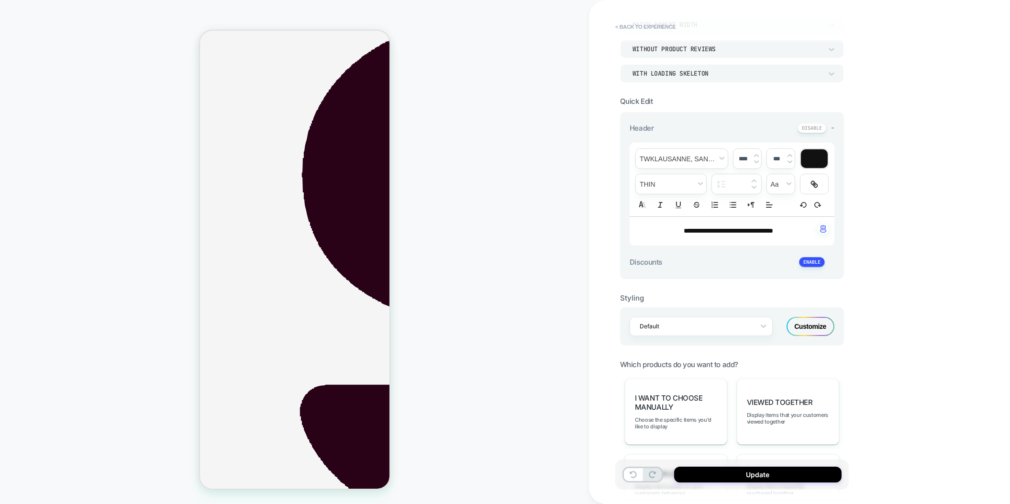
scroll to position [217, 0]
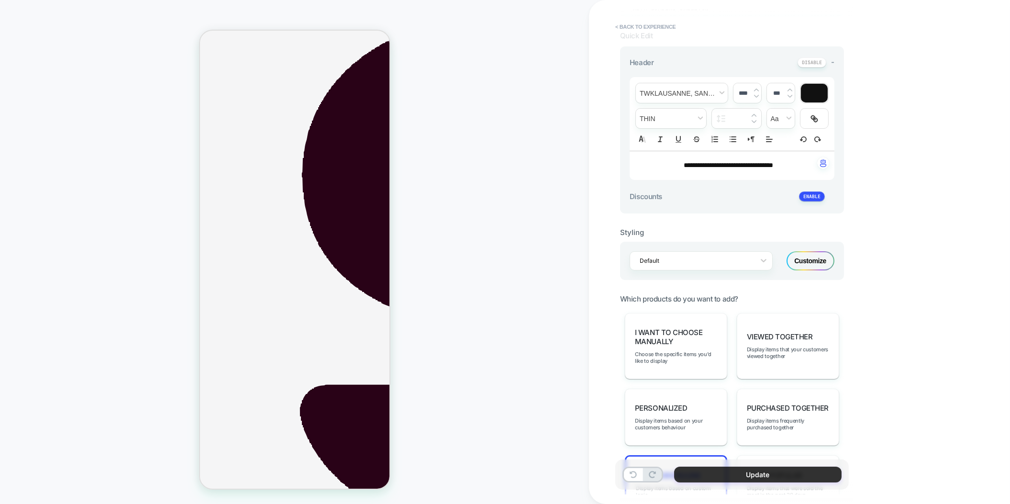
click at [741, 474] on button "Update" at bounding box center [757, 475] width 167 height 16
type textarea "*"
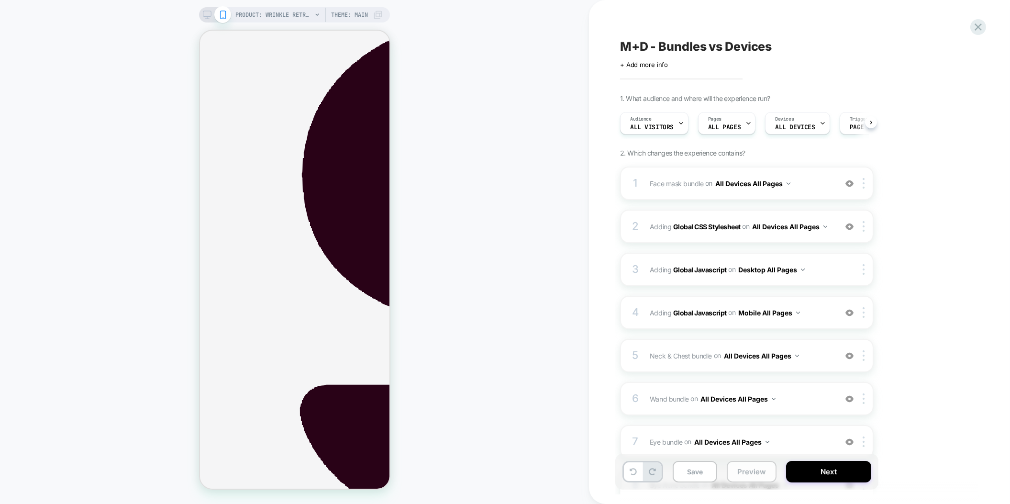
scroll to position [0, 0]
click at [740, 474] on button "Preview" at bounding box center [752, 472] width 50 height 22
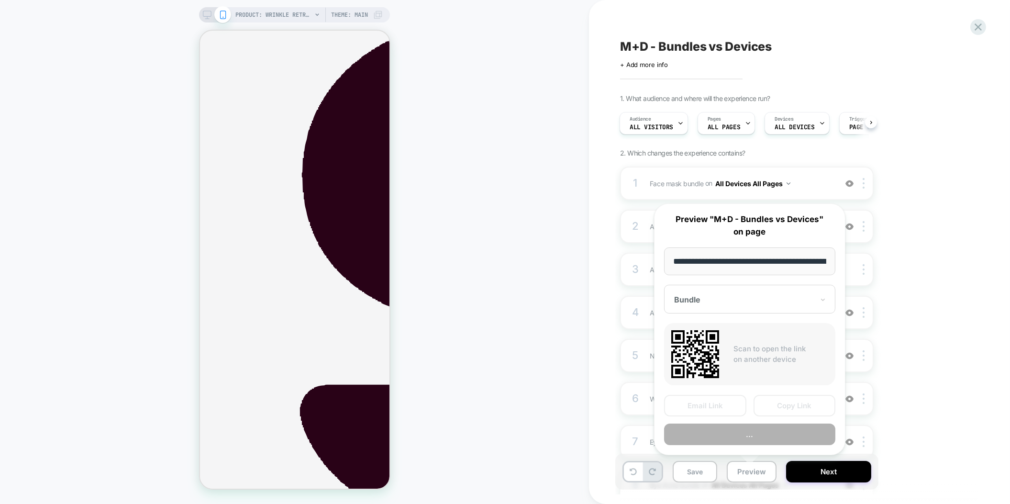
scroll to position [0, 184]
click at [735, 438] on button "Preview" at bounding box center [749, 435] width 171 height 22
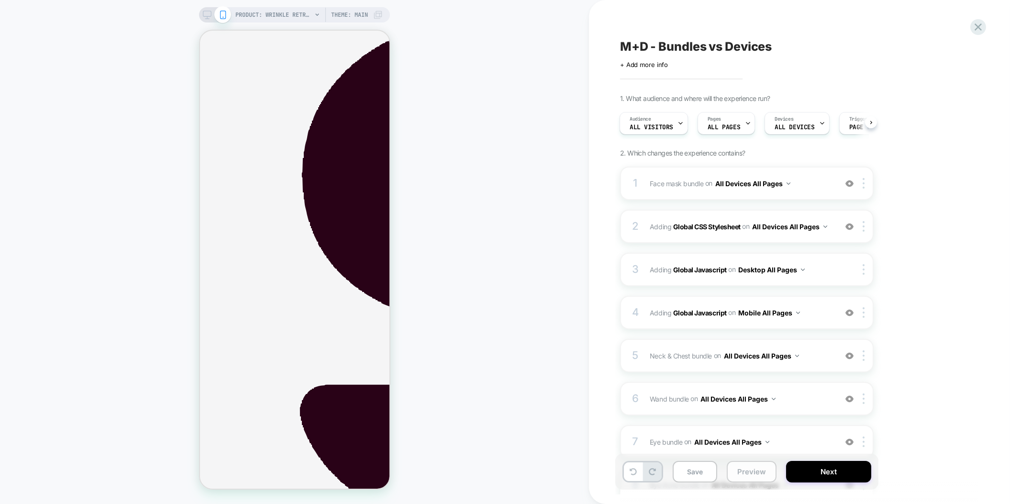
click at [747, 476] on button "Preview" at bounding box center [752, 472] width 50 height 22
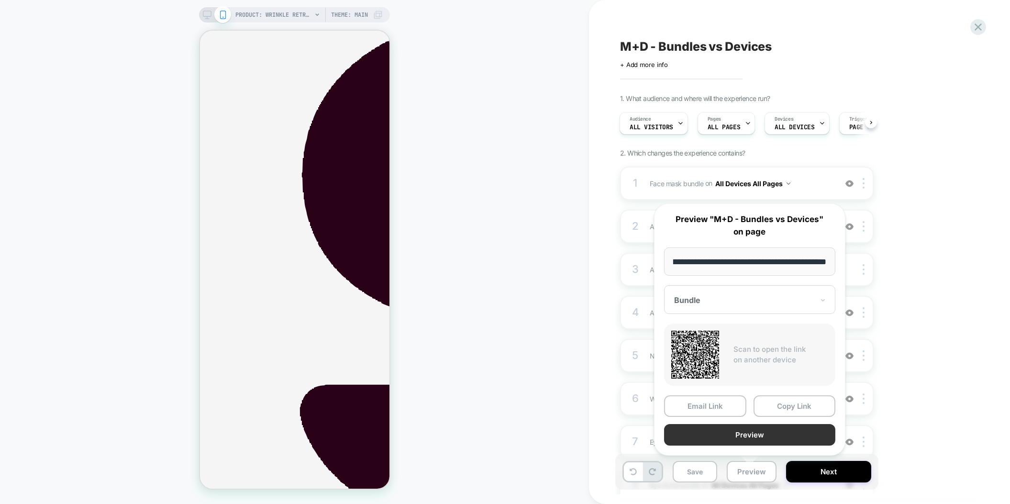
scroll to position [0, 0]
click at [745, 436] on button "Preview" at bounding box center [749, 435] width 171 height 22
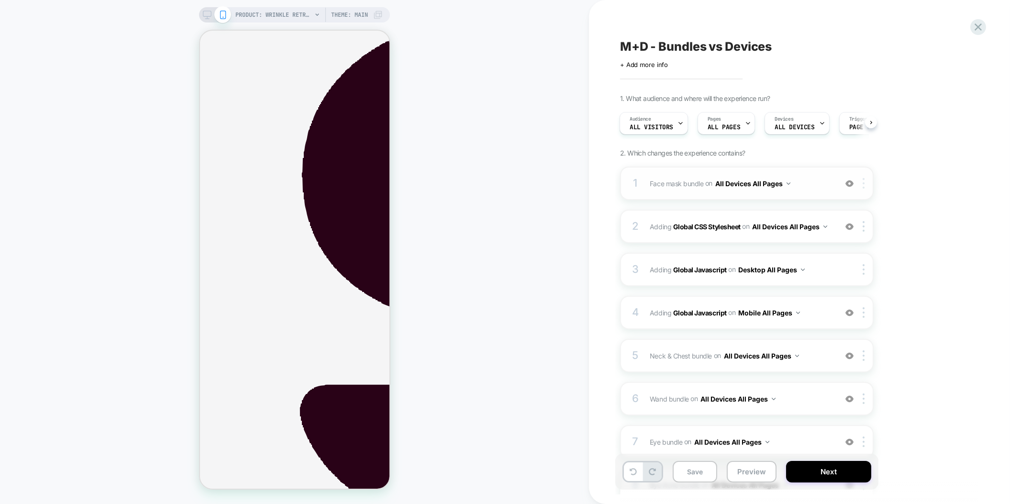
click at [862, 179] on div at bounding box center [866, 183] width 16 height 11
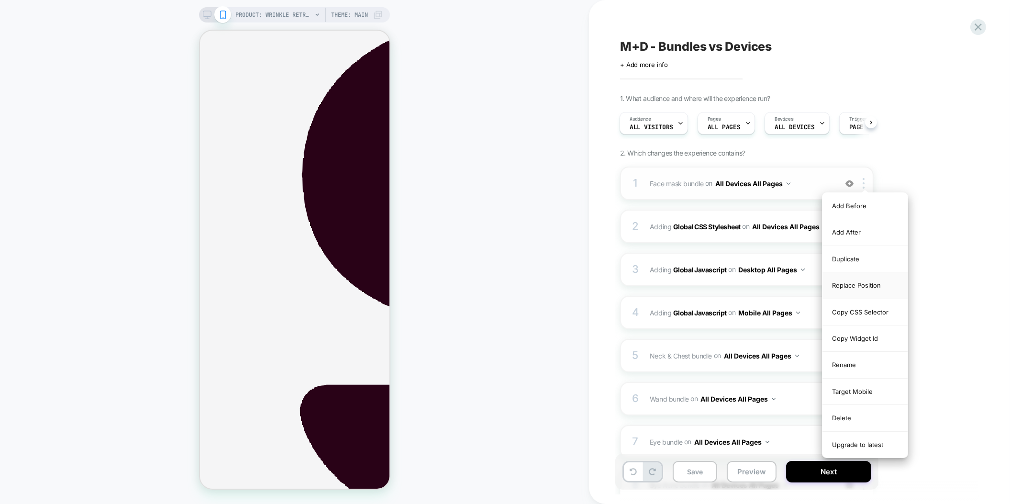
click at [857, 281] on div "Replace Position" at bounding box center [865, 285] width 85 height 26
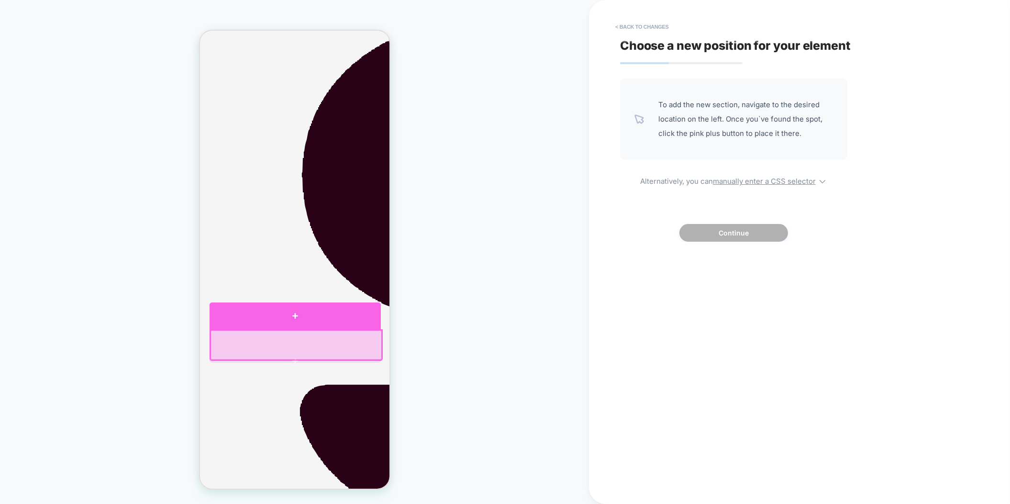
click at [367, 318] on div at bounding box center [294, 315] width 171 height 27
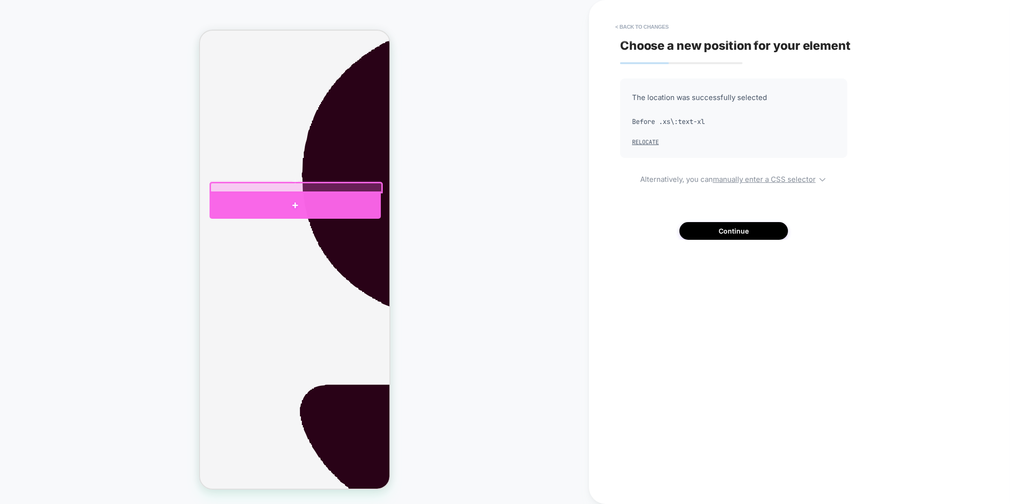
click at [374, 206] on div at bounding box center [294, 204] width 171 height 27
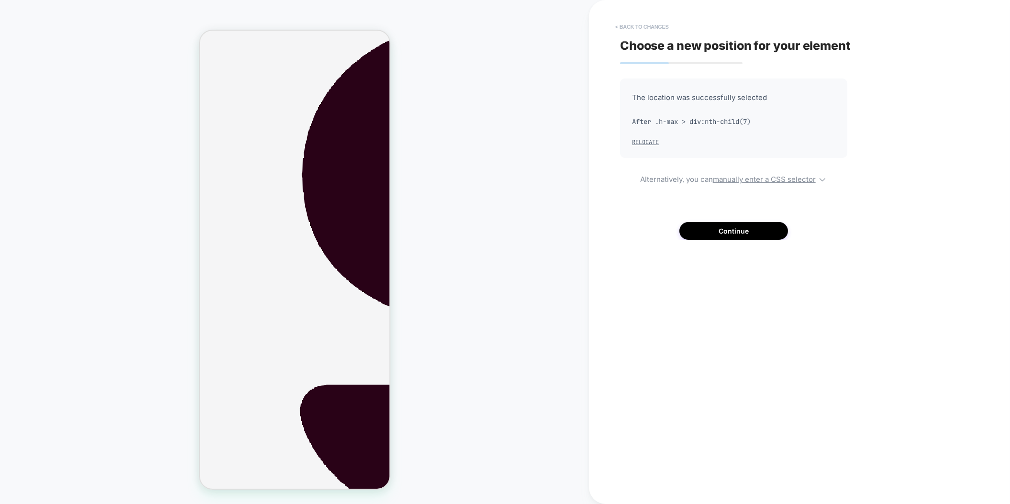
click at [644, 26] on button "< Back to changes" at bounding box center [642, 26] width 63 height 15
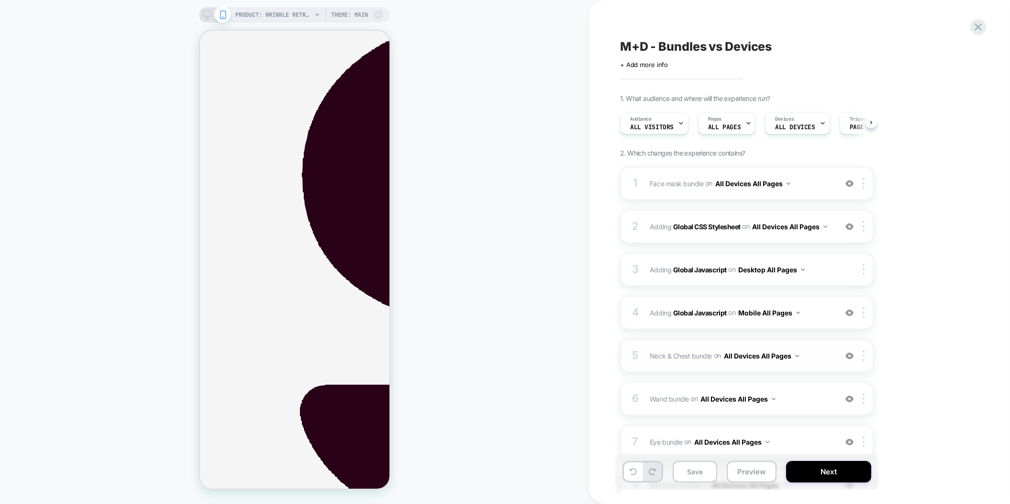
scroll to position [0, 0]
click at [632, 473] on icon at bounding box center [633, 471] width 7 height 7
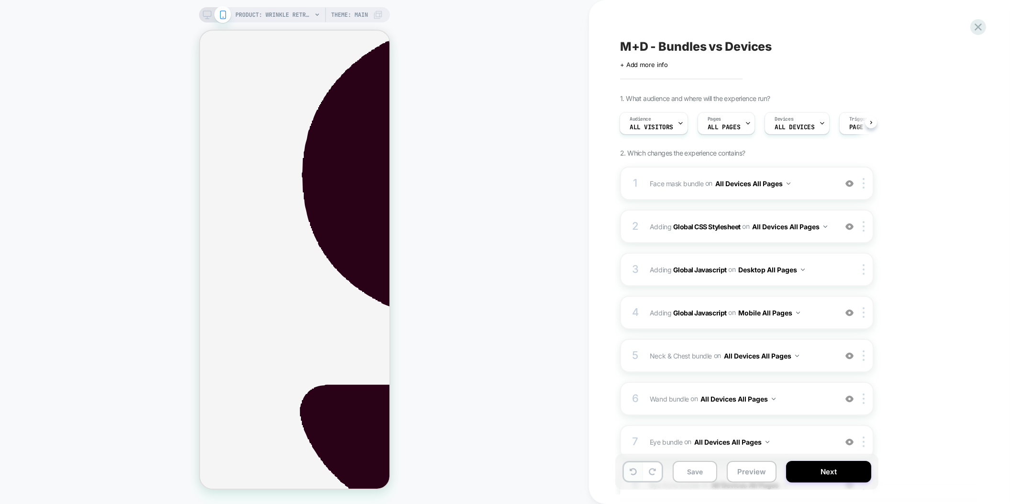
click at [632, 473] on icon at bounding box center [633, 471] width 7 height 7
click at [656, 473] on icon at bounding box center [652, 471] width 7 height 7
click at [632, 477] on button at bounding box center [633, 471] width 19 height 19
click at [739, 475] on button "Preview" at bounding box center [752, 472] width 50 height 22
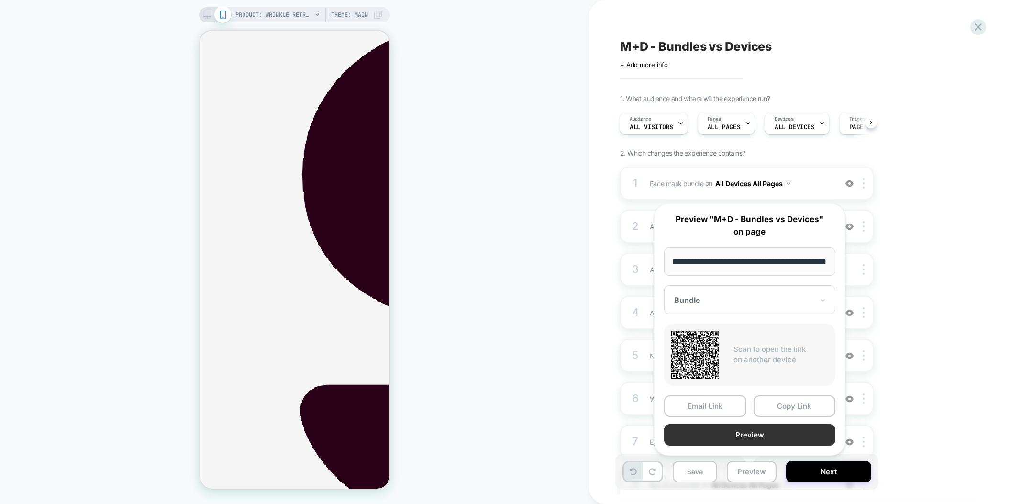
scroll to position [0, 0]
click at [735, 437] on button "Preview" at bounding box center [749, 435] width 171 height 22
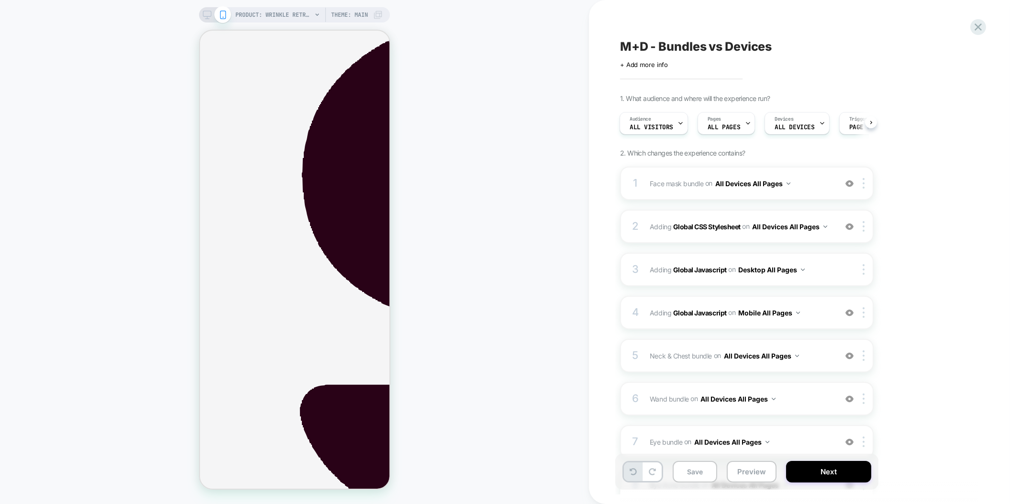
scroll to position [0, 0]
click at [761, 233] on div "2 Adding Global CSS Stylesheet on All Devices All Pages Add Before Add After Ta…" at bounding box center [747, 226] width 254 height 33
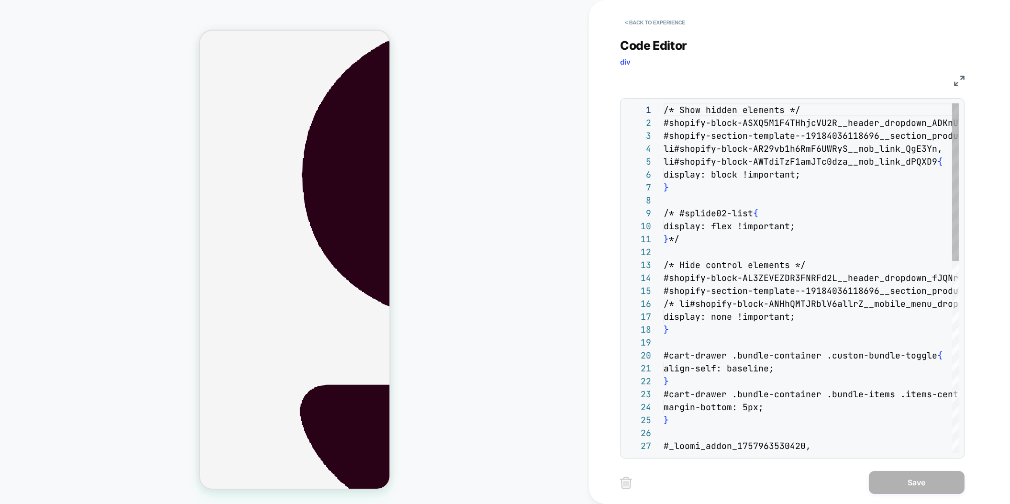
scroll to position [129, 0]
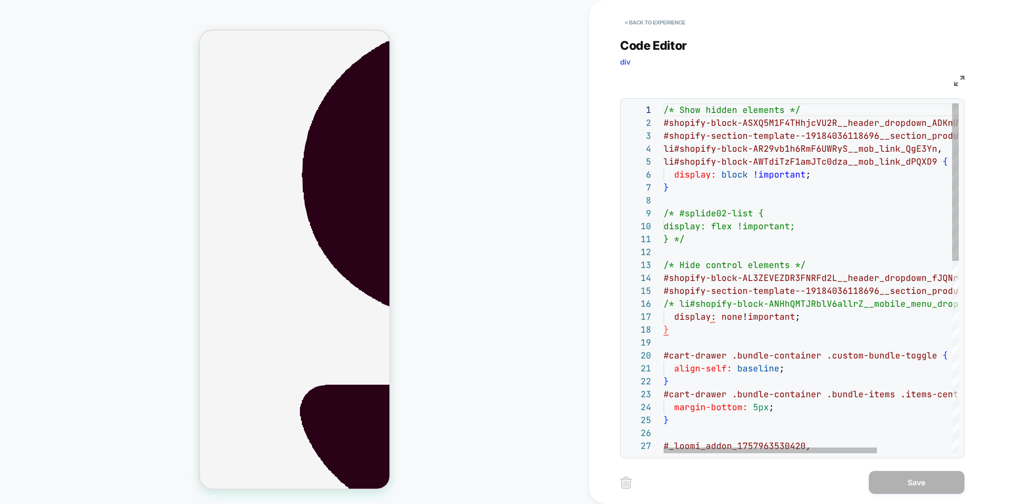
click at [927, 302] on span "u_dropdown_JwXmEg { */" at bounding box center [985, 303] width 116 height 11
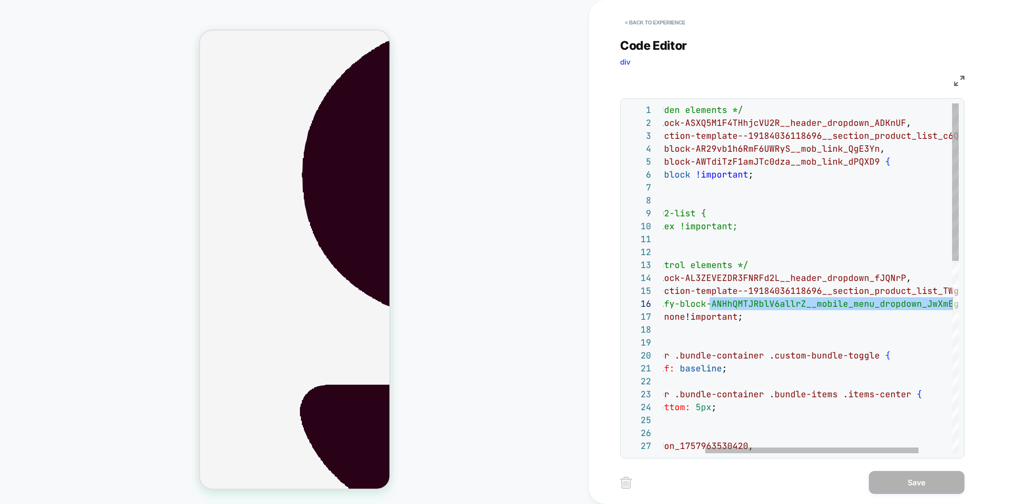
click at [923, 302] on div "/* Show hidden elements */ #shopify-block-ASXQ5M1F4THhjcVU2R__header_dropdown _…" at bounding box center [805, 491] width 399 height 776
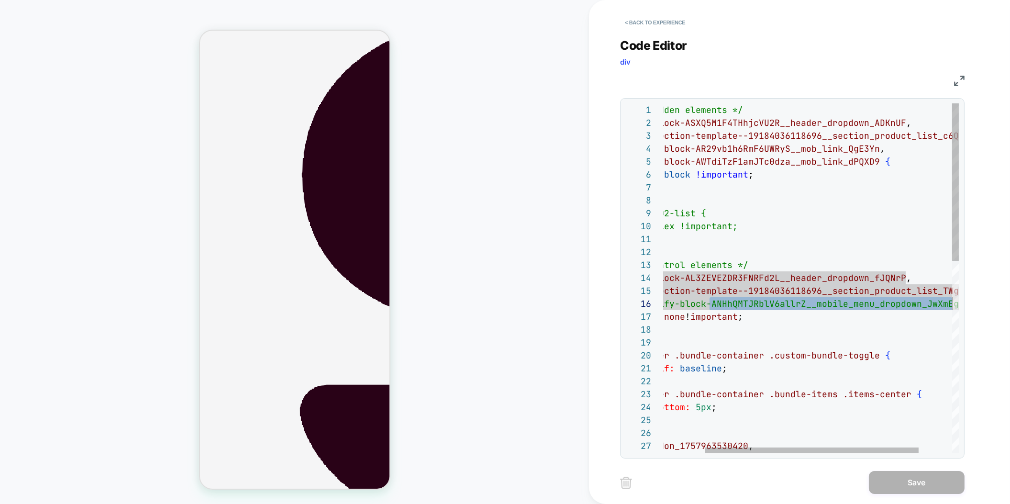
click at [923, 302] on div "/* Show hidden elements */ #shopify-block-ASXQ5M1F4THhjcVU2R__header_dropdown _…" at bounding box center [805, 491] width 399 height 776
click at [921, 304] on div "/* Show hidden elements */ #shopify-block-ASXQ5M1F4THhjcVU2R__header_dropdown _…" at bounding box center [805, 491] width 399 height 776
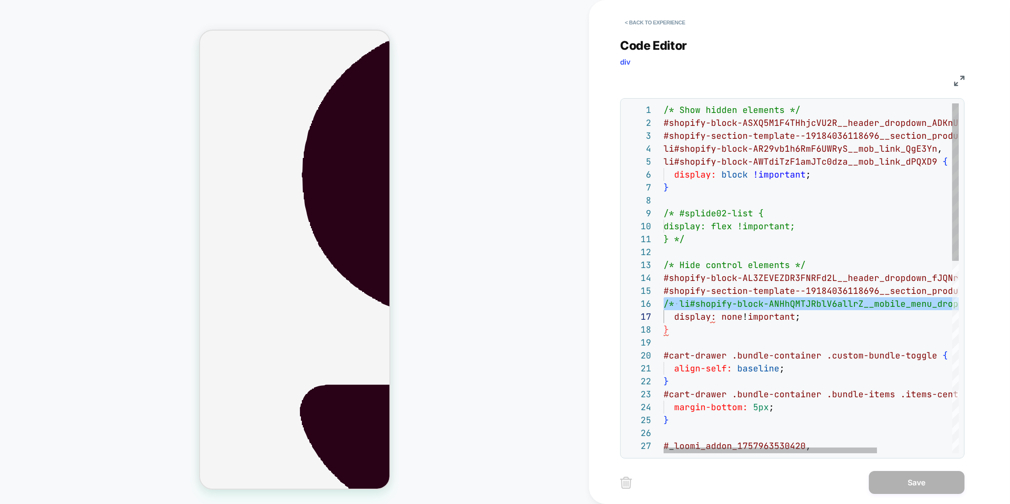
scroll to position [65, 0]
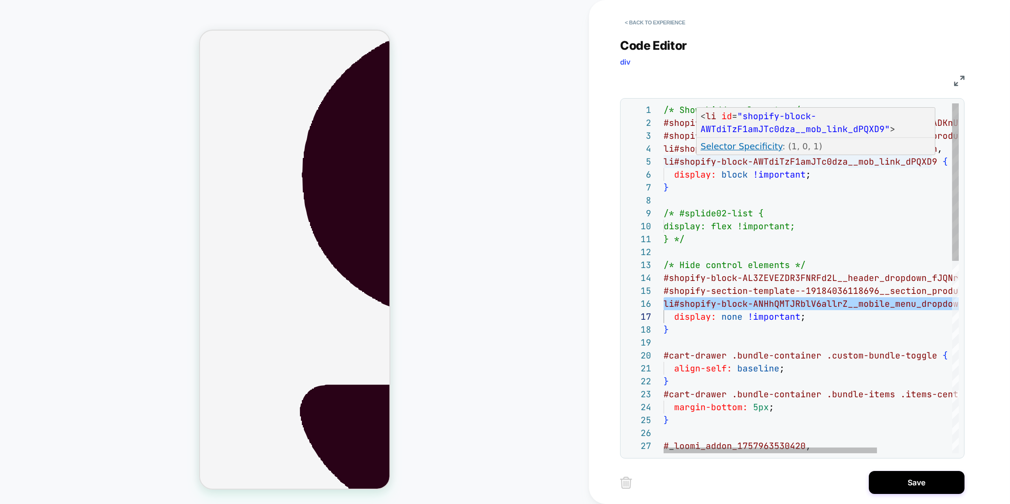
click at [933, 161] on div "/* Show hidden elements */ #shopify-block-ASXQ5M1F4THhjcVU2R__header_dropdown _…" at bounding box center [863, 491] width 399 height 776
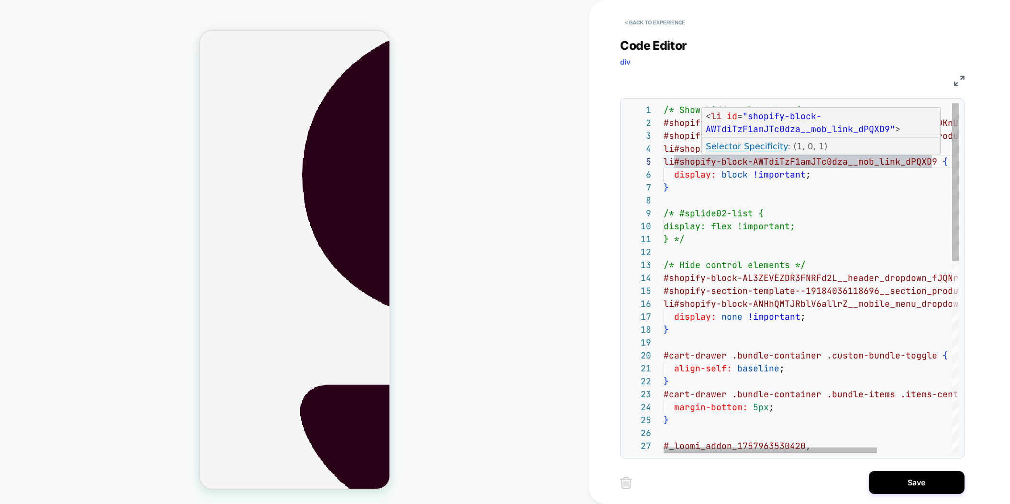
click at [933, 164] on div "/* Show hidden elements */ #shopify-block-ASXQ5M1F4THhjcVU2R__header_dropdown _…" at bounding box center [863, 491] width 399 height 776
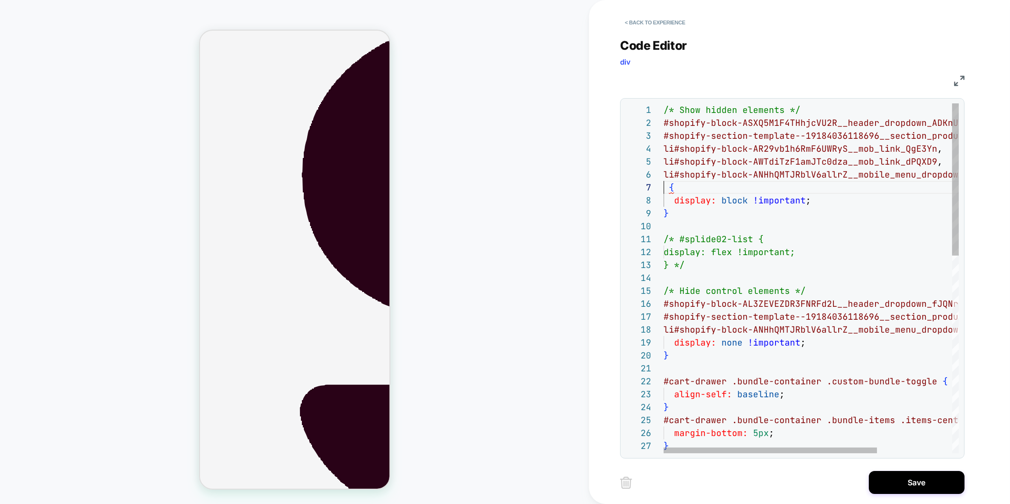
scroll to position [78, 0]
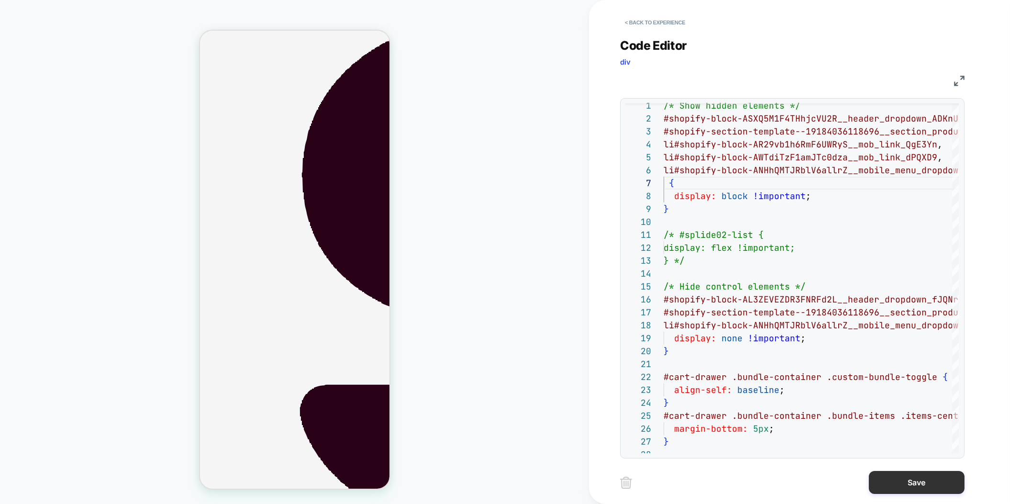
type textarea "**********"
click at [947, 487] on button "Save" at bounding box center [917, 482] width 96 height 23
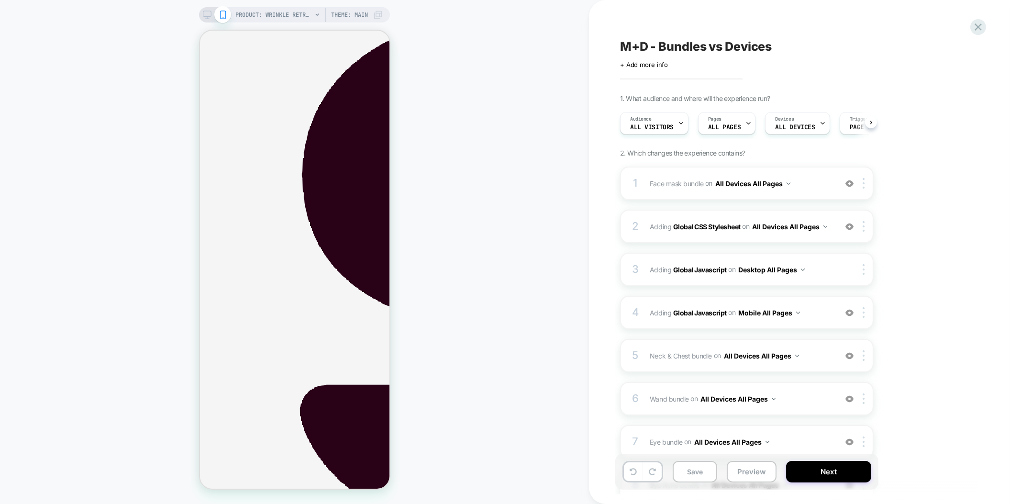
scroll to position [0, 0]
drag, startPoint x: 746, startPoint y: 464, endPoint x: 747, endPoint y: 457, distance: 7.8
click at [746, 464] on button "Preview" at bounding box center [752, 472] width 50 height 22
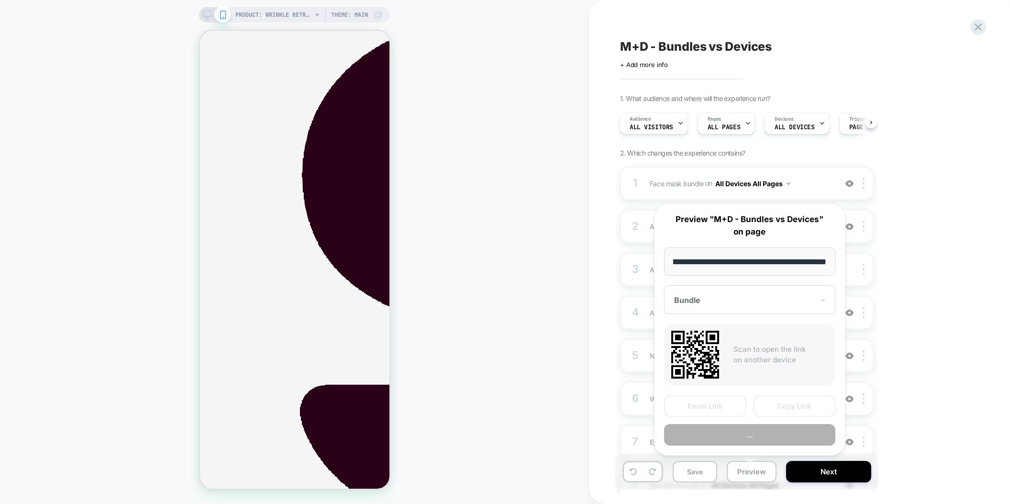
scroll to position [0, 0]
click at [762, 440] on button "..." at bounding box center [749, 435] width 171 height 22
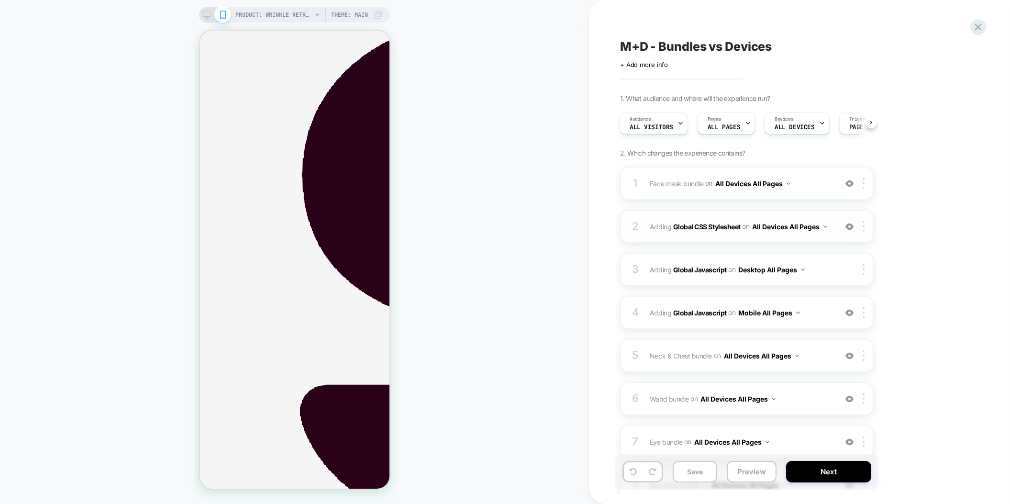
click at [725, 234] on div "2 Adding Global CSS Stylesheet on All Devices All Pages Add Before Add After Ta…" at bounding box center [747, 226] width 254 height 33
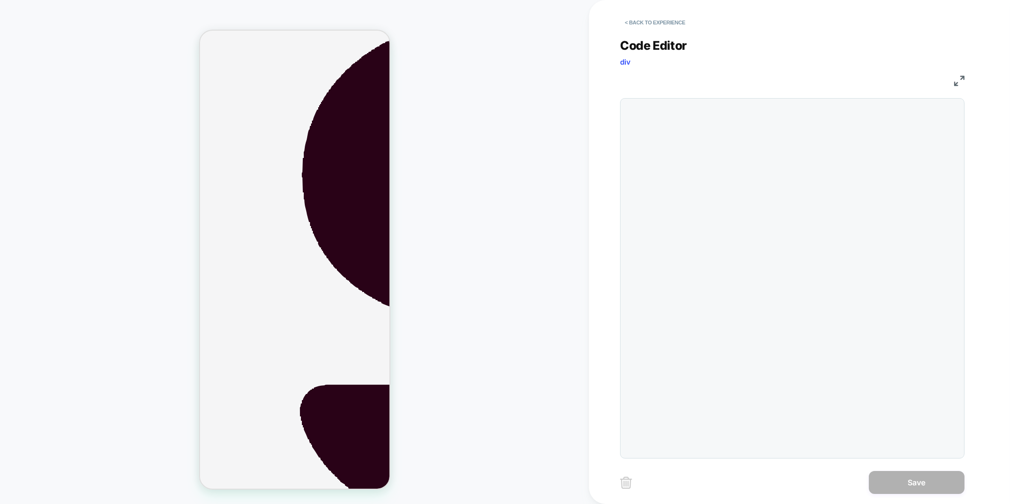
scroll to position [129, 0]
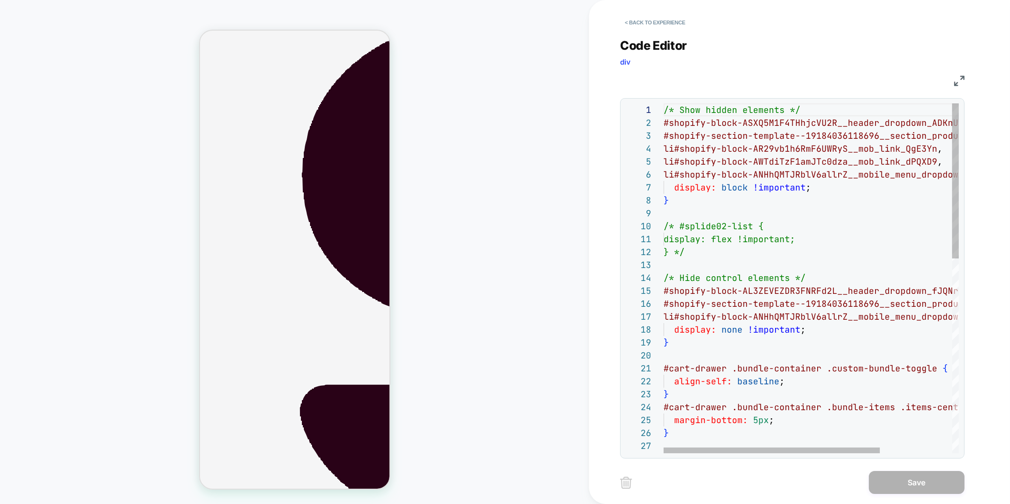
click at [664, 172] on div "/* Show hidden elements */ #shopify-block-ASXQ5M1F4THhjcVU2R__header_dropdown _…" at bounding box center [811, 278] width 295 height 350
click at [664, 174] on span "li#shopify-block-ANHhQMTJRblV6allrZ__mobile_menu_d" at bounding box center [795, 174] width 263 height 11
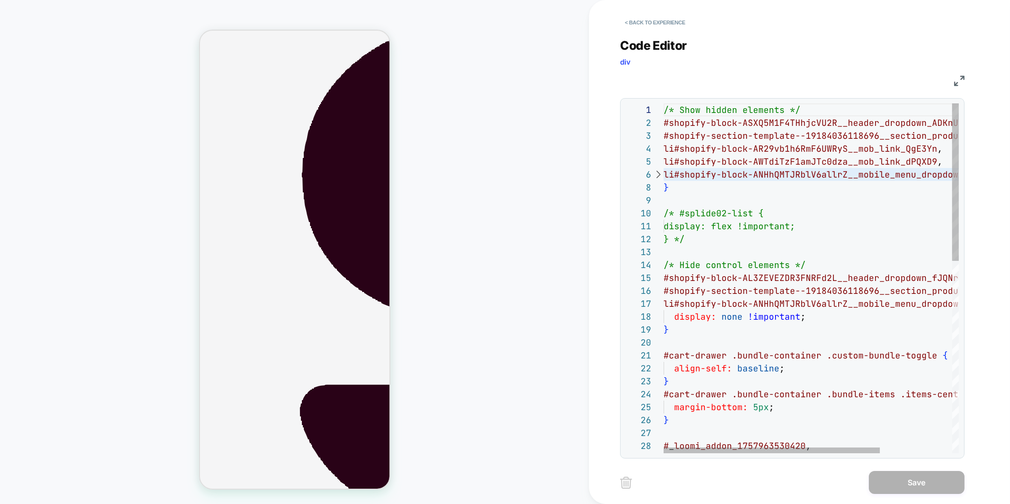
scroll to position [142, 0]
click at [667, 175] on div "/* Show hidden elements */ #shopify-block-ASXQ5M1F4THhjcVU2R__header_dropdown _…" at bounding box center [861, 491] width 394 height 776
click at [658, 175] on div at bounding box center [658, 174] width 12 height 13
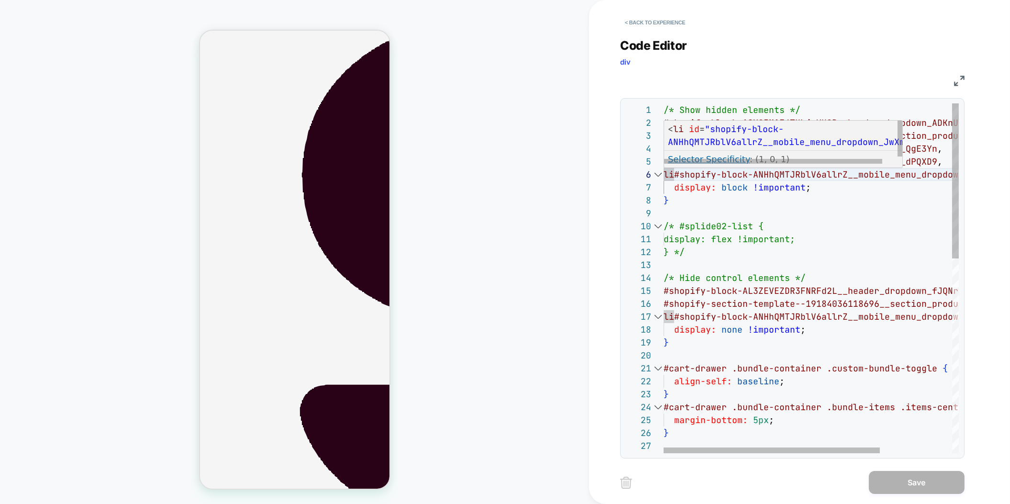
scroll to position [65, 0]
click at [665, 175] on div "/* Show hidden elements */ #shopify-block-ASXQ5M1F4THhjcVU2R__header_dropdown _…" at bounding box center [861, 497] width 394 height 789
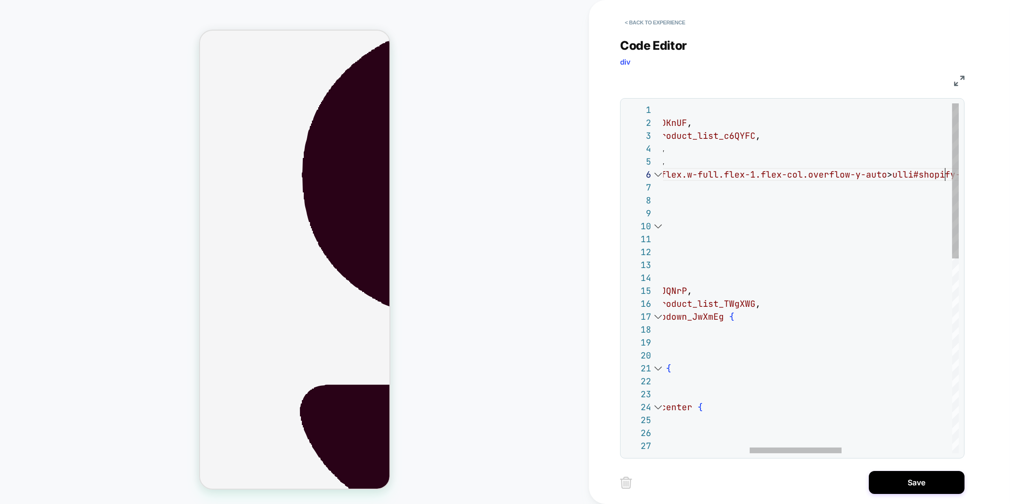
scroll to position [65, 562]
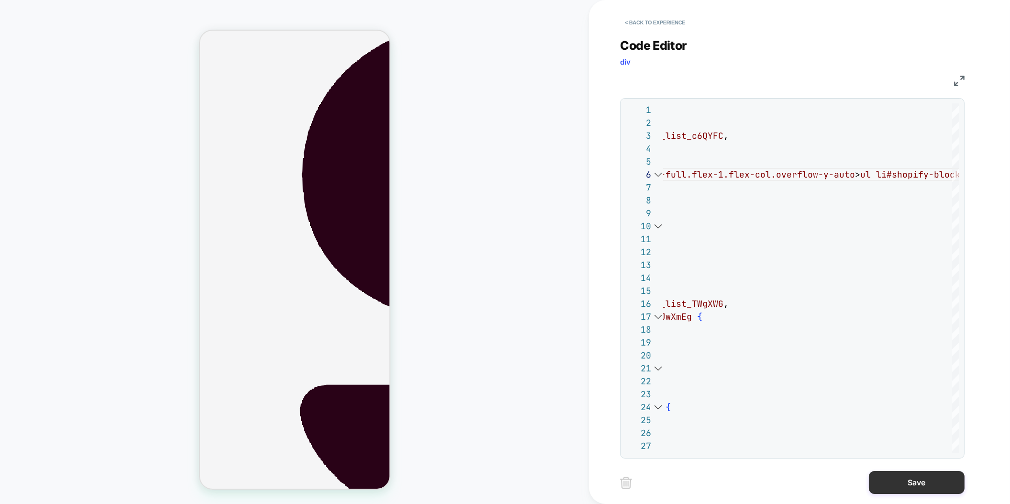
type textarea "**********"
click at [912, 476] on button "Save" at bounding box center [917, 482] width 96 height 23
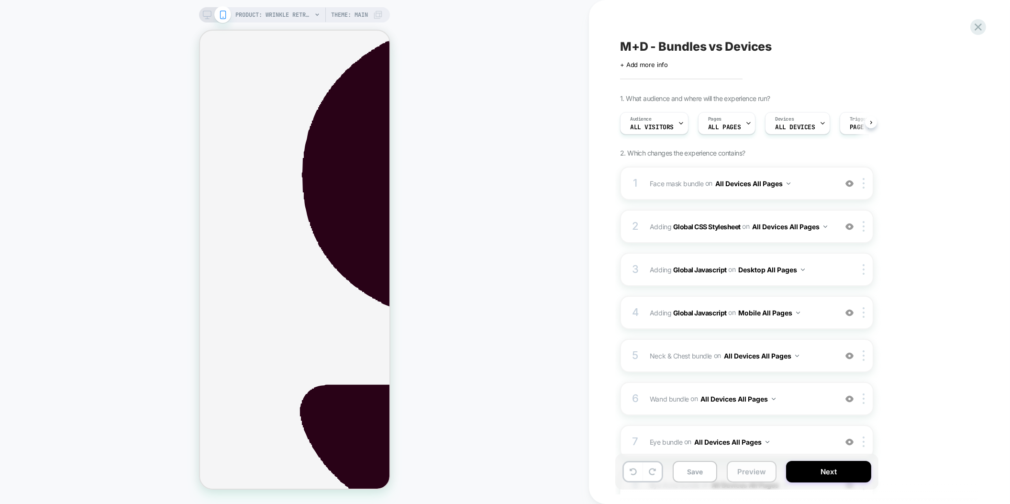
scroll to position [0, 0]
click at [754, 473] on button "Preview" at bounding box center [752, 472] width 50 height 22
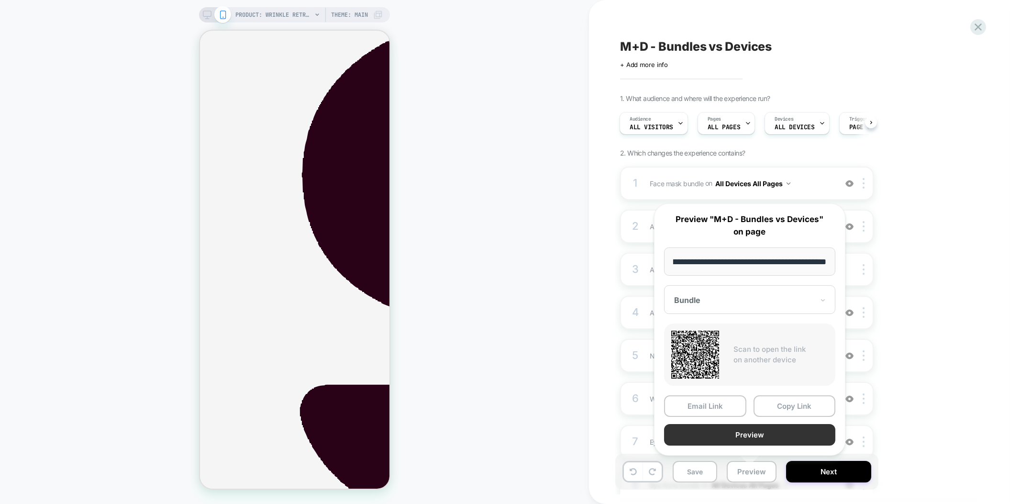
scroll to position [0, 0]
click at [758, 435] on button "Preview" at bounding box center [749, 435] width 171 height 22
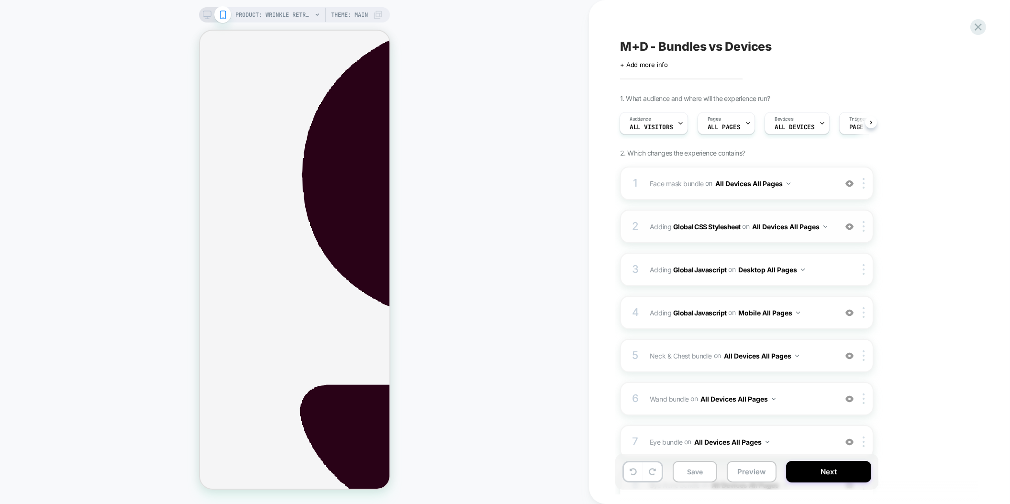
click at [766, 235] on div "2 Adding Global CSS Stylesheet on All Devices All Pages Add Before Add After Ta…" at bounding box center [747, 226] width 254 height 33
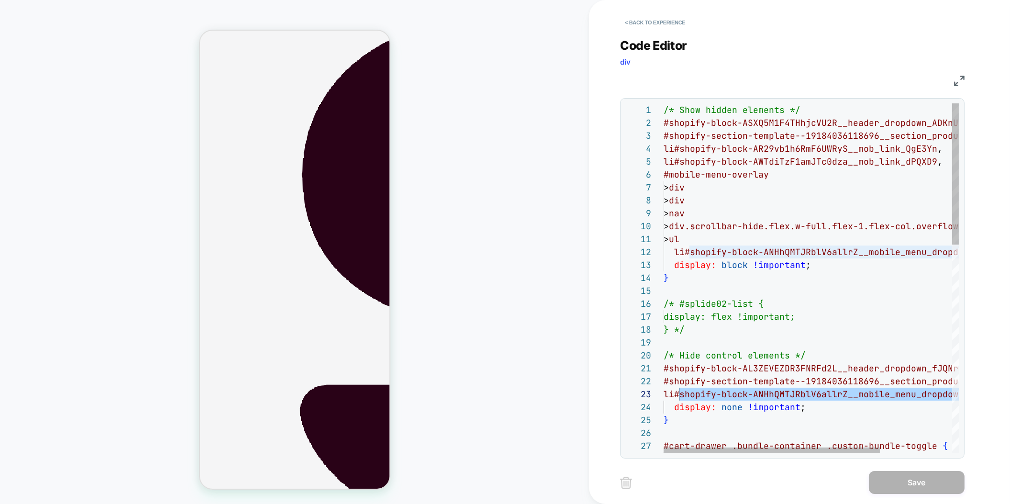
scroll to position [26, 15]
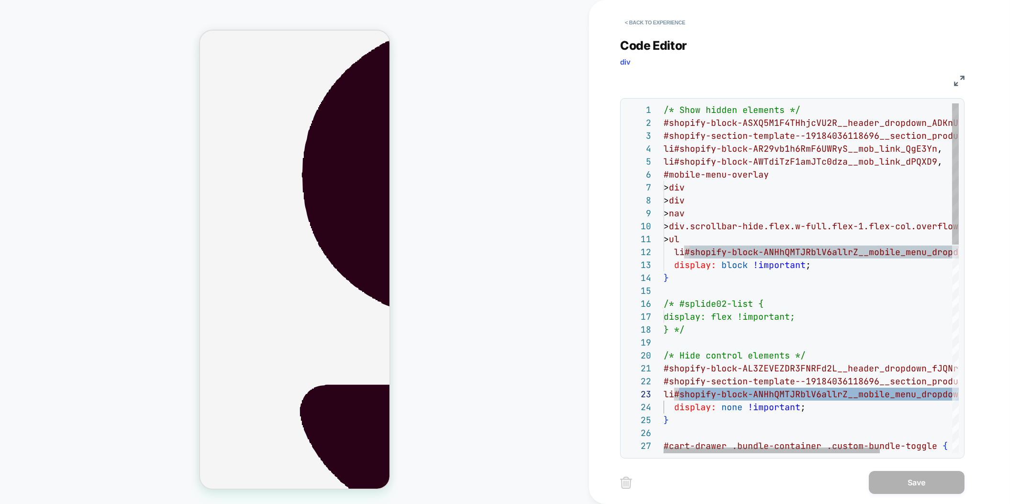
drag, startPoint x: 898, startPoint y: 394, endPoint x: 679, endPoint y: 395, distance: 219.2
type textarea "**********"
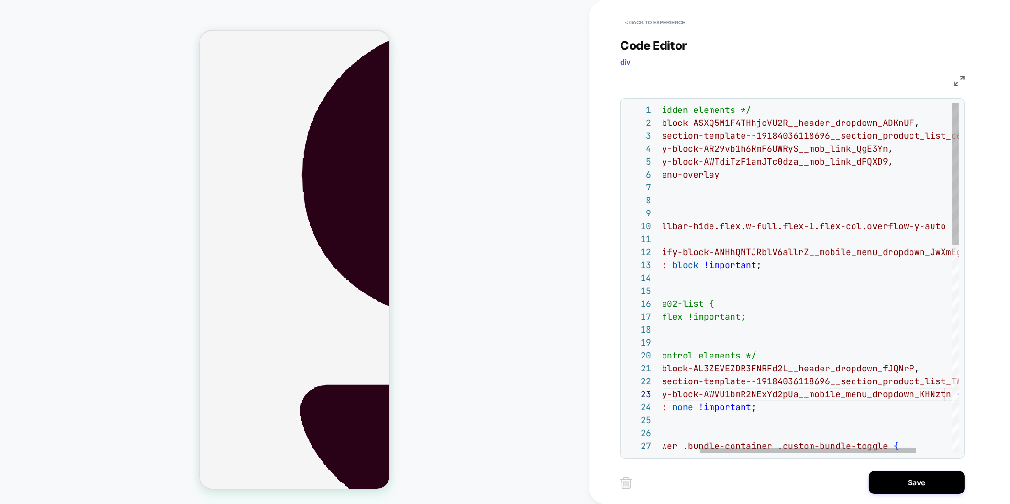
scroll to position [26, 331]
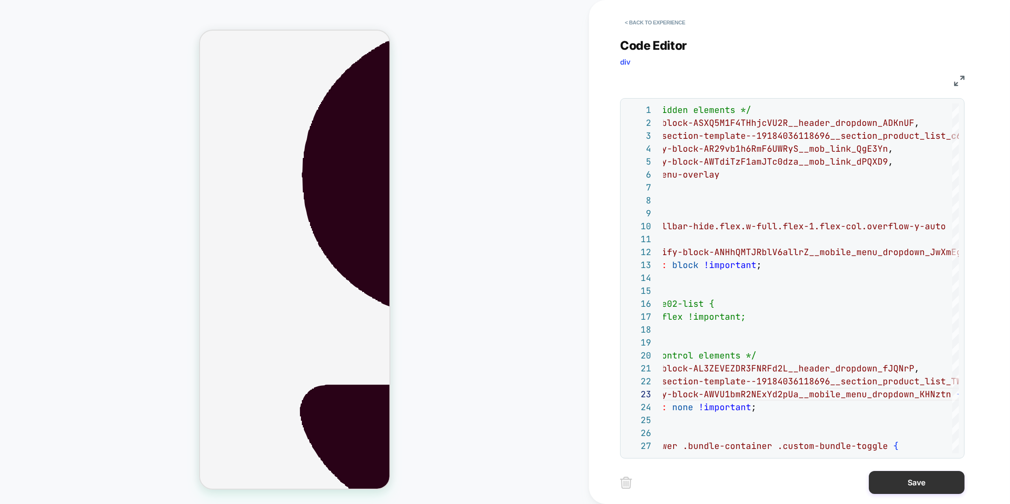
click at [915, 483] on button "Save" at bounding box center [917, 482] width 96 height 23
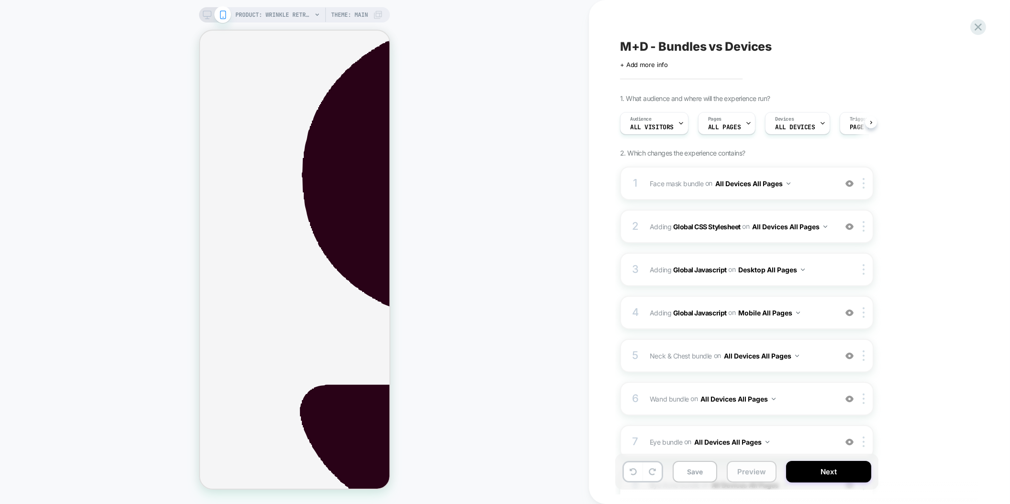
scroll to position [0, 0]
click at [736, 475] on button "Preview" at bounding box center [752, 472] width 50 height 22
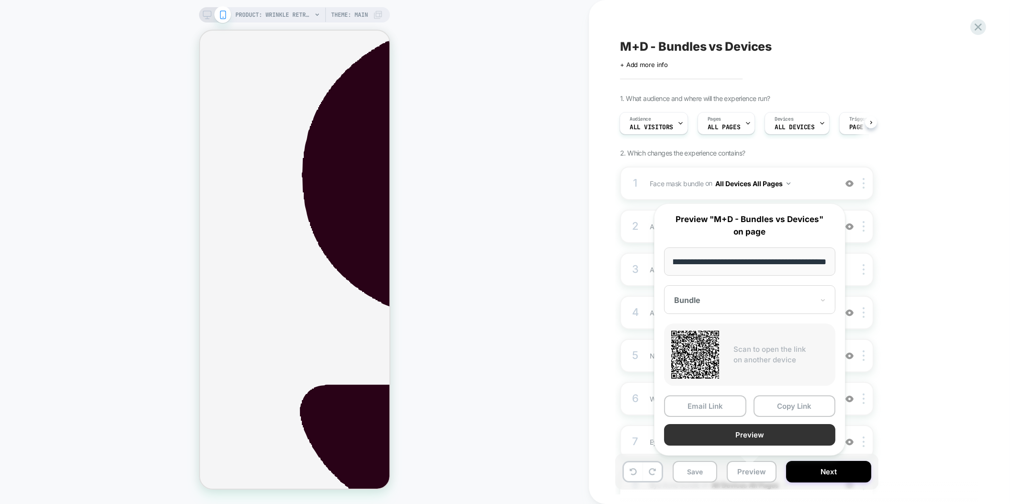
scroll to position [0, 0]
click at [745, 432] on button "Preview" at bounding box center [749, 435] width 171 height 22
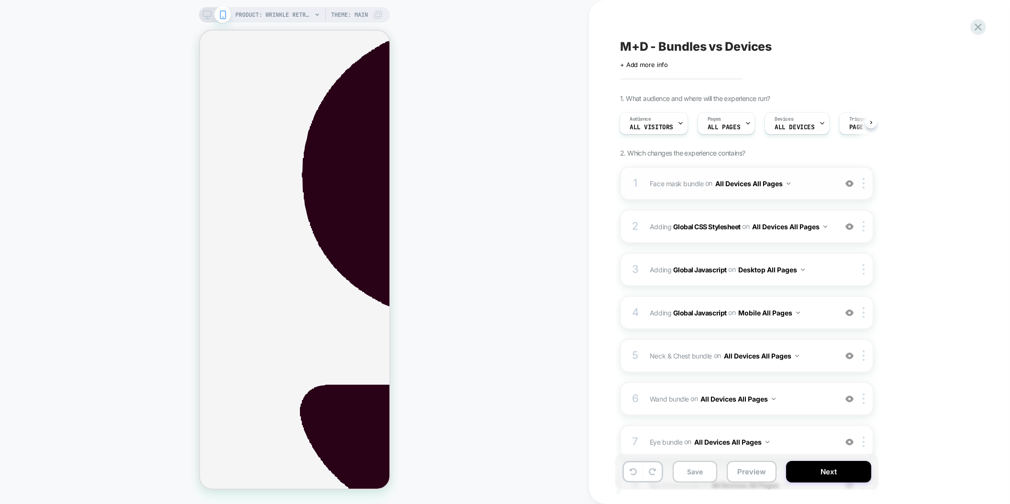
click at [764, 194] on div "1 Face mask bundle Adding Boxes Slider AFTER .space-x-2:nth-child(8) on All Dev…" at bounding box center [747, 183] width 254 height 33
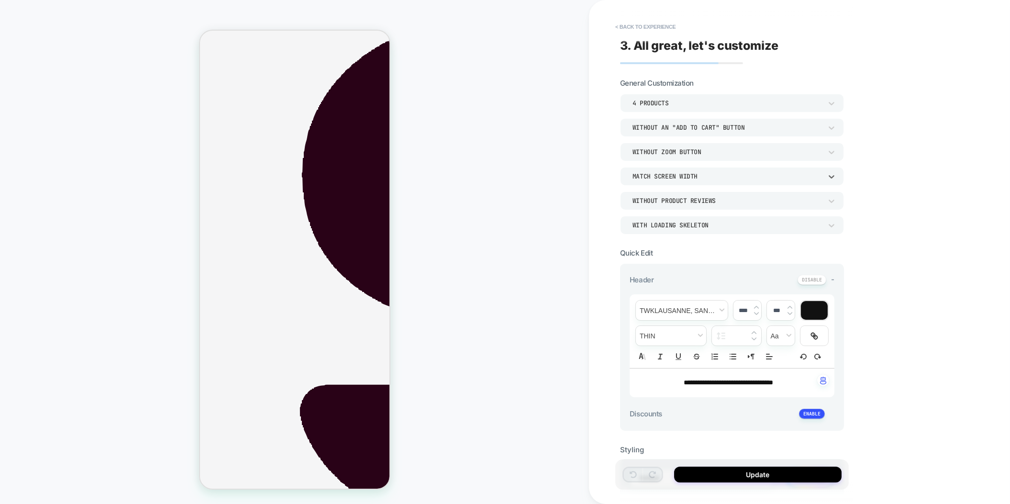
click at [703, 179] on div "Match Screen Width" at bounding box center [728, 176] width 190 height 8
click at [670, 221] on div "Match Parent Width" at bounding box center [732, 221] width 216 height 20
click at [769, 472] on button "Update" at bounding box center [757, 475] width 167 height 16
type textarea "*"
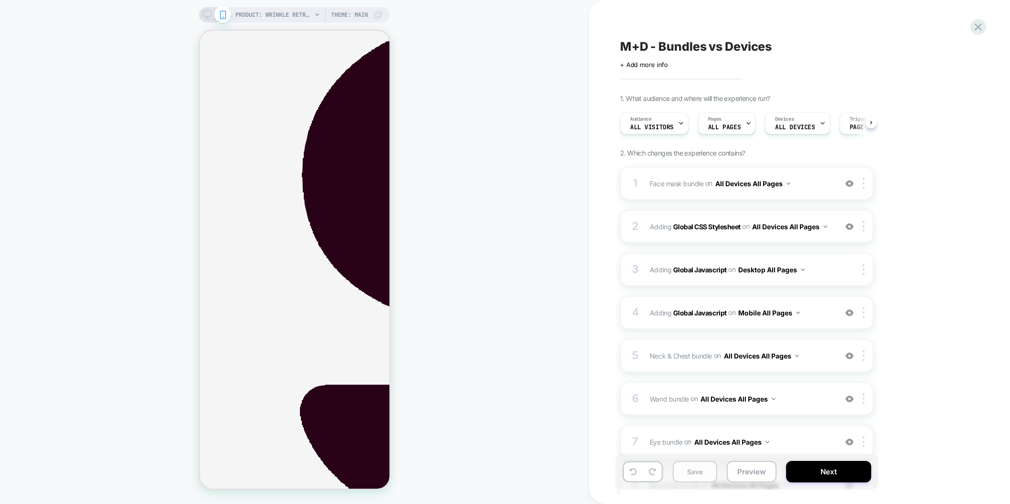
scroll to position [0, 0]
click at [674, 472] on button "Save" at bounding box center [695, 472] width 45 height 22
click at [743, 471] on button "Preview" at bounding box center [752, 472] width 50 height 22
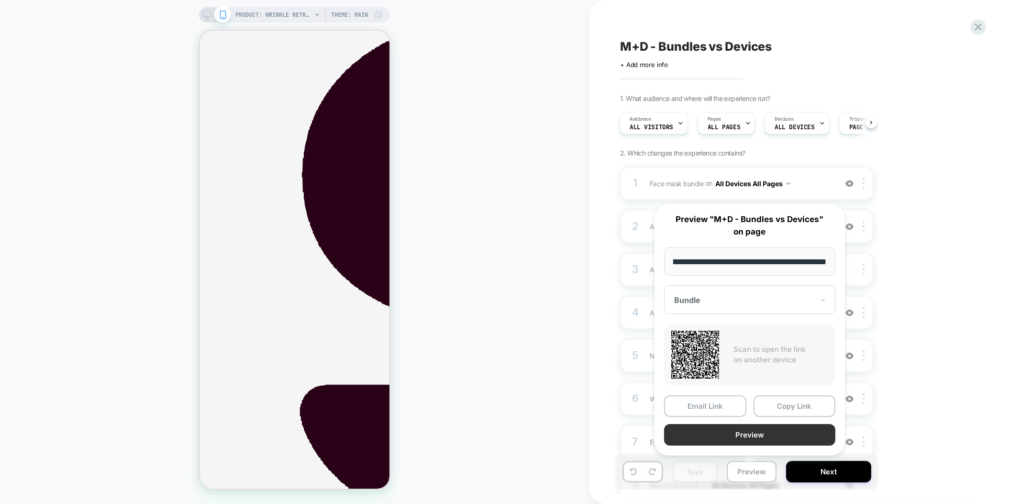
scroll to position [0, 0]
click at [743, 433] on button "Preview" at bounding box center [749, 435] width 171 height 22
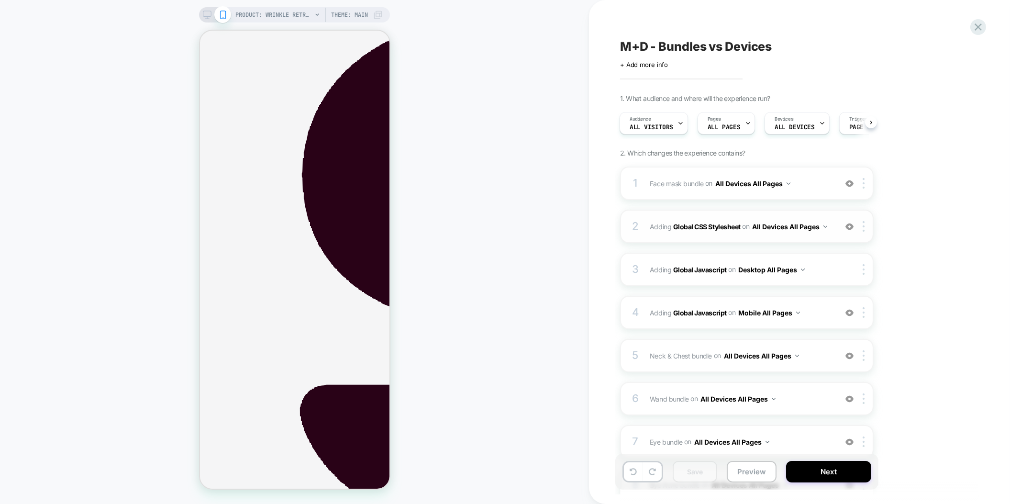
click at [757, 234] on div "2 Adding Global CSS Stylesheet on All Devices All Pages Add Before Add After Ta…" at bounding box center [747, 226] width 254 height 33
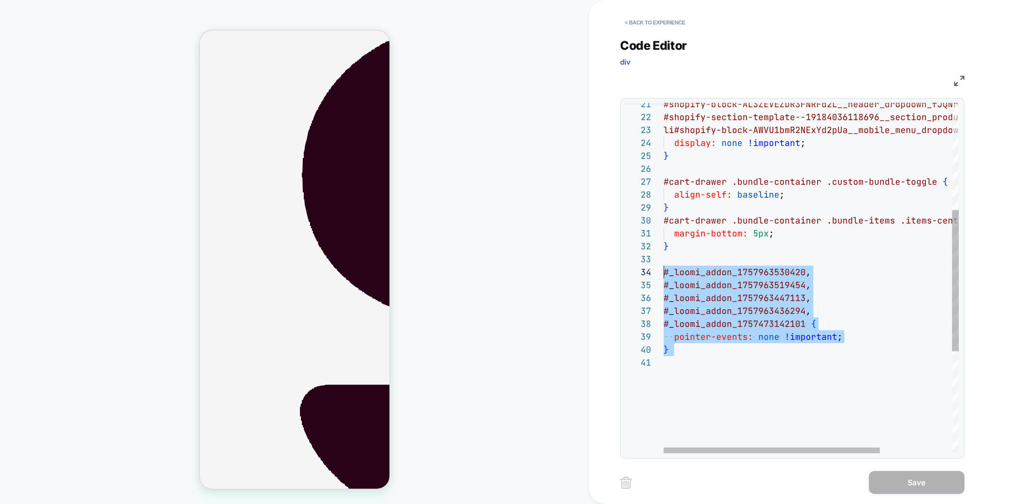
scroll to position [39, 0]
drag, startPoint x: 677, startPoint y: 352, endPoint x: 630, endPoint y: 273, distance: 91.8
click at [664, 273] on div "#shopify-block-AL3ZEVEZDR3FNRFd2L__header_dropdown _fJQNrP , #shopify-section-t…" at bounding box center [861, 272] width 394 height 867
click at [803, 277] on div "#shopify-block-AL3ZEVEZDR3FNRFd2L__header_dropdown _fJQNrP , #shopify-section-t…" at bounding box center [861, 272] width 394 height 867
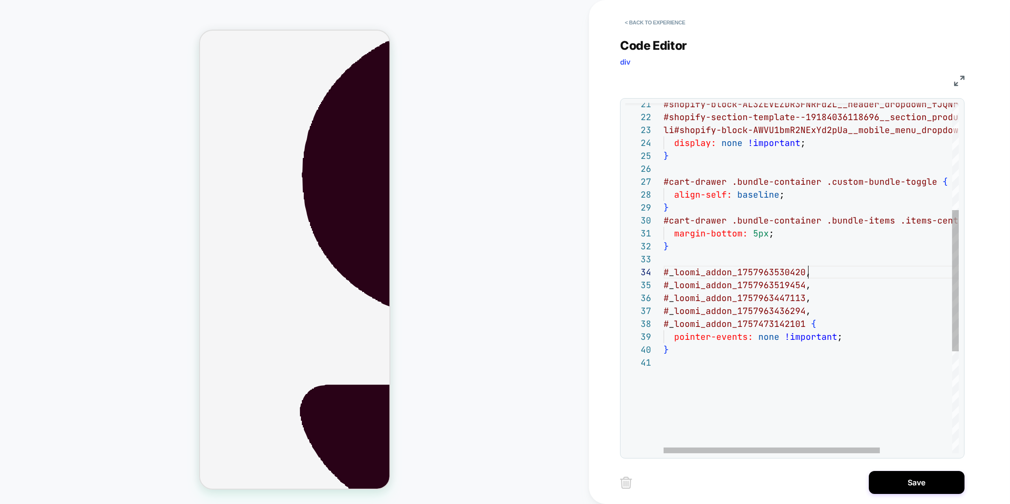
type textarea "**********"
click at [731, 384] on div "#shopify-block-AL3ZEVEZDR3FNRFd2L__header_dropdown _fJQNrP , #shopify-section-t…" at bounding box center [861, 272] width 394 height 867
click at [803, 284] on div "#shopify-block-AL3ZEVEZDR3FNRFd2L__header_dropdown _fJQNrP , #shopify-section-t…" at bounding box center [861, 272] width 394 height 867
click at [733, 350] on div "#shopify-block-AL3ZEVEZDR3FNRFd2L__header_dropdown _fJQNrP , #shopify-section-t…" at bounding box center [861, 272] width 394 height 867
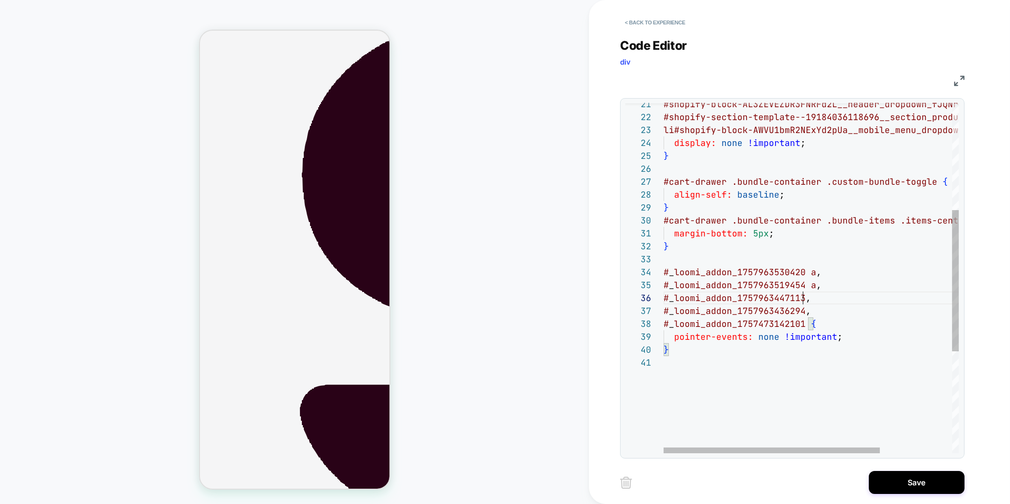
click at [802, 296] on div "#shopify-block-AL3ZEVEZDR3FNRFd2L__header_dropdown _fJQNrP , #shopify-section-t…" at bounding box center [861, 272] width 394 height 867
type textarea "**********"
drag, startPoint x: 737, startPoint y: 366, endPoint x: 765, endPoint y: 349, distance: 33.1
click at [737, 366] on div "#shopify-block-AL3ZEVEZDR3FNRFd2L__header_dropdown _fJQNrP , #shopify-section-t…" at bounding box center [861, 272] width 394 height 867
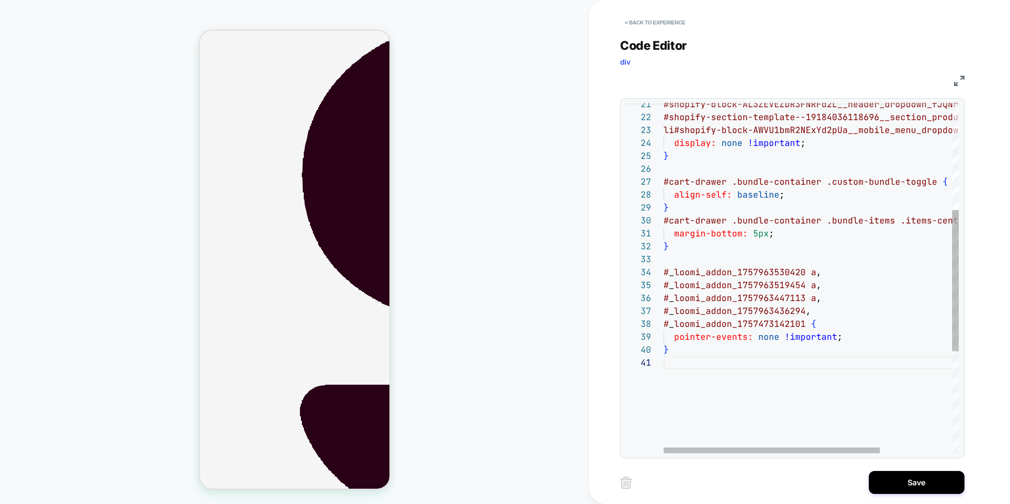
click at [803, 310] on div "#shopify-block-AL3ZEVEZDR3FNRFd2L__header_dropdown _fJQNrP , #shopify-section-t…" at bounding box center [861, 272] width 394 height 867
type textarea "**********"
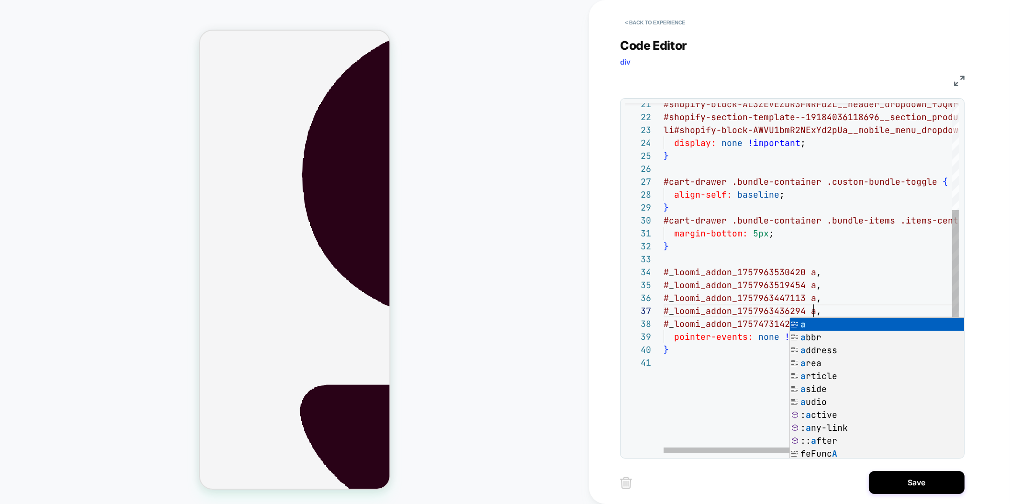
click at [687, 408] on div "#shopify-block-AL3ZEVEZDR3FNRFd2L__header_dropdown _fJQNrP , #shopify-section-t…" at bounding box center [861, 272] width 394 height 867
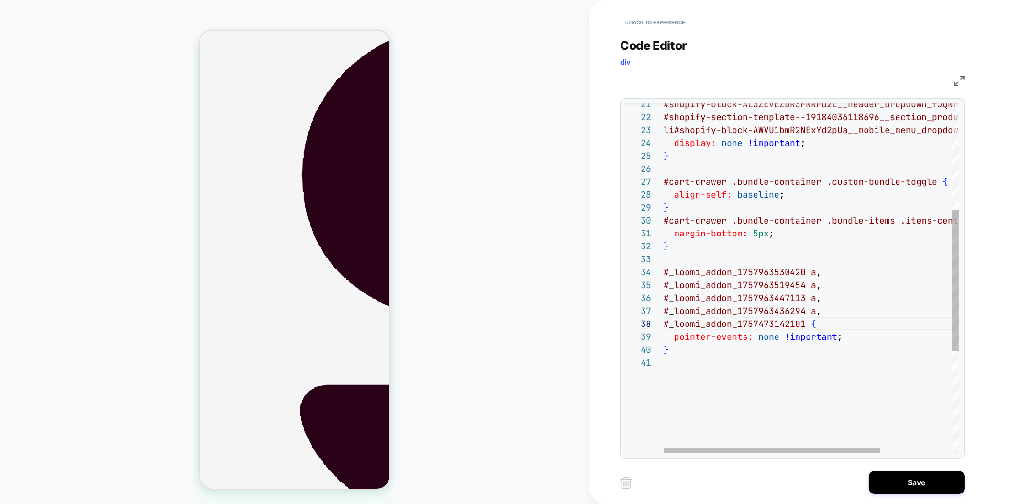
click at [804, 322] on div "#shopify-block-AL3ZEVEZDR3FNRFd2L__header_dropdown _fJQNrP , #shopify-section-t…" at bounding box center [861, 272] width 394 height 867
click at [809, 326] on div "#shopify-block-AL3ZEVEZDR3FNRFd2L__header_dropdown _fJQNrP , #shopify-section-t…" at bounding box center [861, 272] width 394 height 867
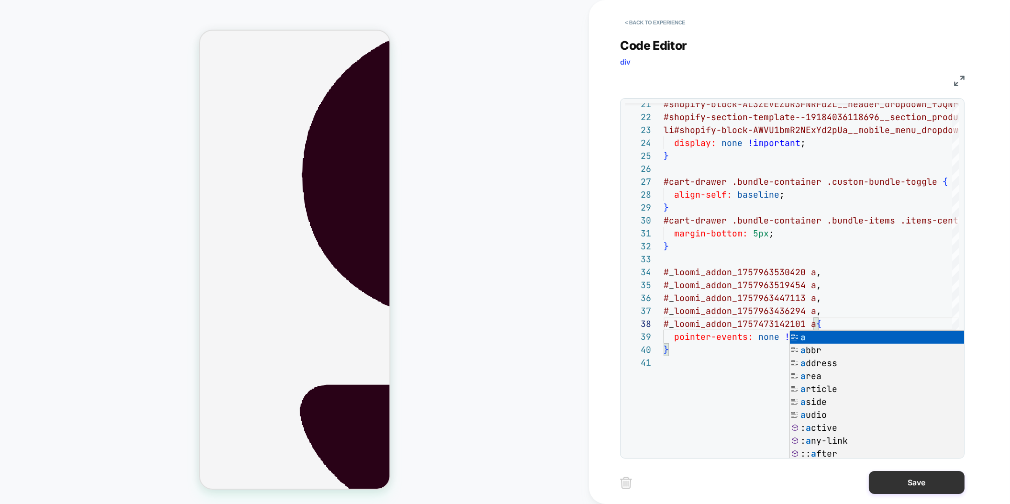
type textarea "**********"
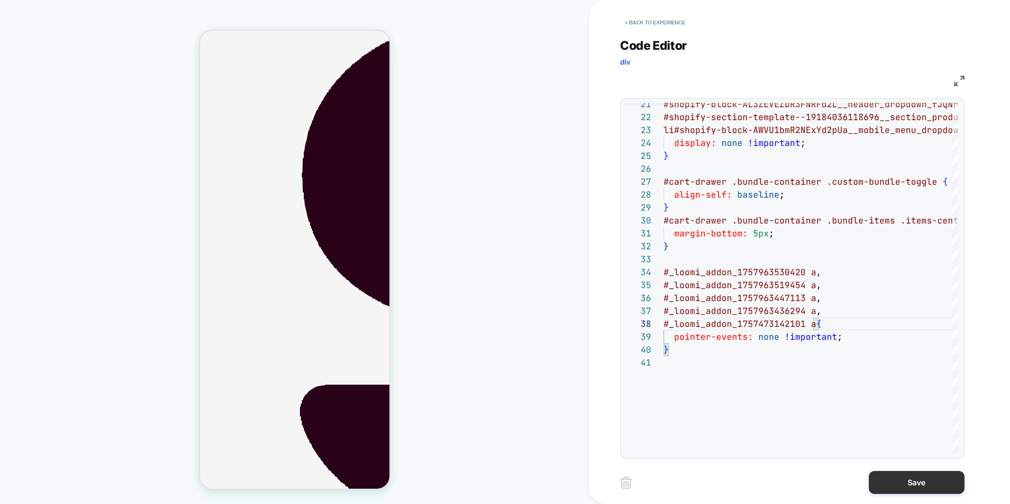
click at [894, 488] on button "Save" at bounding box center [917, 482] width 96 height 23
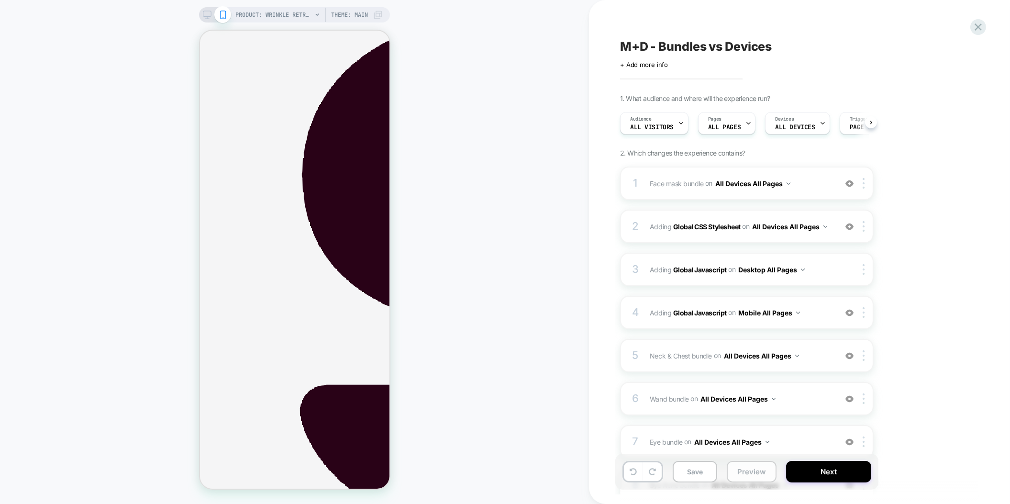
scroll to position [0, 0]
click at [739, 471] on button "Preview" at bounding box center [752, 472] width 50 height 22
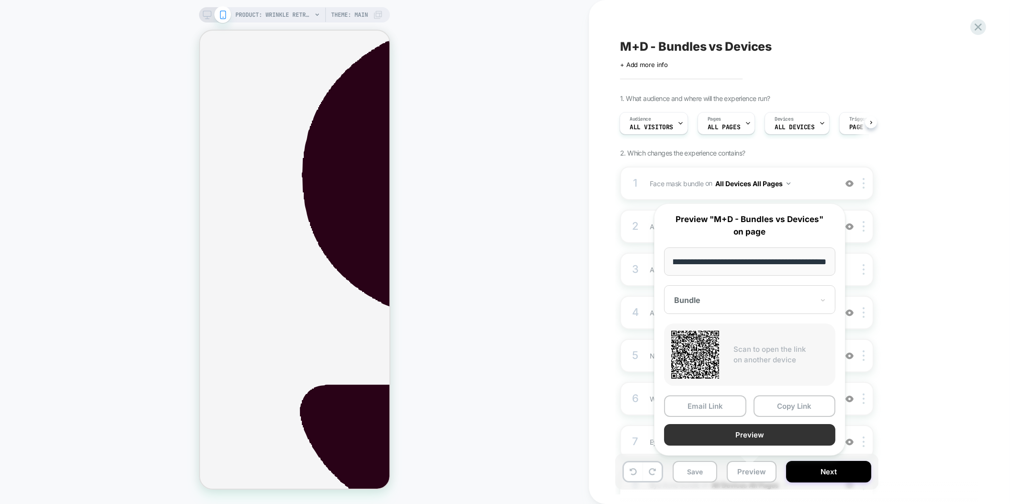
scroll to position [0, 0]
click at [741, 430] on button "Preview" at bounding box center [749, 435] width 171 height 22
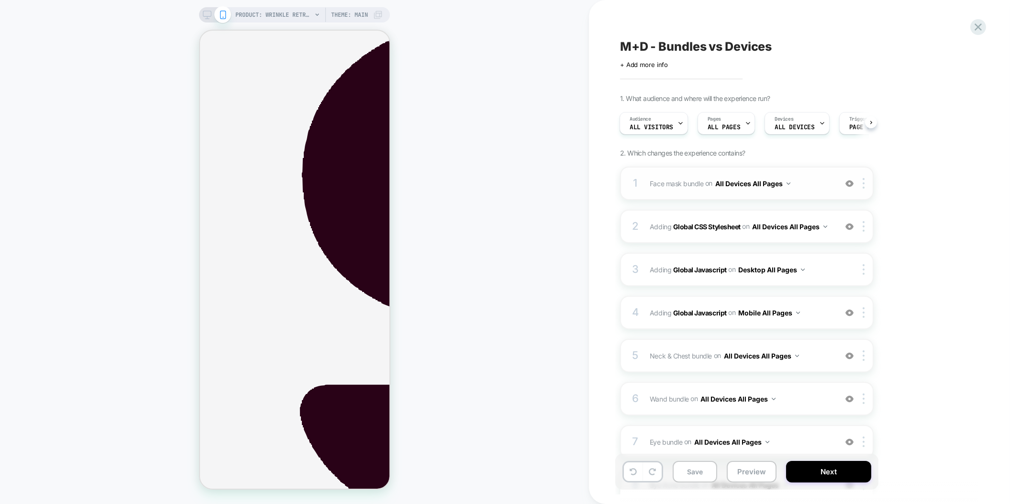
click at [748, 195] on div "1 Face mask bundle Adding Boxes Slider AFTER .space-x-2:nth-child(8) on All Dev…" at bounding box center [747, 183] width 254 height 33
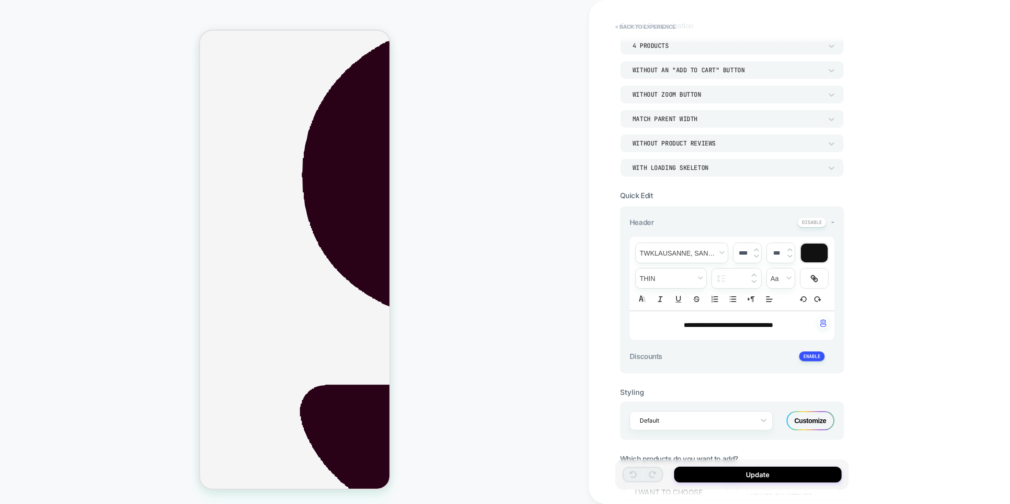
scroll to position [72, 0]
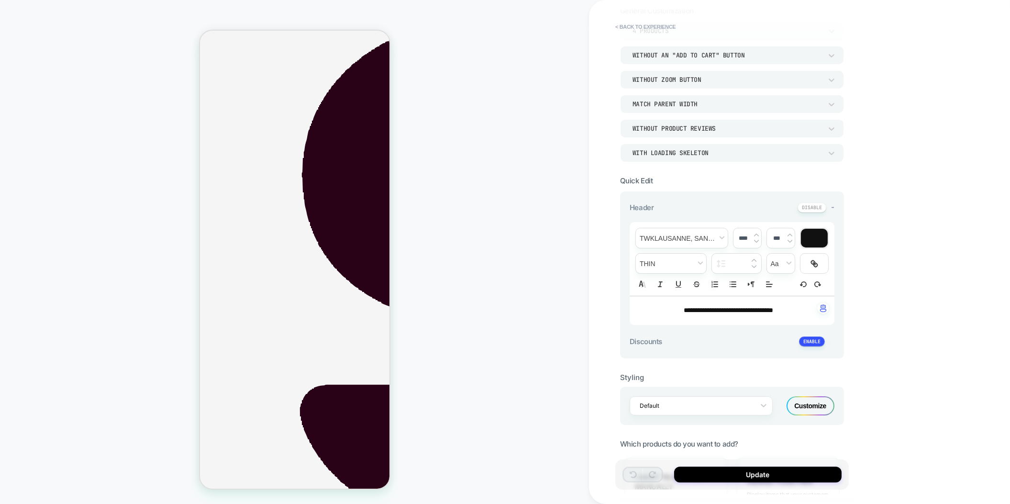
click at [804, 402] on div "Customize" at bounding box center [811, 405] width 48 height 19
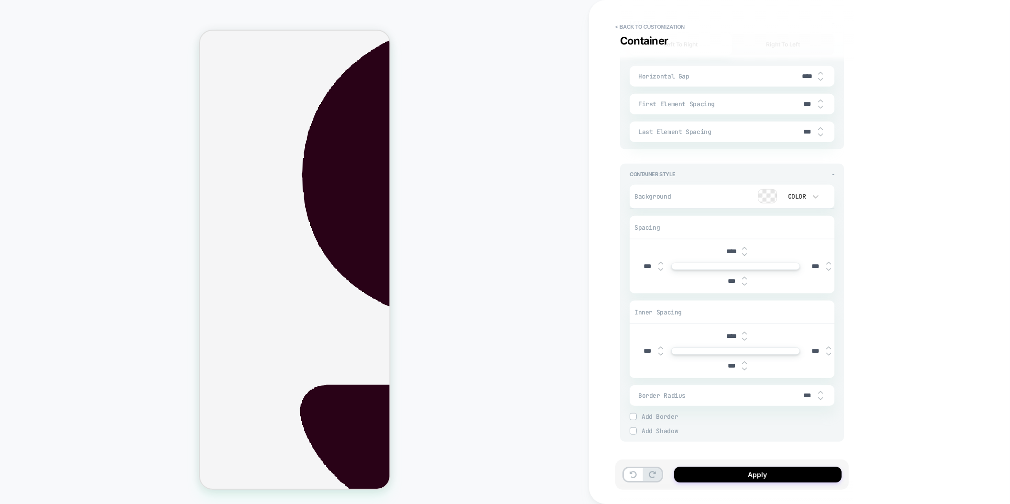
scroll to position [1797, 0]
click at [662, 261] on img at bounding box center [660, 263] width 5 height 4
type textarea "*"
type input "****"
type textarea "*"
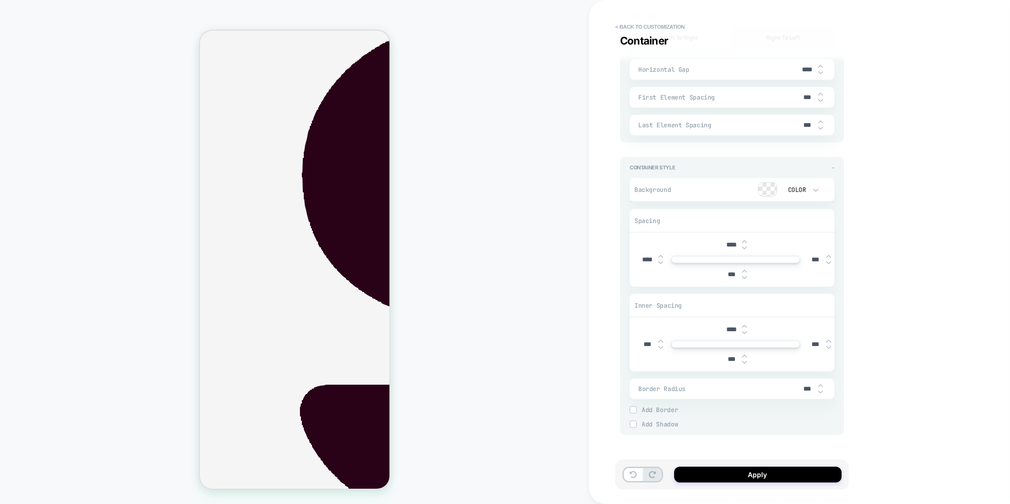
click at [647, 257] on input "****" at bounding box center [648, 260] width 22 height 8
type input "*****"
type textarea "*"
type input "*****"
click at [831, 258] on div "***" at bounding box center [820, 260] width 30 height 20
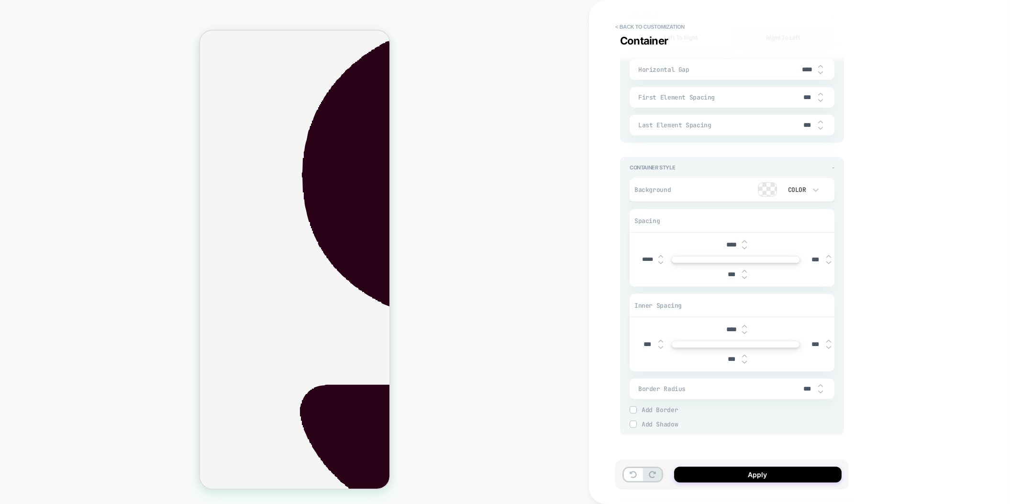
click at [826, 261] on img at bounding box center [828, 263] width 5 height 4
type textarea "*"
type input "****"
type textarea "*"
click at [814, 256] on input "****" at bounding box center [816, 260] width 22 height 8
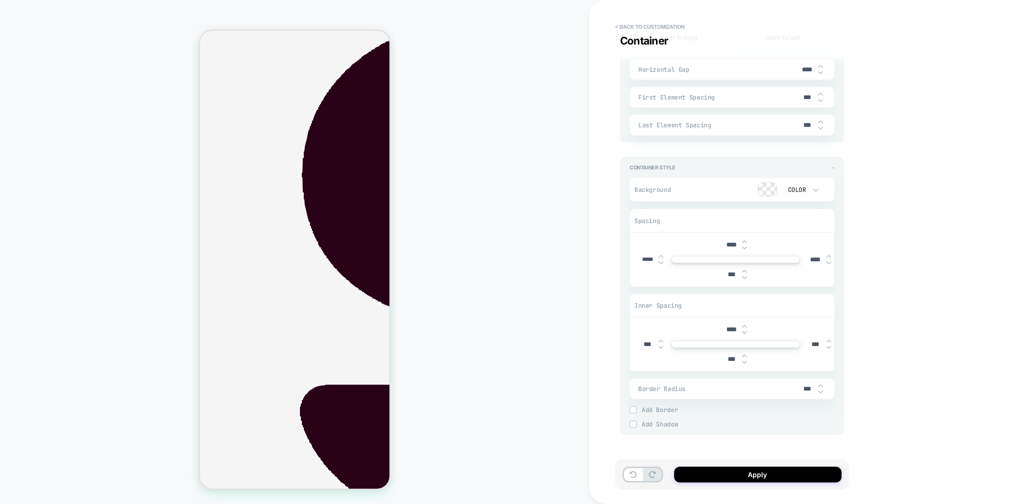
type input "*****"
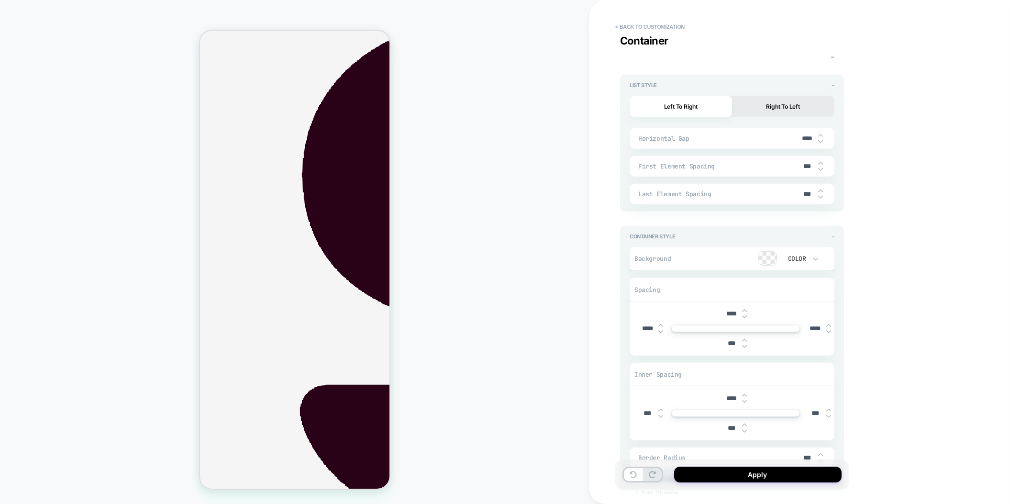
scroll to position [1656, 0]
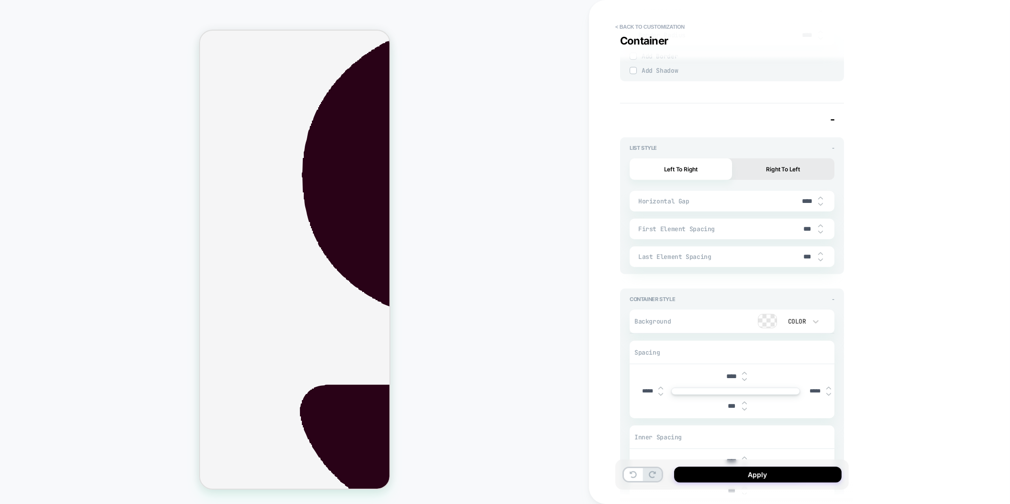
type textarea "*"
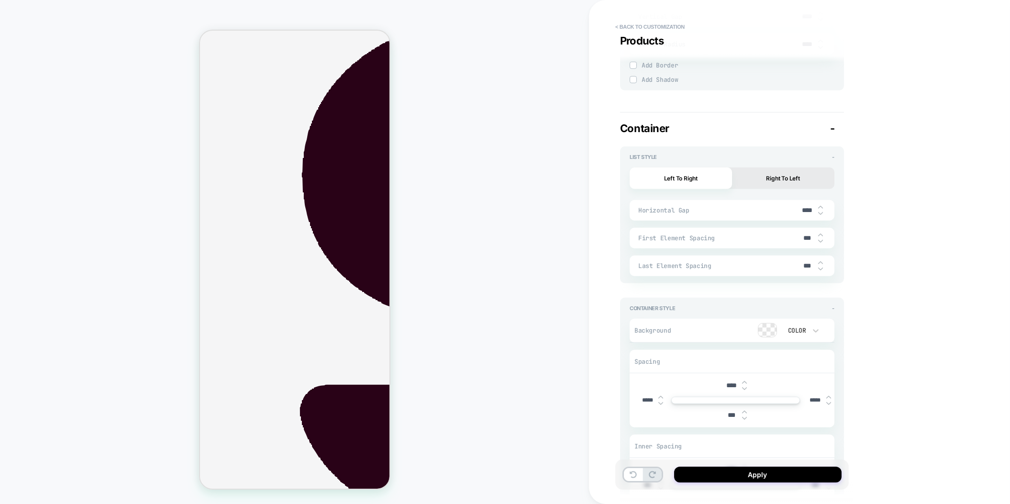
type input "*****"
click at [807, 206] on input "****" at bounding box center [808, 210] width 22 height 8
type textarea "*"
type input "****"
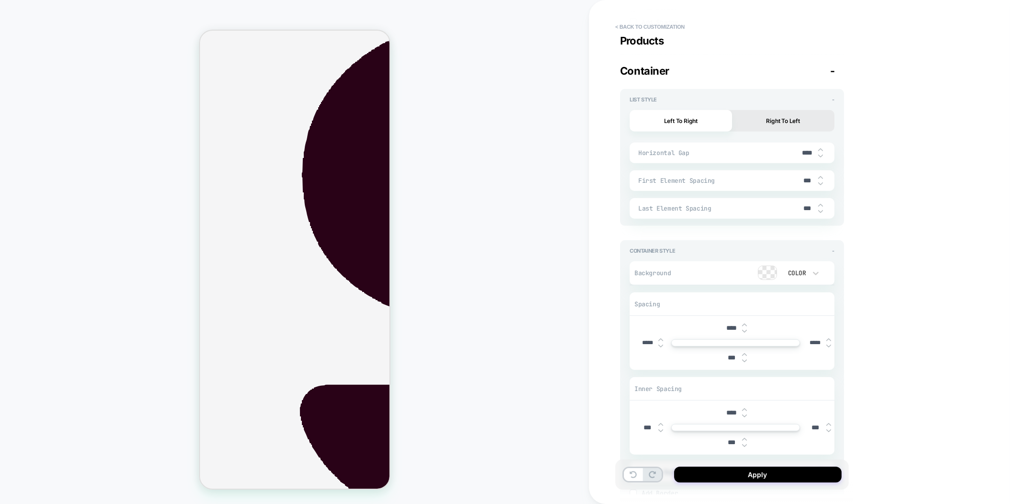
type textarea "*"
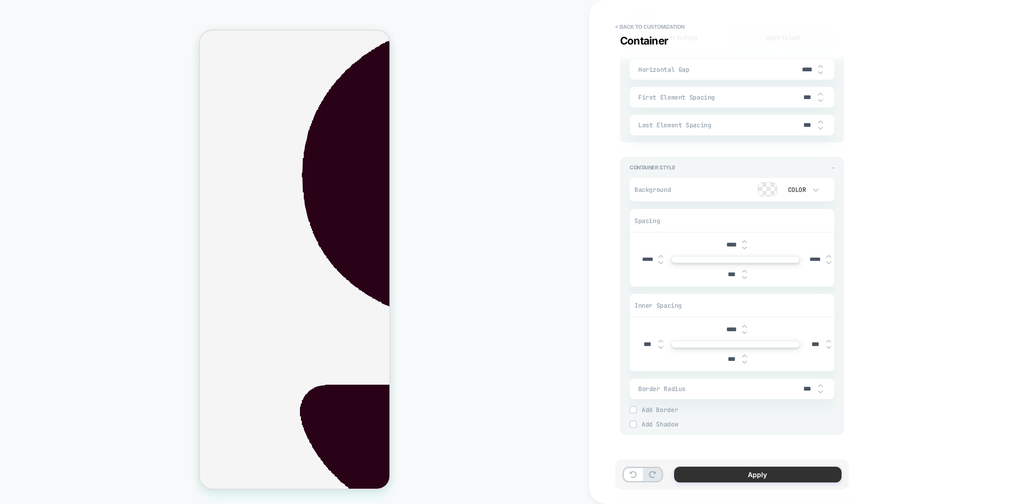
type input "****"
click at [751, 472] on button "Apply" at bounding box center [757, 475] width 167 height 16
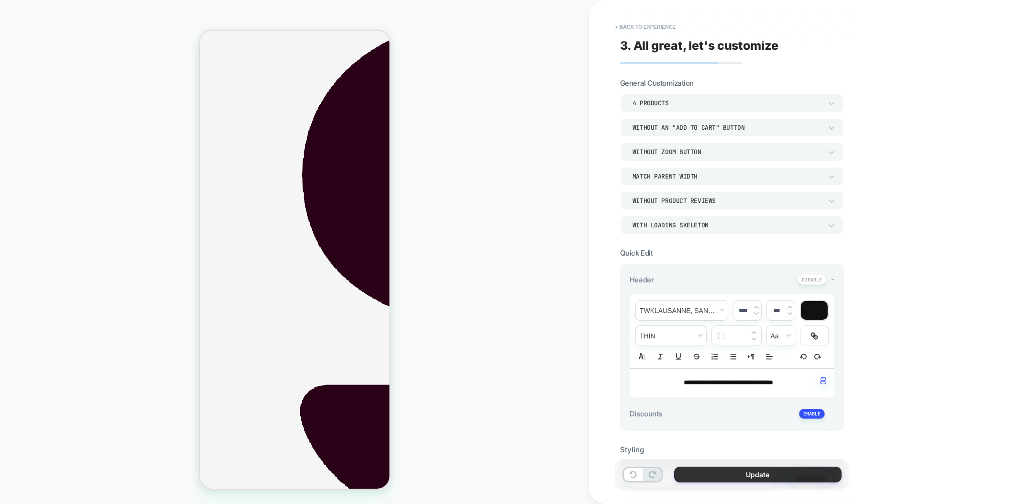
click at [732, 475] on button "Update" at bounding box center [757, 475] width 167 height 16
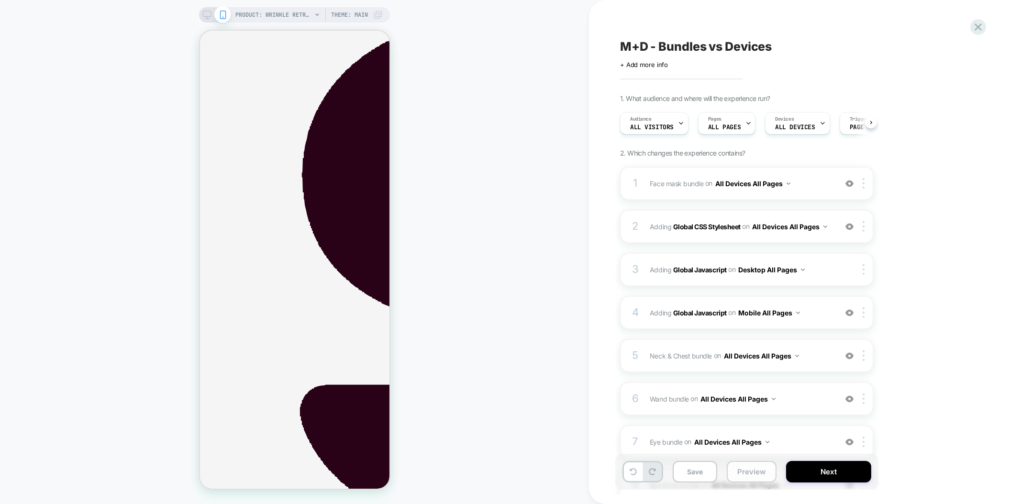
scroll to position [0, 0]
click at [732, 473] on button "Preview" at bounding box center [752, 472] width 50 height 22
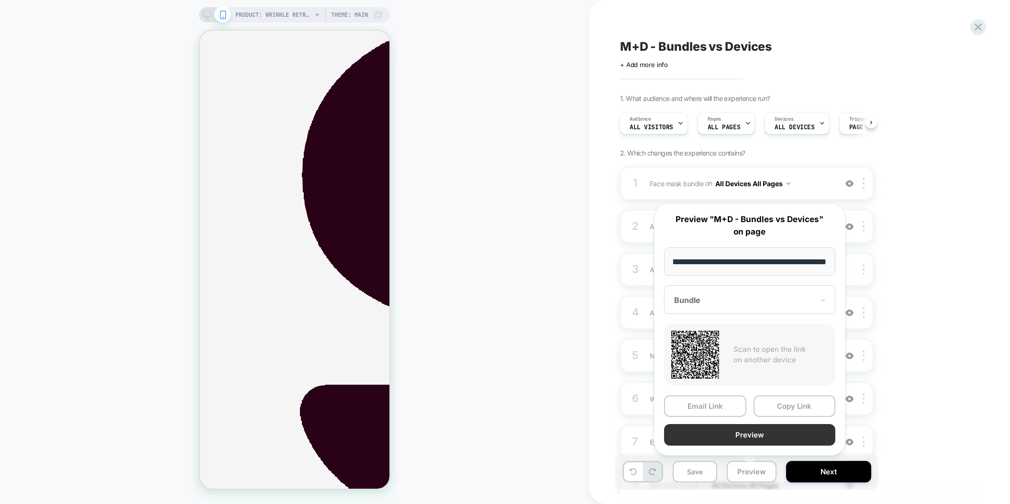
scroll to position [0, 0]
click at [735, 432] on button "Preview" at bounding box center [749, 435] width 171 height 22
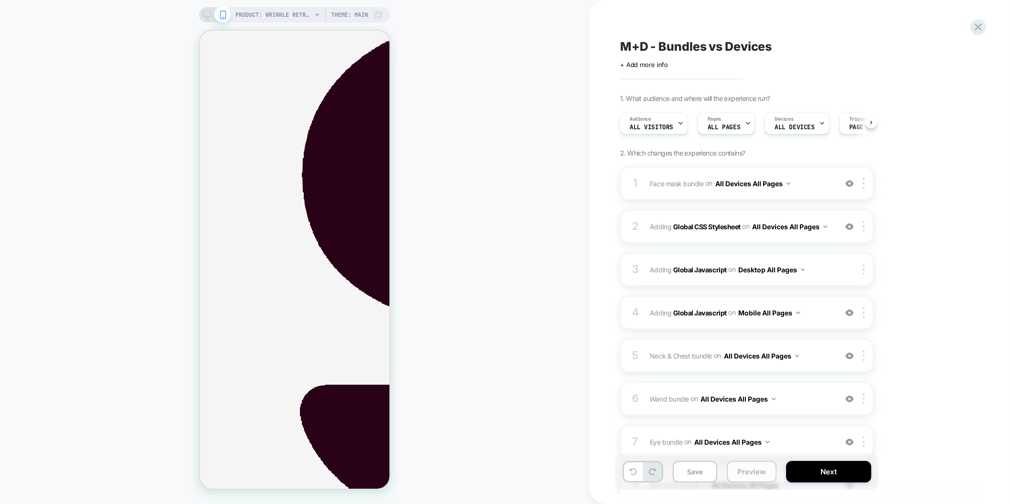
click at [755, 471] on button "Preview" at bounding box center [752, 472] width 50 height 22
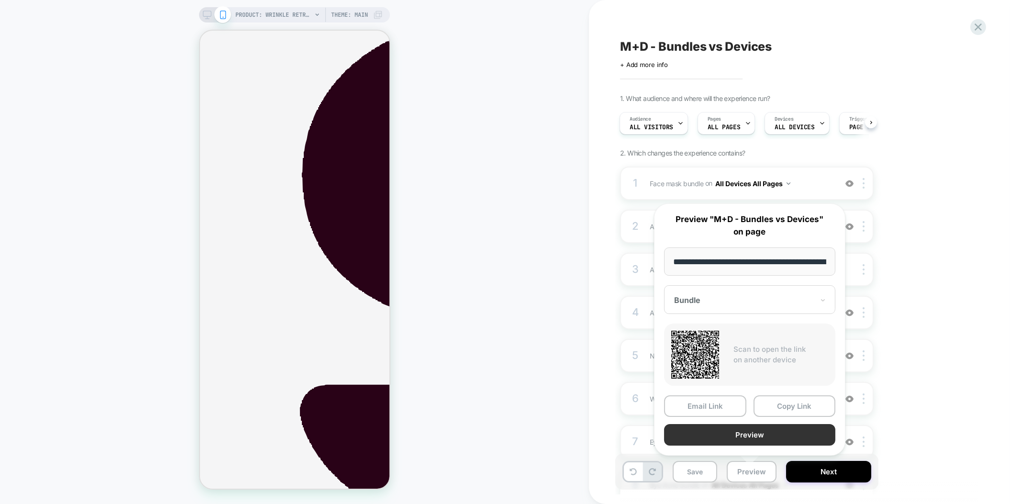
click at [744, 431] on button "Preview" at bounding box center [749, 435] width 171 height 22
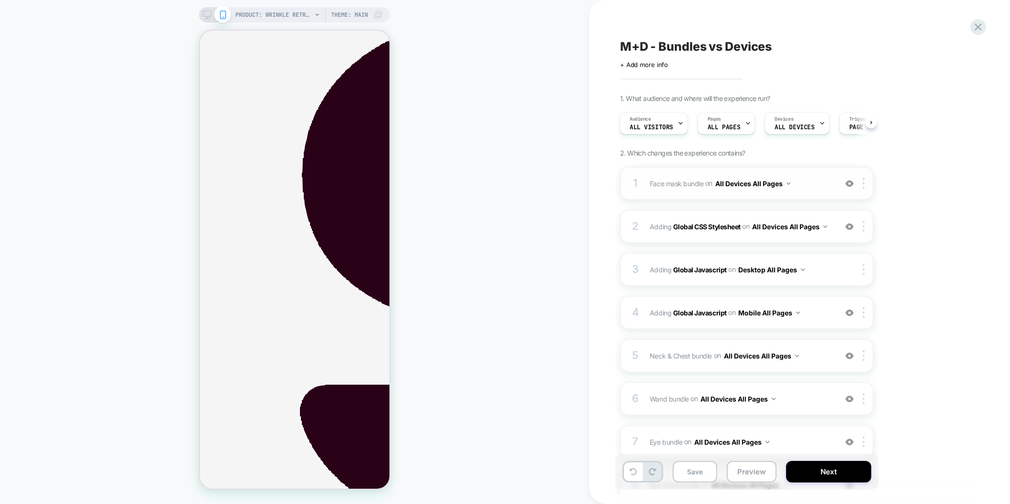
click at [781, 198] on div "1 Face mask bundle Adding Boxes Slider AFTER .space-x-2:nth-child(8) on All Dev…" at bounding box center [747, 183] width 254 height 33
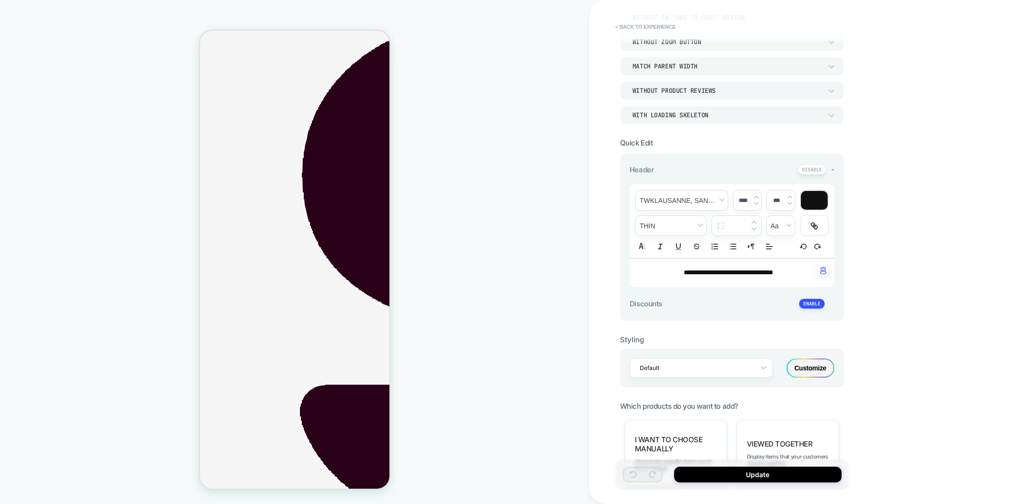
scroll to position [136, 0]
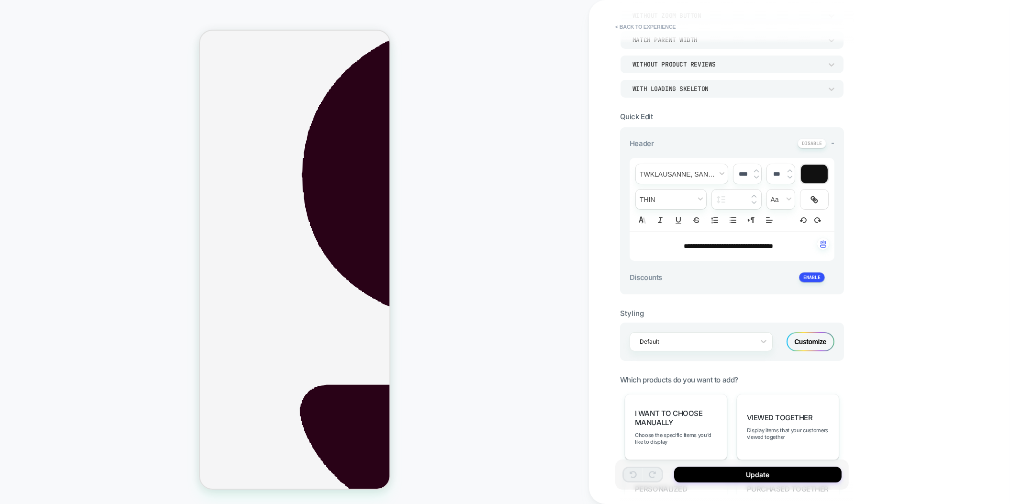
click at [803, 337] on div "Customize" at bounding box center [811, 341] width 48 height 19
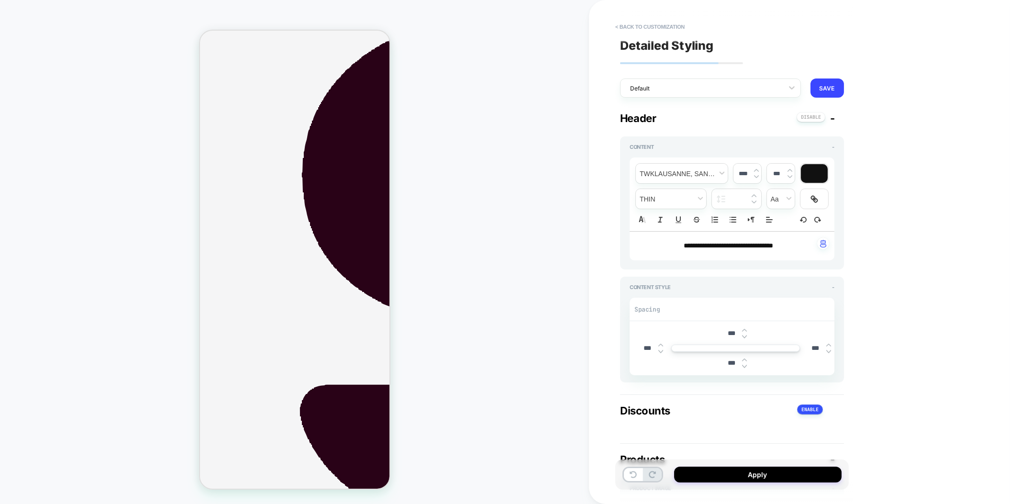
type textarea "*"
click at [825, 88] on button "SAVE" at bounding box center [827, 87] width 33 height 19
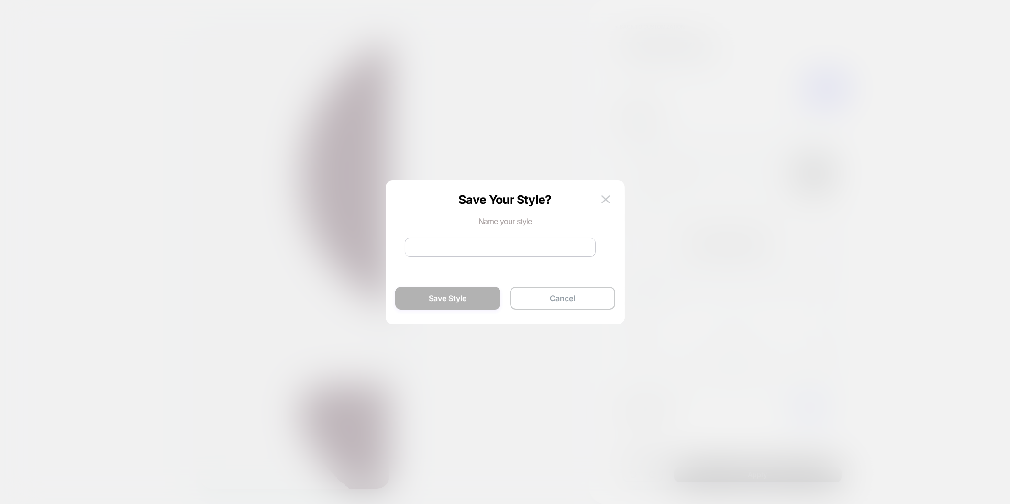
click at [505, 250] on input at bounding box center [500, 247] width 191 height 19
type input "*********"
click at [459, 296] on button "Save Style" at bounding box center [447, 298] width 105 height 23
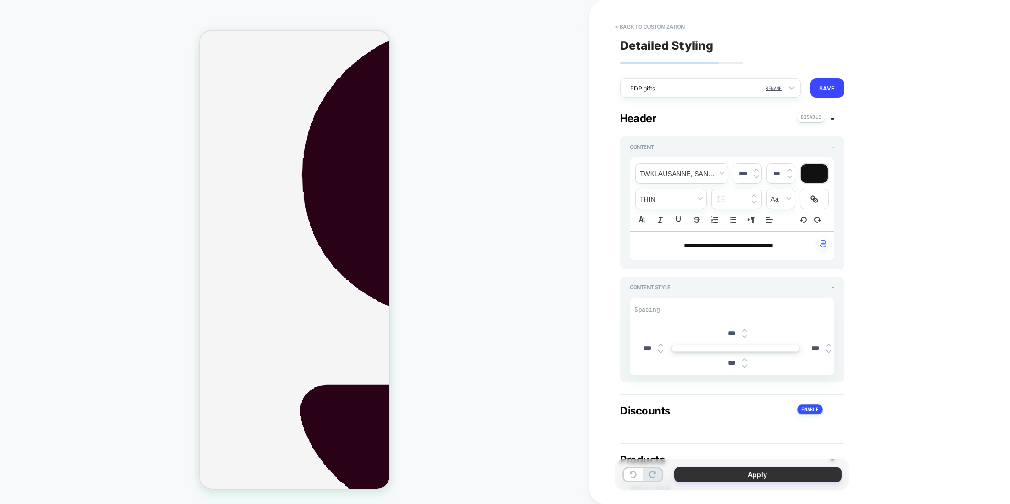
click at [723, 478] on button "Apply" at bounding box center [757, 475] width 167 height 16
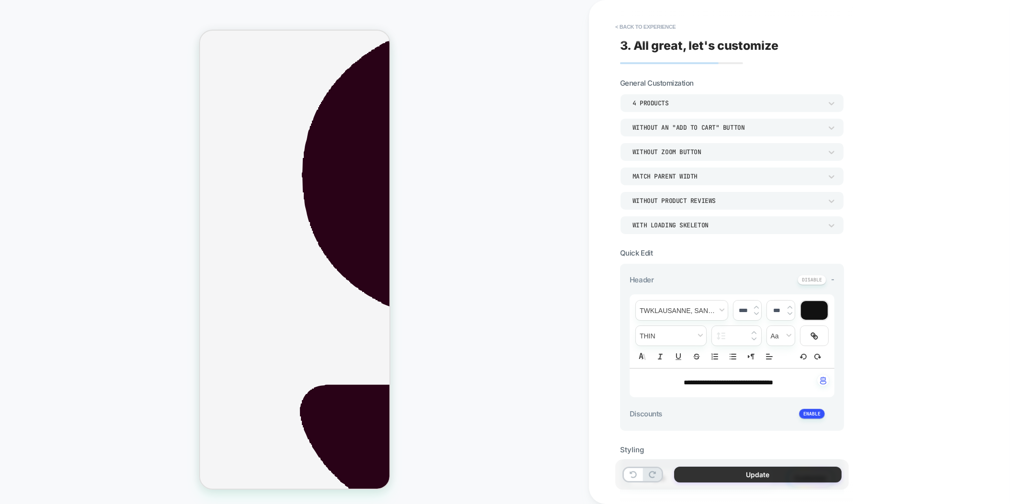
click at [702, 476] on button "Update" at bounding box center [757, 475] width 167 height 16
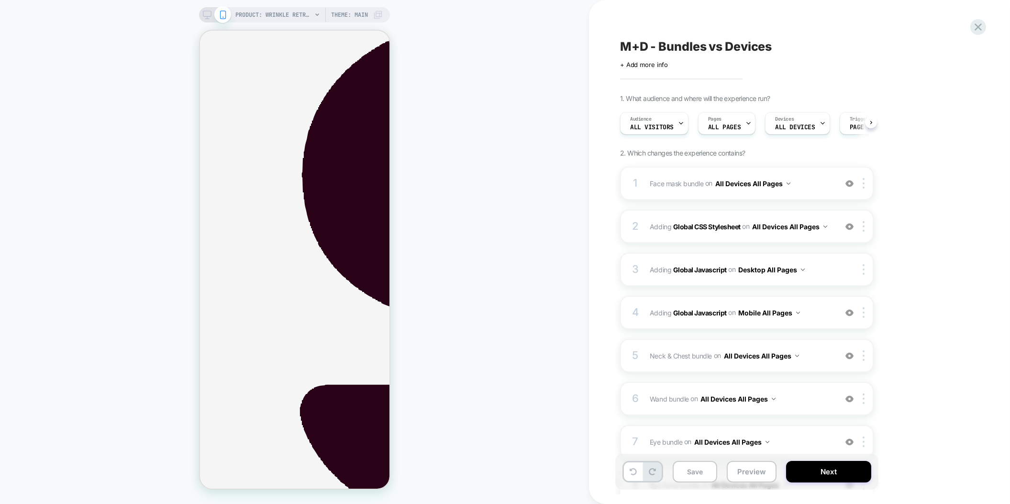
scroll to position [0, 0]
click at [689, 478] on button "Save" at bounding box center [695, 472] width 45 height 22
click at [812, 352] on span "Neck & Chest bundle Adding Boxes Slider AFTER .space-x-2:nth-child(8) on All De…" at bounding box center [741, 356] width 182 height 14
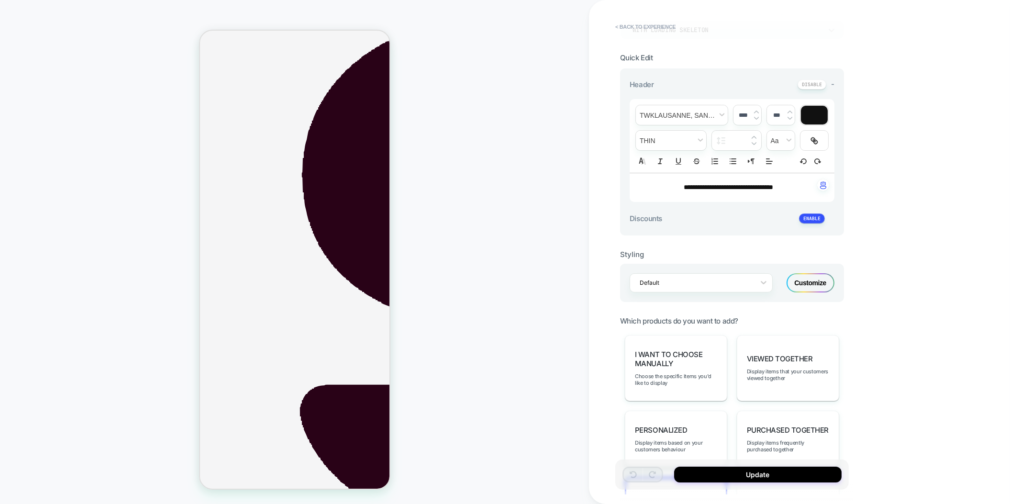
scroll to position [213, 0]
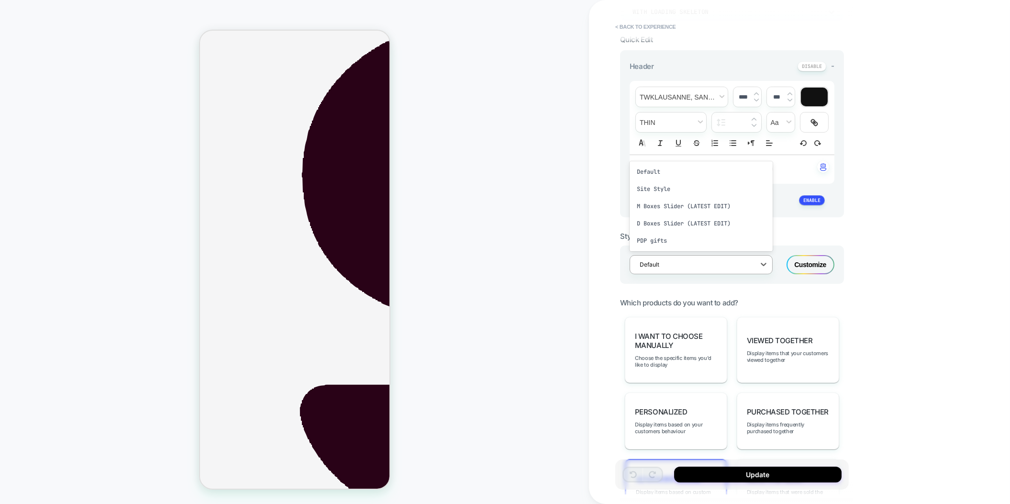
click at [710, 268] on div "Default" at bounding box center [695, 264] width 120 height 13
click at [691, 243] on div "PDP gifts" at bounding box center [701, 240] width 143 height 17
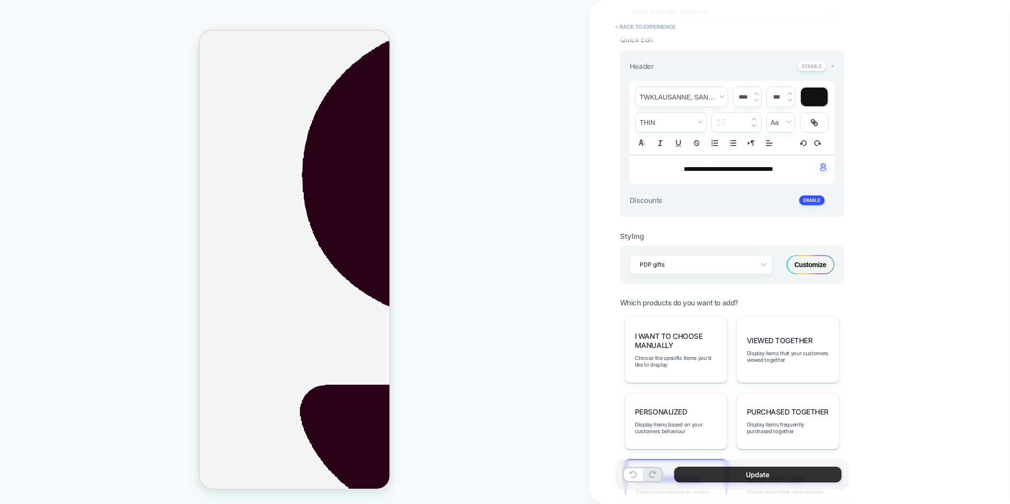
click at [750, 480] on button "Update" at bounding box center [757, 475] width 167 height 16
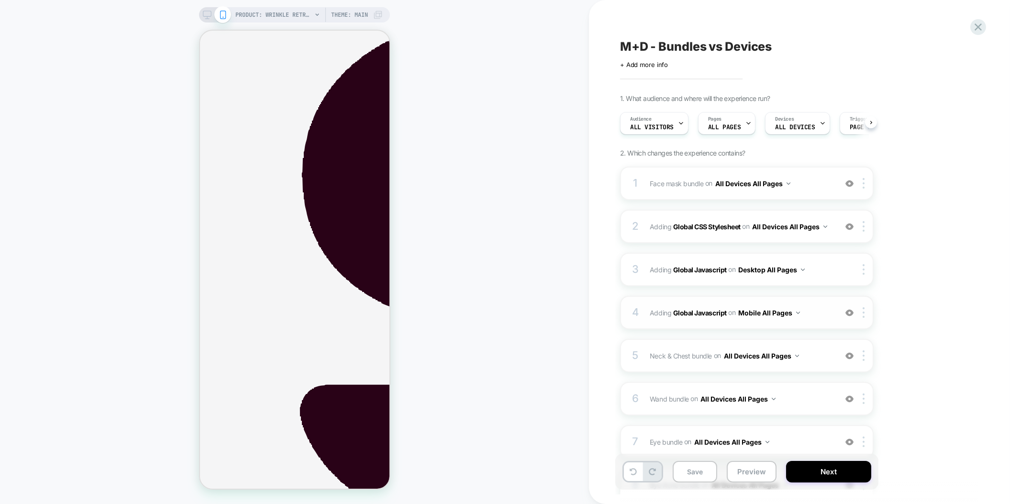
scroll to position [0, 0]
click at [803, 405] on div "6 Wand bundle Adding Boxes Slider AFTER .space-x-2:nth-child(8) on All Devices …" at bounding box center [747, 398] width 254 height 33
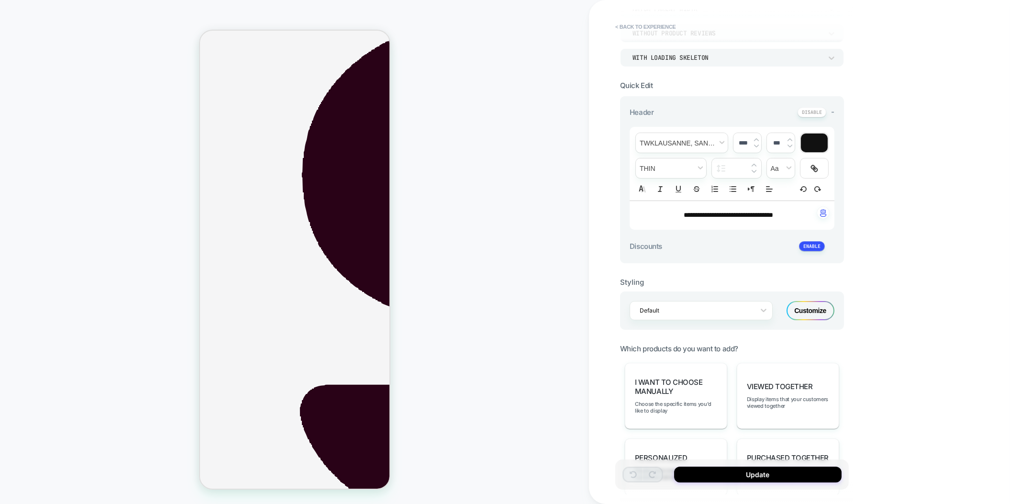
scroll to position [258, 0]
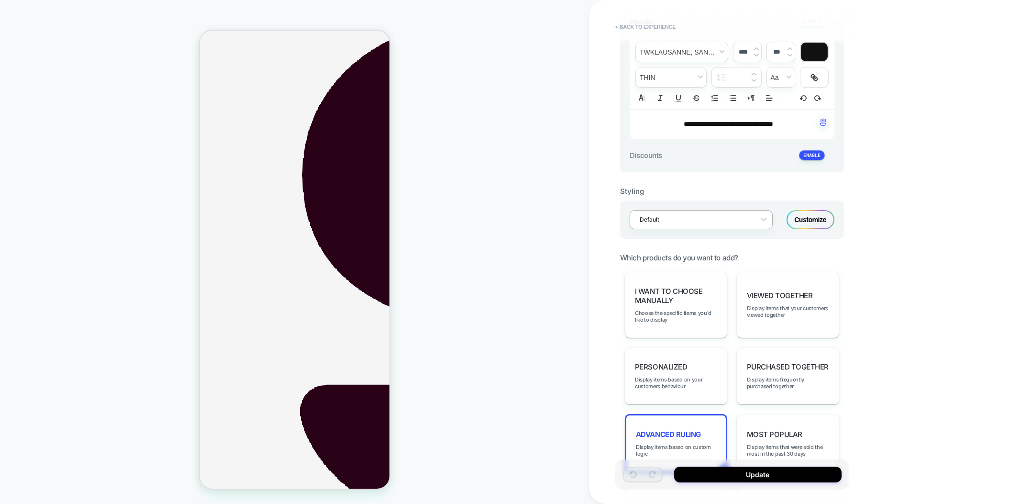
click at [721, 211] on div "Default" at bounding box center [701, 219] width 143 height 19
click at [680, 195] on div "PDP gifts" at bounding box center [701, 195] width 143 height 17
click at [744, 468] on button "Update" at bounding box center [757, 475] width 167 height 16
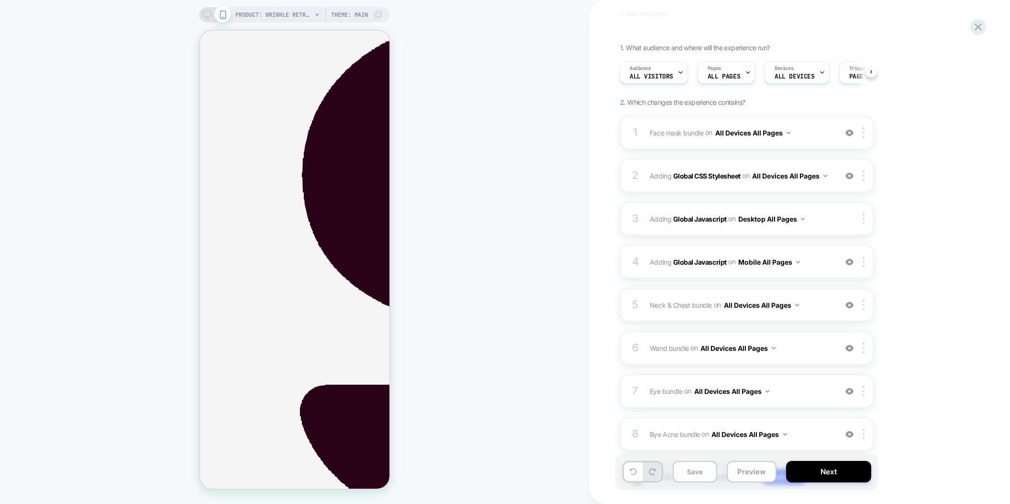
scroll to position [112, 0]
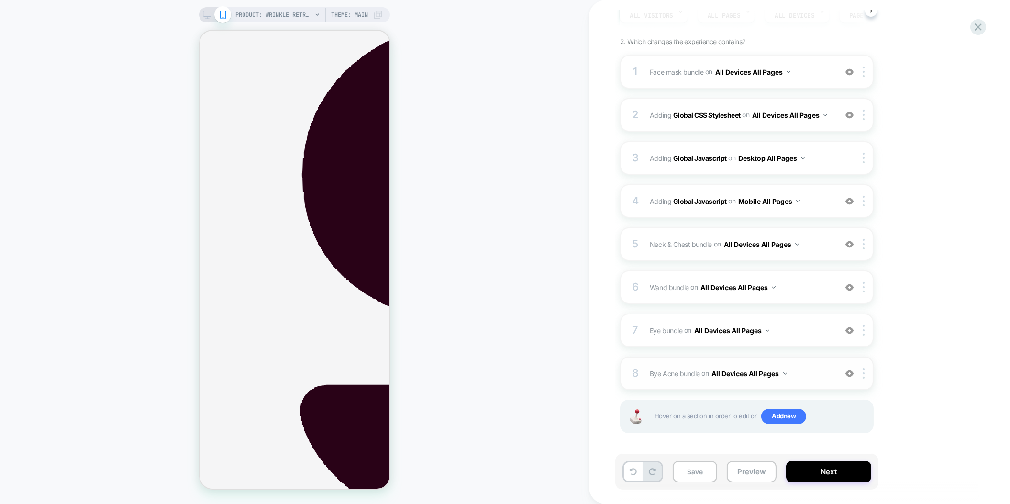
click at [814, 369] on span "Bye Acne bundle Adding Boxes Slider AFTER .space-x-2:nth-child(8) on All Device…" at bounding box center [741, 374] width 182 height 14
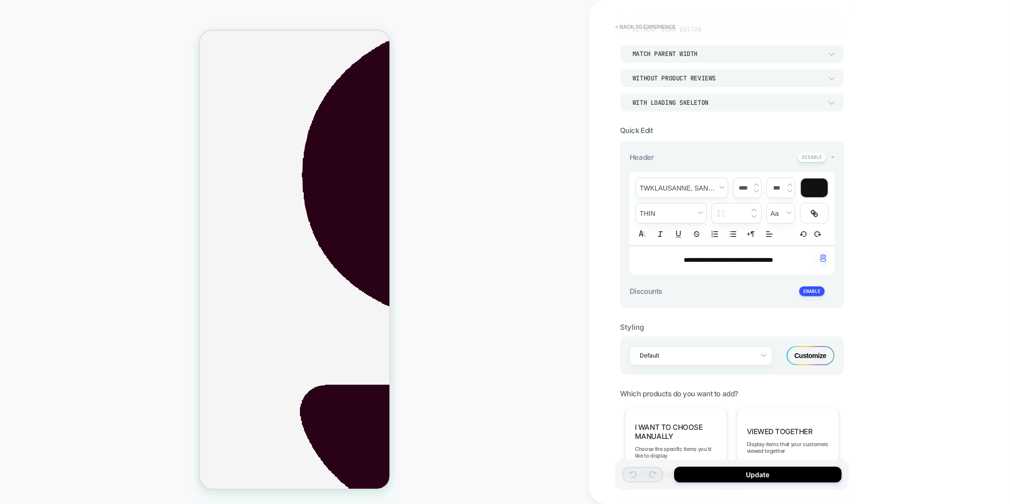
scroll to position [190, 0]
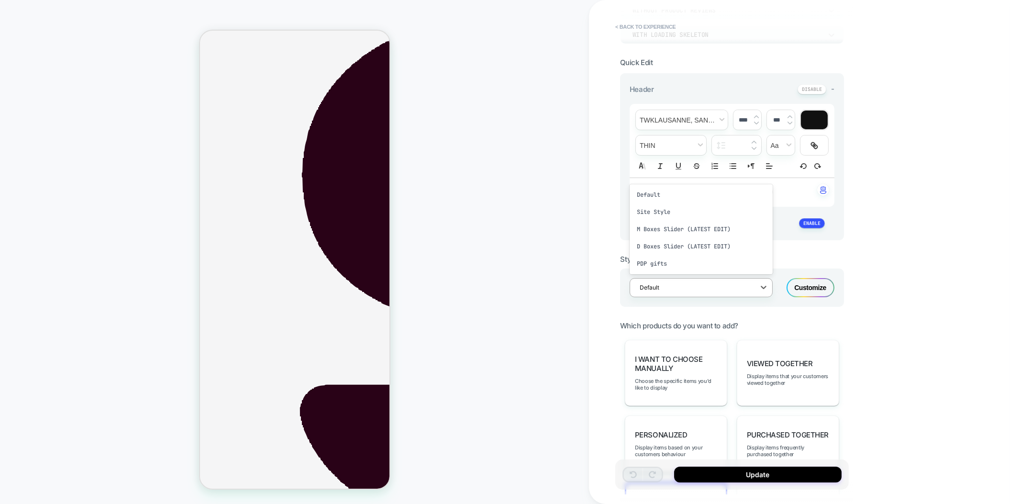
click at [714, 292] on div "Default" at bounding box center [701, 287] width 143 height 19
drag, startPoint x: 675, startPoint y: 262, endPoint x: 705, endPoint y: 356, distance: 99.1
click at [675, 262] on div "PDP gifts" at bounding box center [701, 263] width 143 height 17
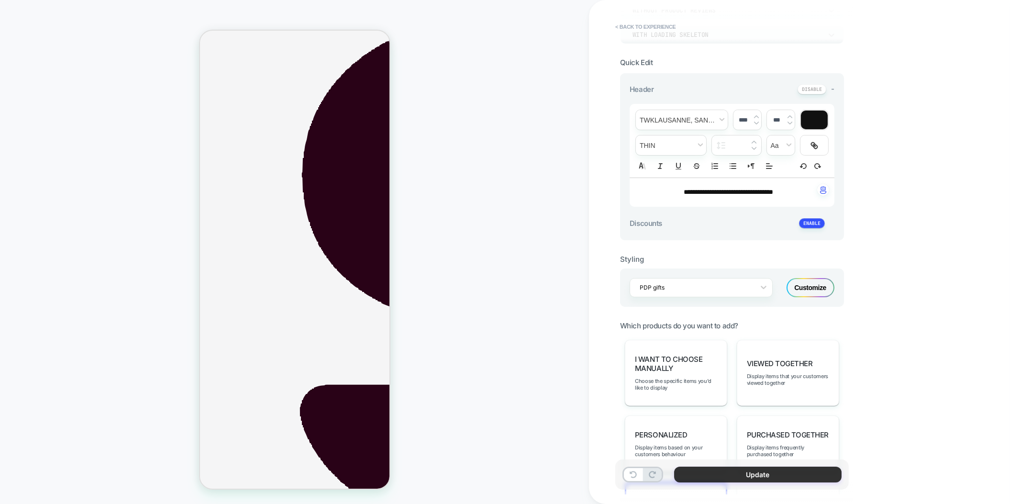
click at [721, 474] on button "Update" at bounding box center [757, 475] width 167 height 16
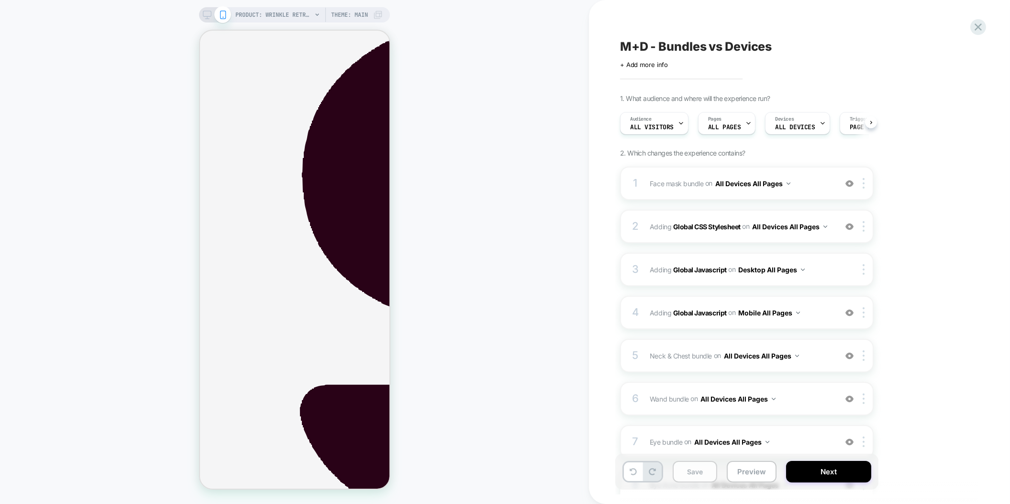
scroll to position [0, 0]
click at [695, 477] on button "Save" at bounding box center [695, 472] width 45 height 22
click at [745, 476] on button "Preview" at bounding box center [752, 472] width 50 height 22
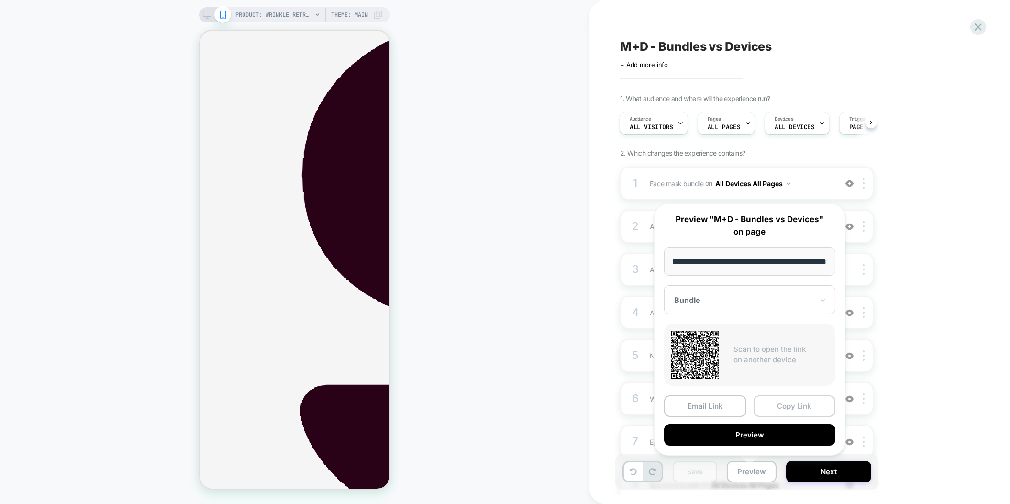
scroll to position [0, 0]
click at [796, 405] on button "Copy Link" at bounding box center [795, 406] width 82 height 22
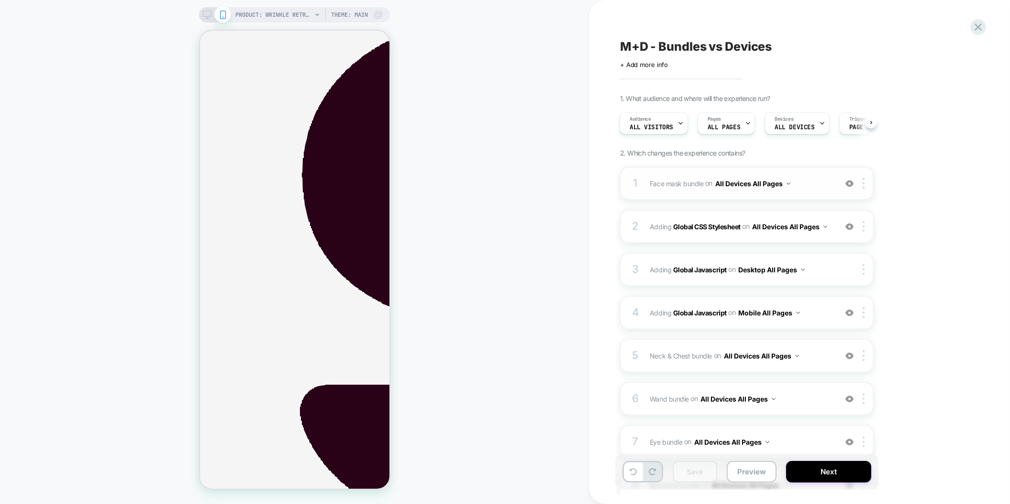
click at [709, 191] on div "1 Face mask bundle Adding Boxes Slider AFTER .space-x-2:nth-child(8) on All Dev…" at bounding box center [747, 183] width 254 height 33
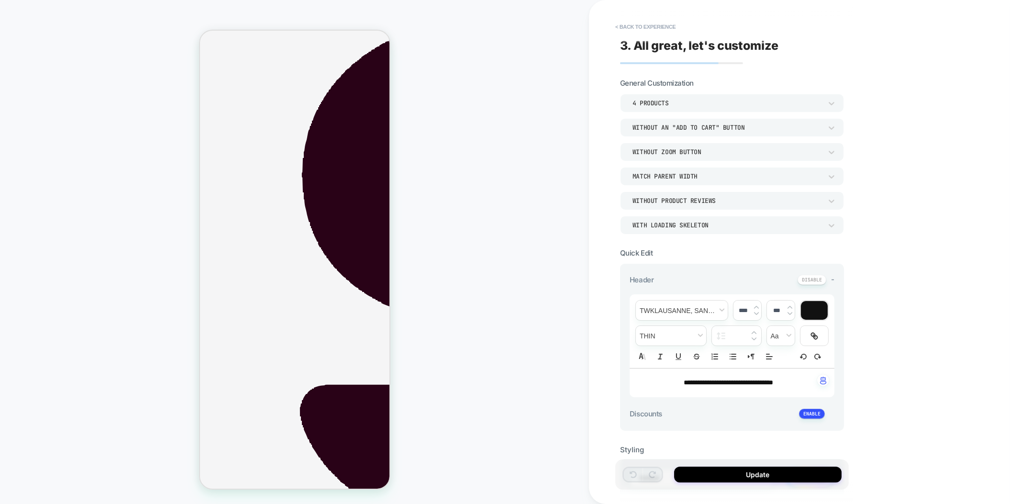
type textarea "*"
click at [657, 24] on button "< Back to experience" at bounding box center [646, 26] width 70 height 15
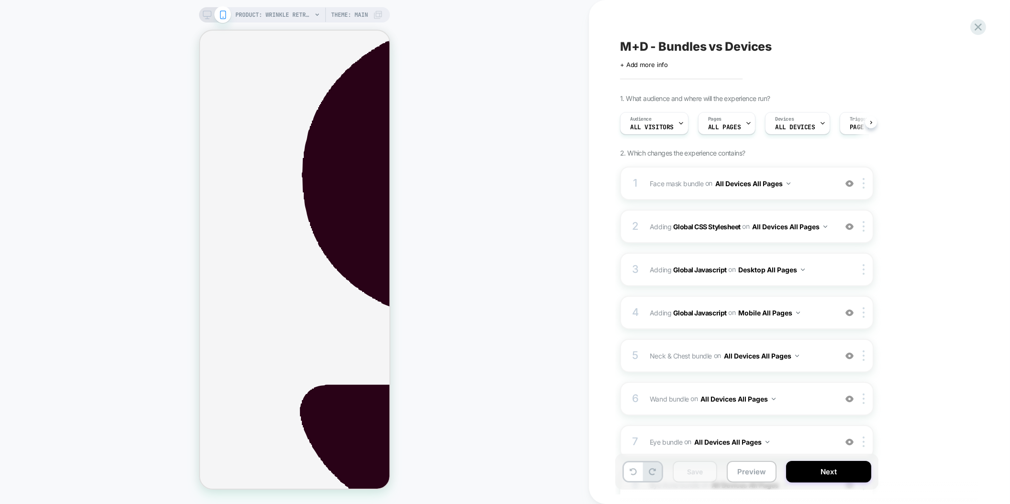
scroll to position [0, 0]
click at [762, 478] on button "Preview" at bounding box center [752, 472] width 50 height 22
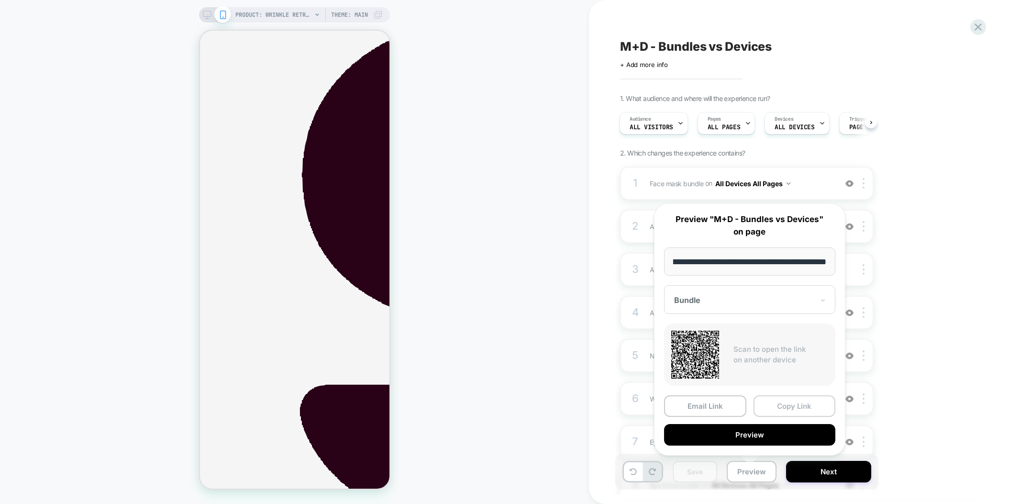
scroll to position [0, 0]
click at [787, 409] on button "Copy Link" at bounding box center [795, 406] width 82 height 22
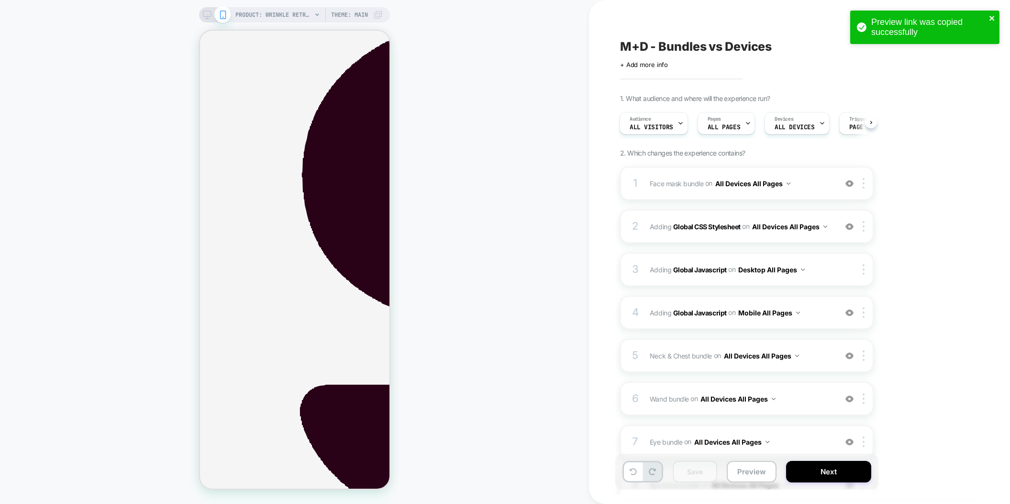
click at [994, 17] on icon "close" at bounding box center [992, 18] width 7 height 8
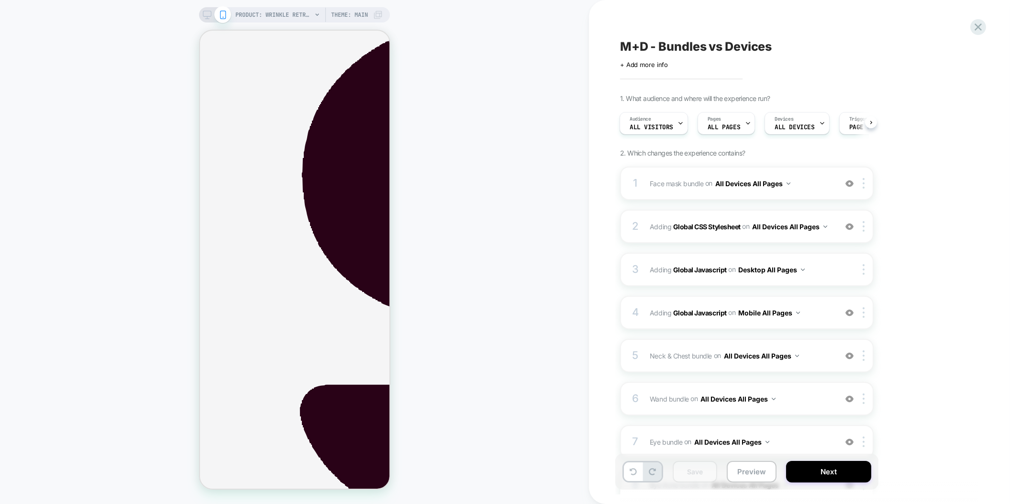
click at [982, 22] on div "Preview link was copied successfully" at bounding box center [924, 30] width 153 height 42
click at [979, 25] on icon at bounding box center [978, 27] width 13 height 13
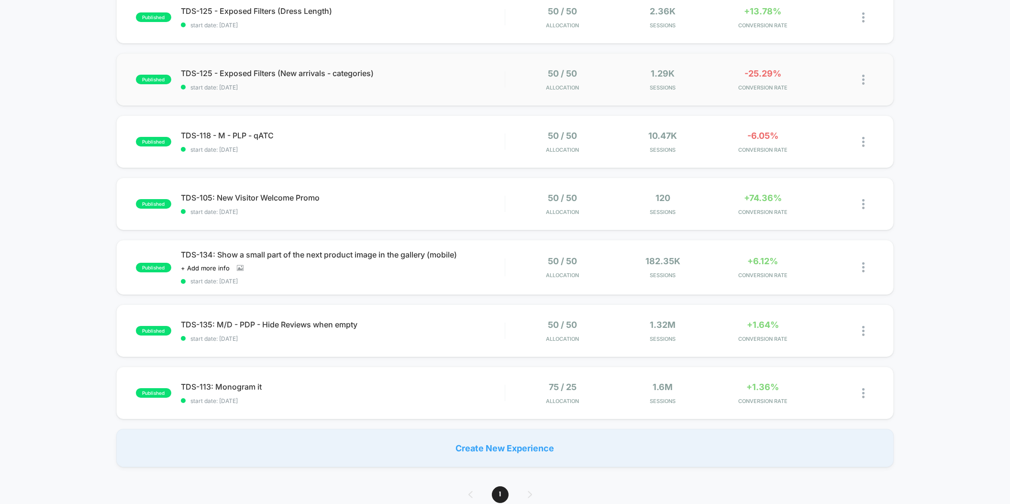
scroll to position [189, 0]
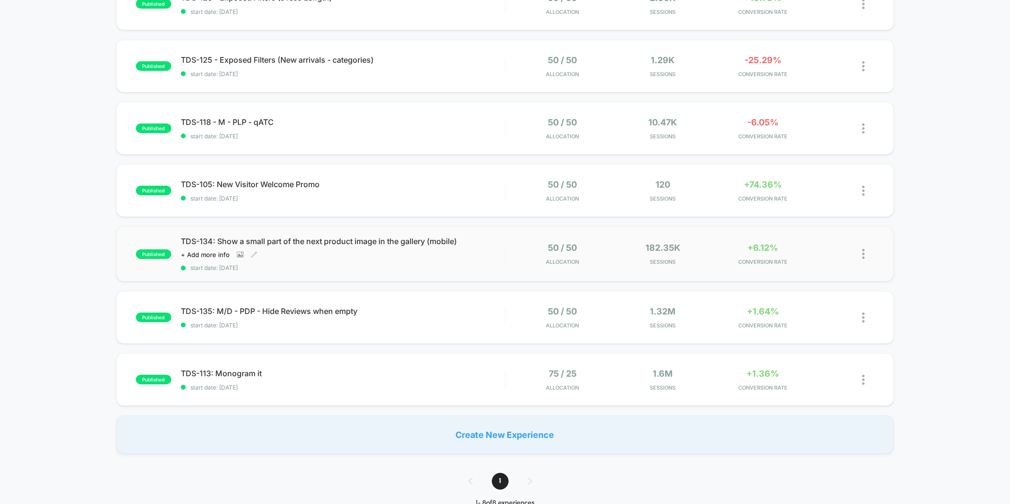
click at [479, 260] on div "TDS-134: Show a small part of the next product image in the gallery (mobile) Cl…" at bounding box center [343, 253] width 324 height 35
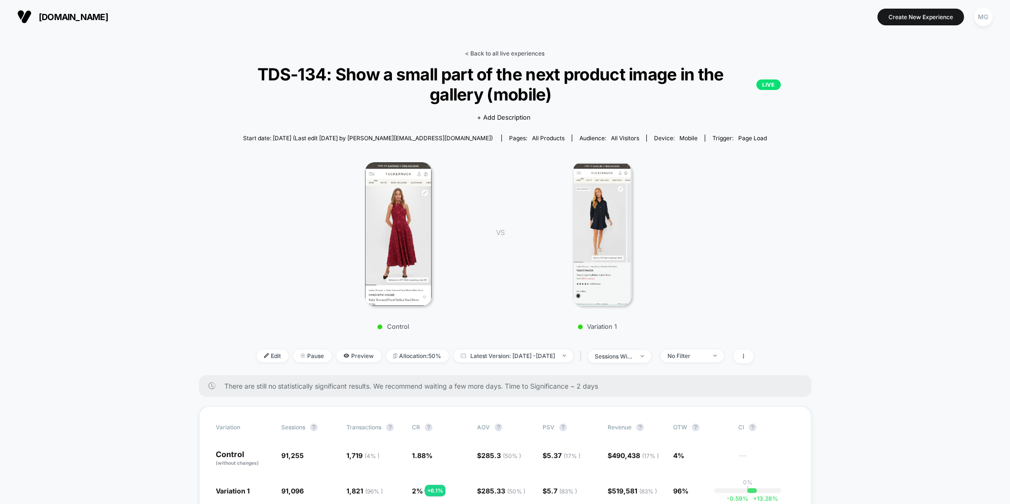
click at [489, 53] on link "< Back to all live experiences" at bounding box center [505, 53] width 79 height 7
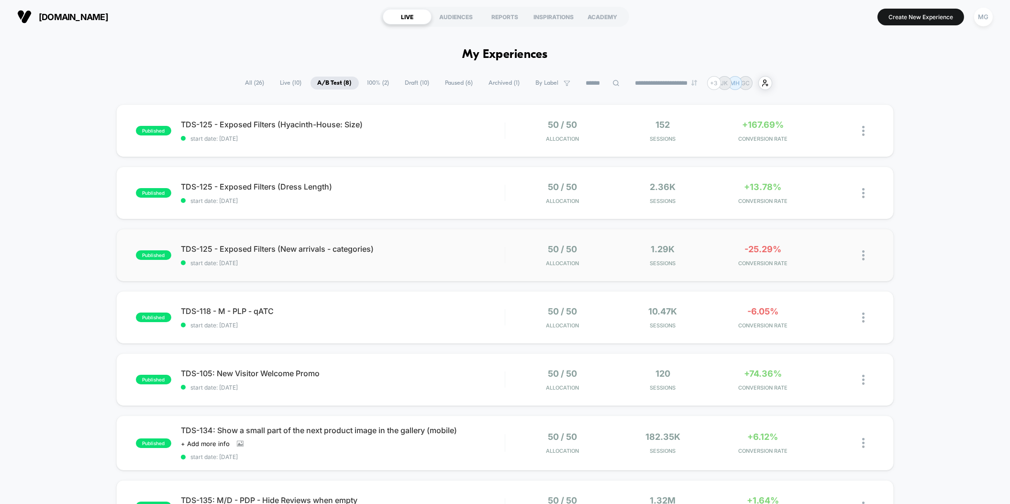
click at [468, 236] on div "published TDS-125 - Exposed Filters (New arrivals - categories) start date: [DA…" at bounding box center [505, 255] width 778 height 53
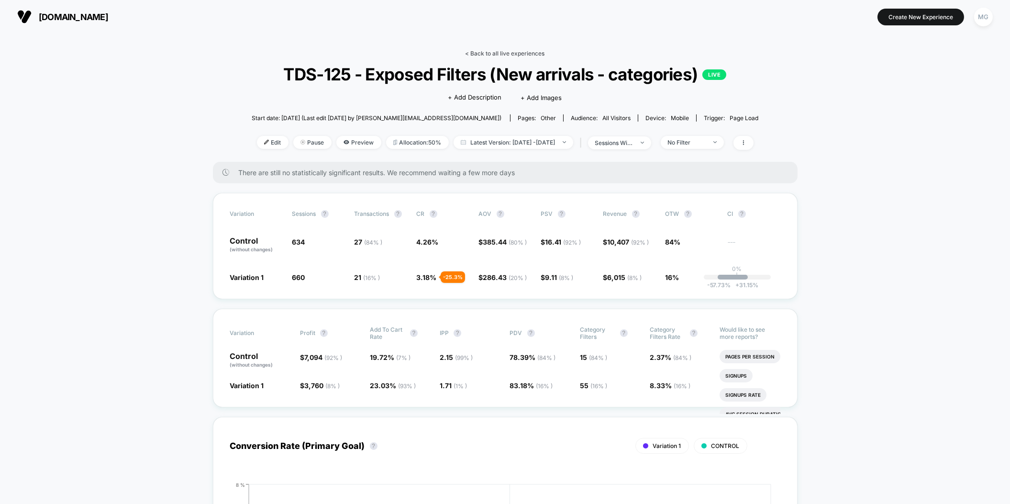
click at [525, 56] on link "< Back to all live experiences" at bounding box center [505, 53] width 79 height 7
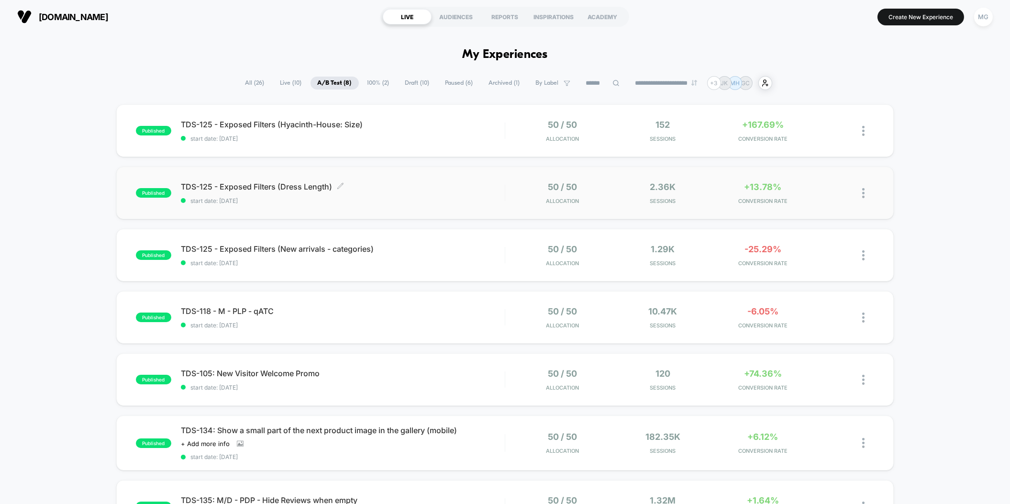
click at [403, 191] on div "TDS-125 - Exposed Filters (Dress Length) Click to edit experience details Click…" at bounding box center [343, 193] width 324 height 22
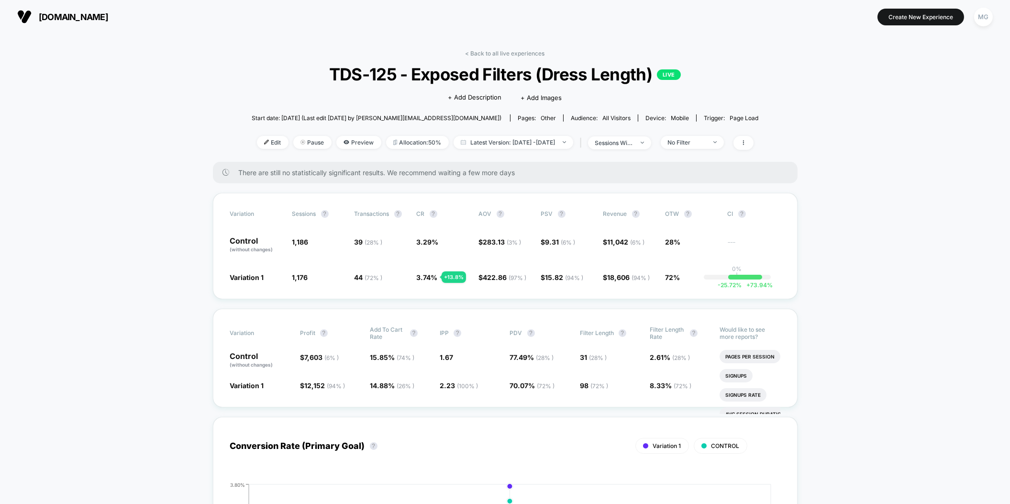
click at [484, 57] on div "< Back to all live experiences TDS-125 - Exposed Filters (Dress Length) LIVE Cl…" at bounding box center [505, 106] width 507 height 112
click at [484, 55] on link "< Back to all live experiences" at bounding box center [505, 53] width 79 height 7
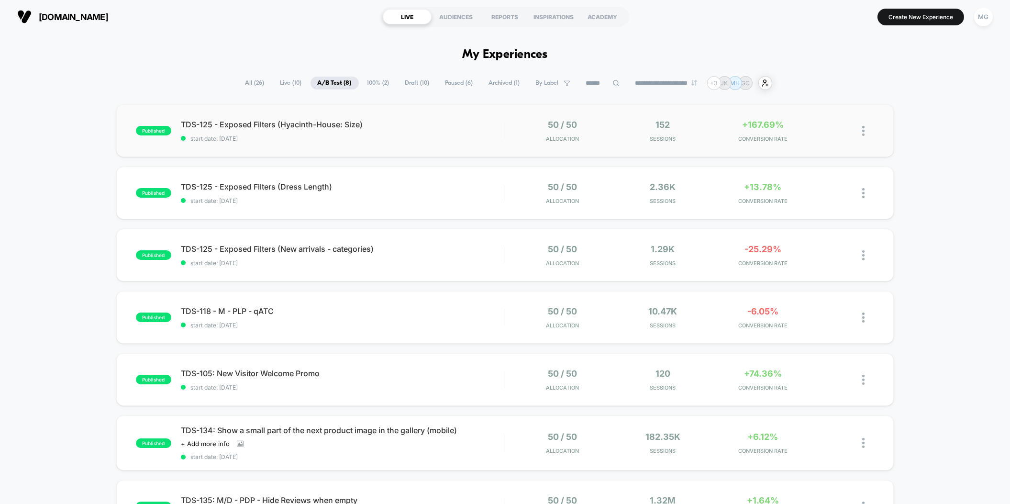
click at [431, 150] on div "published TDS-125 - Exposed Filters (Hyacinth-House: Size) start date: [DATE] 5…" at bounding box center [505, 130] width 778 height 53
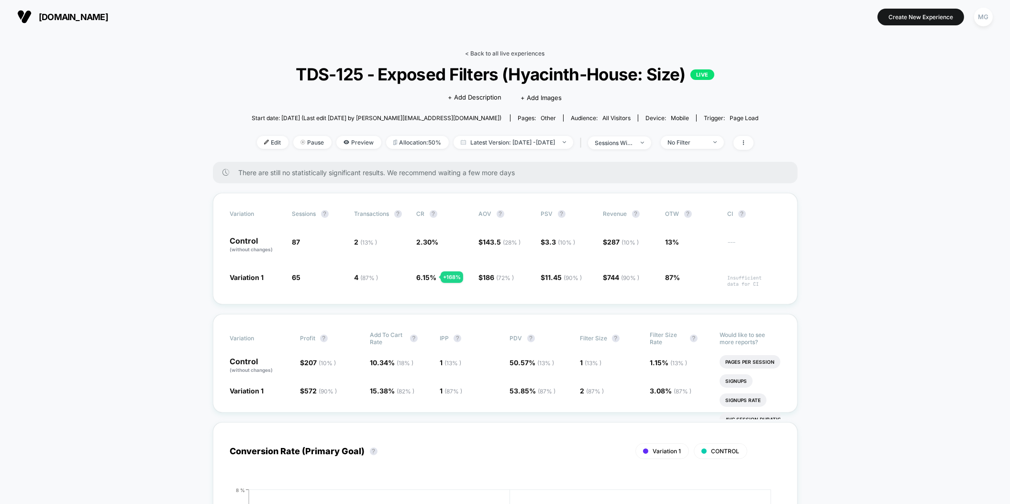
click at [522, 53] on link "< Back to all live experiences" at bounding box center [505, 53] width 79 height 7
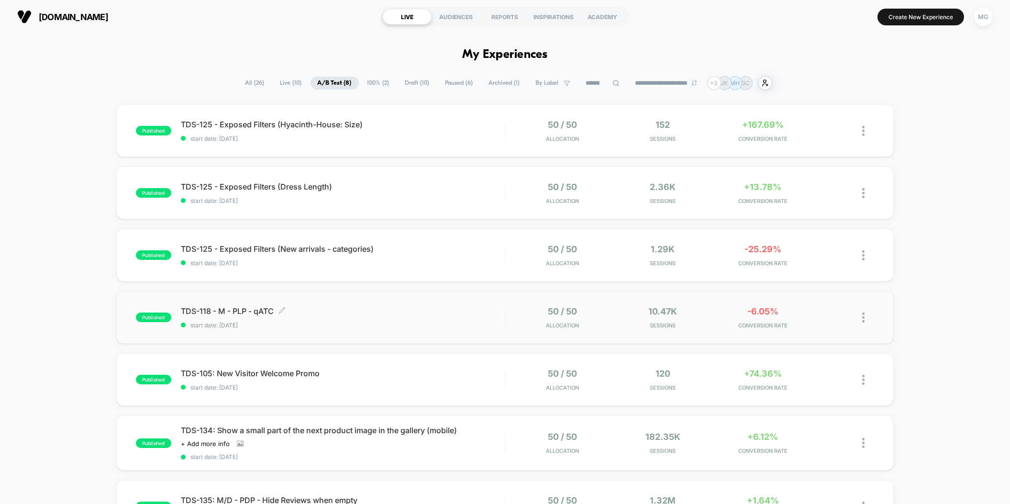
click at [413, 313] on span "TDS-118 - M - PLP - qATC Click to edit experience details" at bounding box center [343, 311] width 324 height 10
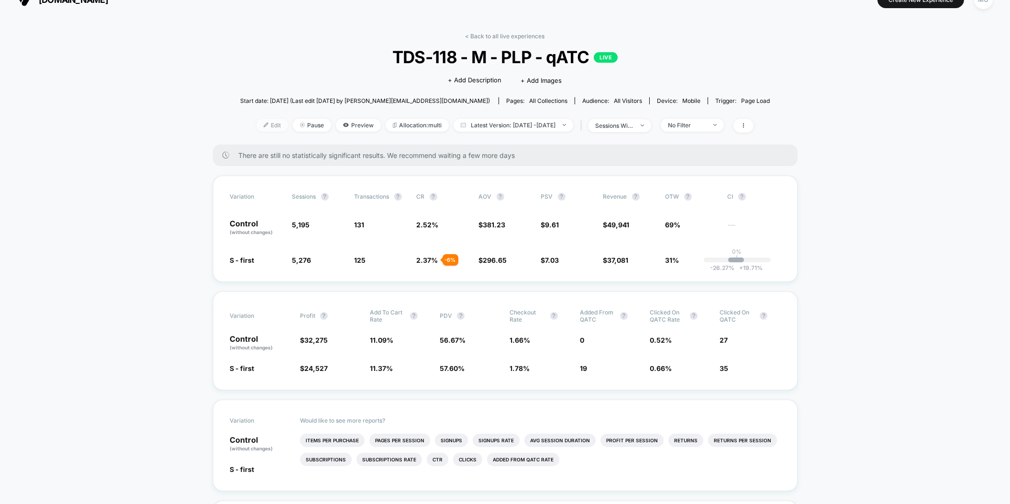
click at [256, 121] on span "Edit" at bounding box center [272, 125] width 32 height 13
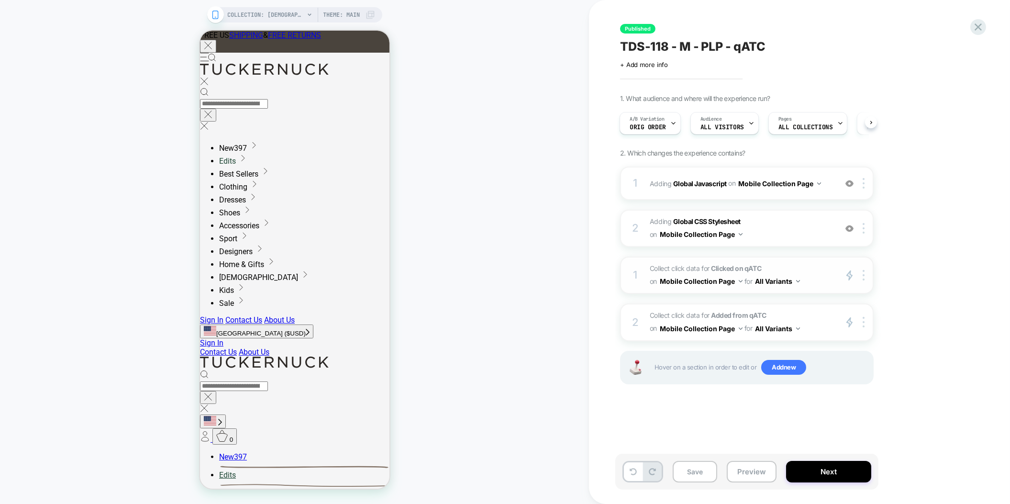
click at [798, 265] on span "Collect click data for Clicked on qATC on Mobile Collection Page for All Varian…" at bounding box center [741, 275] width 182 height 26
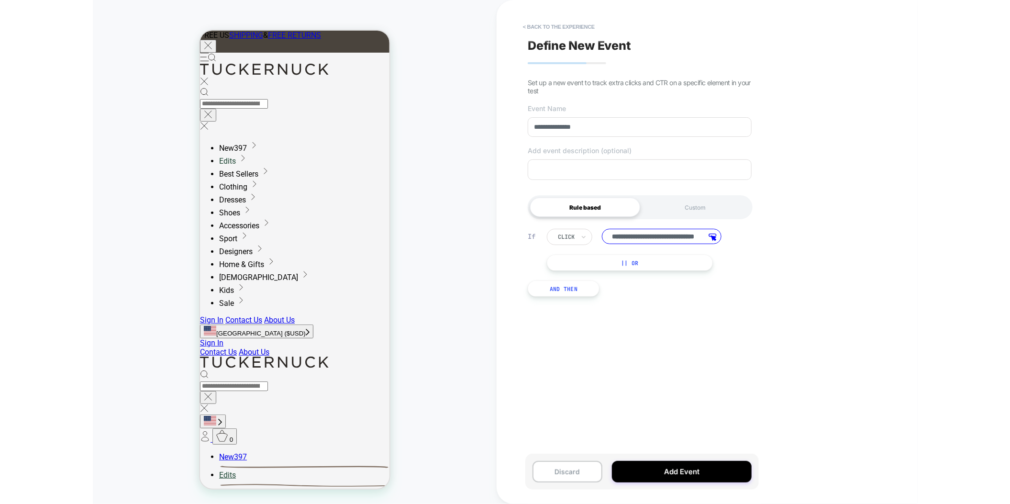
scroll to position [0, 42]
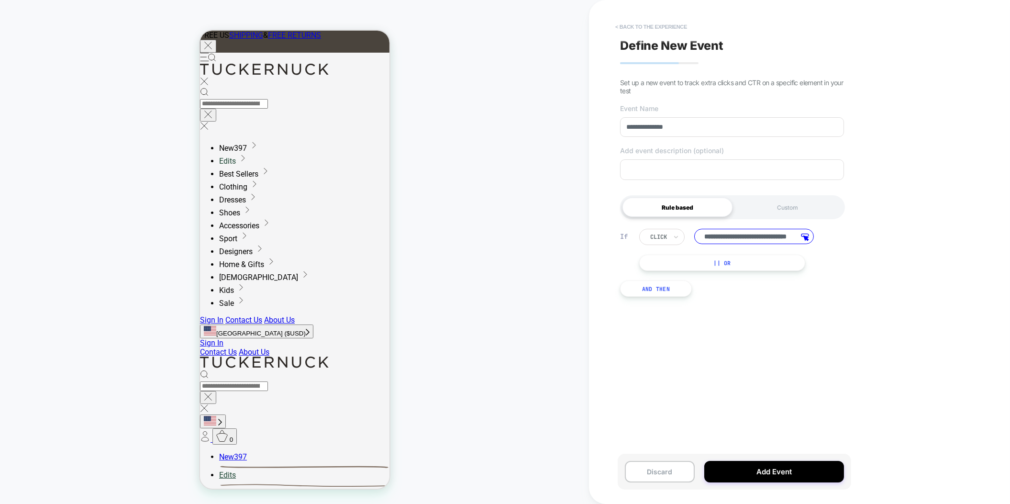
click at [628, 23] on button "< back to the experience" at bounding box center [651, 26] width 81 height 15
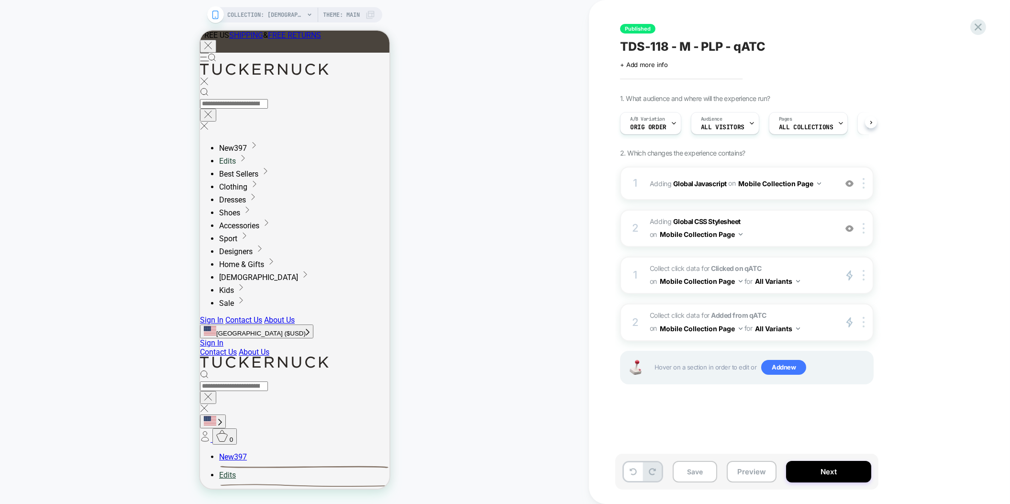
scroll to position [0, 0]
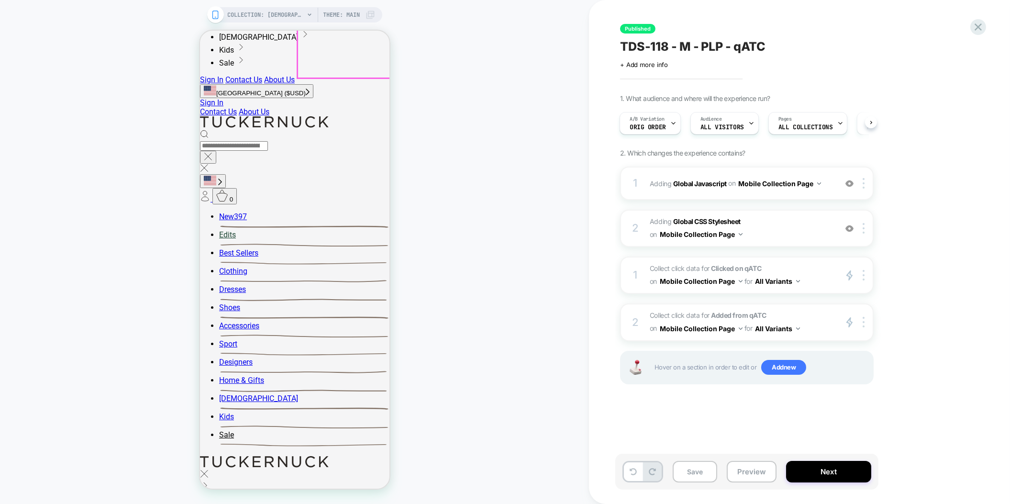
scroll to position [245, 0]
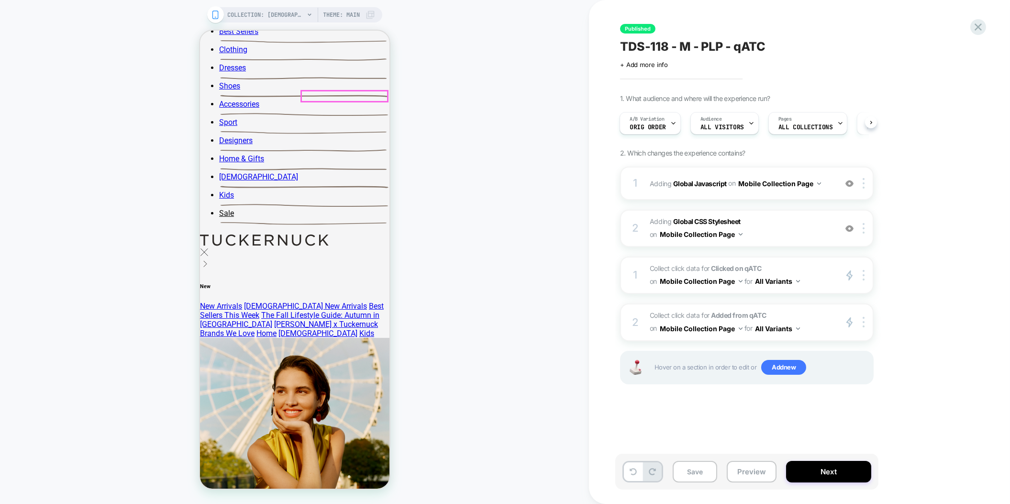
scroll to position [472, 0]
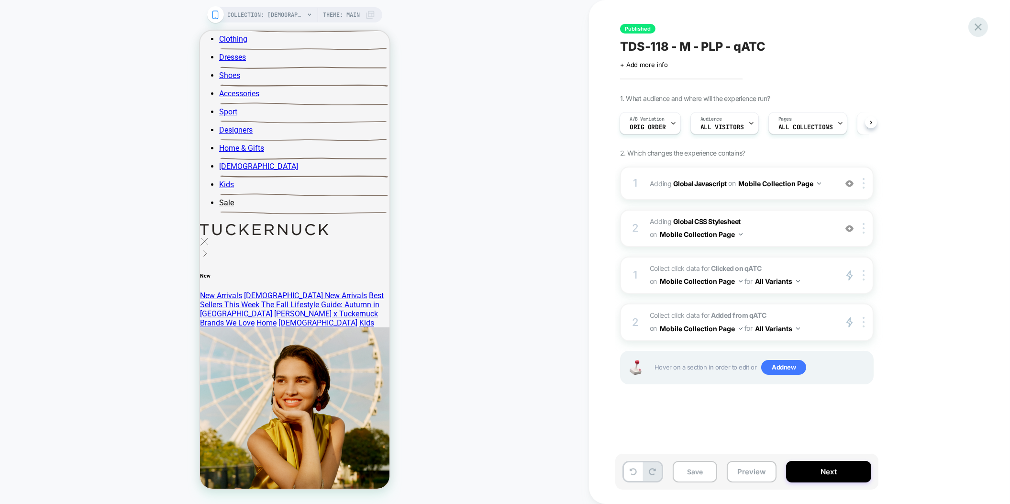
click at [980, 26] on icon at bounding box center [978, 27] width 13 height 13
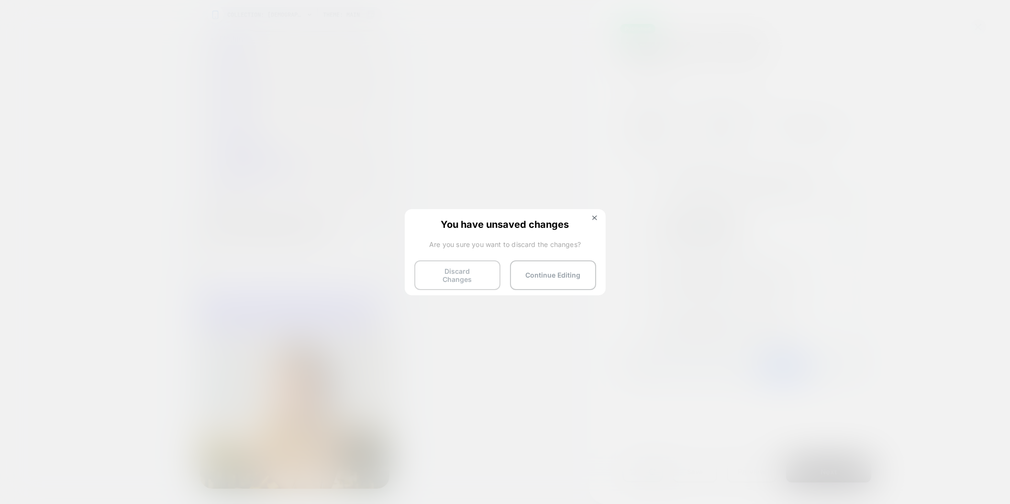
click at [462, 269] on button "Discard Changes" at bounding box center [457, 275] width 86 height 30
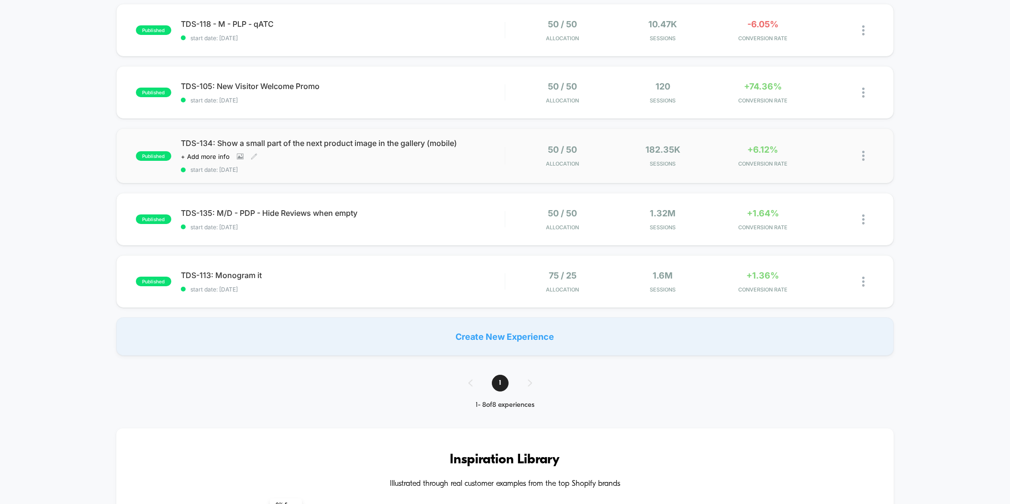
scroll to position [290, 0]
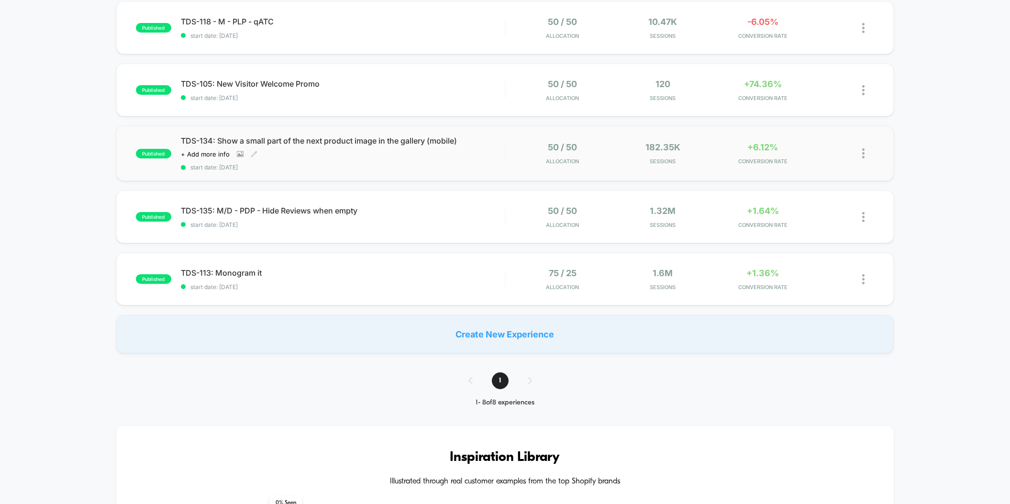
click at [417, 170] on div "published TDS-134: Show a small part of the next product image in the gallery (…" at bounding box center [505, 153] width 778 height 55
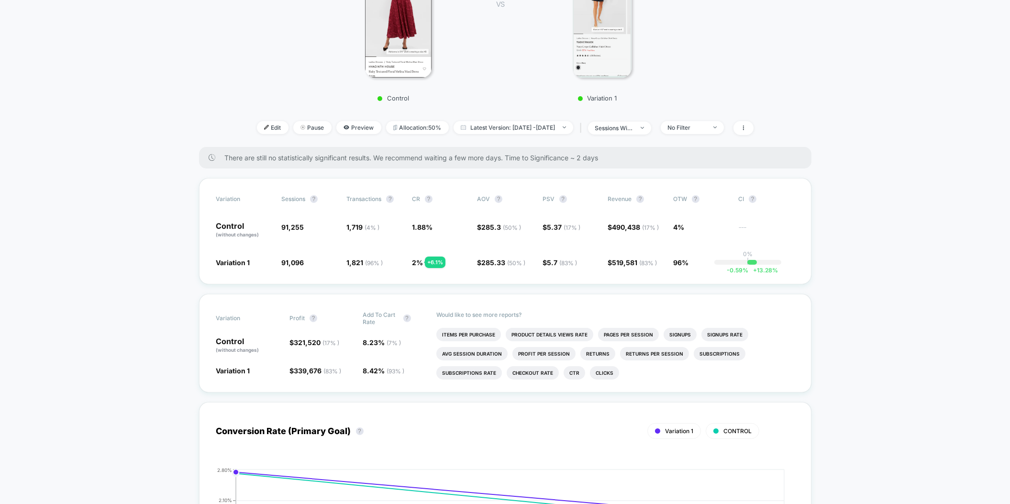
scroll to position [241, 0]
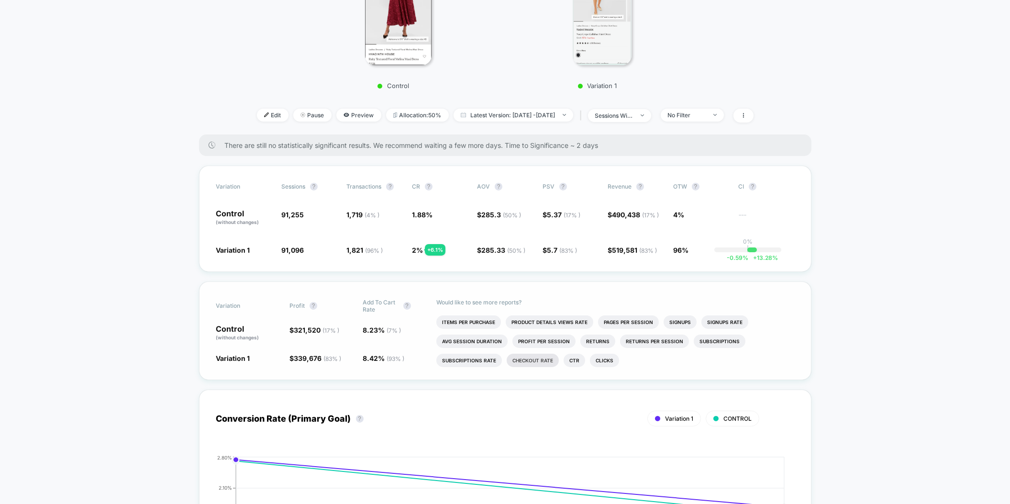
click at [523, 362] on li "Checkout Rate" at bounding box center [533, 360] width 52 height 13
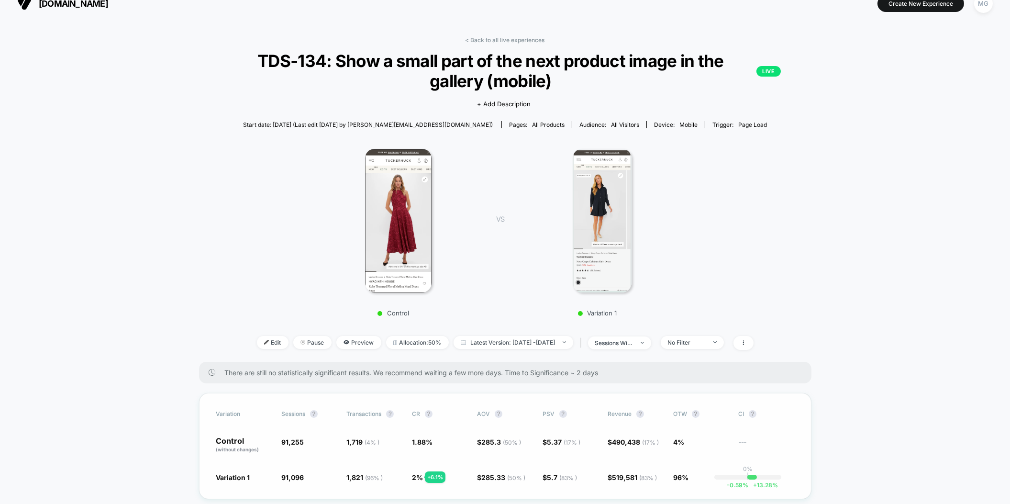
scroll to position [0, 0]
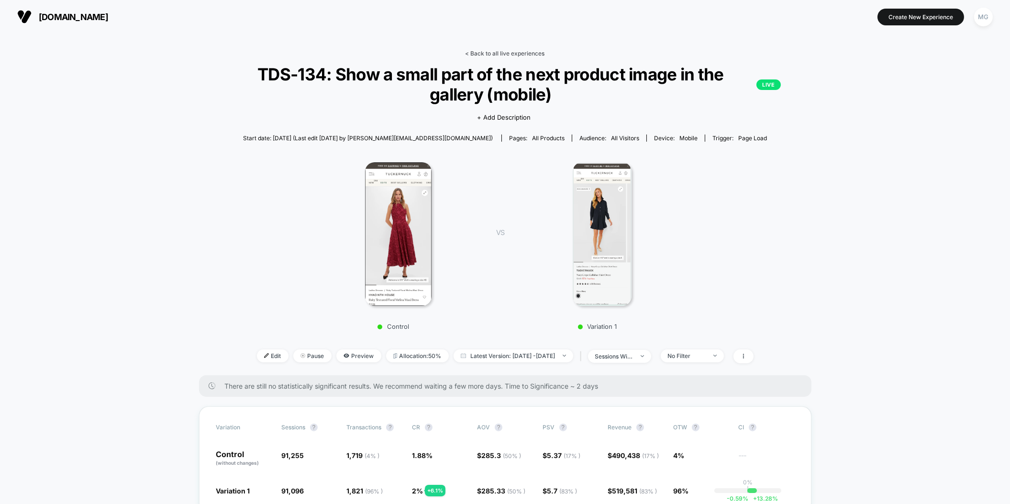
click at [492, 56] on link "< Back to all live experiences" at bounding box center [505, 53] width 79 height 7
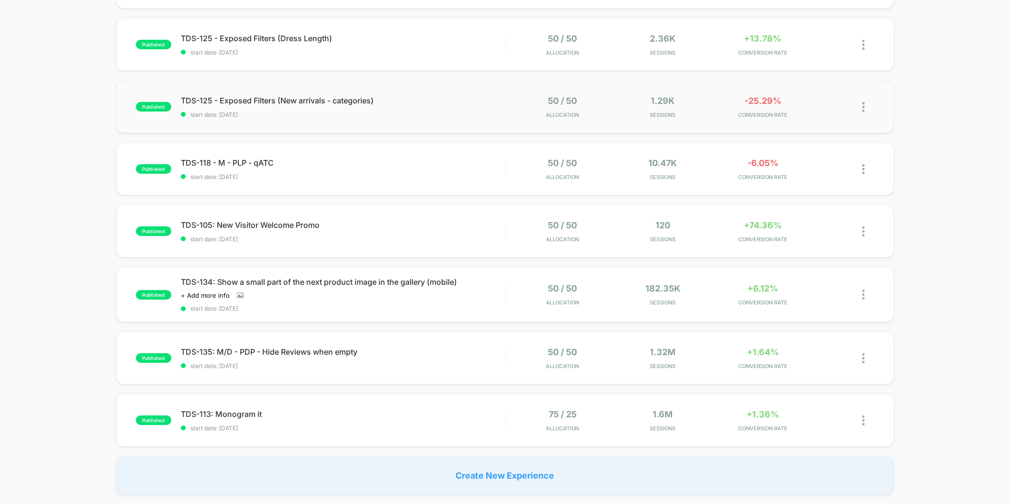
scroll to position [149, 0]
click at [471, 356] on div "TDS-135: M/D - PDP - Hide Reviews when empty Click to edit experience details C…" at bounding box center [343, 357] width 324 height 22
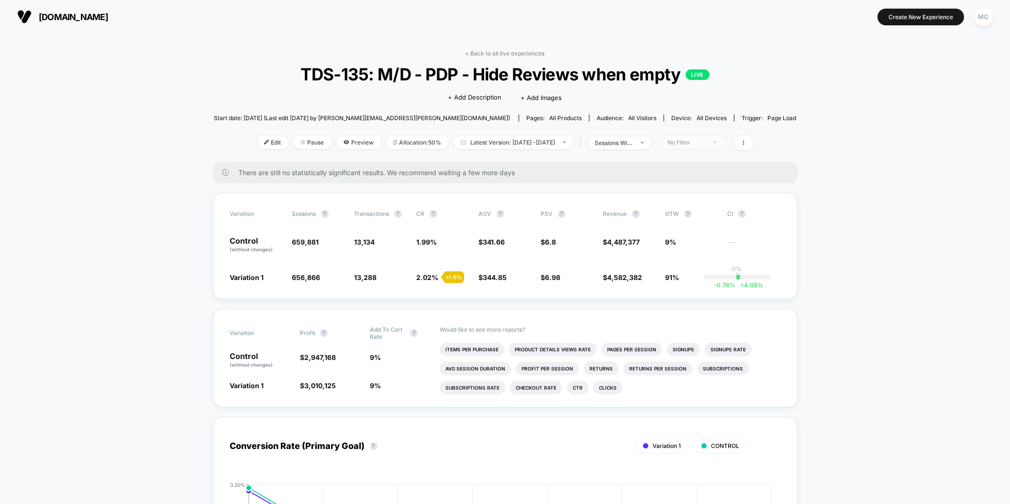
click at [706, 139] on div "No Filter" at bounding box center [687, 142] width 38 height 7
click at [702, 178] on span "Mobile Visitors" at bounding box center [701, 178] width 46 height 8
click at [691, 279] on button "Save" at bounding box center [706, 281] width 88 height 16
click at [715, 137] on span "Mobile" at bounding box center [692, 142] width 63 height 13
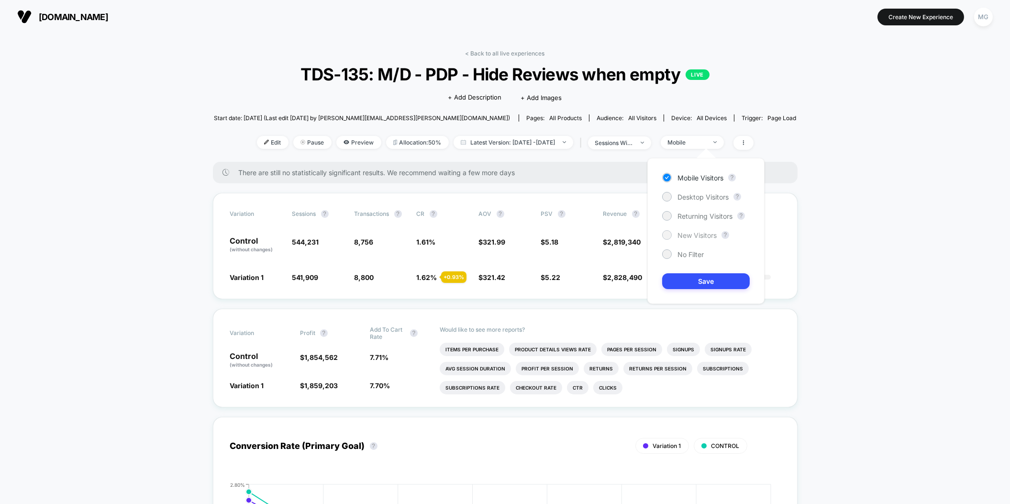
click at [689, 237] on span "New Visitors" at bounding box center [697, 235] width 39 height 8
click at [694, 284] on button "Save" at bounding box center [706, 281] width 88 height 16
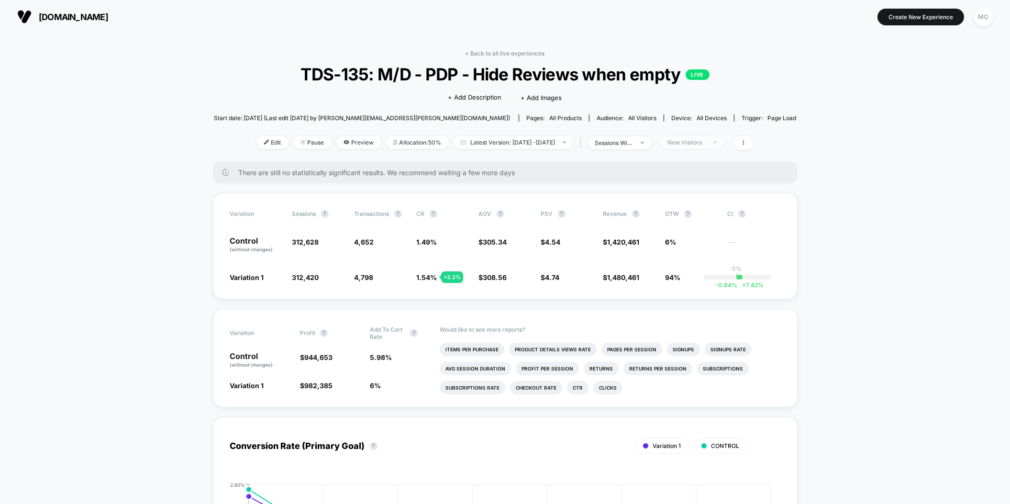
click at [706, 141] on div "New Visitors" at bounding box center [687, 142] width 38 height 7
click at [685, 214] on span "Returning Visitors" at bounding box center [705, 216] width 55 height 8
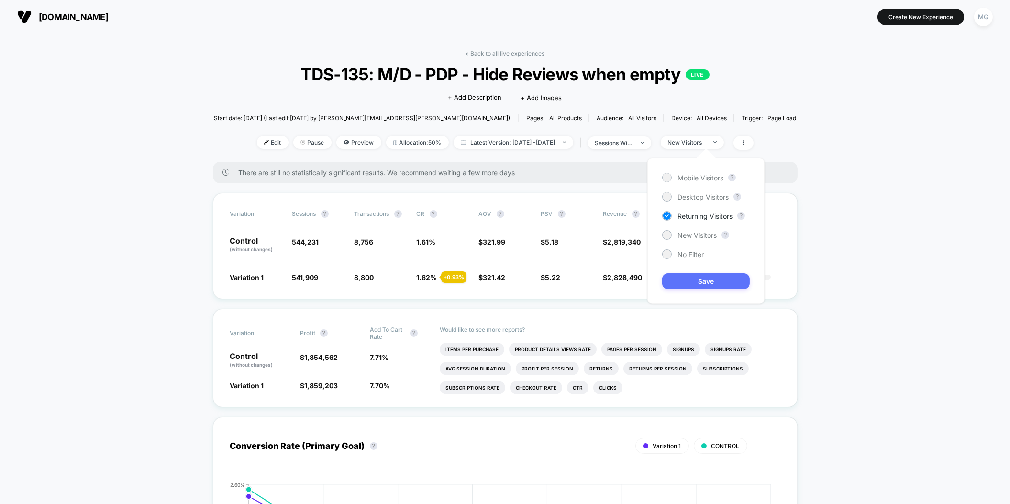
click at [688, 280] on button "Save" at bounding box center [706, 281] width 88 height 16
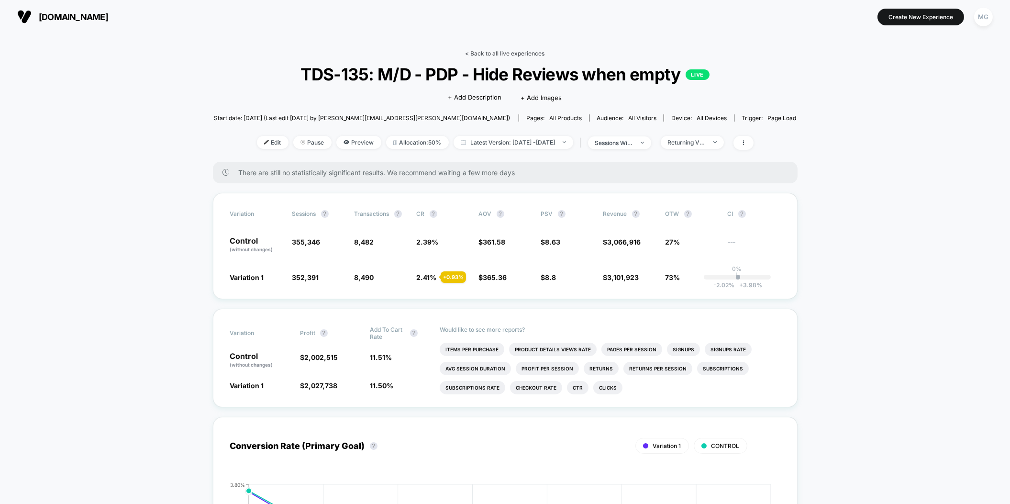
click at [504, 55] on link "< Back to all live experiences" at bounding box center [505, 53] width 79 height 7
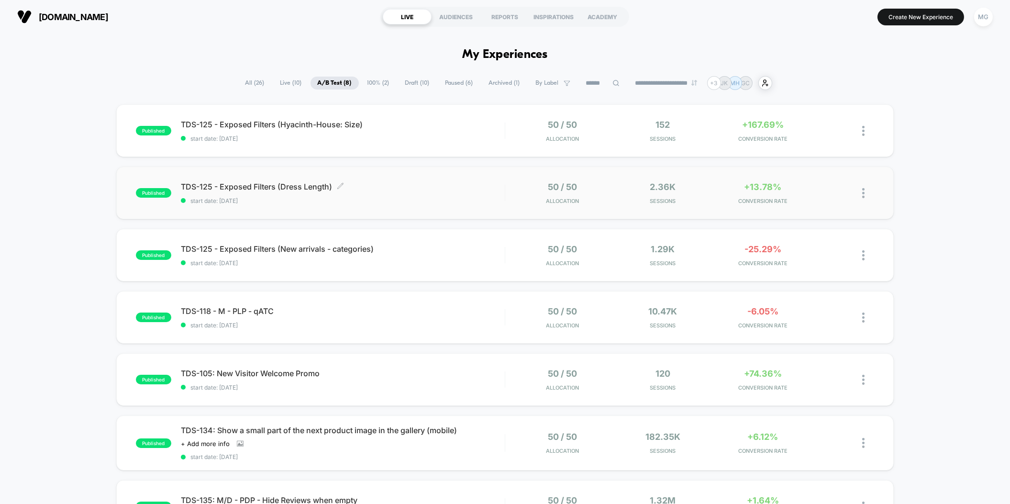
click at [413, 198] on span "start date: [DATE]" at bounding box center [343, 200] width 324 height 7
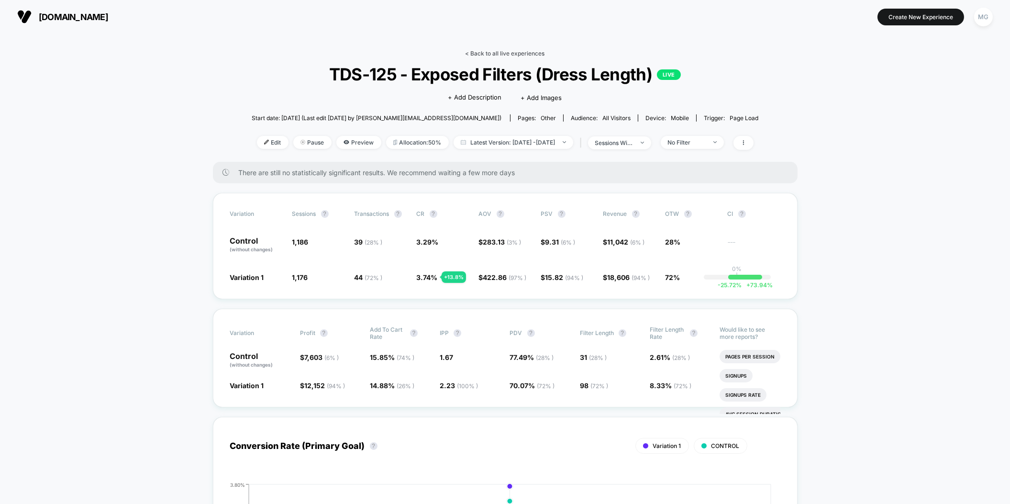
click at [518, 56] on link "< Back to all live experiences" at bounding box center [505, 53] width 79 height 7
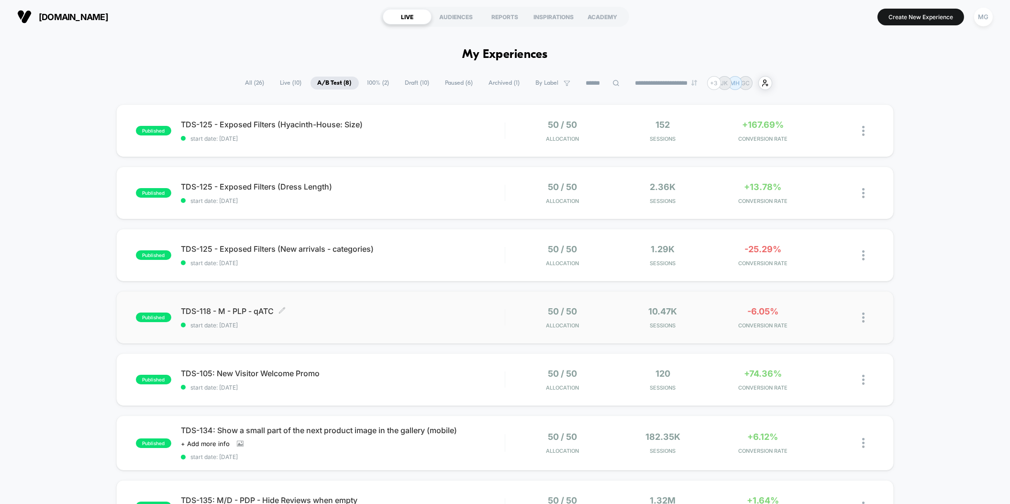
click at [398, 325] on span "start date: [DATE]" at bounding box center [343, 325] width 324 height 7
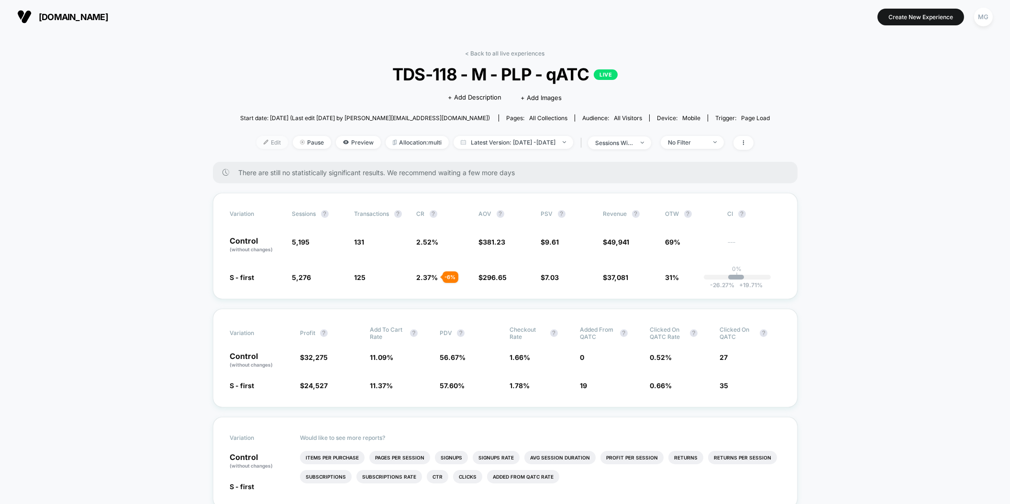
click at [262, 140] on span "Edit" at bounding box center [272, 142] width 32 height 13
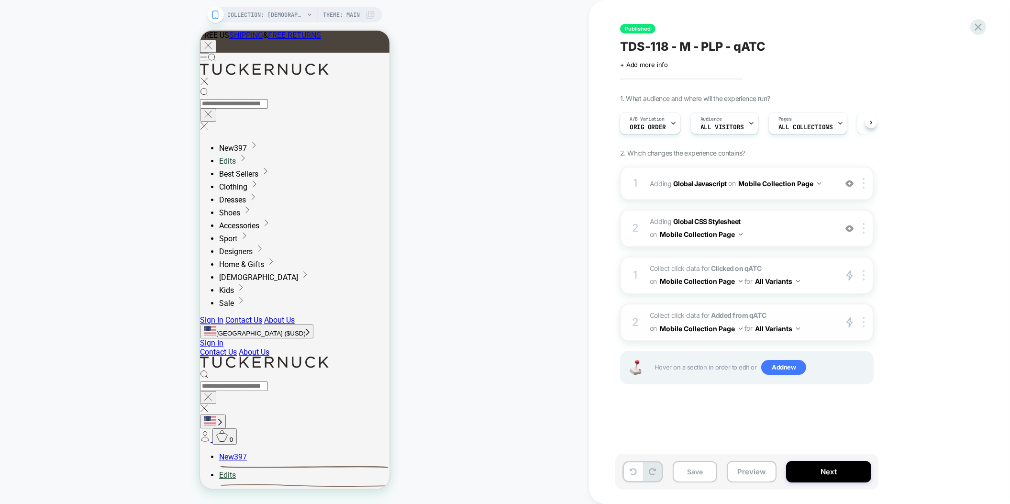
click at [783, 313] on span "Collect click data for Added from qATC on Mobile Collection Page for All Varian…" at bounding box center [741, 322] width 182 height 26
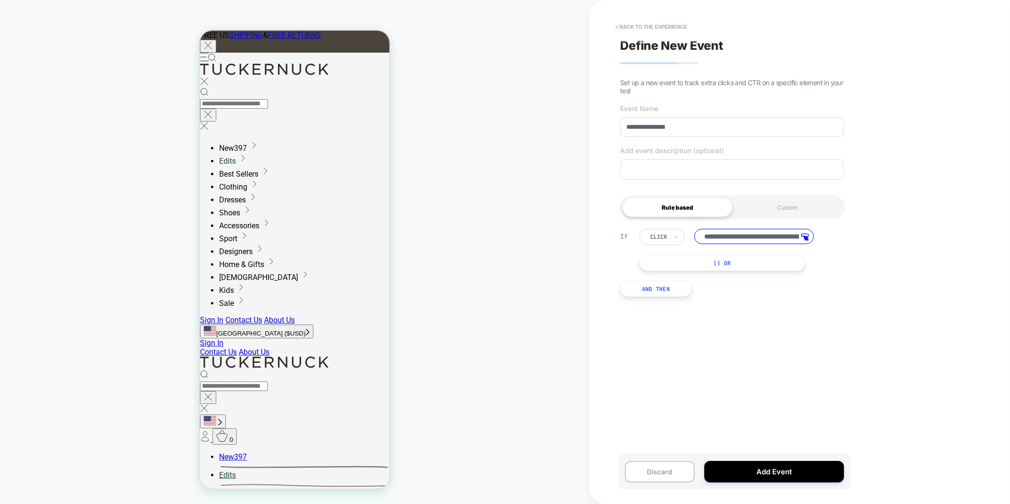
click at [735, 260] on button "|| Or" at bounding box center [722, 263] width 166 height 16
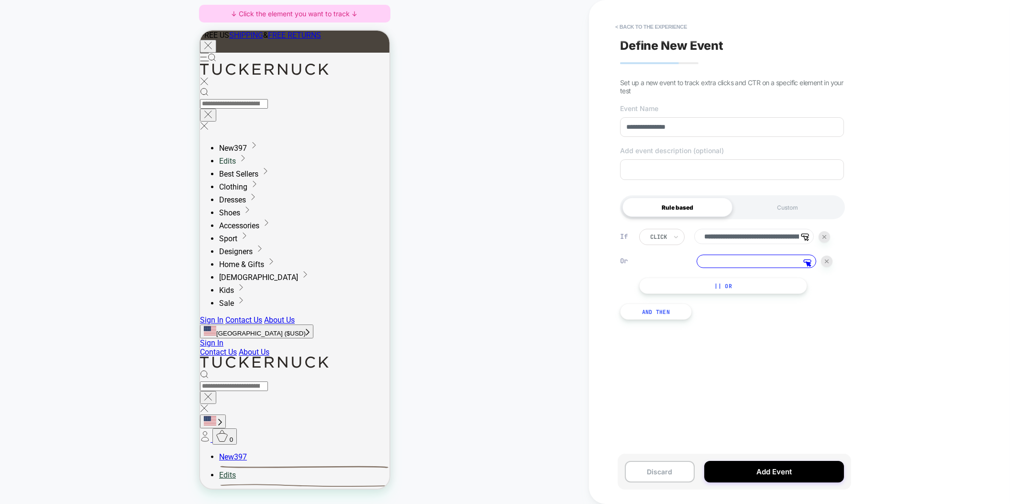
click at [755, 264] on input at bounding box center [757, 261] width 120 height 13
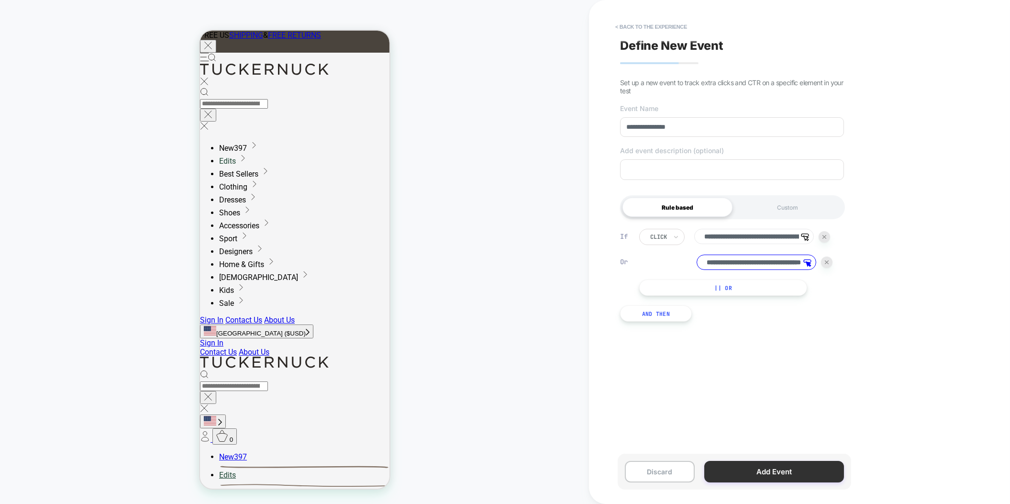
type input "**********"
click at [745, 474] on button "Add Event" at bounding box center [774, 472] width 140 height 22
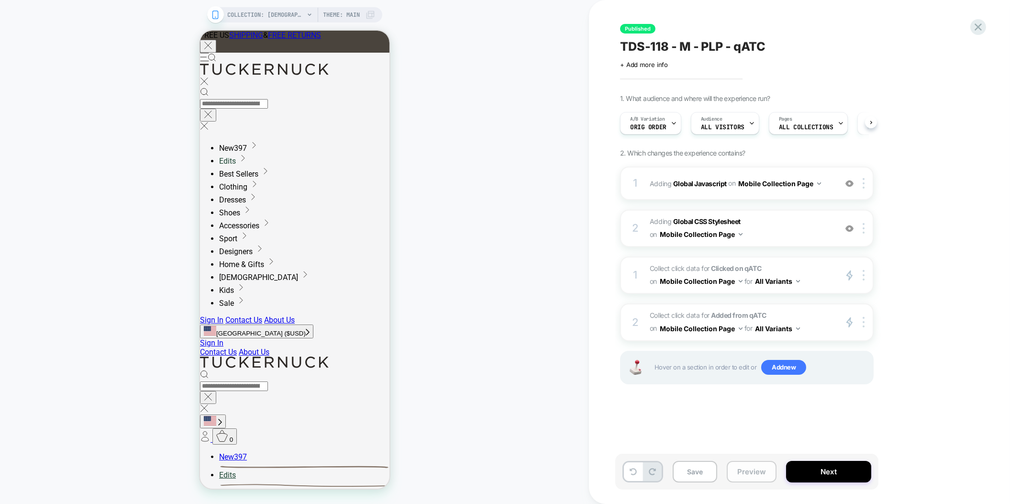
scroll to position [0, 0]
click at [739, 473] on button "Preview" at bounding box center [752, 472] width 50 height 22
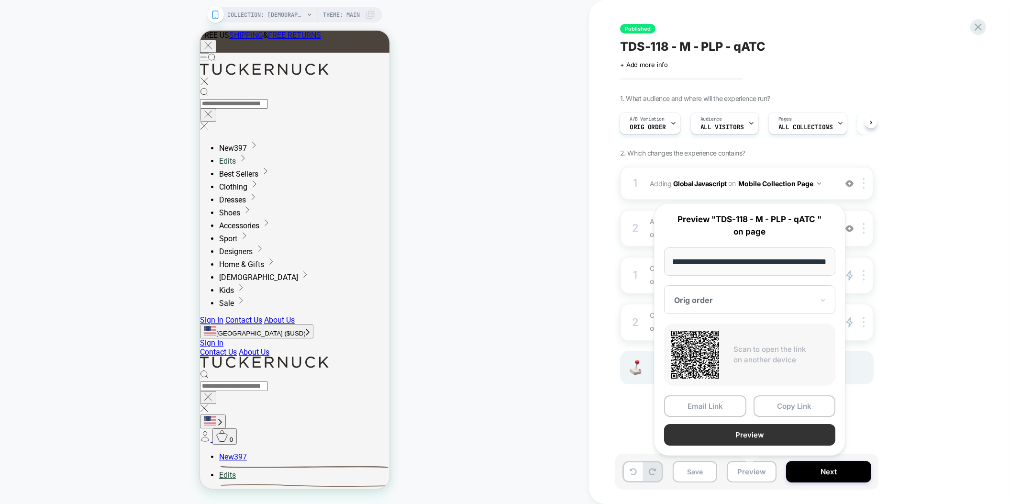
scroll to position [0, 0]
click at [740, 438] on button "Preview" at bounding box center [749, 435] width 171 height 22
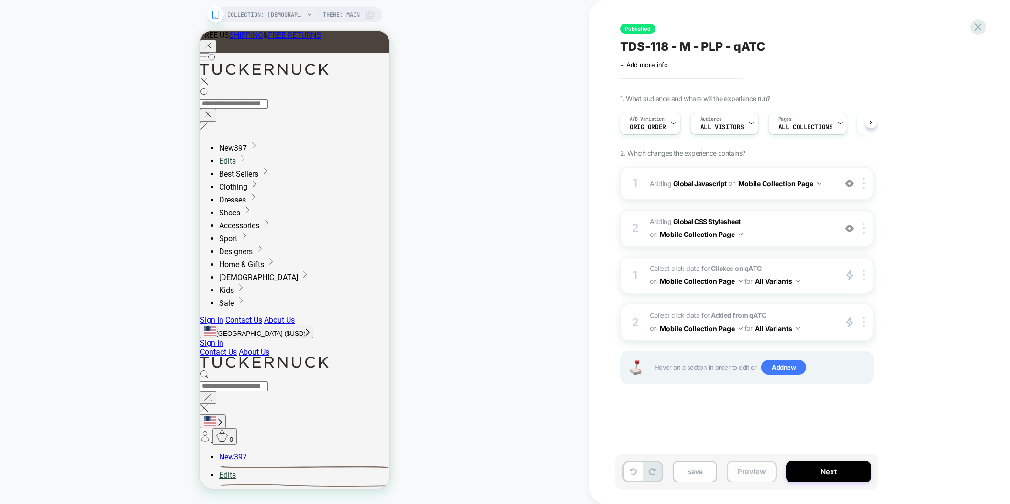
click at [761, 470] on button "Preview" at bounding box center [752, 472] width 50 height 22
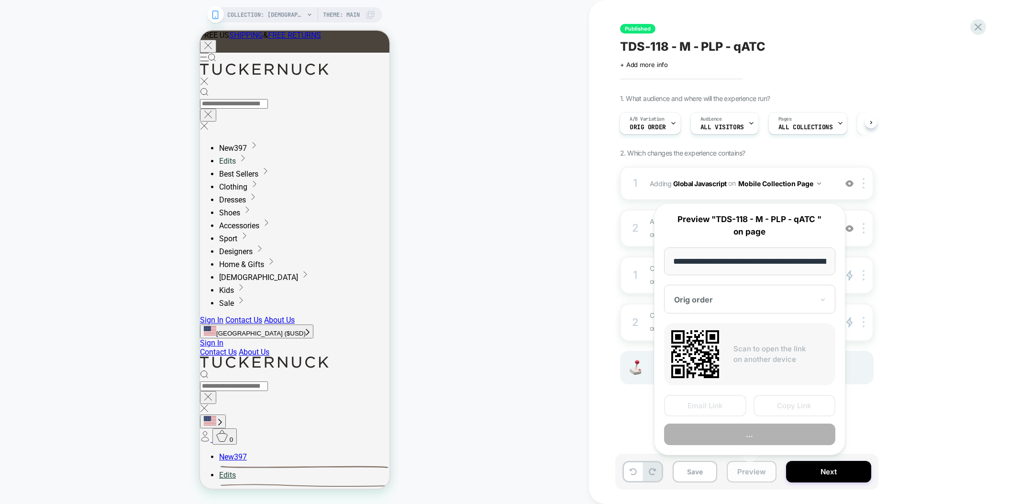
scroll to position [0, 78]
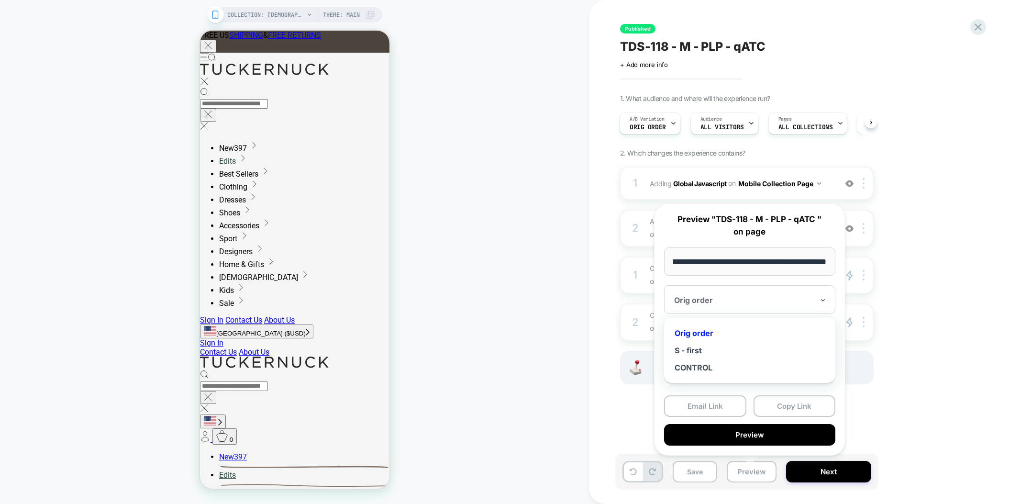
click at [735, 305] on div "Orig order" at bounding box center [744, 299] width 142 height 11
click at [695, 364] on div "CONTROL" at bounding box center [750, 367] width 162 height 17
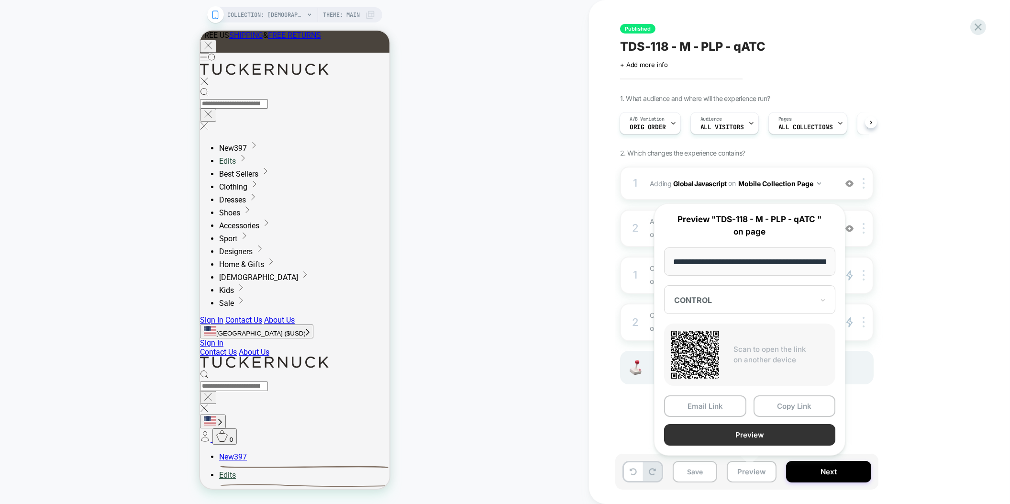
click at [726, 432] on button "Preview" at bounding box center [749, 435] width 171 height 22
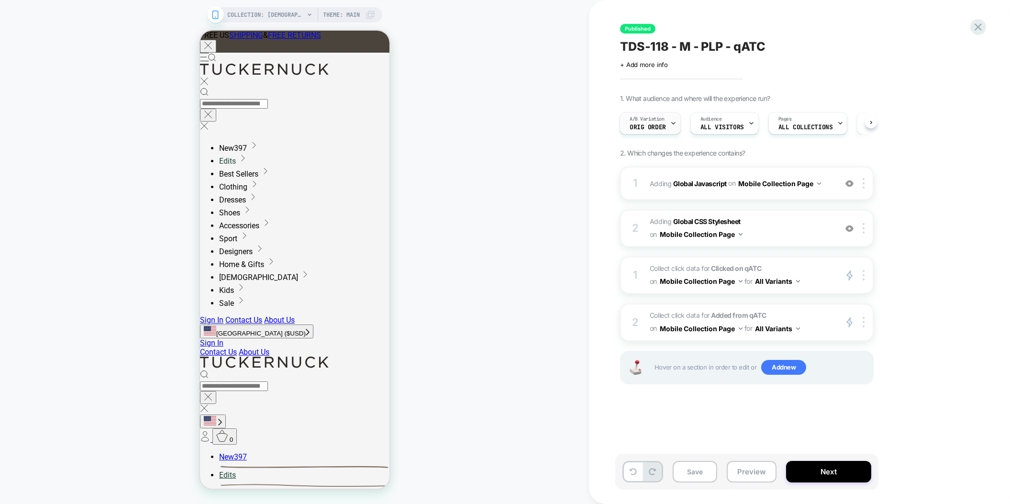
click at [654, 126] on span "Orig order" at bounding box center [648, 127] width 36 height 7
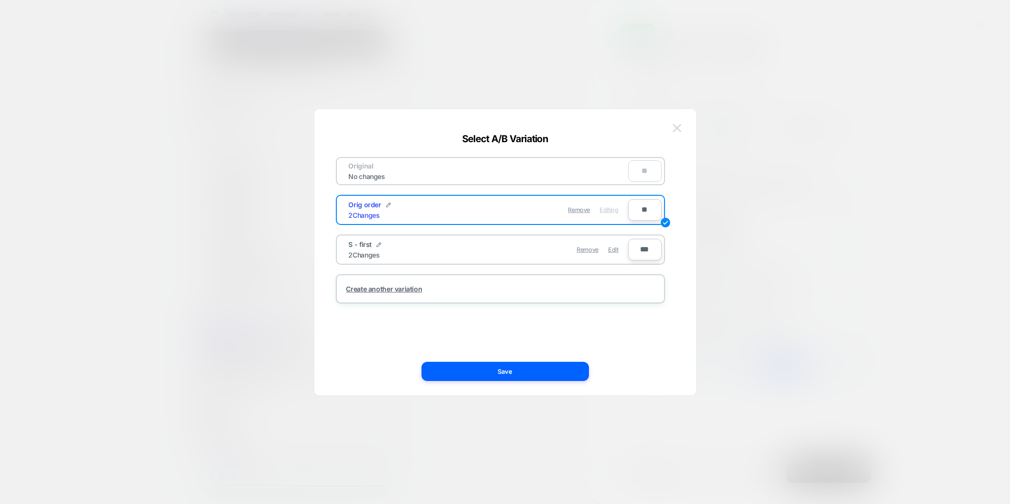
click at [670, 129] on button at bounding box center [677, 128] width 14 height 14
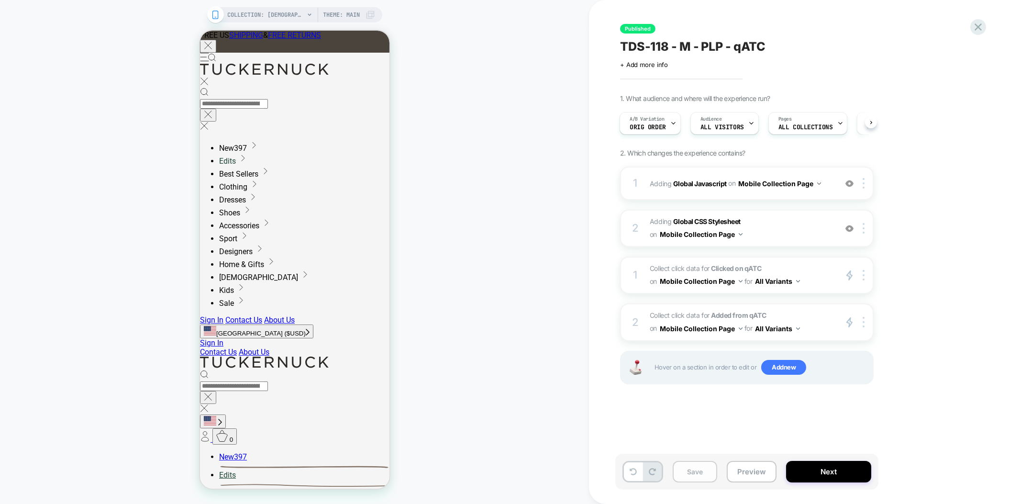
click at [698, 476] on button "Save" at bounding box center [695, 472] width 45 height 22
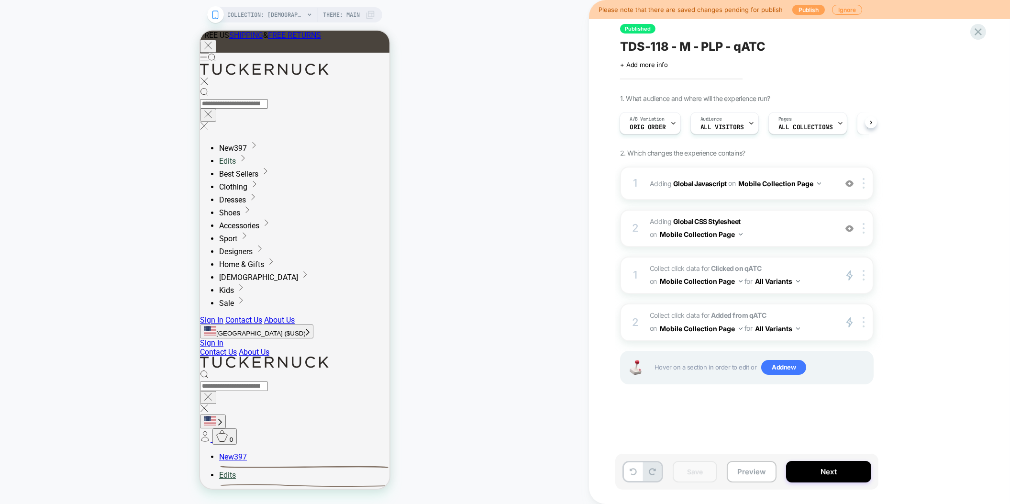
click at [805, 8] on button "Publish" at bounding box center [808, 10] width 33 height 10
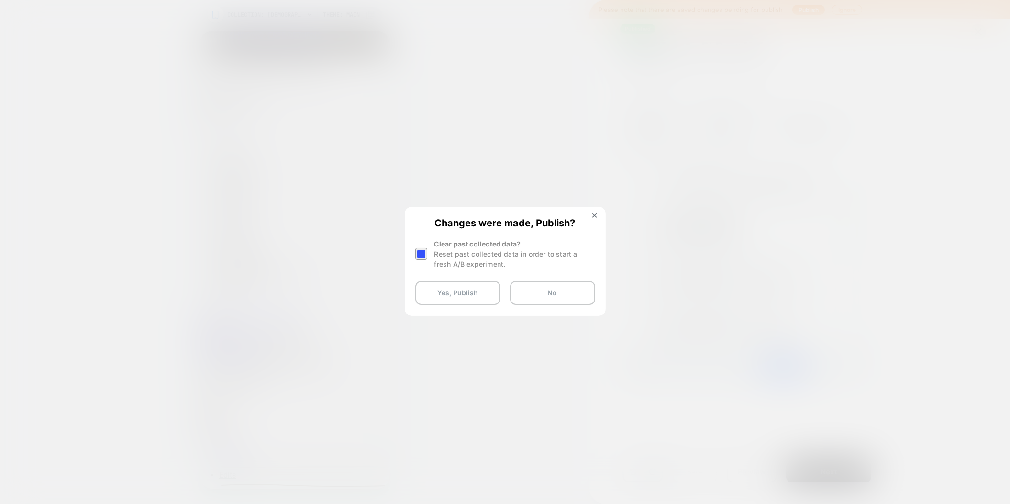
click at [424, 254] on div at bounding box center [421, 254] width 12 height 12
click at [443, 290] on button "Yes, Publish" at bounding box center [457, 293] width 85 height 24
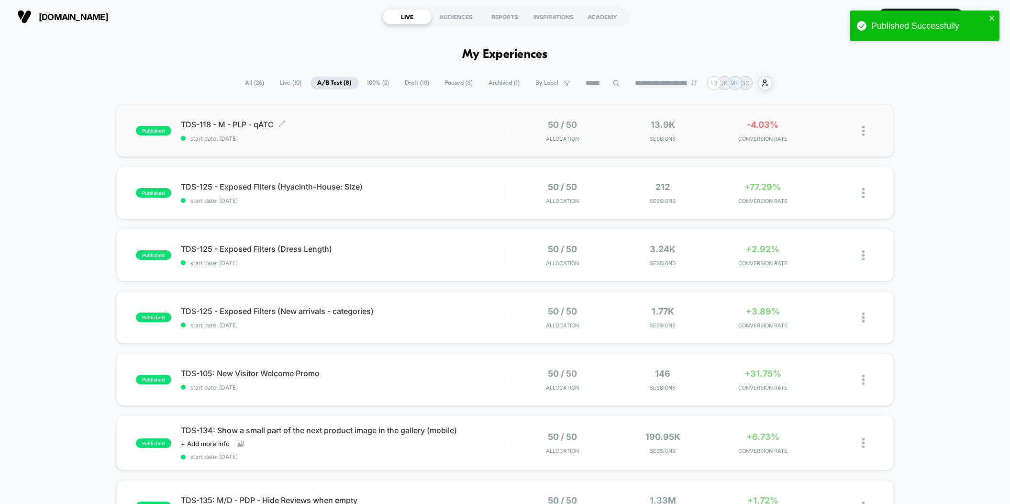
click at [398, 135] on span "start date: [DATE]" at bounding box center [343, 138] width 324 height 7
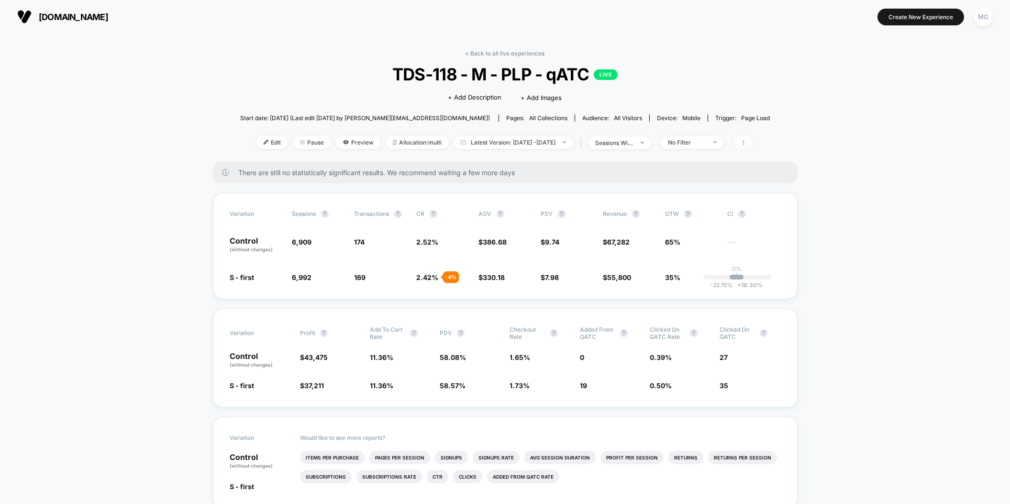
click at [747, 144] on icon at bounding box center [744, 143] width 6 height 6
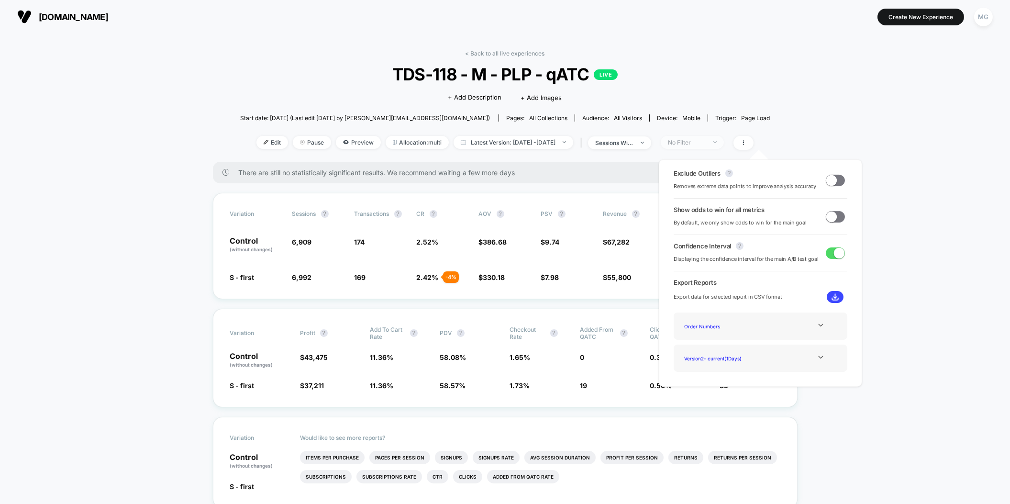
click at [706, 141] on div "No Filter" at bounding box center [687, 142] width 38 height 7
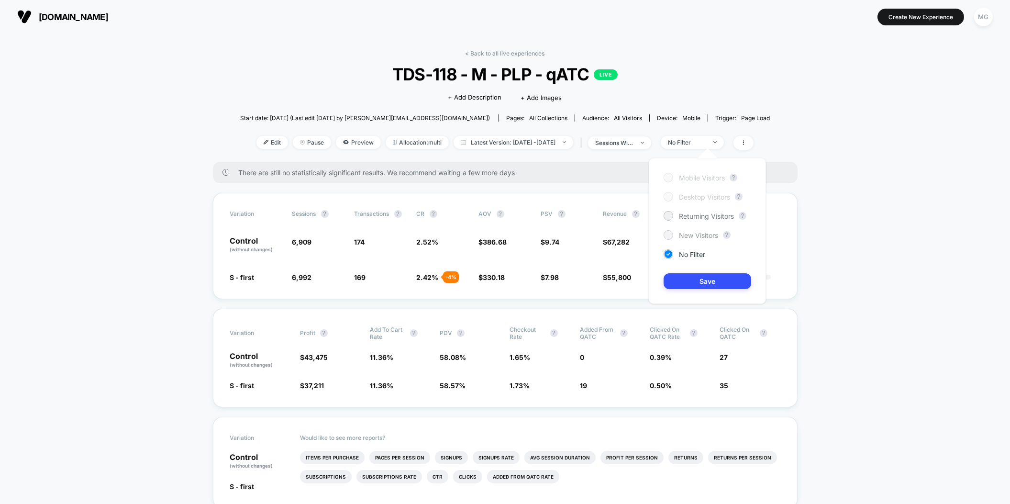
click at [711, 230] on div "New Visitors" at bounding box center [691, 235] width 55 height 10
click at [692, 283] on button "Save" at bounding box center [708, 281] width 88 height 16
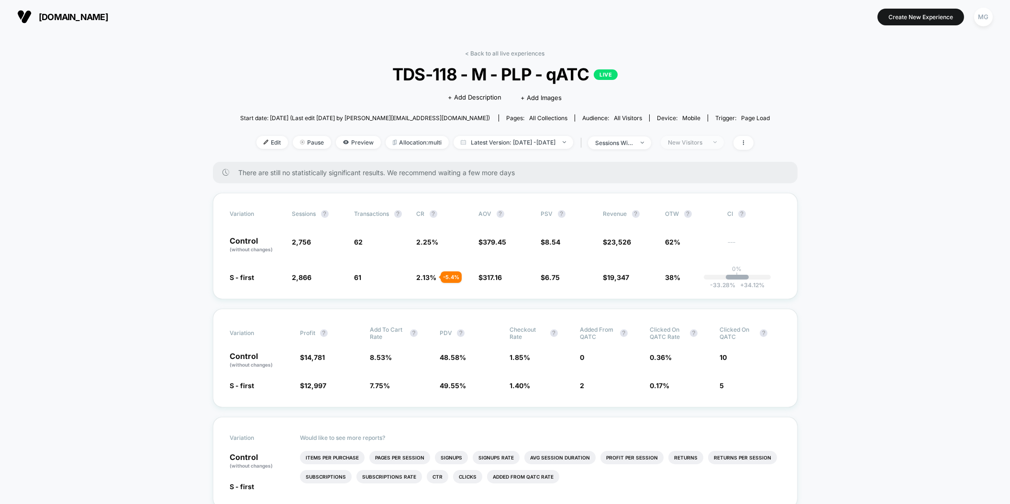
click at [706, 143] on div "New Visitors" at bounding box center [687, 142] width 38 height 7
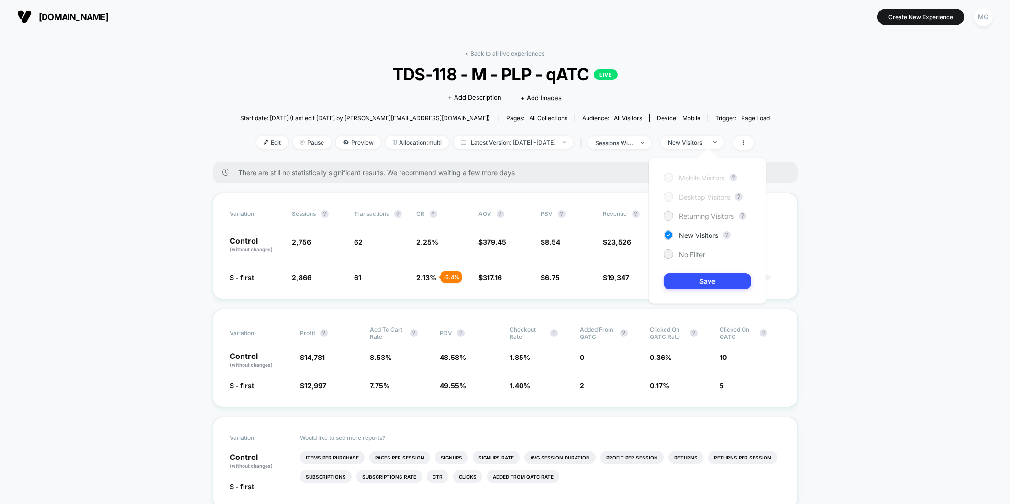
click at [693, 218] on span "Returning Visitors" at bounding box center [706, 216] width 55 height 8
click at [691, 277] on button "Save" at bounding box center [708, 281] width 88 height 16
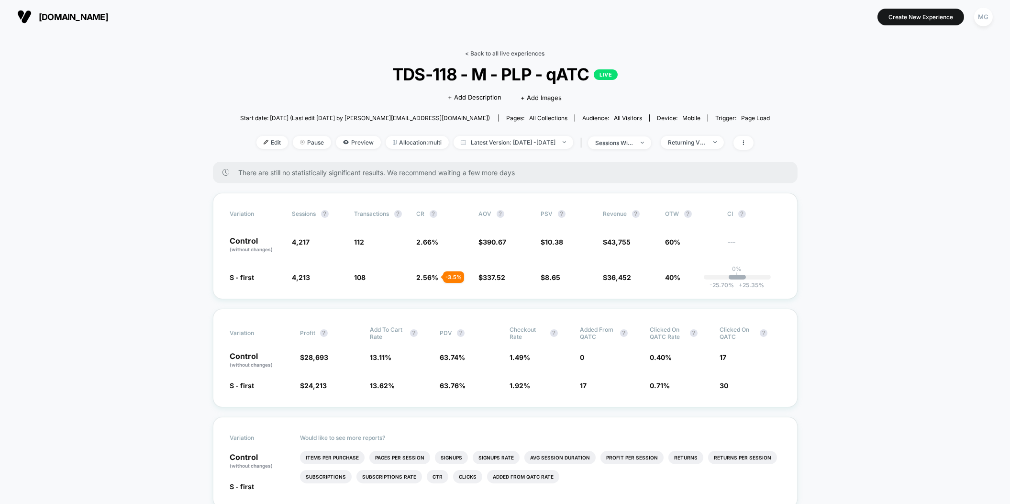
click at [500, 52] on link "< Back to all live experiences" at bounding box center [505, 53] width 79 height 7
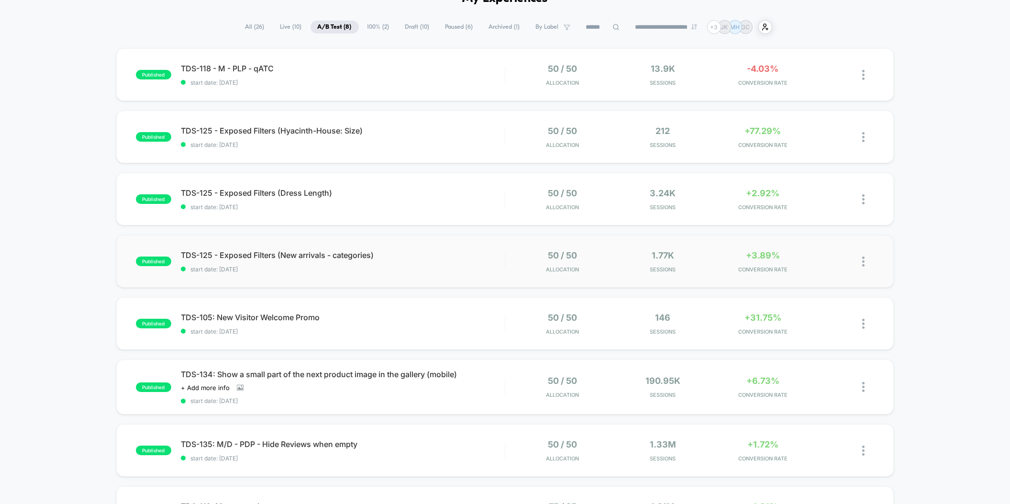
scroll to position [66, 0]
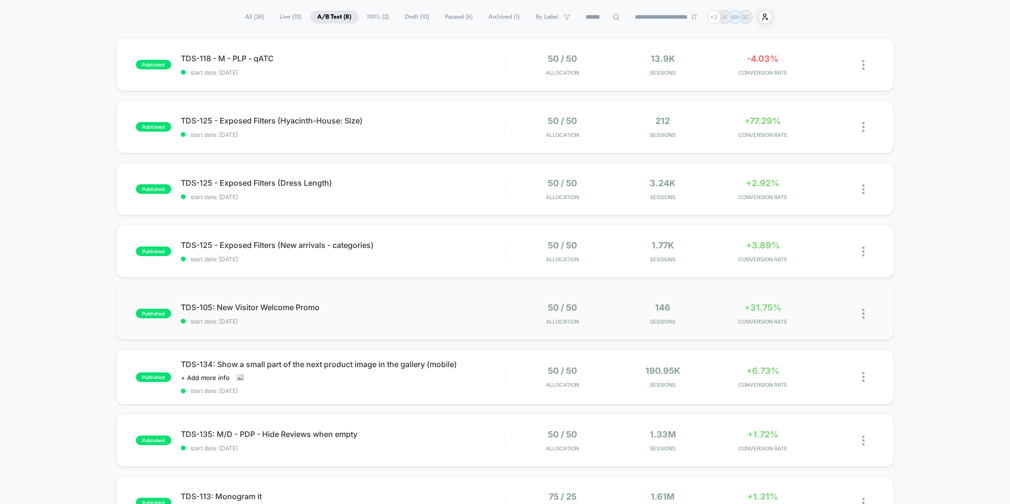
click at [444, 327] on div "published TDS-105: New Visitor Welcome Promo start date: 9/16/2025 50 / 50 Allo…" at bounding box center [505, 313] width 778 height 53
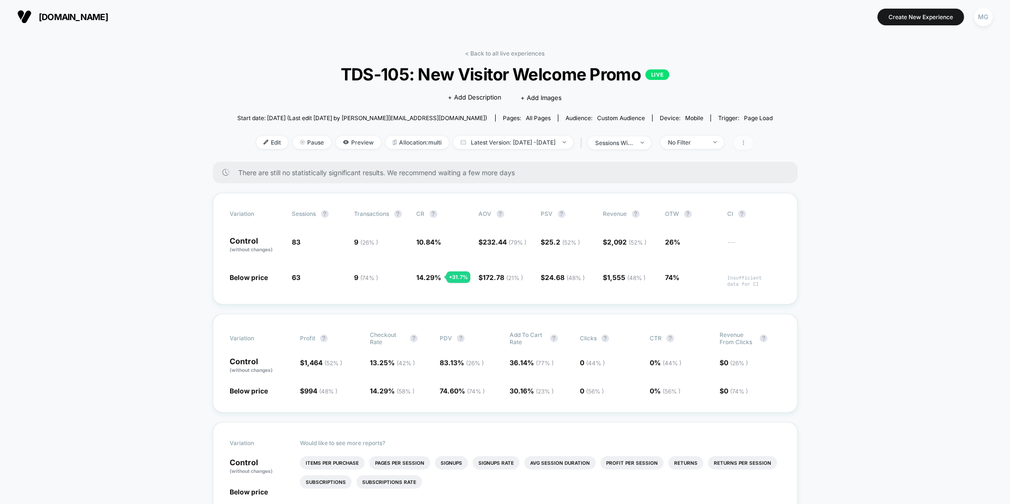
click at [754, 142] on span at bounding box center [744, 143] width 20 height 14
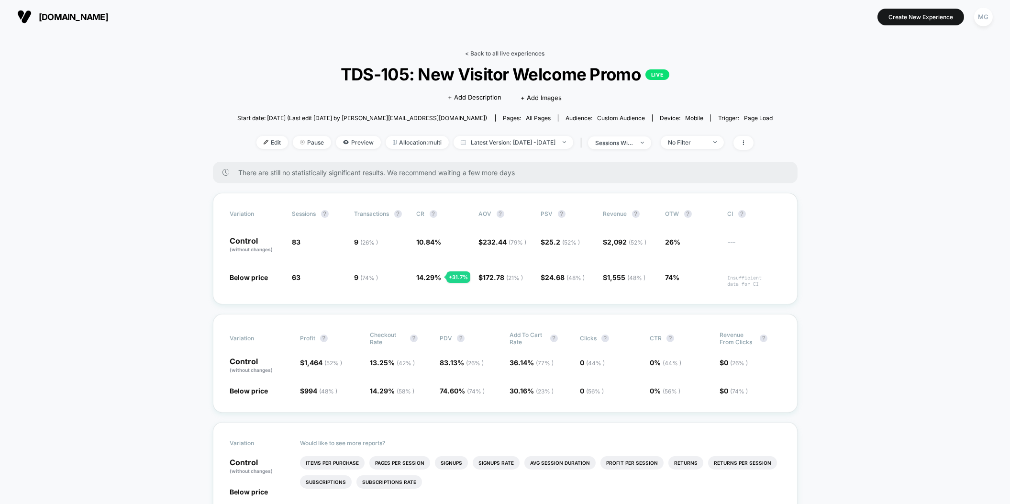
click at [501, 53] on link "< Back to all live experiences" at bounding box center [505, 53] width 79 height 7
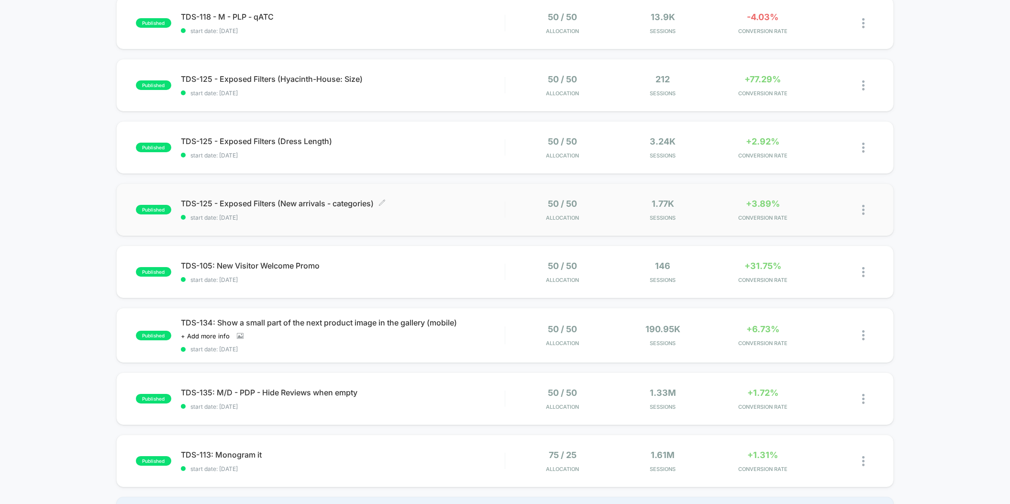
scroll to position [134, 0]
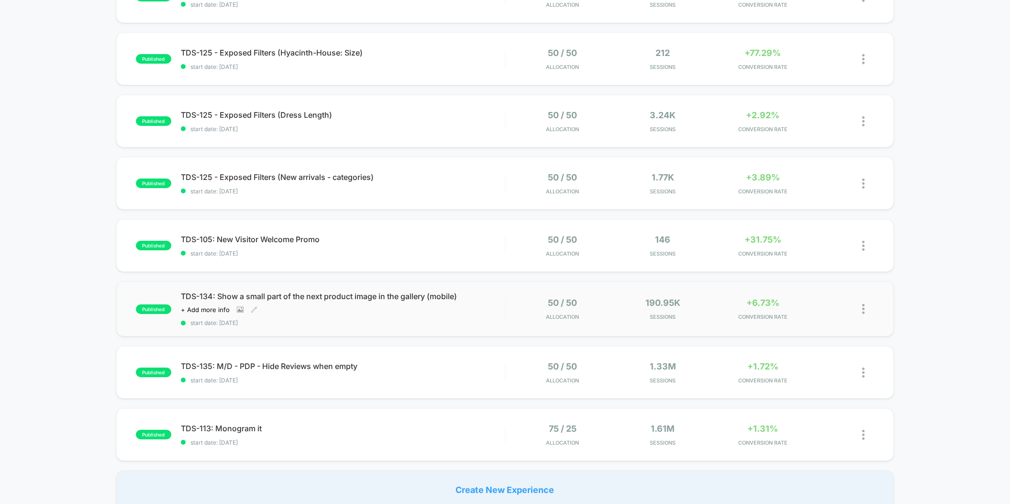
click at [421, 313] on div "TDS-134: Show a small part of the next product image in the gallery (mobile) Cl…" at bounding box center [343, 308] width 324 height 35
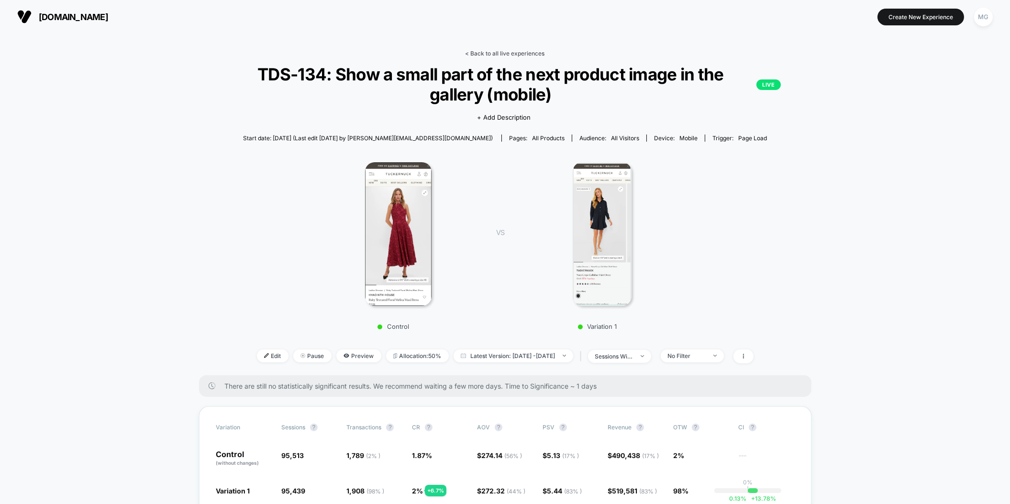
click at [476, 55] on link "< Back to all live experiences" at bounding box center [505, 53] width 79 height 7
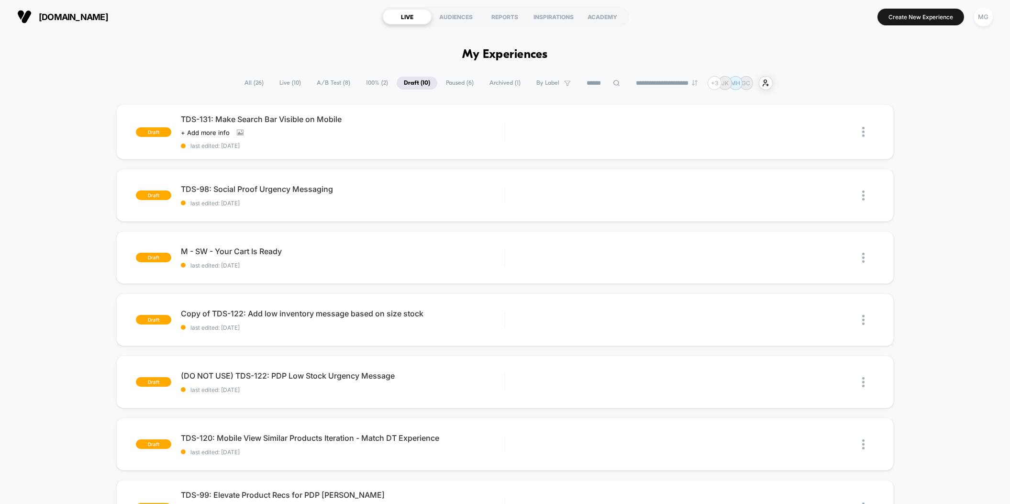
click at [341, 78] on span "A/B Test ( 8 )" at bounding box center [334, 83] width 48 height 13
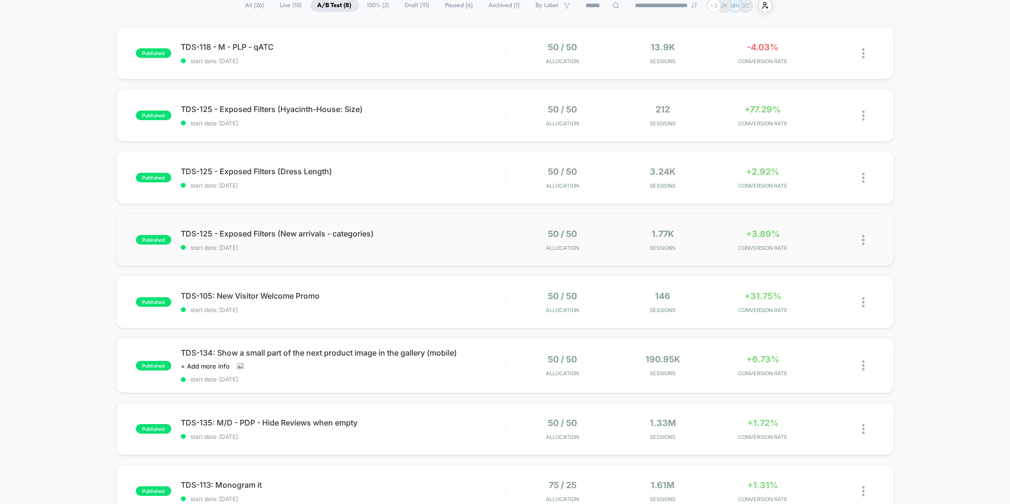
scroll to position [109, 0]
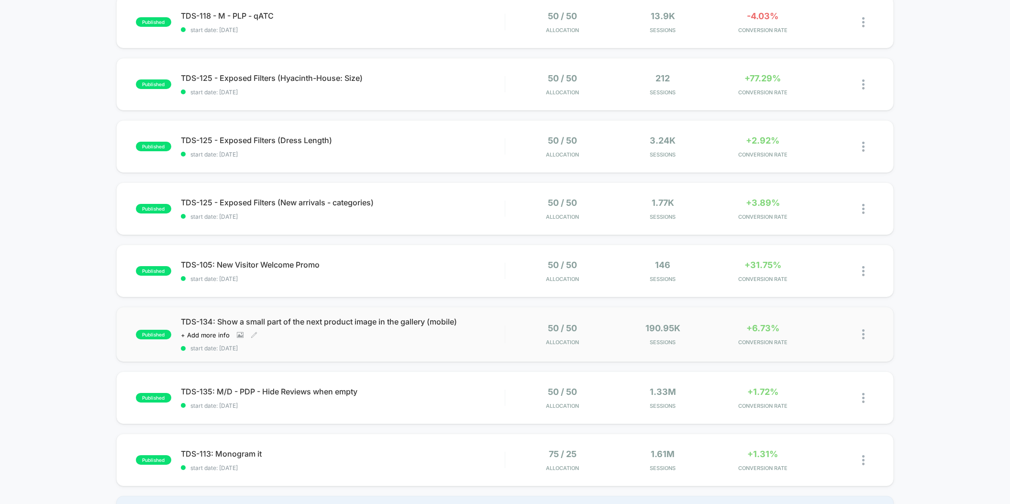
click at [422, 336] on div "TDS-134: Show a small part of the next product image in the gallery (mobile) Cl…" at bounding box center [343, 334] width 324 height 35
